Goal: Communication & Community: Answer question/provide support

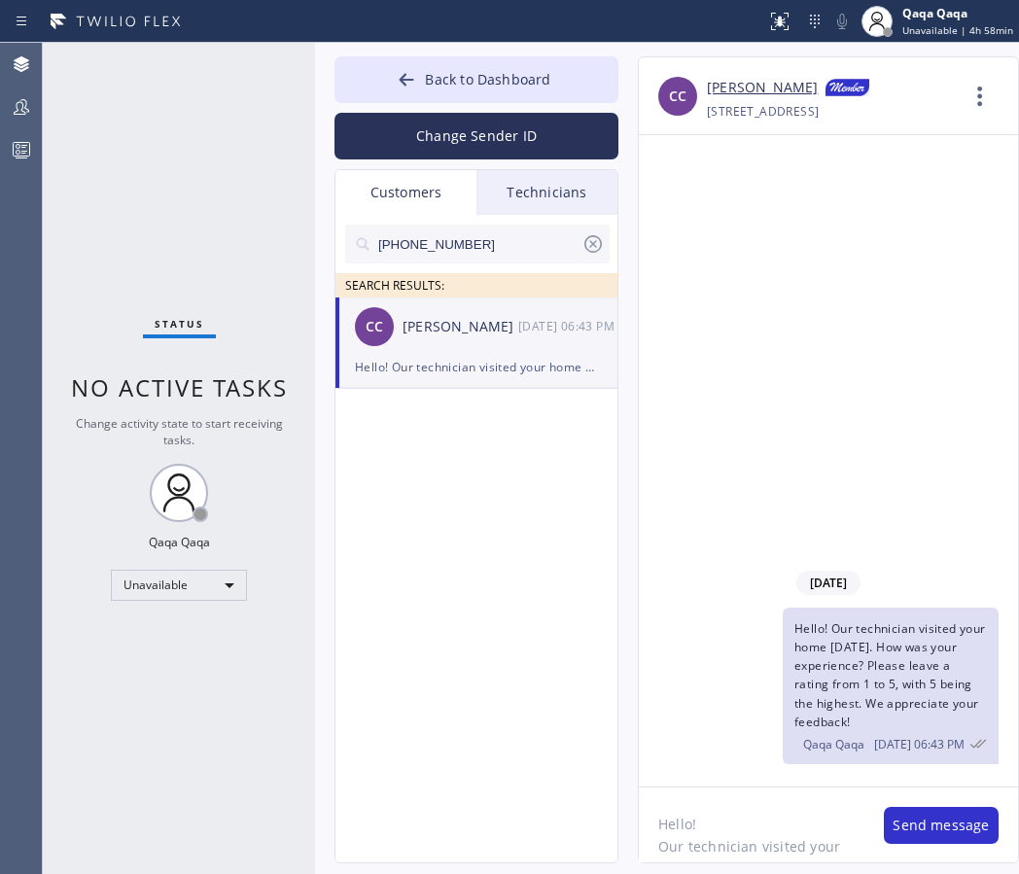
scroll to position [127, 0]
click at [937, 814] on button "Send message" at bounding box center [940, 825] width 115 height 37
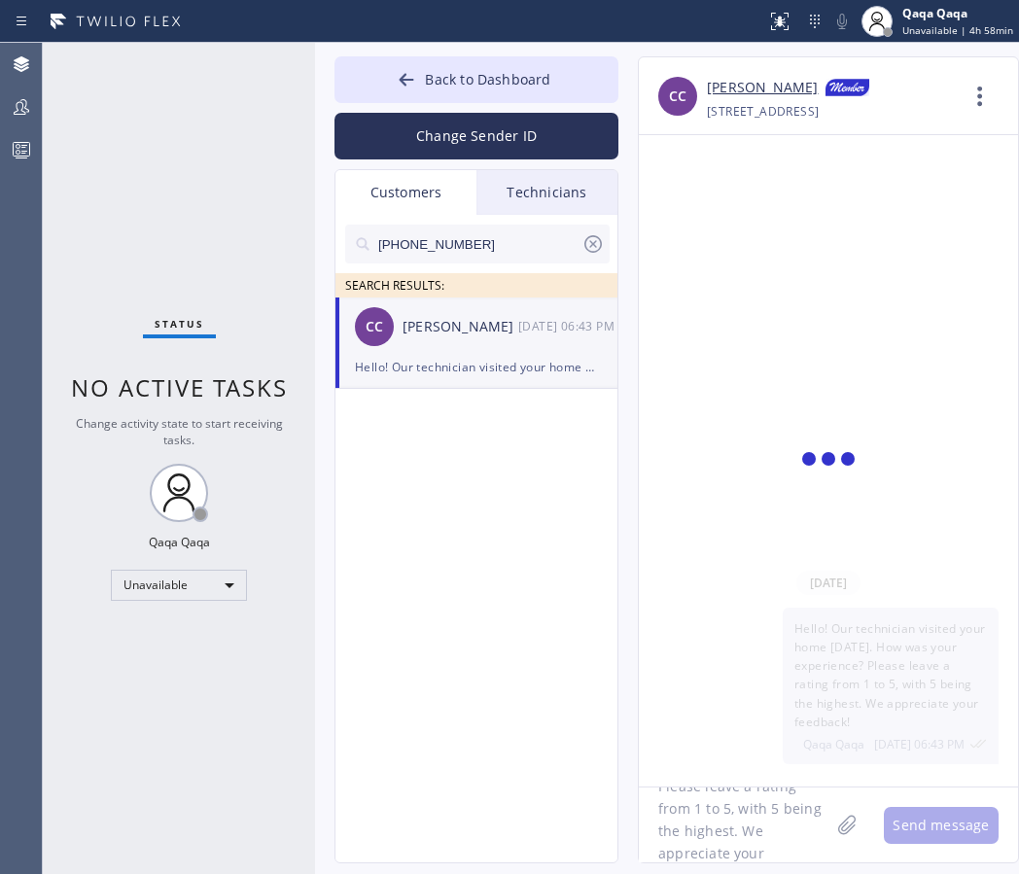
scroll to position [0, 0]
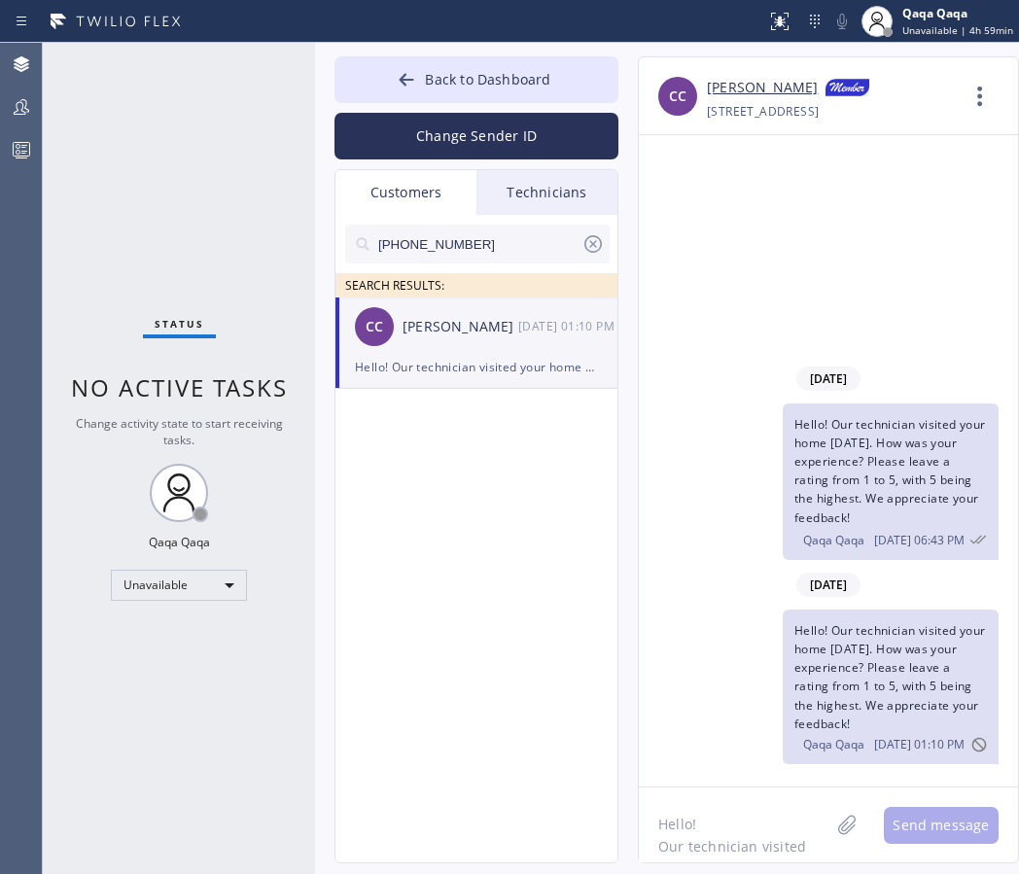
click at [485, 238] on input "[PHONE_NUMBER]" at bounding box center [478, 244] width 205 height 39
paste input "508) 612-4455"
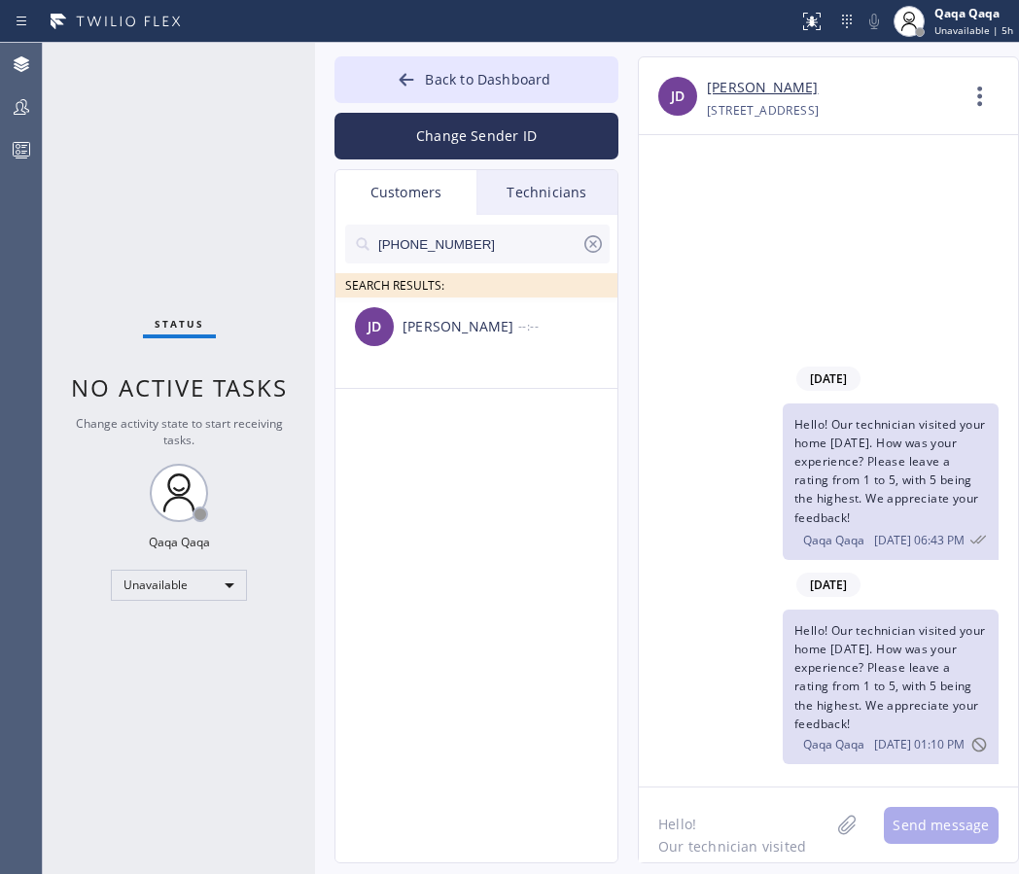
click at [482, 254] on input "[PHONE_NUMBER]" at bounding box center [478, 244] width 205 height 39
paste input "773) 495-309"
type input "[PHONE_NUMBER]"
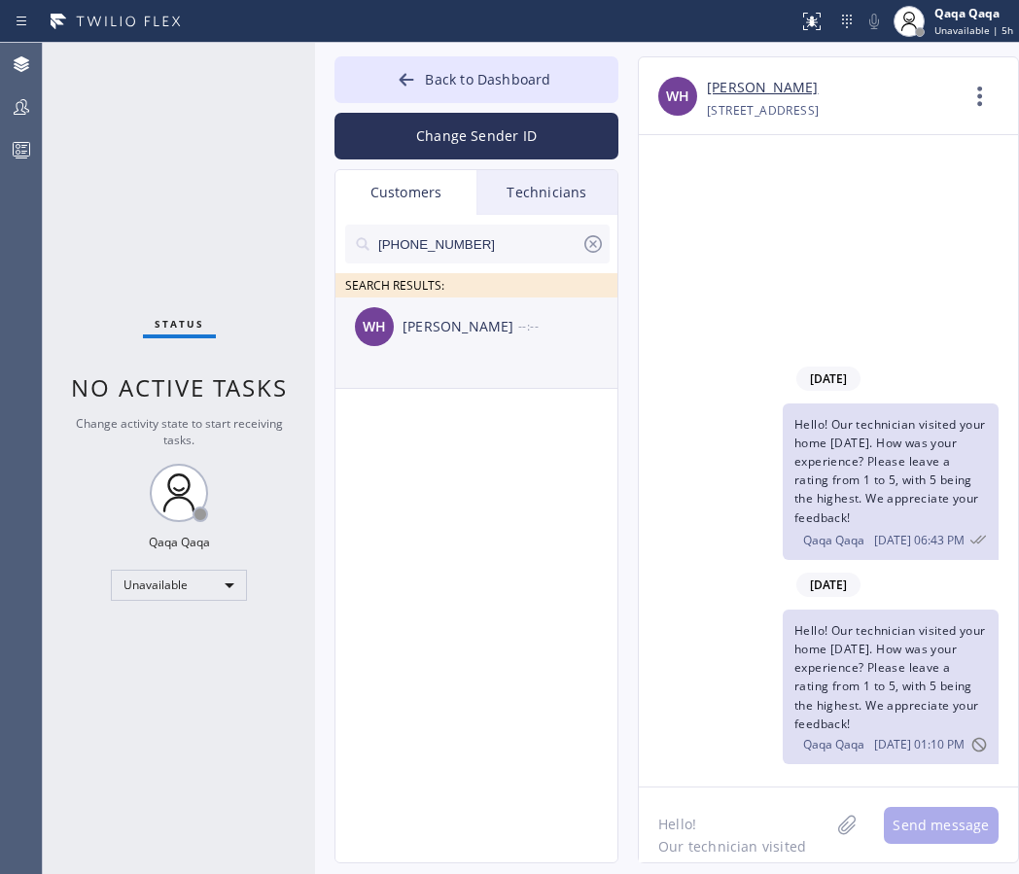
click at [439, 344] on div "[PERSON_NAME] [PERSON_NAME] --:--" at bounding box center [477, 326] width 284 height 58
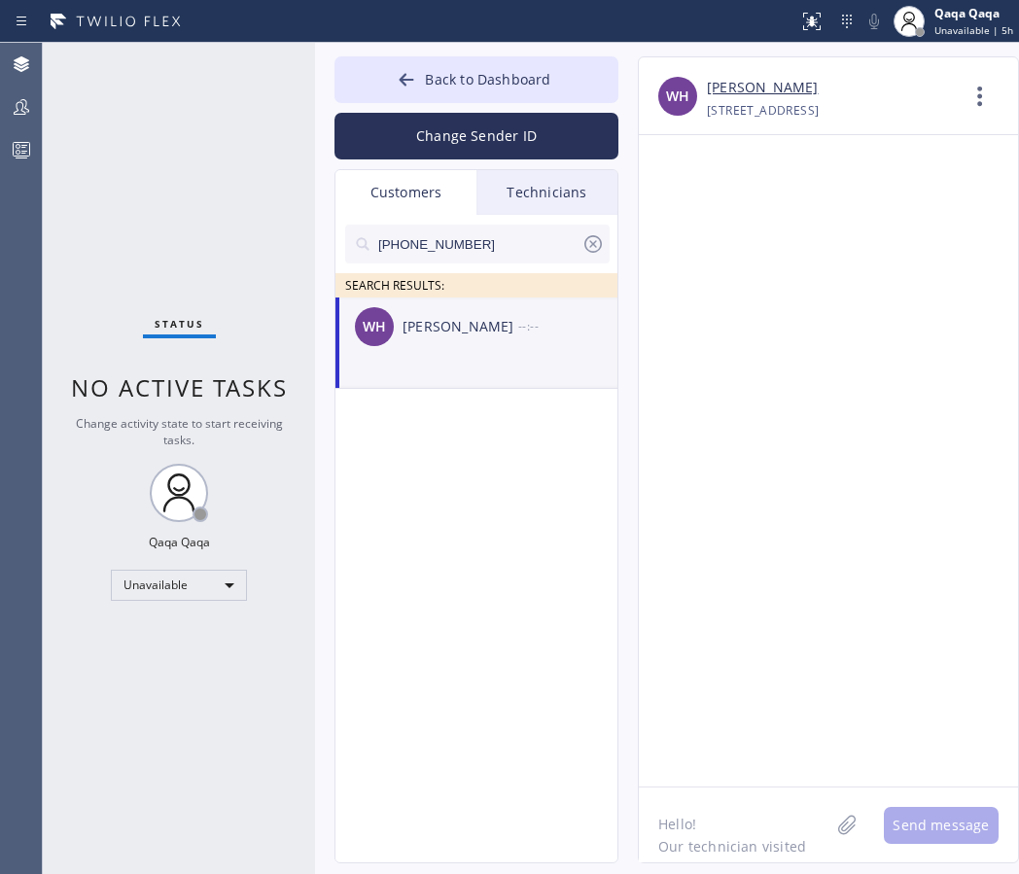
click at [704, 810] on textarea "Hello! Our technician visited your home [DATE]. How was your experience? Please…" at bounding box center [734, 824] width 190 height 75
paste textarea "Hello! Our technician visited your home [DATE]. How was your experience? Please…"
type textarea "Hello! Our technician visited your home [DATE]. How was your experience? Please…"
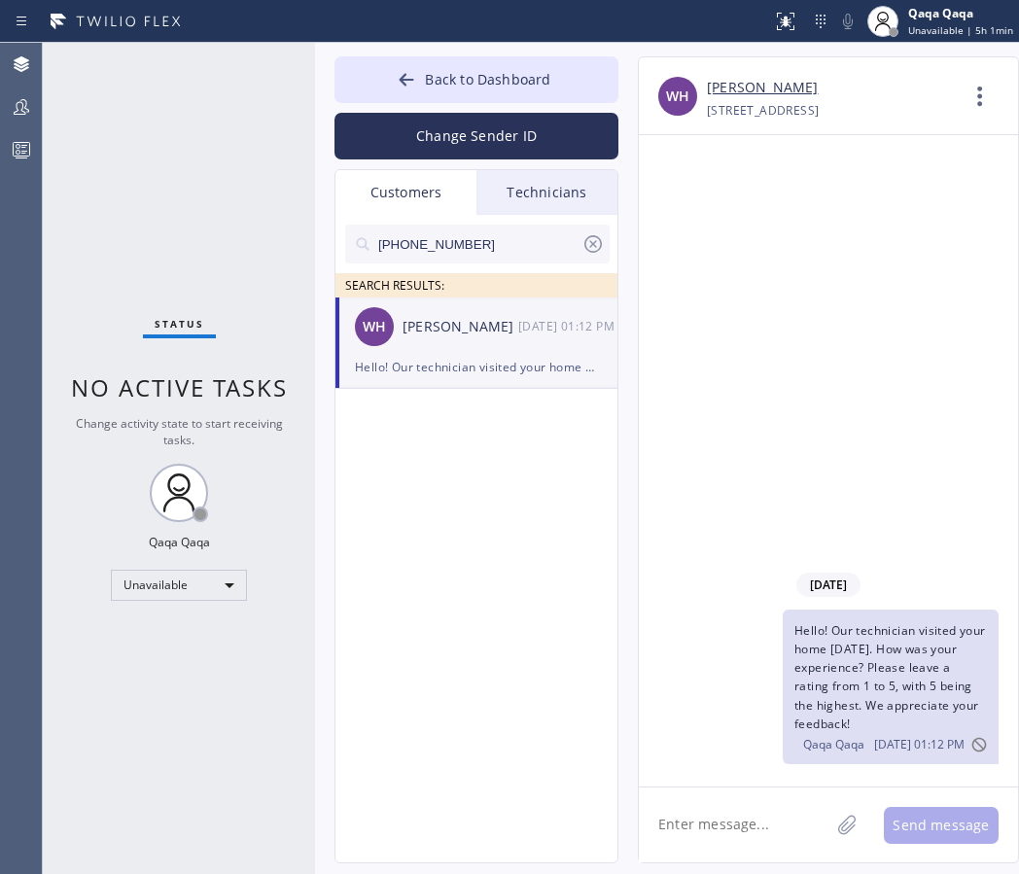
click at [504, 246] on input "[PHONE_NUMBER]" at bounding box center [478, 244] width 205 height 39
paste input "312) 927-3017"
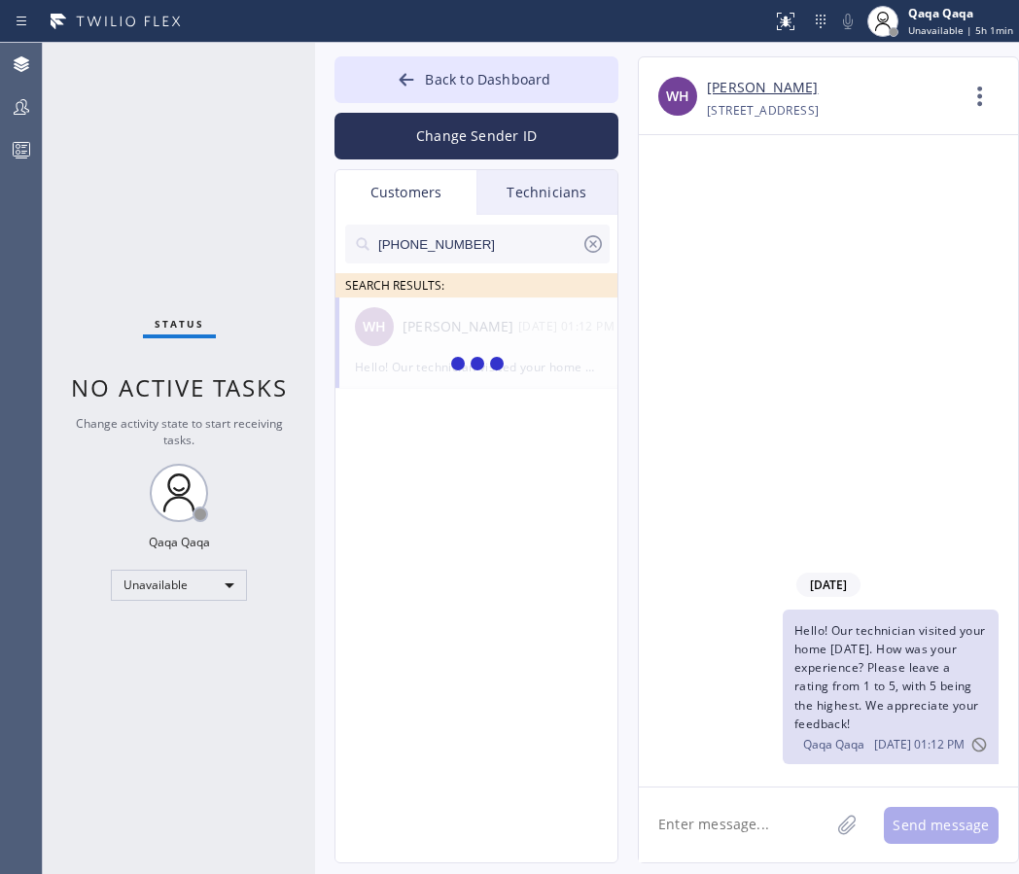
type input "[PHONE_NUMBER]"
click at [452, 343] on div "DS [PERSON_NAME] --:--" at bounding box center [477, 326] width 284 height 58
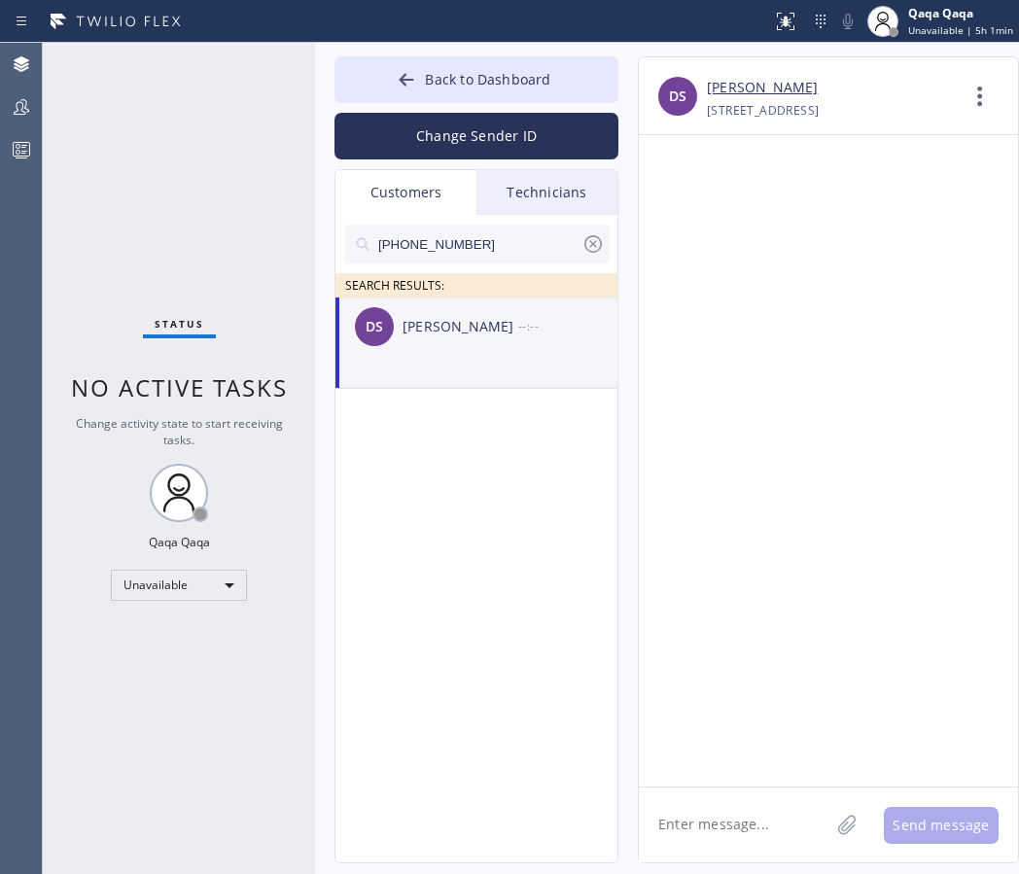
click at [732, 807] on textarea at bounding box center [734, 824] width 190 height 75
paste textarea "Hello! Our technician visited your home [DATE]. How was your experience? Please…"
type textarea "Hello! Our technician visited your home [DATE]. How was your experience? Please…"
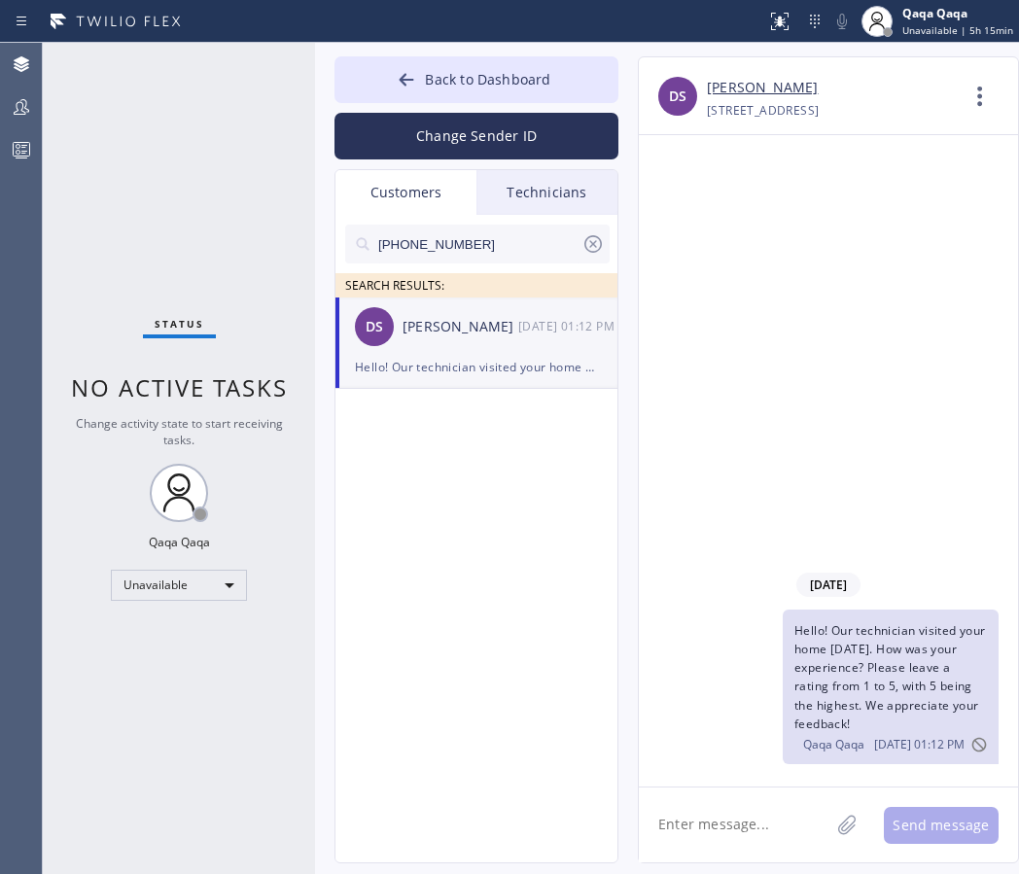
click at [427, 251] on input "[PHONE_NUMBER]" at bounding box center [478, 244] width 205 height 39
paste input "847) 409-913"
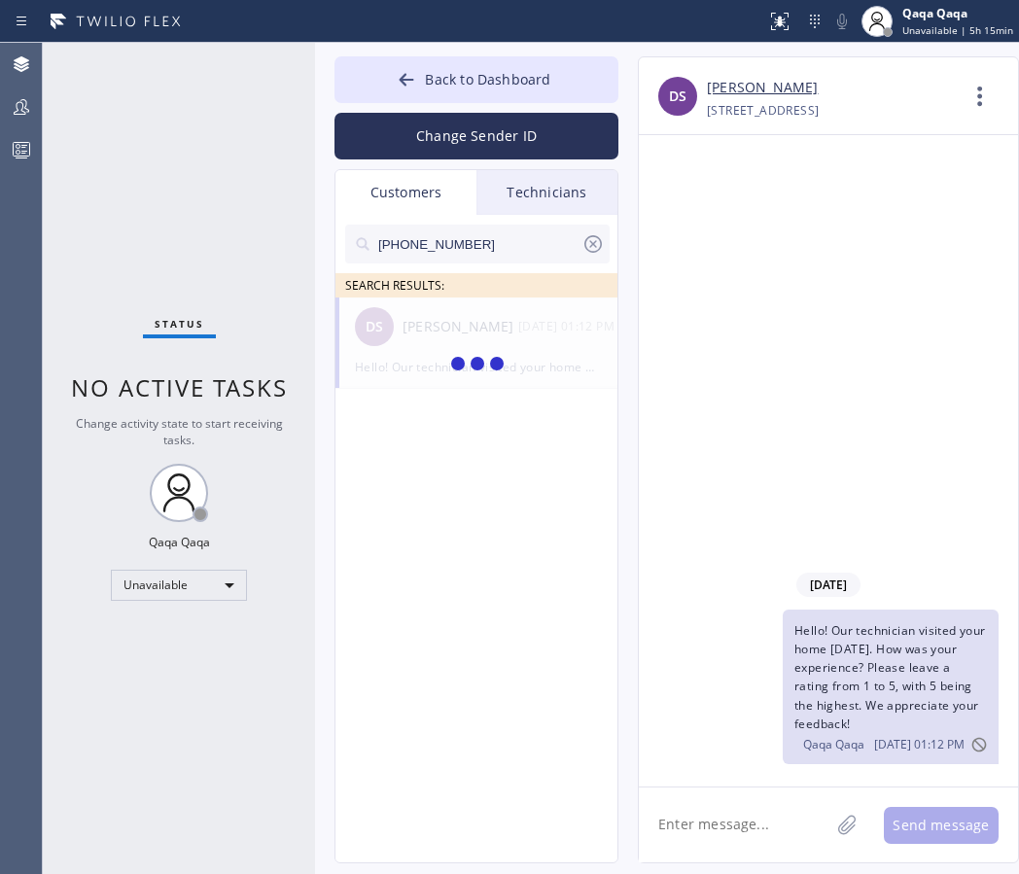
type input "[PHONE_NUMBER]"
click at [471, 335] on div "[PERSON_NAME]" at bounding box center [460, 327] width 116 height 22
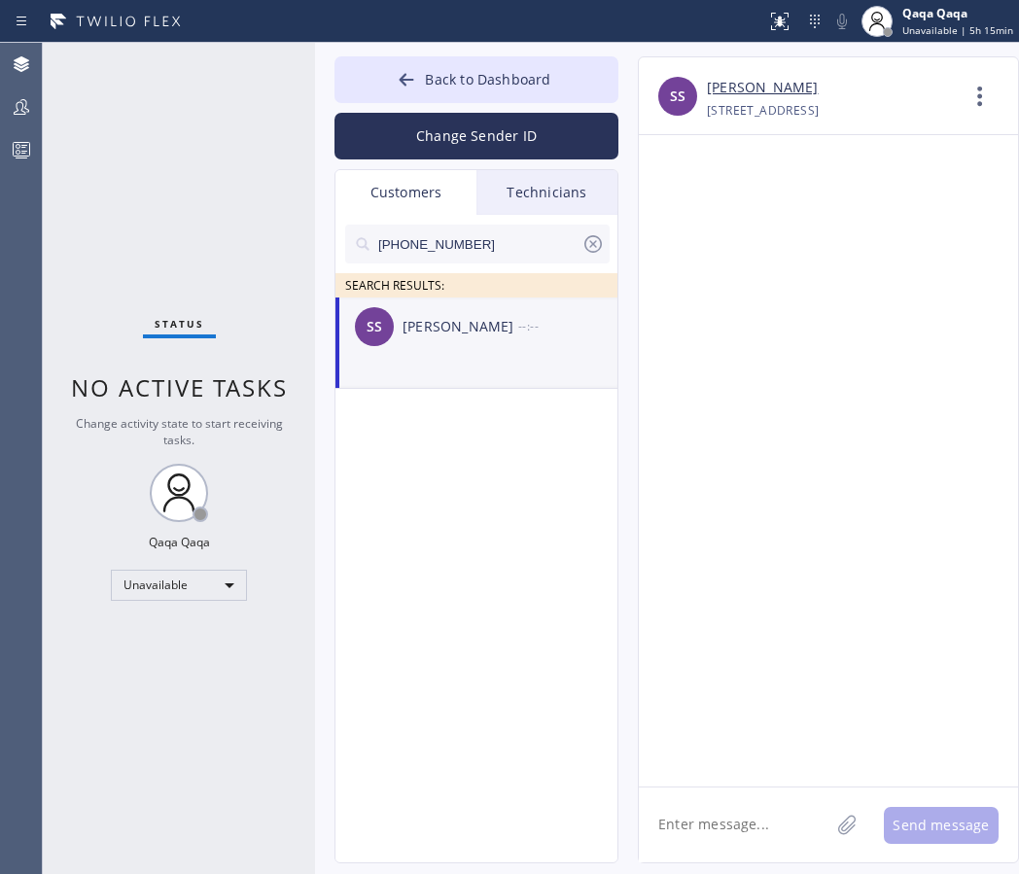
click at [731, 814] on textarea at bounding box center [734, 824] width 190 height 75
paste textarea "Hello! Our technician visited your home [DATE]. How was your experience? Please…"
type textarea "Hello! Our technician visited your home [DATE]. How was your experience? Please…"
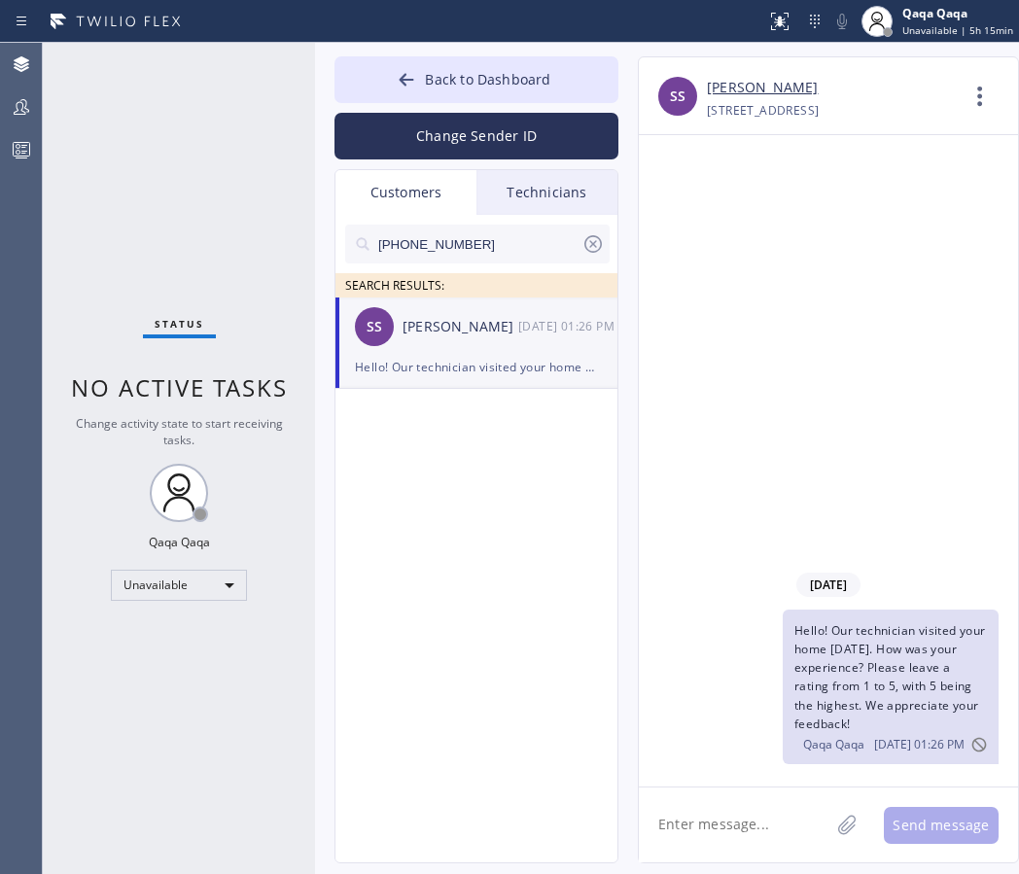
click at [445, 238] on input "[PHONE_NUMBER]" at bounding box center [478, 244] width 205 height 39
paste input "925) 216-100"
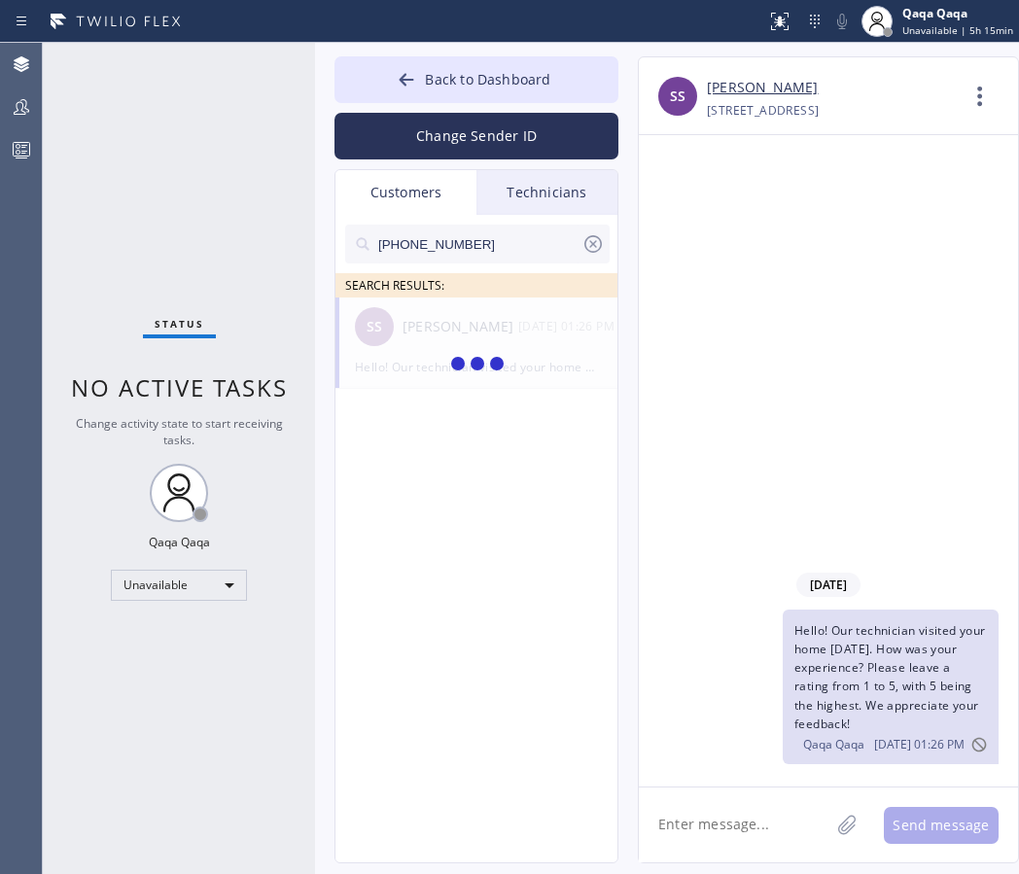
type input "[PHONE_NUMBER]"
click at [444, 323] on div "[PERSON_NAME]" at bounding box center [460, 327] width 116 height 22
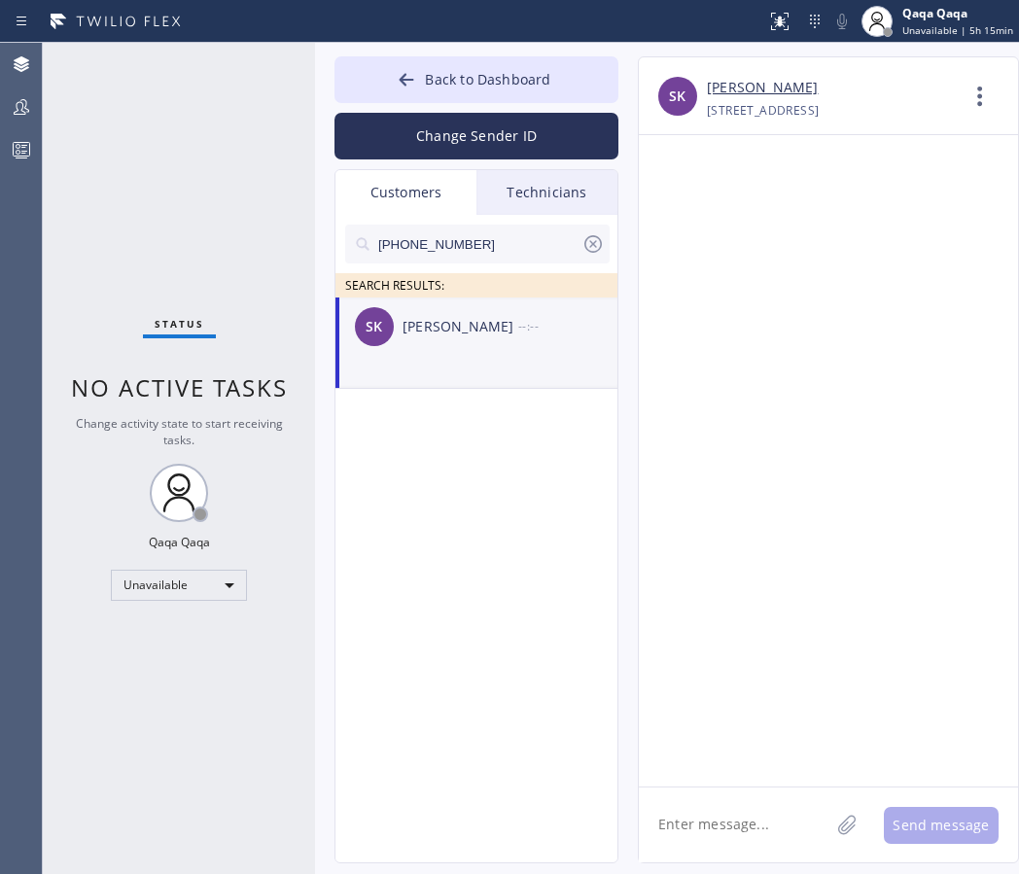
click at [701, 835] on textarea at bounding box center [734, 824] width 190 height 75
paste textarea "Hello! Our technician visited your home [DATE]. How was your experience? Please…"
type textarea "Hello! Our technician visited your home [DATE]. How was your experience? Please…"
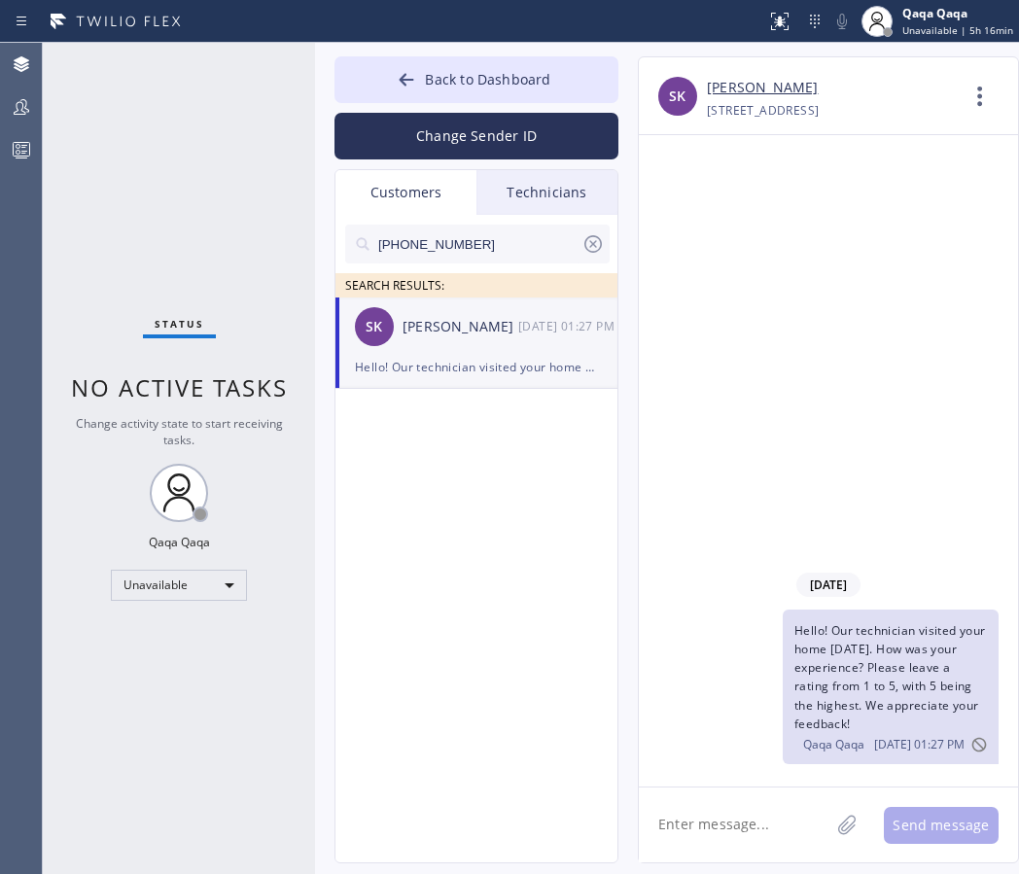
click at [493, 251] on input "[PHONE_NUMBER]" at bounding box center [478, 244] width 205 height 39
paste input "773) 908-9258"
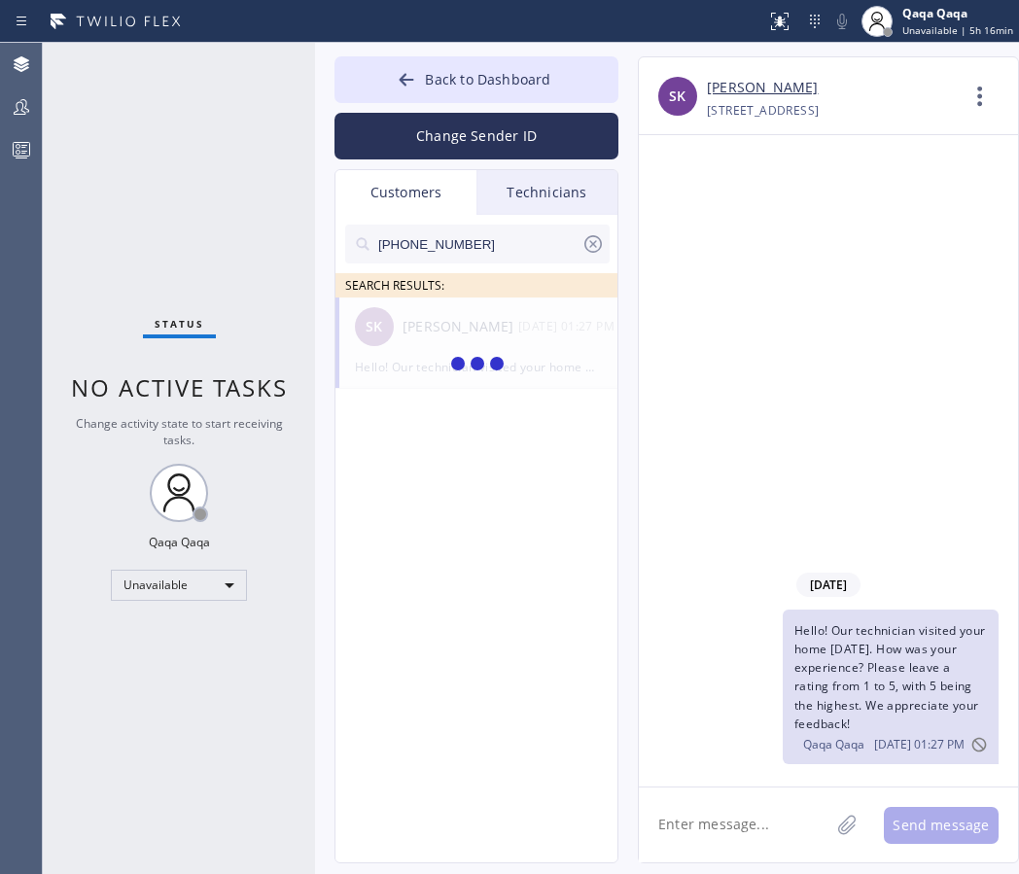
type input "[PHONE_NUMBER]"
click at [430, 340] on div "[PERSON_NAME] --:--" at bounding box center [477, 326] width 284 height 58
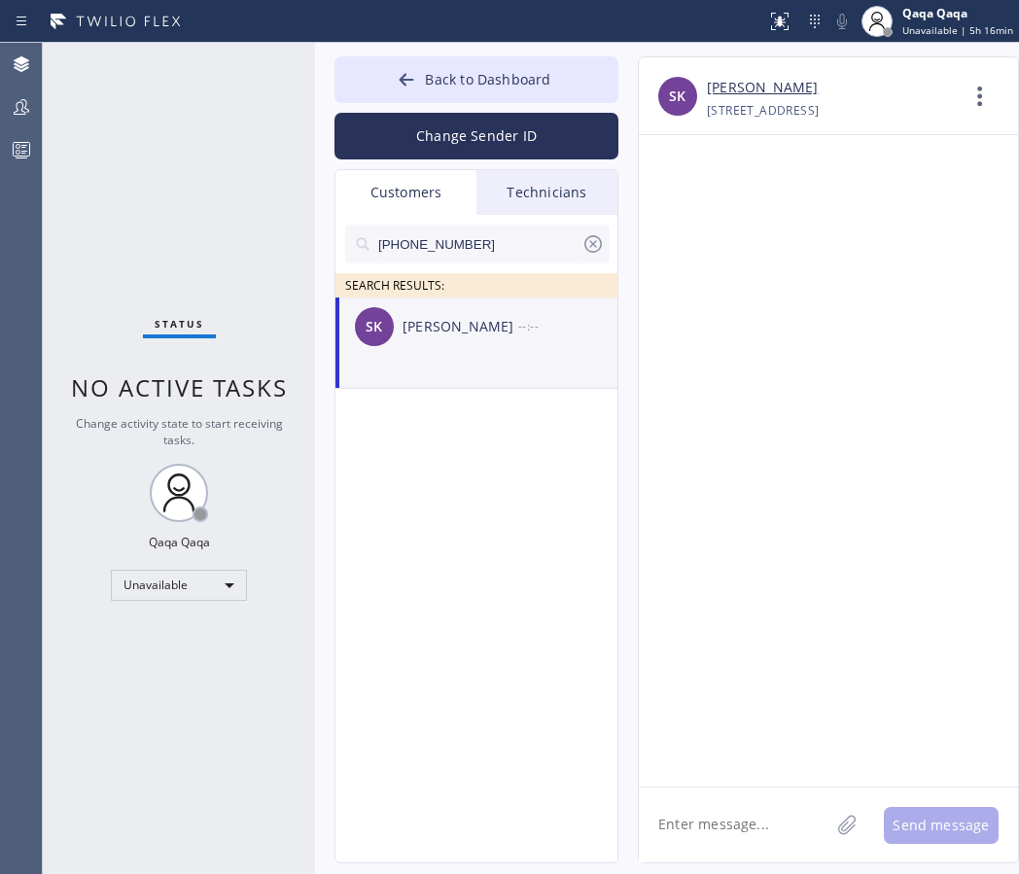
click at [708, 821] on textarea at bounding box center [734, 824] width 190 height 75
paste textarea "Hello! Our technician visited your home [DATE]. How was your experience? Please…"
type textarea "Hello! Our technician visited your home [DATE]. How was your experience? Please…"
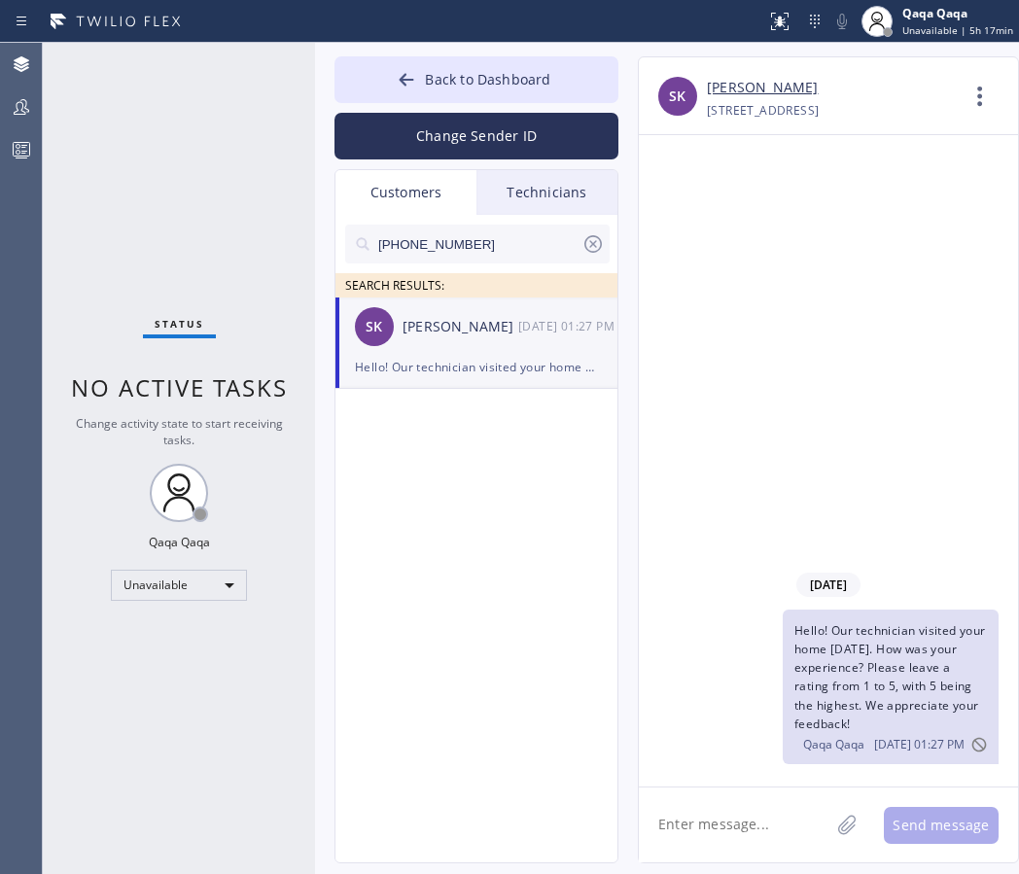
click at [433, 244] on input "[PHONE_NUMBER]" at bounding box center [478, 244] width 205 height 39
paste input "20) 261-0901"
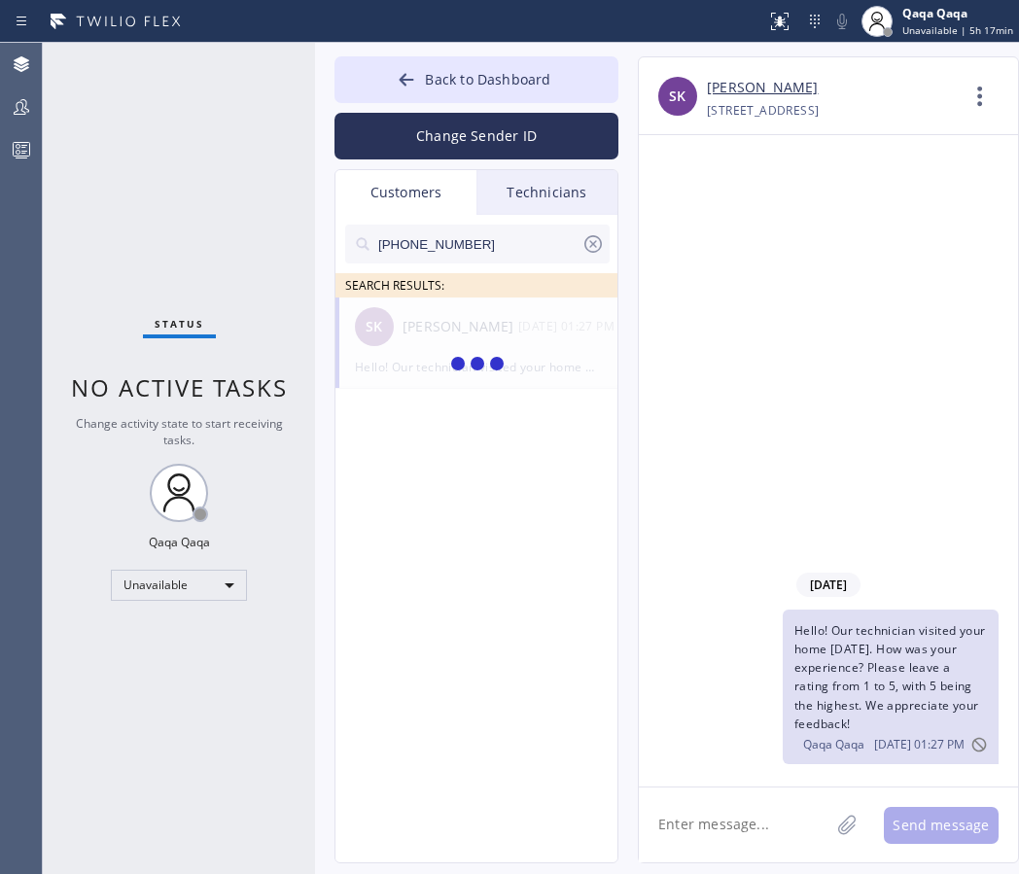
type input "[PHONE_NUMBER]"
click at [432, 328] on div "[PERSON_NAME]" at bounding box center [460, 327] width 116 height 22
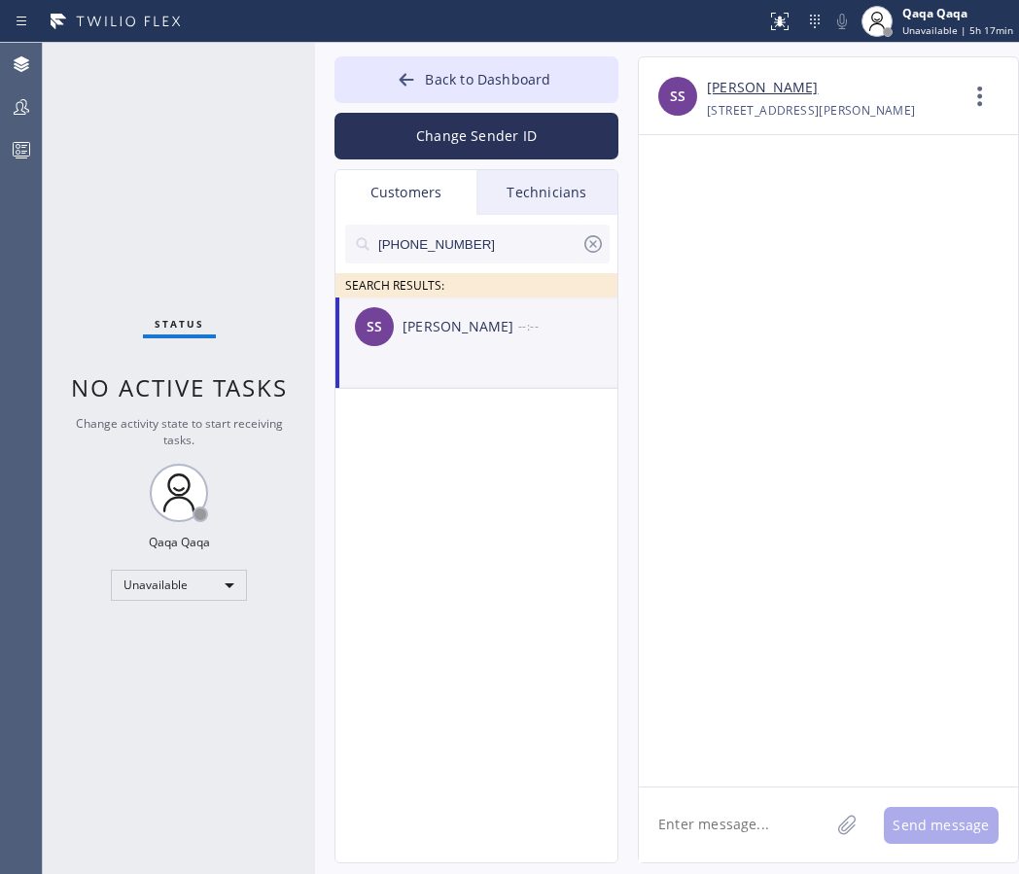
click at [710, 817] on textarea at bounding box center [734, 824] width 190 height 75
paste textarea "Hello! Our technician visited your home [DATE]. How was your experience? Please…"
type textarea "Hello! Our technician visited your home [DATE]. How was your experience? Please…"
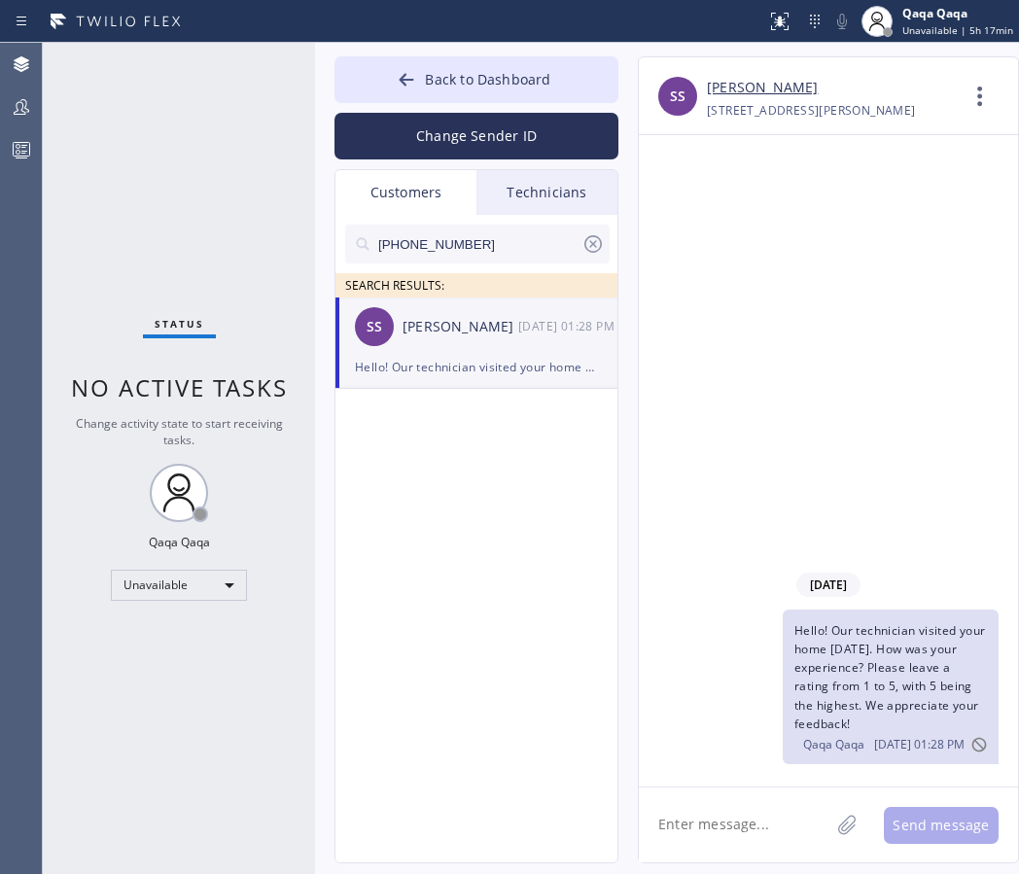
click at [443, 243] on input "[PHONE_NUMBER]" at bounding box center [478, 244] width 205 height 39
paste input "310) 330-6363"
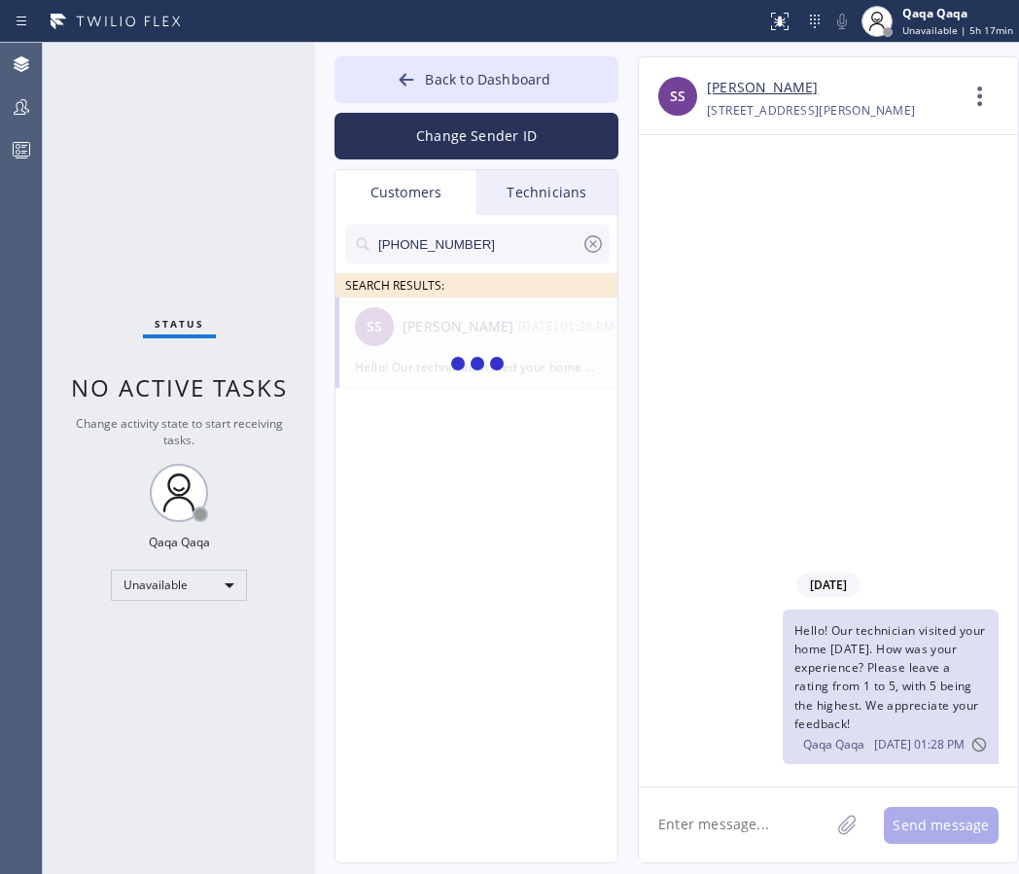
type input "[PHONE_NUMBER]"
click at [441, 326] on div "[PERSON_NAME]" at bounding box center [460, 327] width 116 height 22
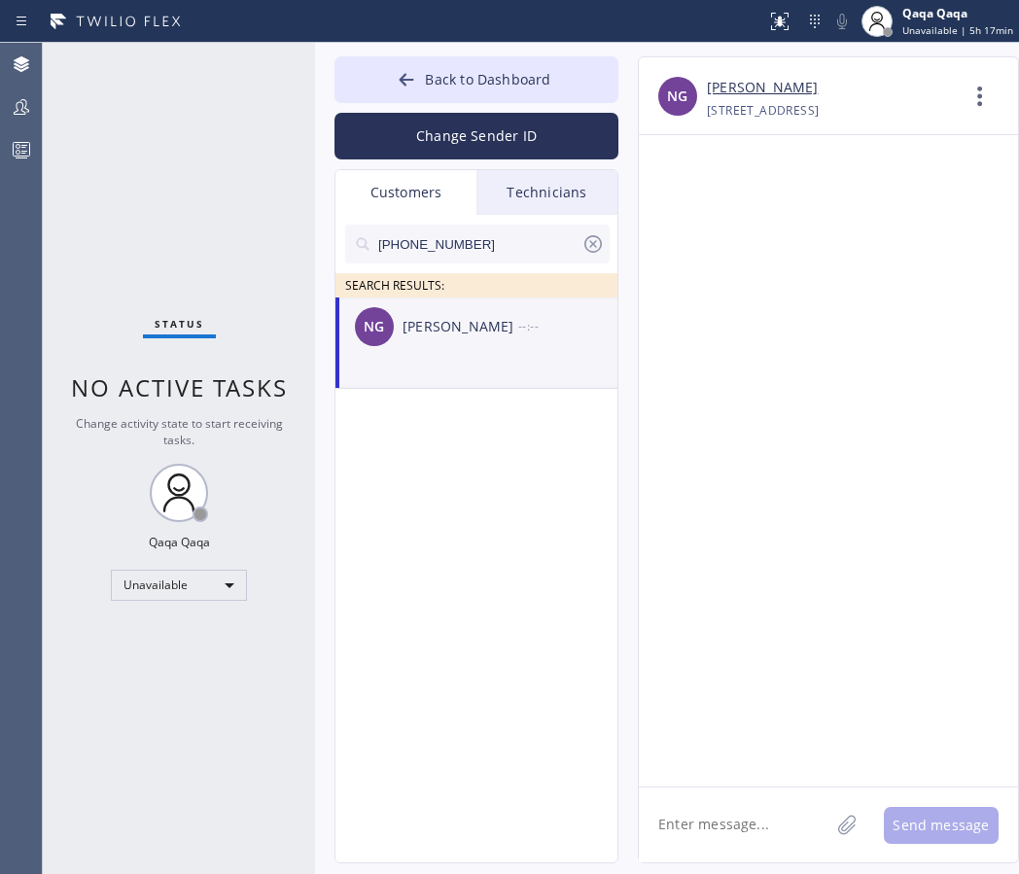
click at [682, 839] on textarea at bounding box center [734, 824] width 190 height 75
paste textarea "Hello! Our technician visited your home [DATE]. How was your experience? Please…"
type textarea "Hello! Our technician visited your home [DATE]. How was your experience? Please…"
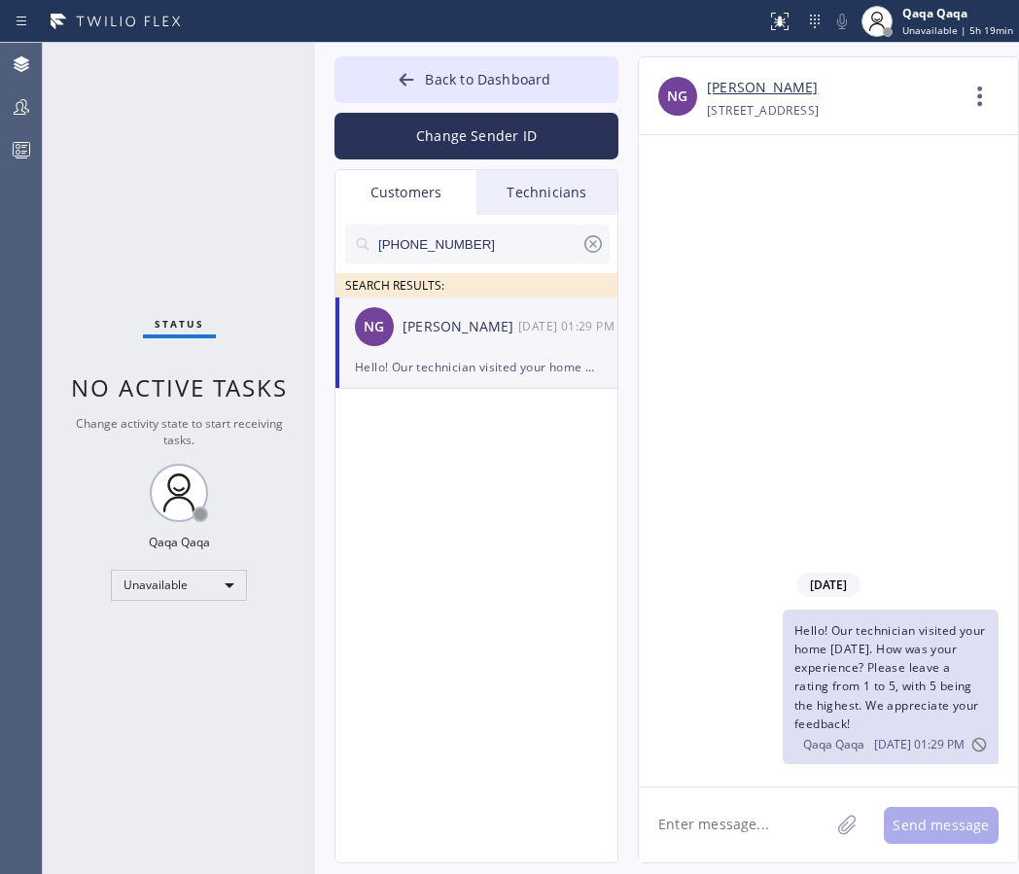
click at [450, 252] on input "[PHONE_NUMBER]" at bounding box center [478, 244] width 205 height 39
paste input "51-9450"
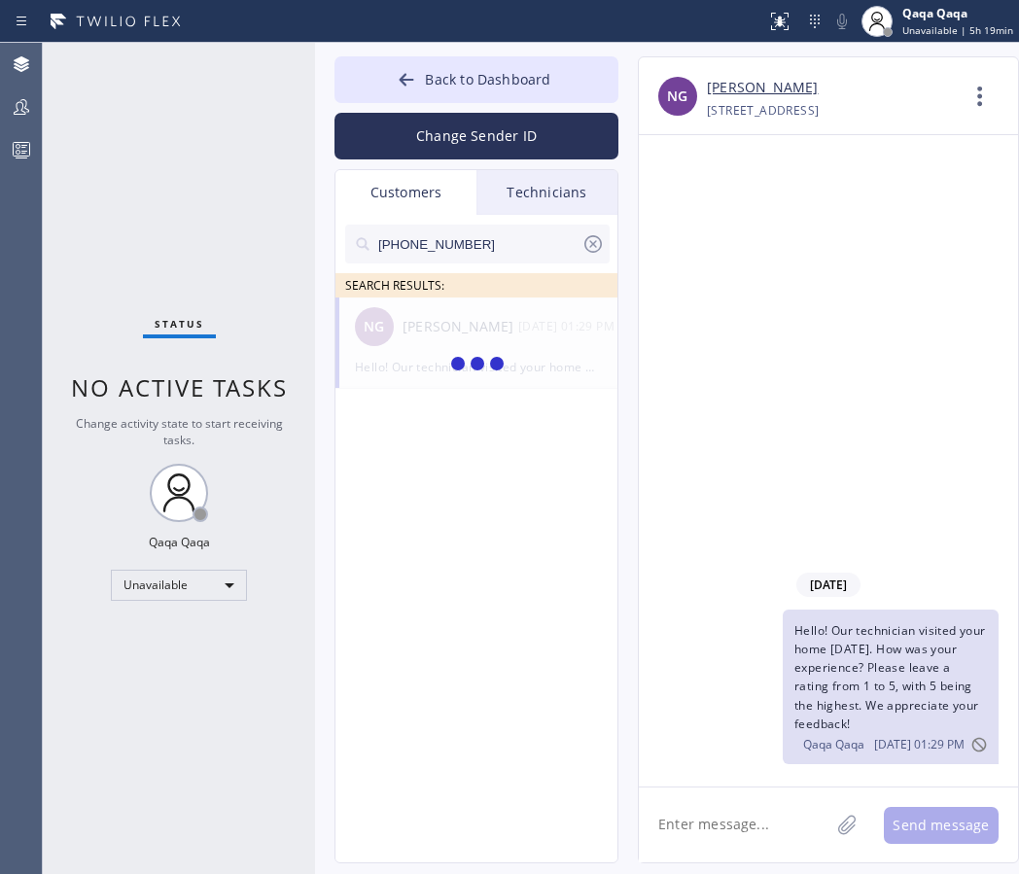
type input "[PHONE_NUMBER]"
click at [448, 331] on div "[PERSON_NAME]" at bounding box center [460, 327] width 116 height 22
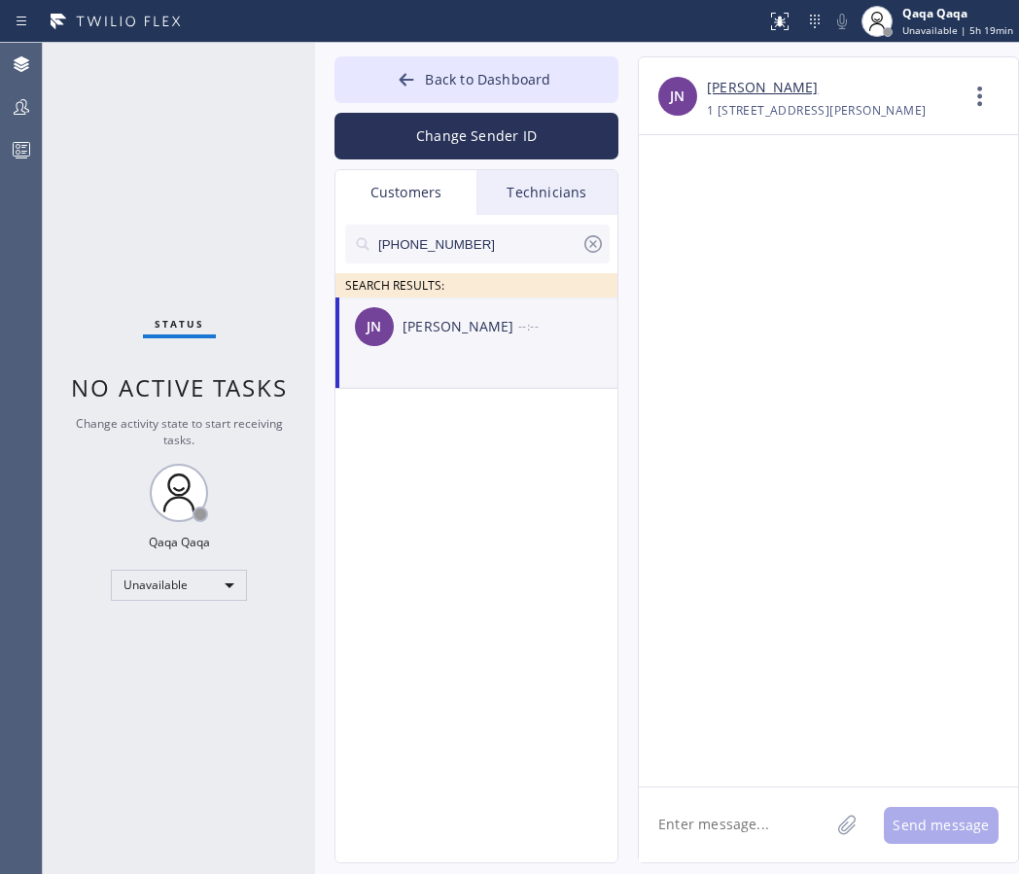
click at [722, 857] on textarea at bounding box center [734, 824] width 190 height 75
paste textarea "Hello! Our technician visited your home [DATE]. How was your experience? Please…"
type textarea "Hello! Our technician visited your home [DATE]. How was your experience? Please…"
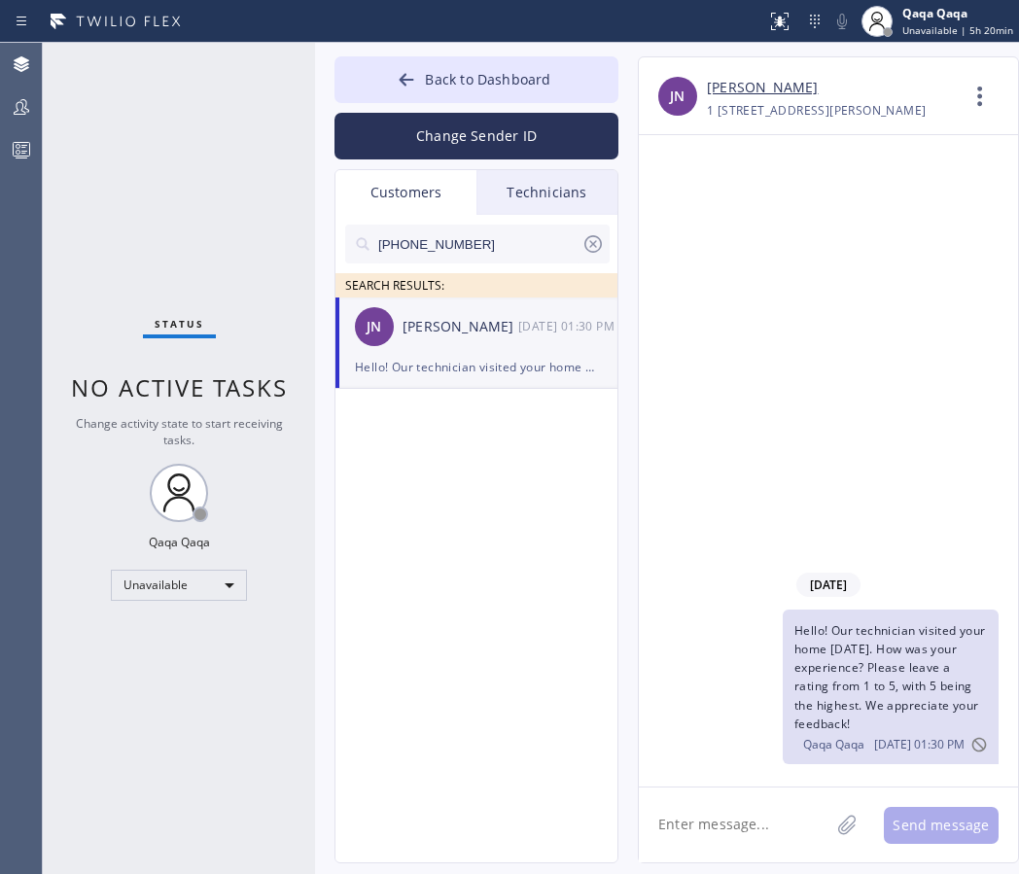
click at [486, 244] on input "[PHONE_NUMBER]" at bounding box center [478, 244] width 205 height 39
paste input "880-5276"
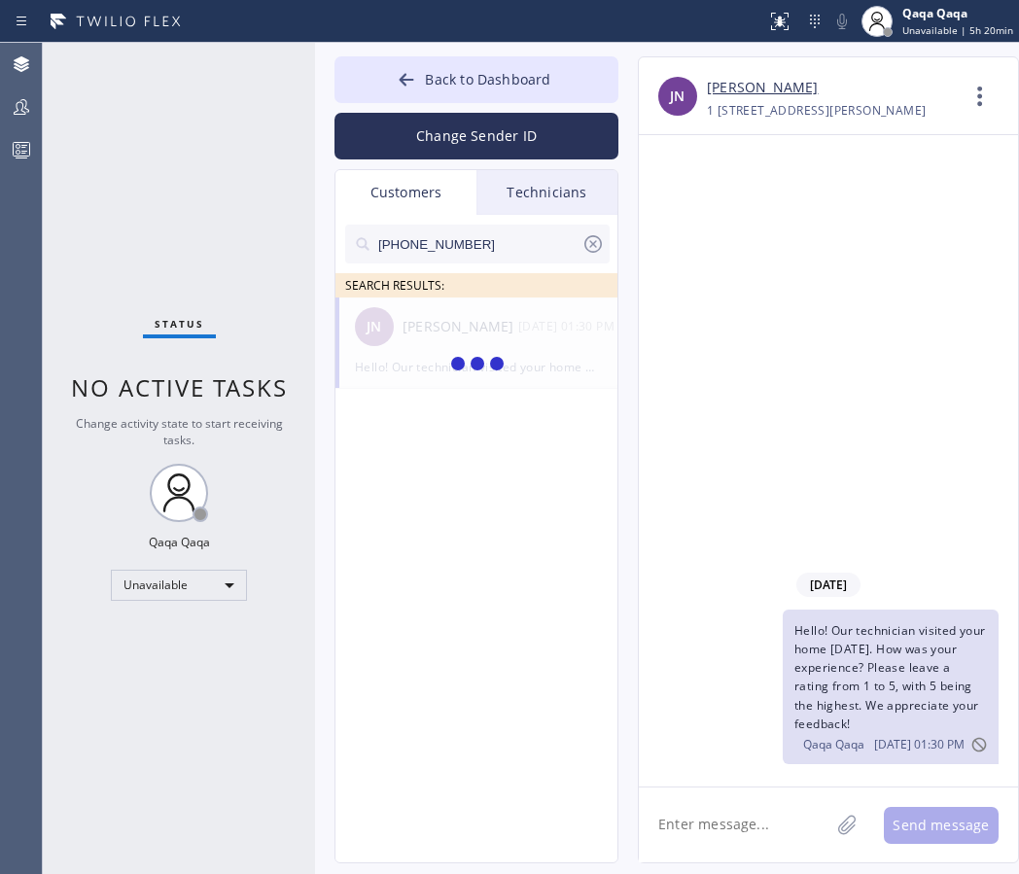
type input "[PHONE_NUMBER]"
click at [447, 339] on div "MG [PERSON_NAME] --:--" at bounding box center [477, 326] width 284 height 58
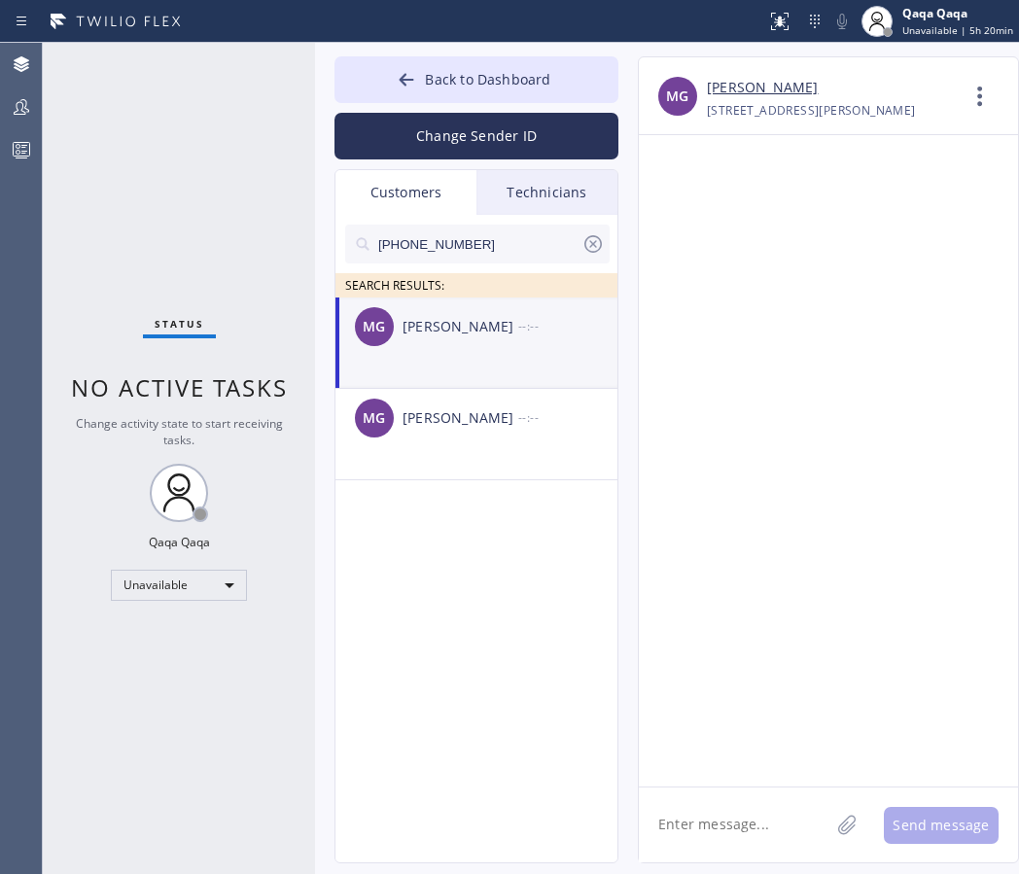
click at [690, 824] on textarea at bounding box center [734, 824] width 190 height 75
paste textarea "Hello! Our technician visited your home [DATE]. How was your experience? Please…"
type textarea "Hello! Our technician visited your home [DATE]. How was your experience? Please…"
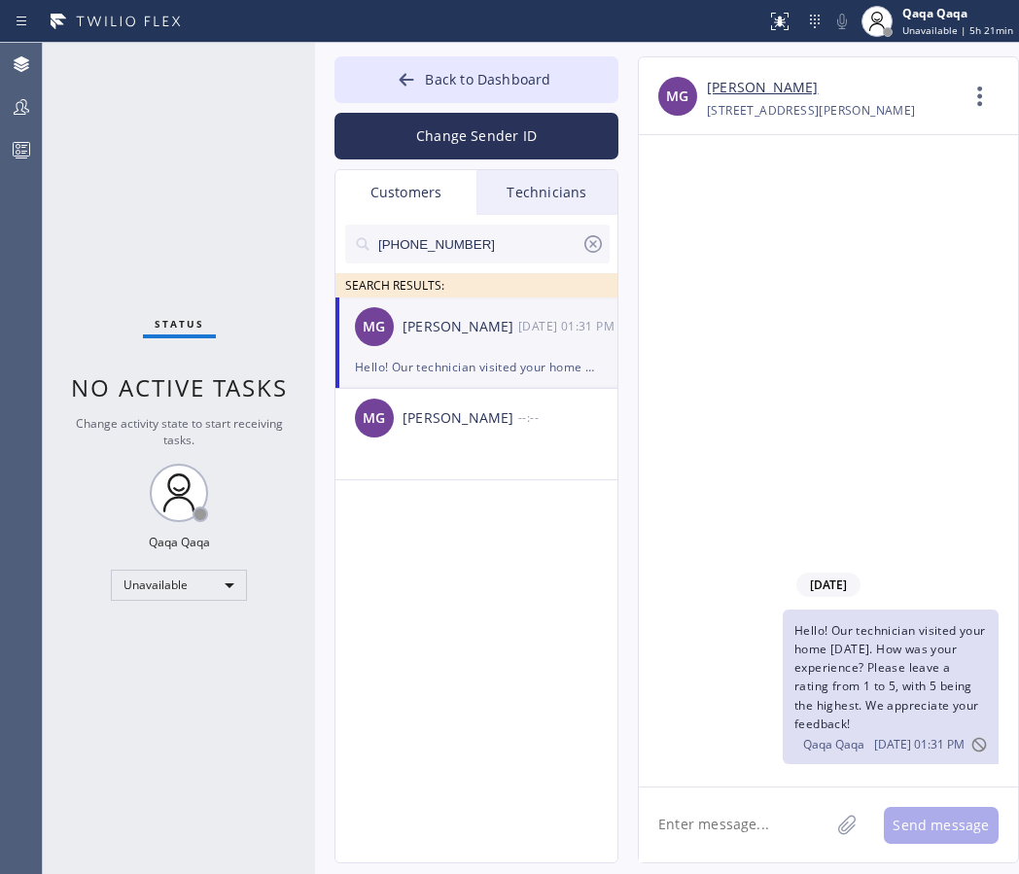
click at [444, 231] on input "[PHONE_NUMBER]" at bounding box center [478, 244] width 205 height 39
paste input "613-0167"
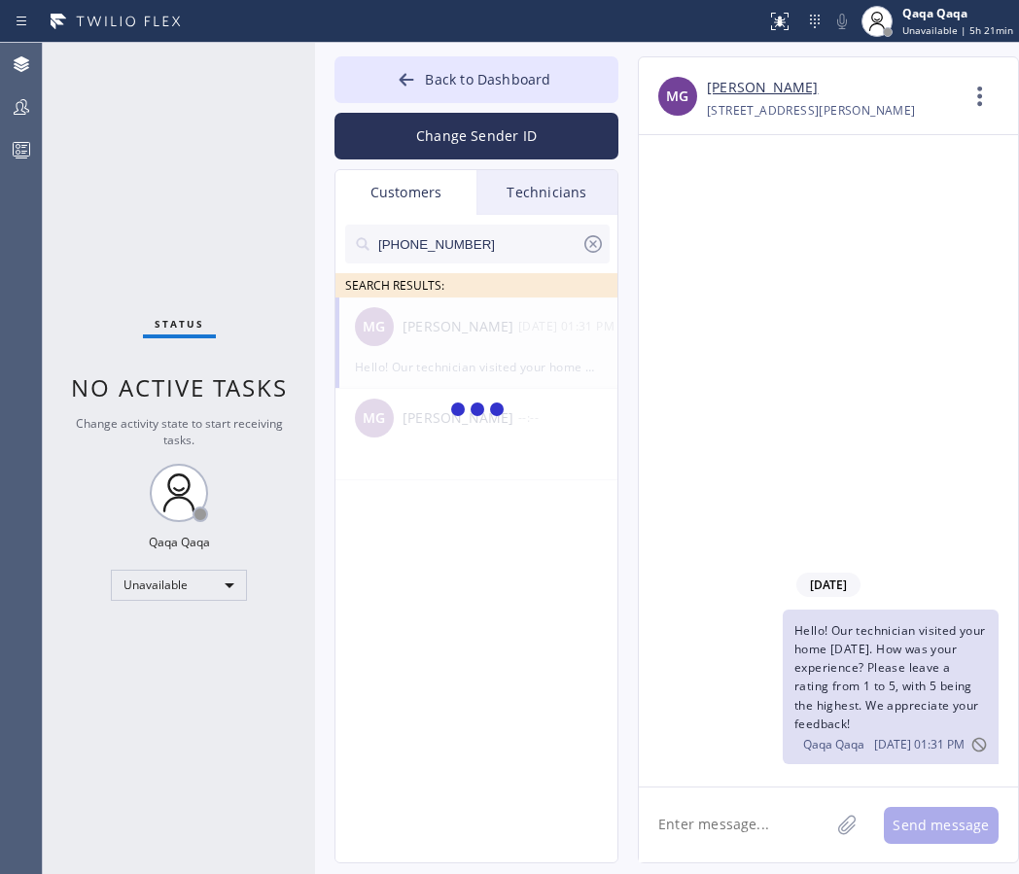
type input "[PHONE_NUMBER]"
click at [446, 333] on div "[PERSON_NAME]" at bounding box center [460, 327] width 116 height 22
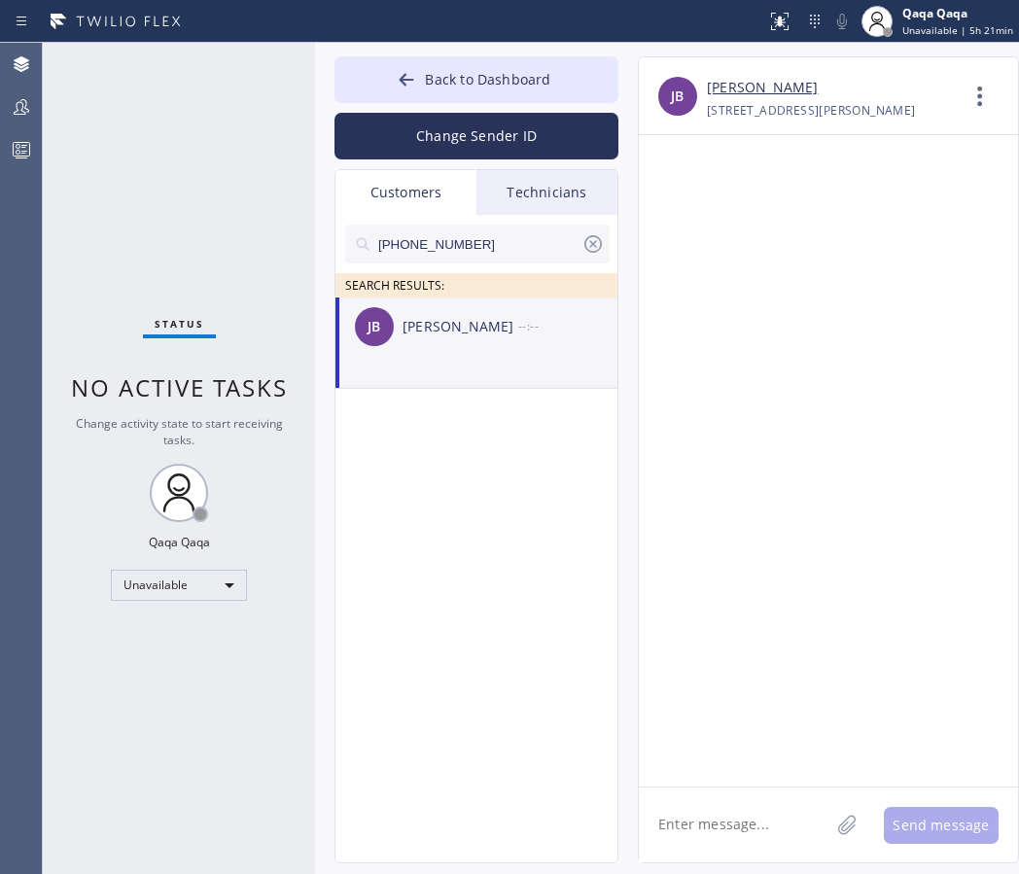
click at [708, 832] on textarea at bounding box center [734, 824] width 190 height 75
paste textarea "Hello! Our technician visited your home [DATE]. How was your experience? Please…"
type textarea "Hello! Our technician visited your home [DATE]. How was your experience? Please…"
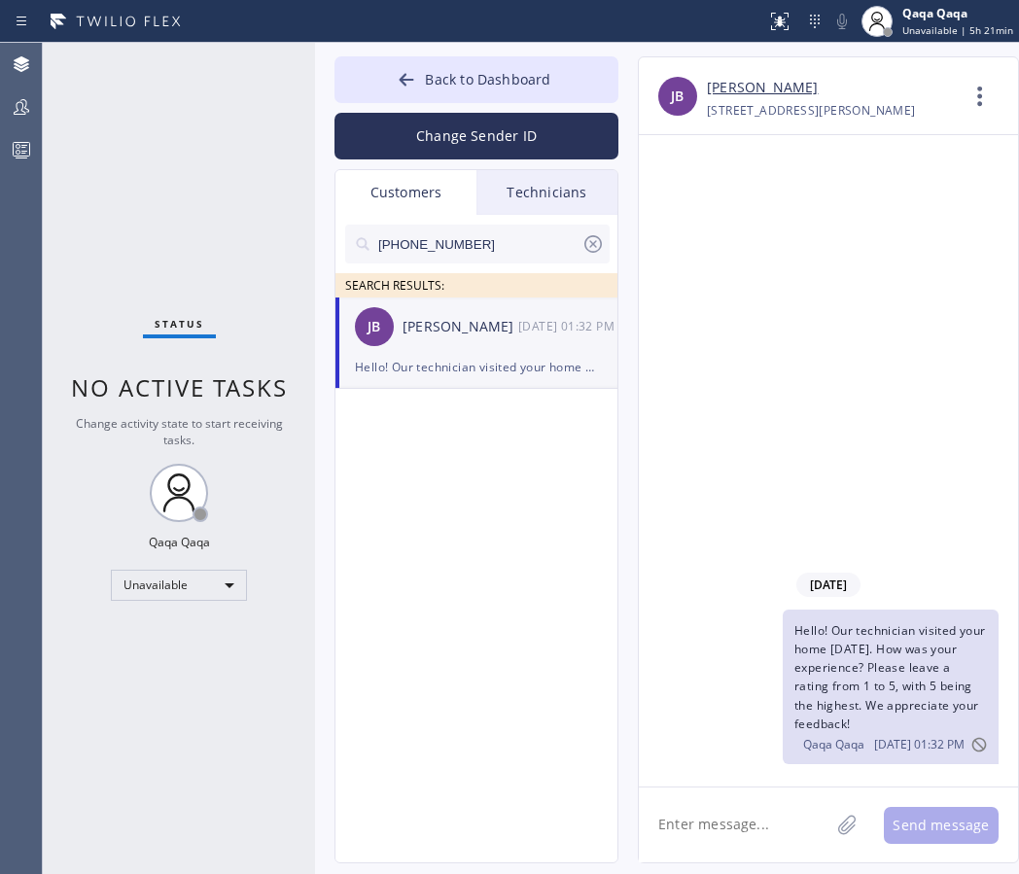
click at [482, 254] on input "[PHONE_NUMBER]" at bounding box center [478, 244] width 205 height 39
paste input "818) 388-2884"
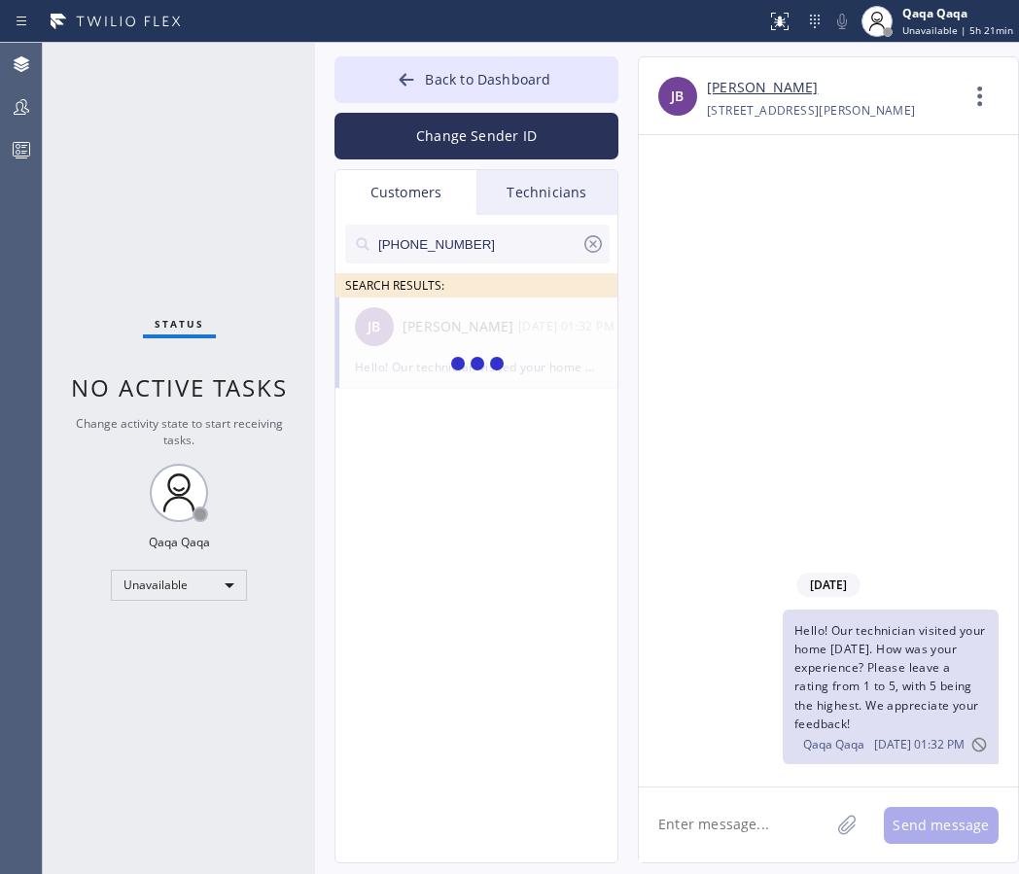
type input "[PHONE_NUMBER]"
click at [398, 332] on div "DK [PERSON_NAME] --:--" at bounding box center [477, 326] width 284 height 58
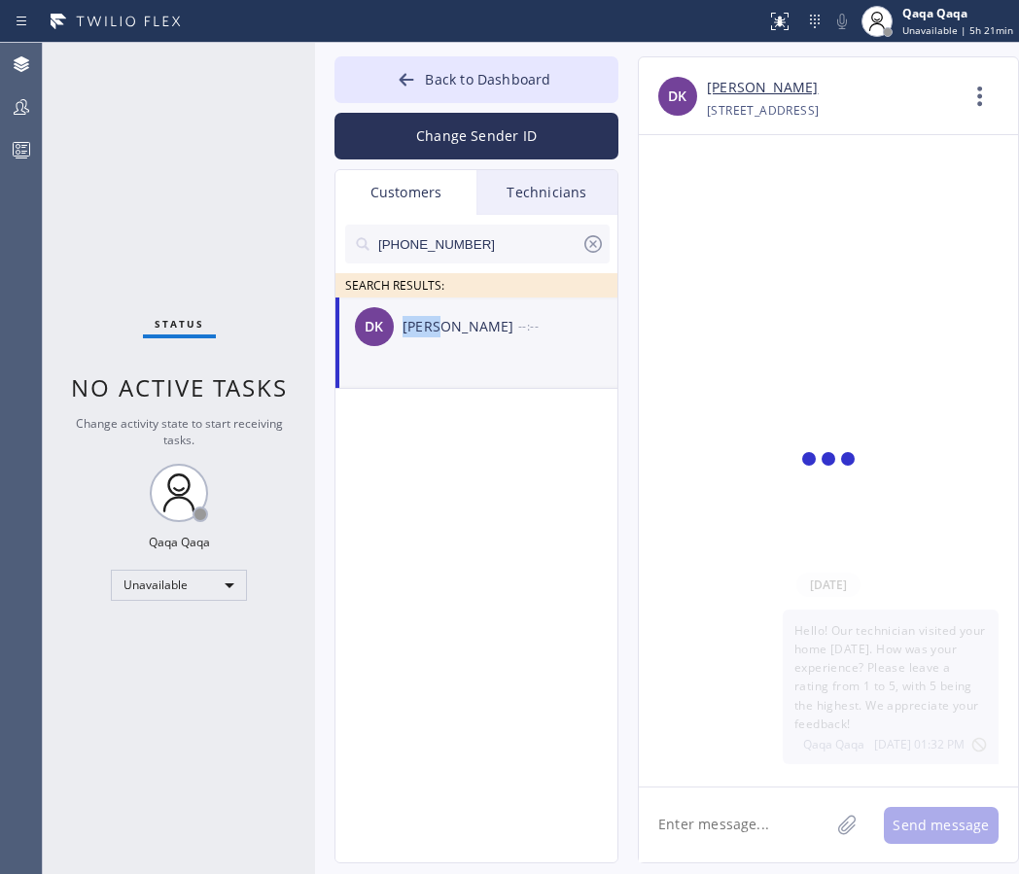
click at [398, 332] on div "DK [PERSON_NAME] --:--" at bounding box center [477, 326] width 284 height 58
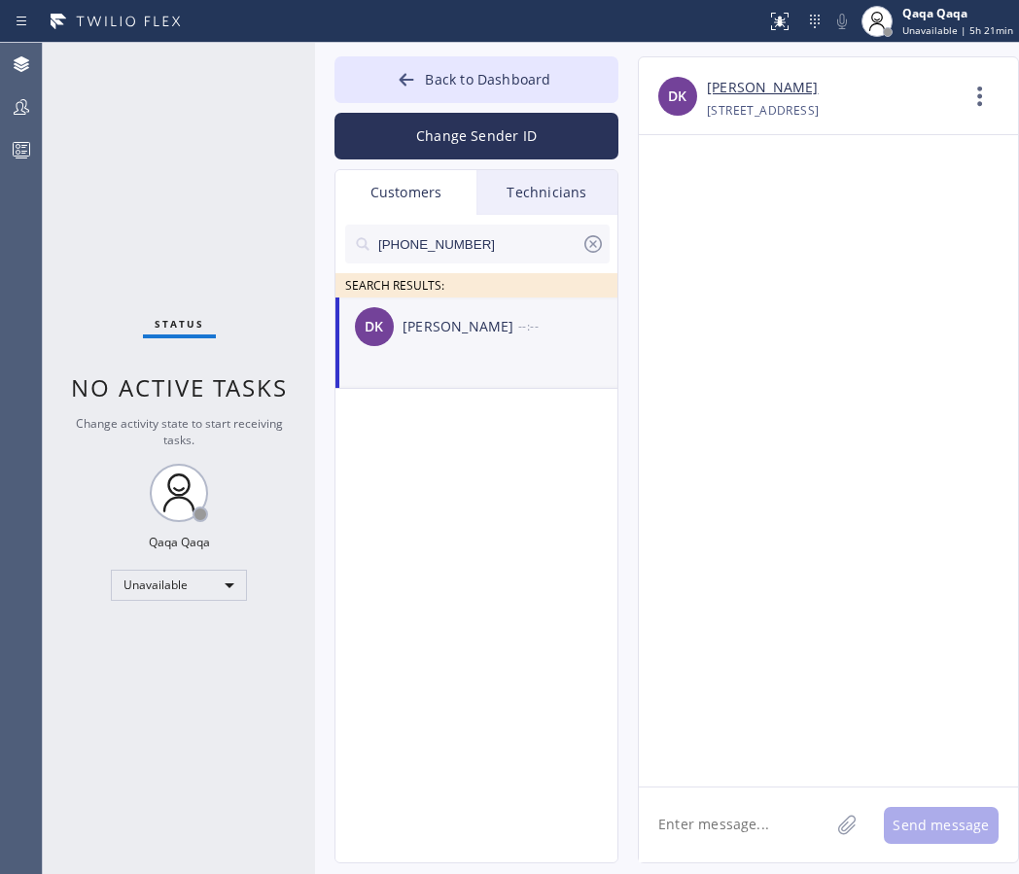
click at [735, 795] on textarea at bounding box center [734, 824] width 190 height 75
paste textarea "Hello! Our technician visited your home [DATE]. How was your experience? Please…"
type textarea "Hello! Our technician visited your home [DATE]. How was your experience? Please…"
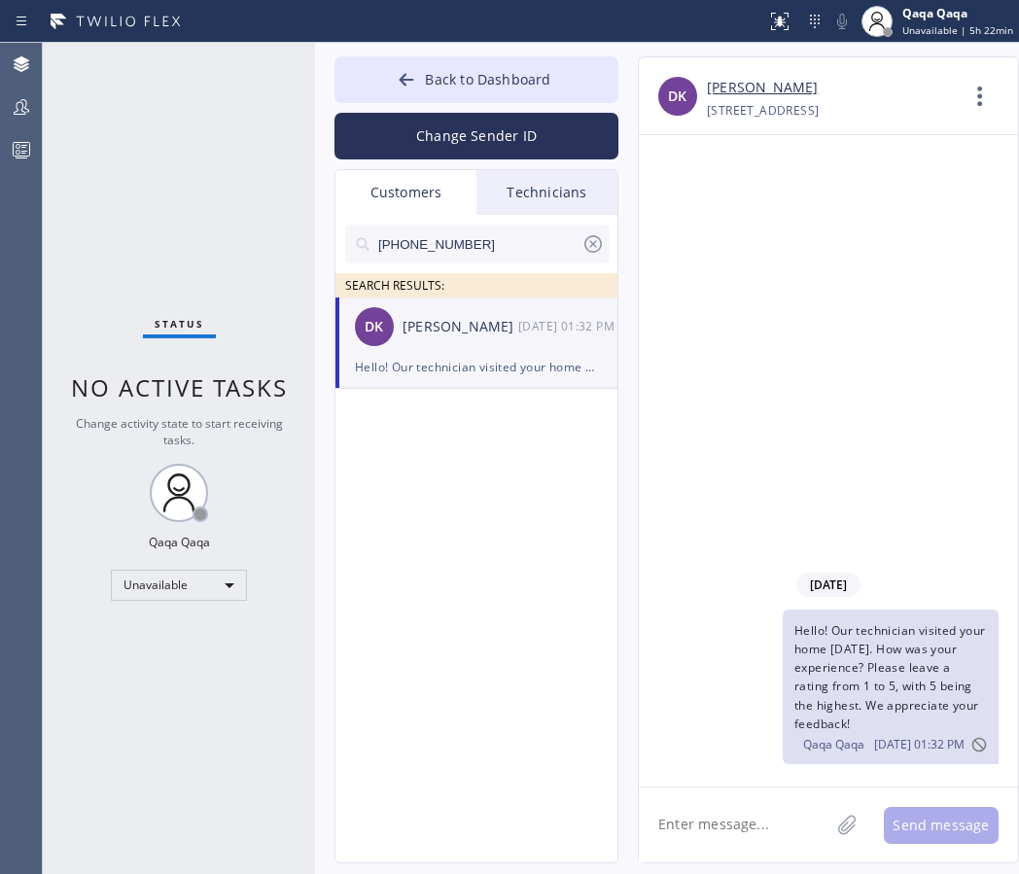
click at [521, 241] on input "[PHONE_NUMBER]" at bounding box center [478, 244] width 205 height 39
paste input "213) 300-7279"
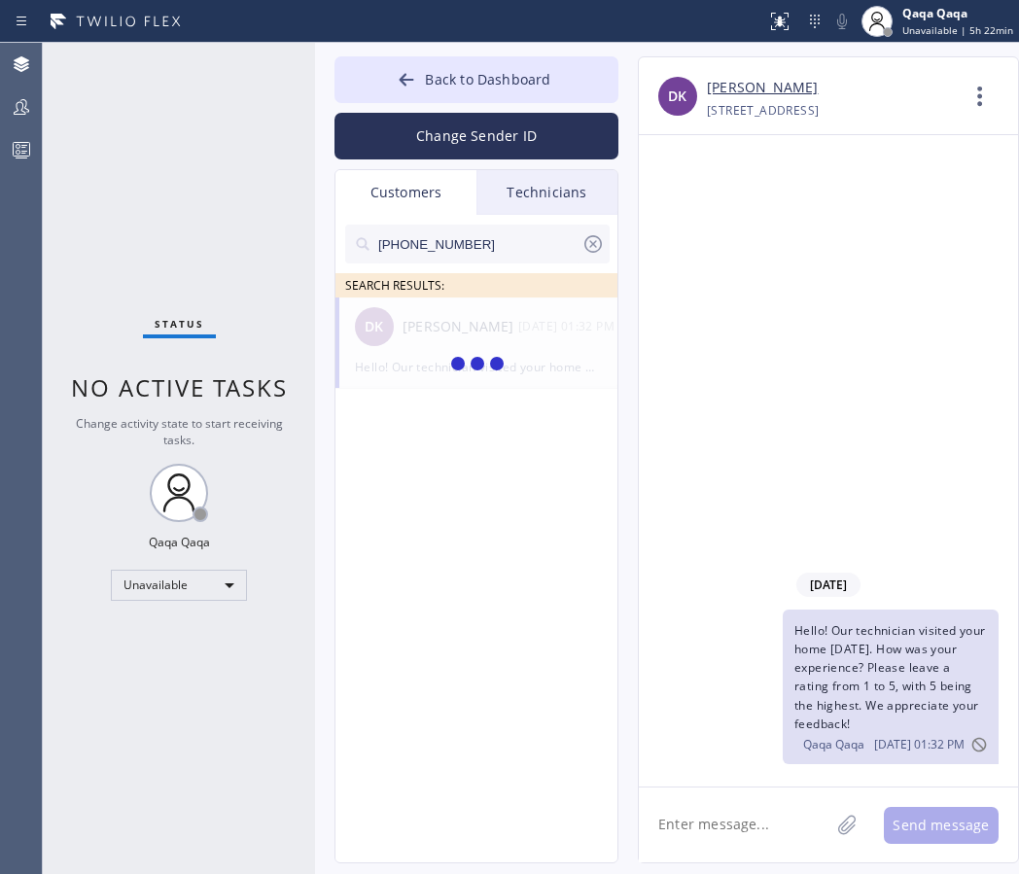
type input "[PHONE_NUMBER]"
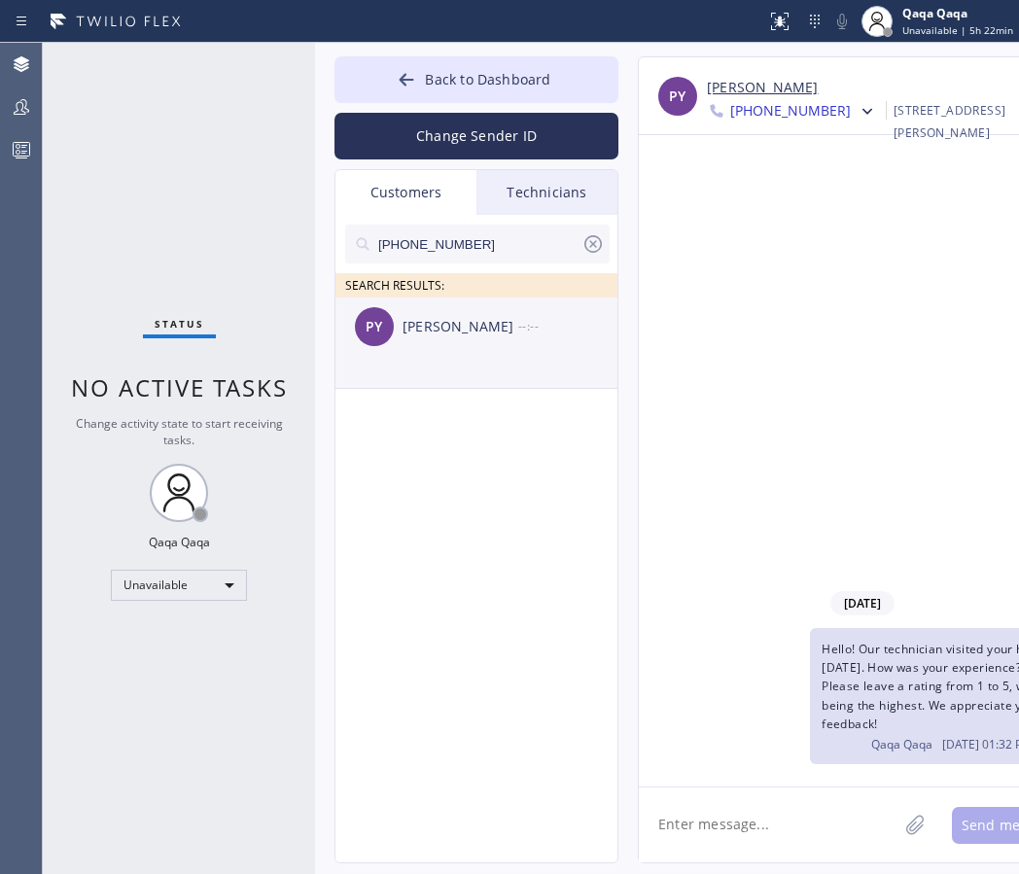
click at [412, 325] on div "[PERSON_NAME]" at bounding box center [460, 327] width 116 height 22
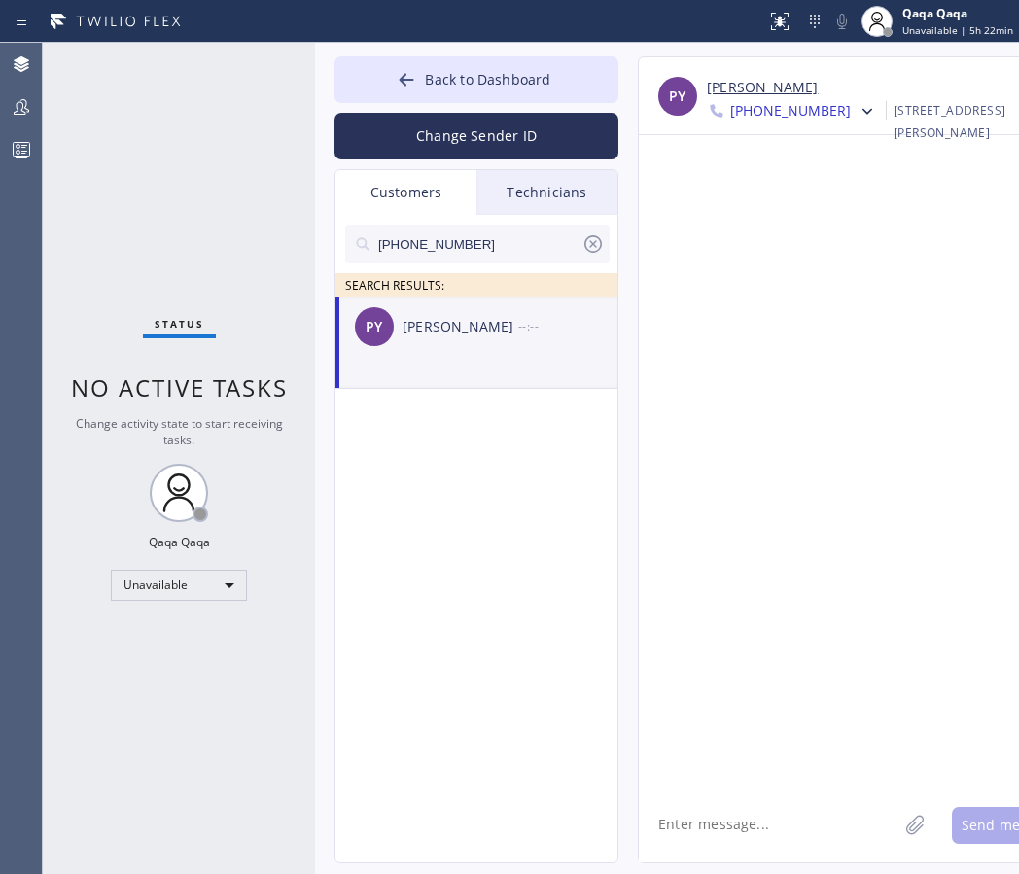
click at [732, 814] on textarea at bounding box center [768, 824] width 259 height 75
paste textarea "Hello! Our technician visited your home [DATE]. How was your experience? Please…"
type textarea "Hello! Our technician visited your home [DATE]. How was your experience? Please…"
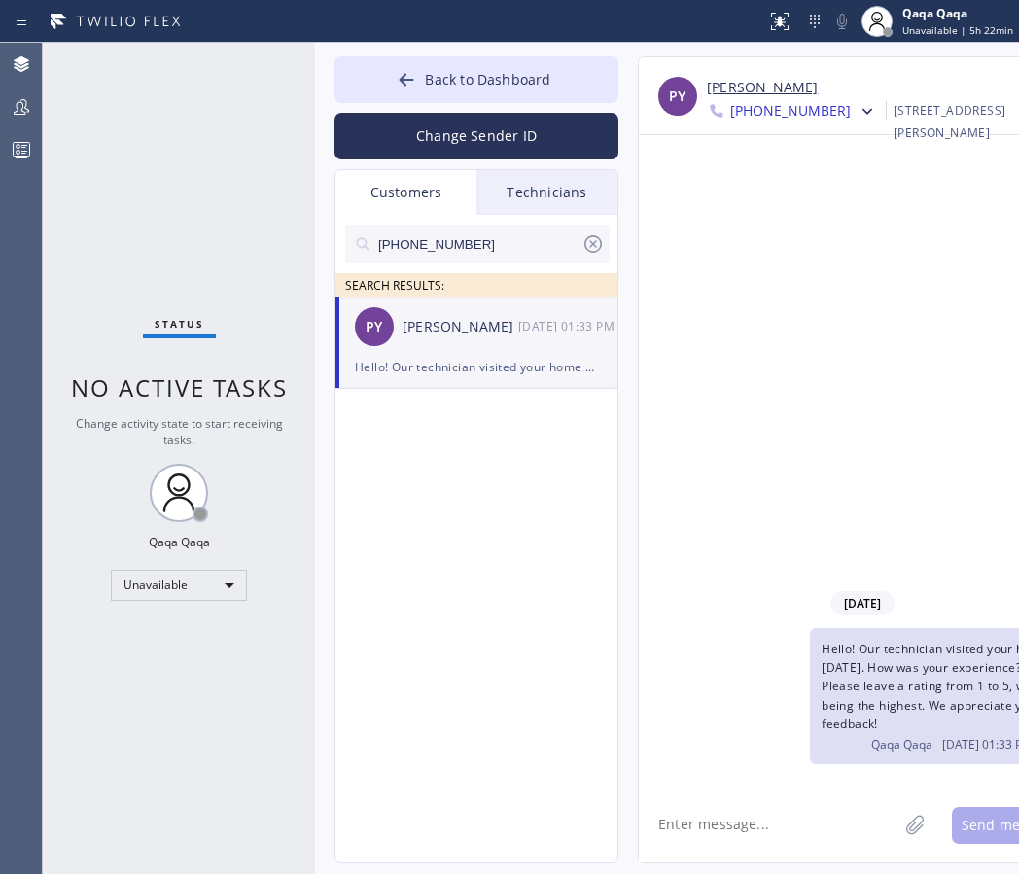
click at [463, 243] on input "[PHONE_NUMBER]" at bounding box center [478, 244] width 205 height 39
paste input "720) 401-5133"
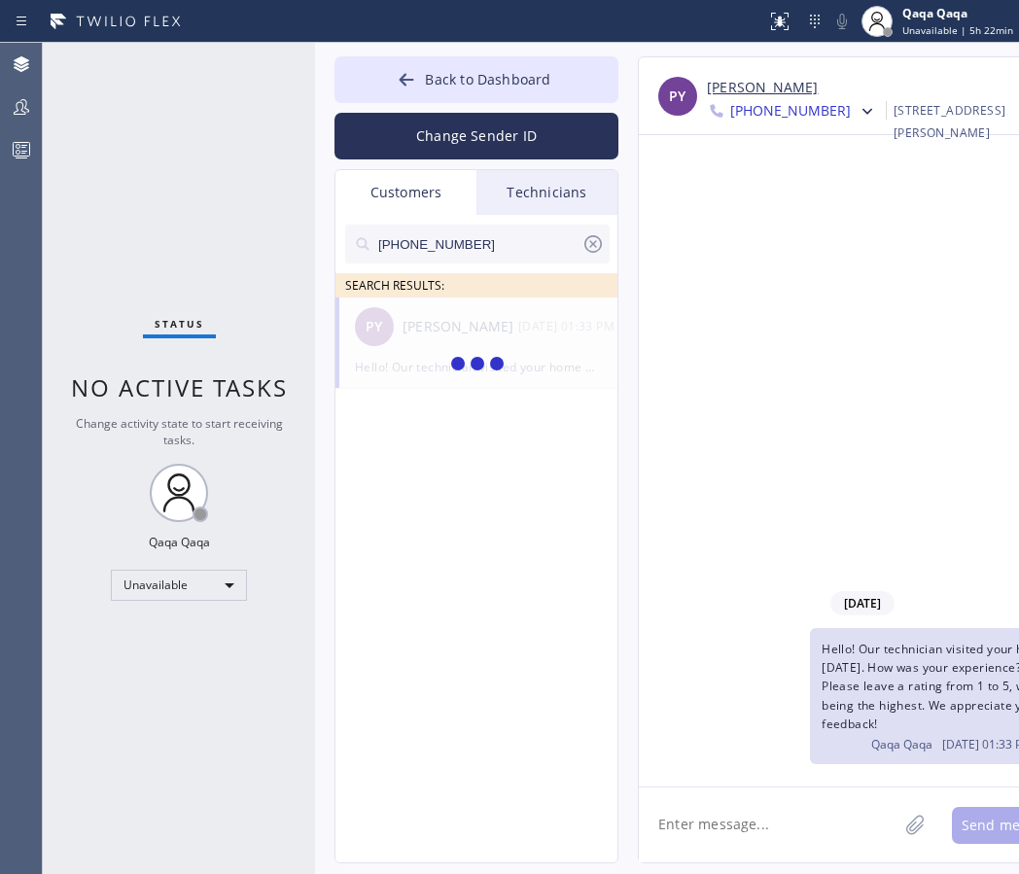
type input "[PHONE_NUMBER]"
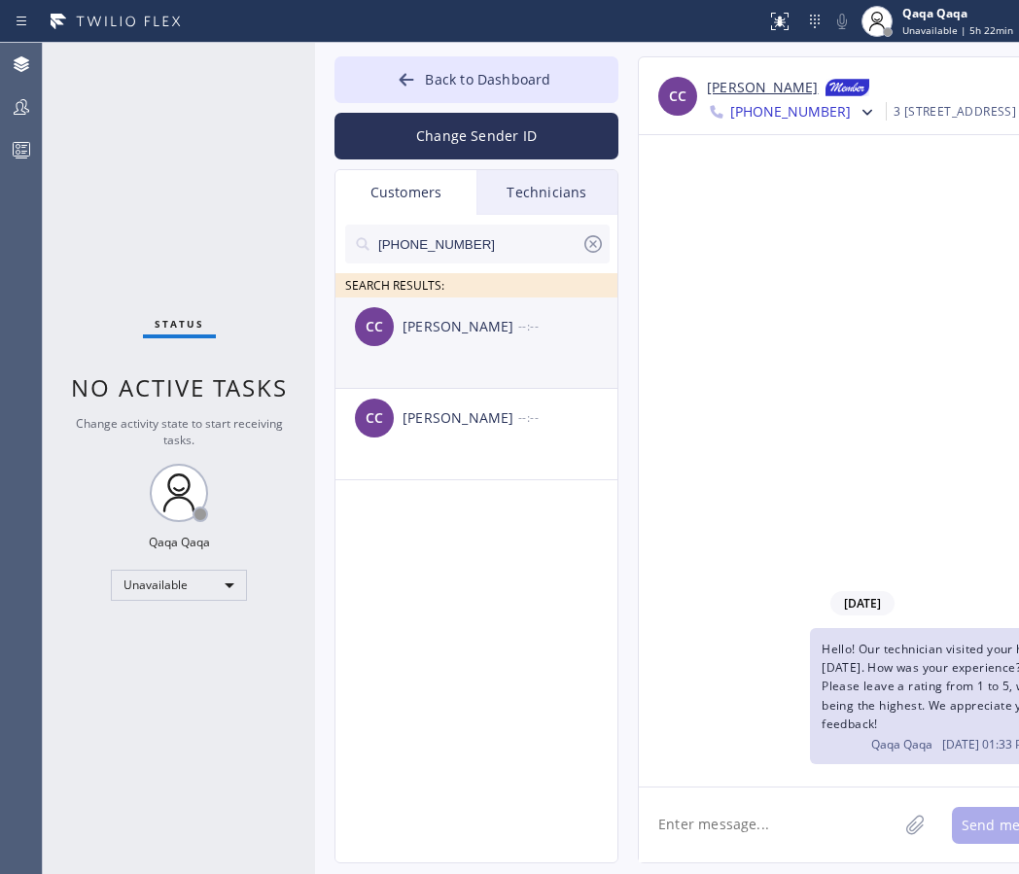
click at [408, 334] on div "[PERSON_NAME]" at bounding box center [460, 327] width 116 height 22
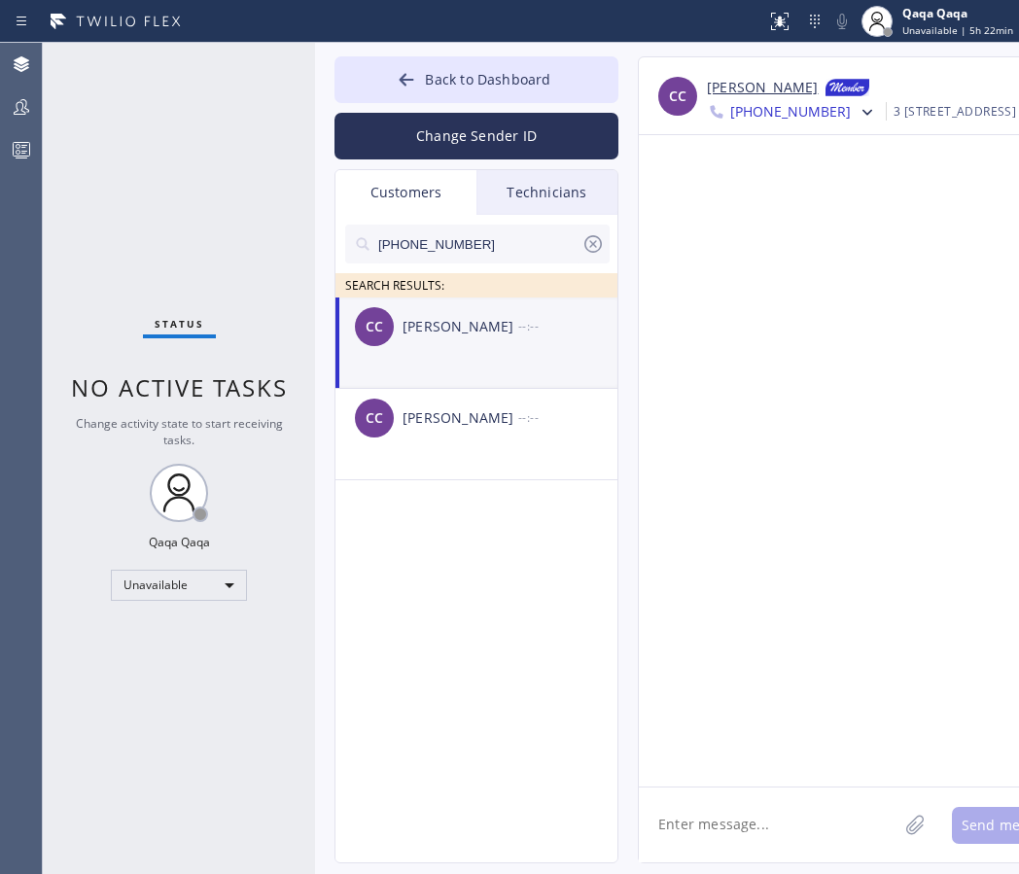
click at [713, 833] on textarea at bounding box center [768, 824] width 259 height 75
paste textarea "Hello! Our technician visited your home [DATE]. How was your experience? Please…"
type textarea "Hello! Our technician visited your home [DATE]. How was your experience? Please…"
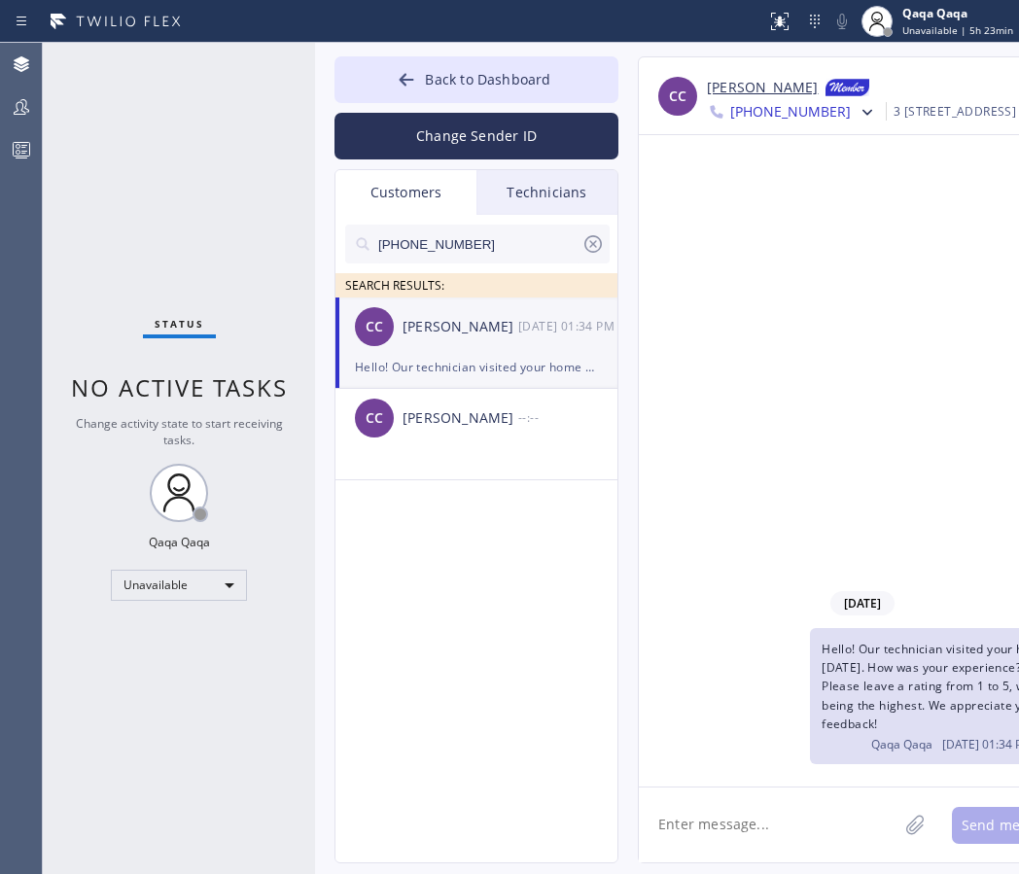
click at [493, 248] on input "[PHONE_NUMBER]" at bounding box center [478, 244] width 205 height 39
paste input "805) 280-6282"
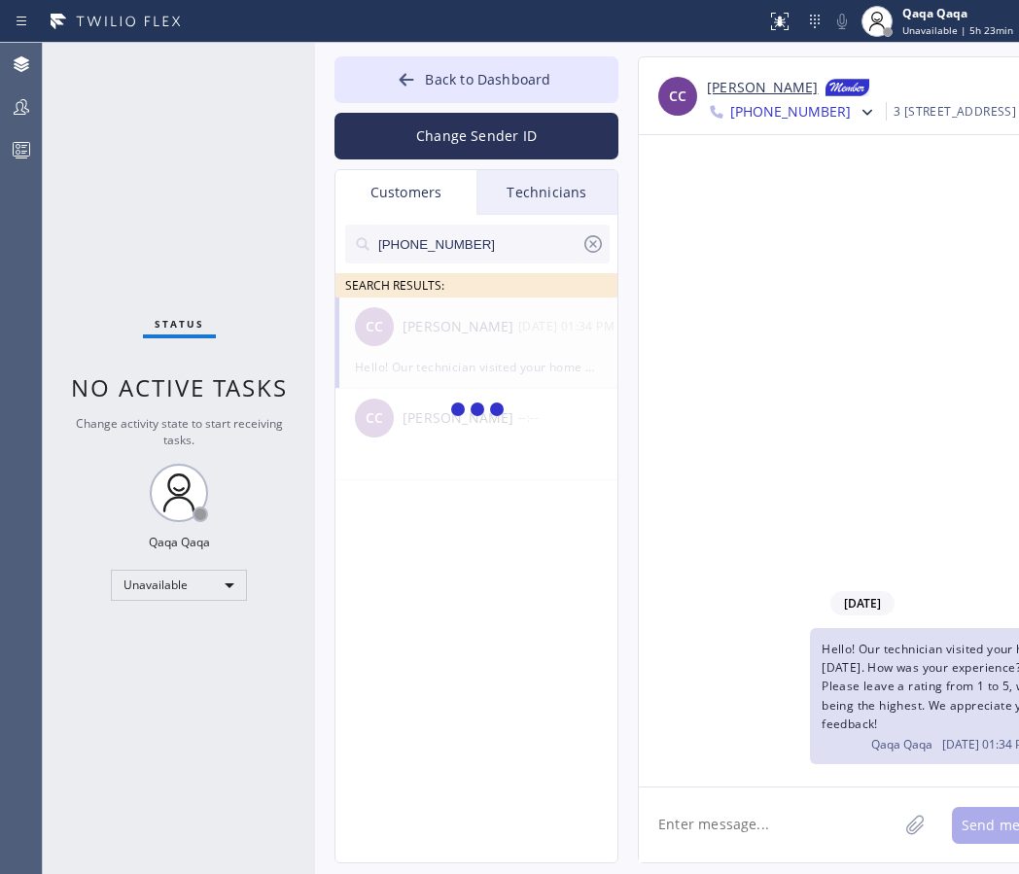
type input "[PHONE_NUMBER]"
click at [444, 323] on div "[PERSON_NAME]" at bounding box center [460, 327] width 116 height 22
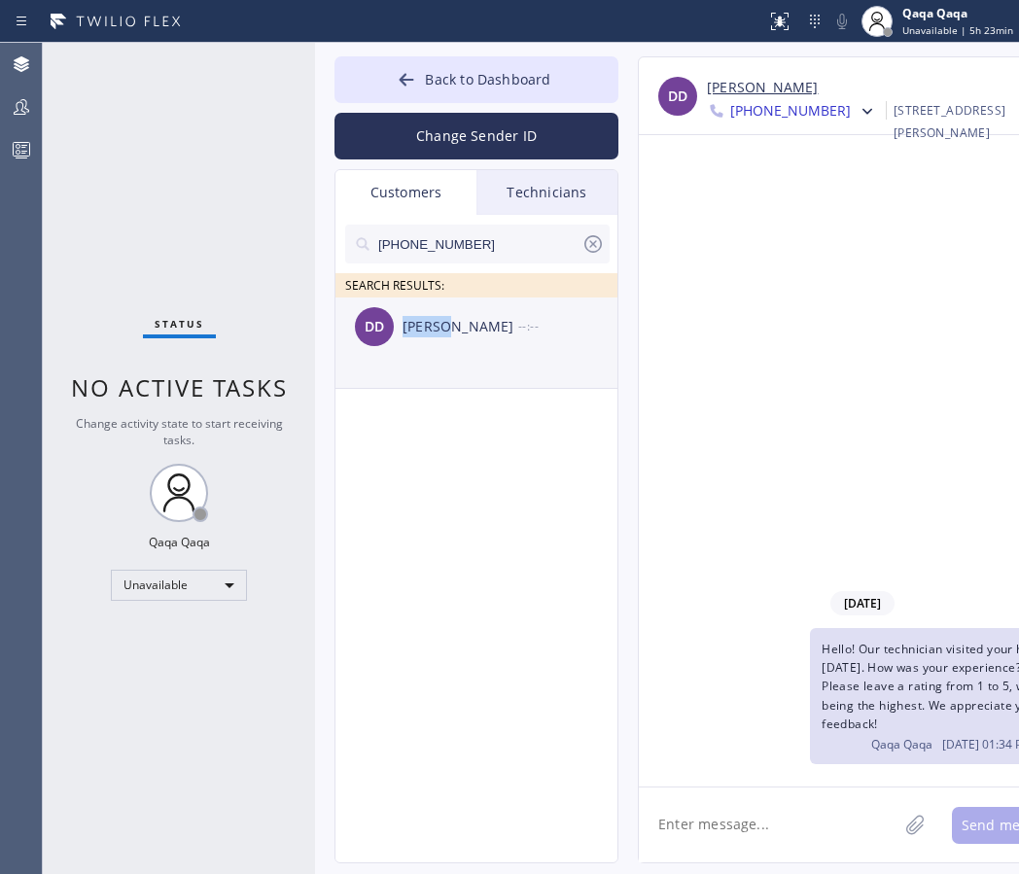
click at [444, 323] on div "[PERSON_NAME]" at bounding box center [460, 327] width 116 height 22
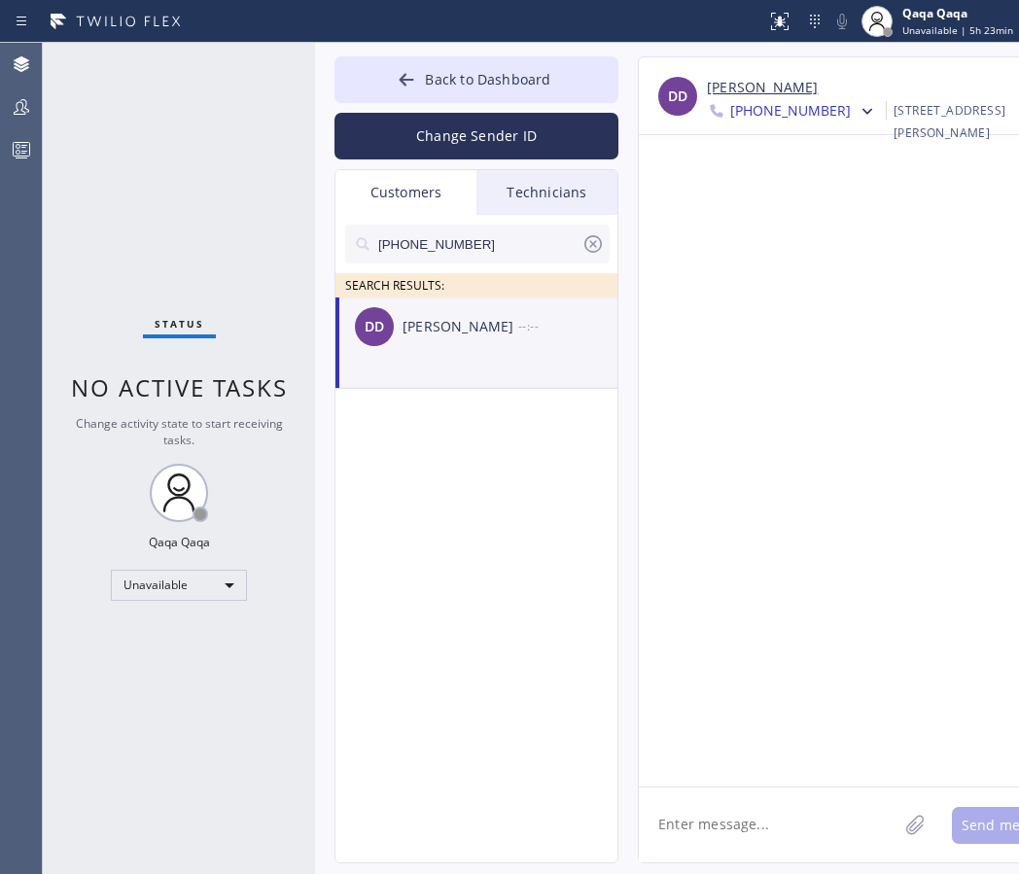
click at [738, 824] on textarea at bounding box center [768, 824] width 259 height 75
paste textarea "Hello! Our technician visited your home [DATE]. How was your experience? Please…"
type textarea "Hello! Our technician visited your home [DATE]. How was your experience? Please…"
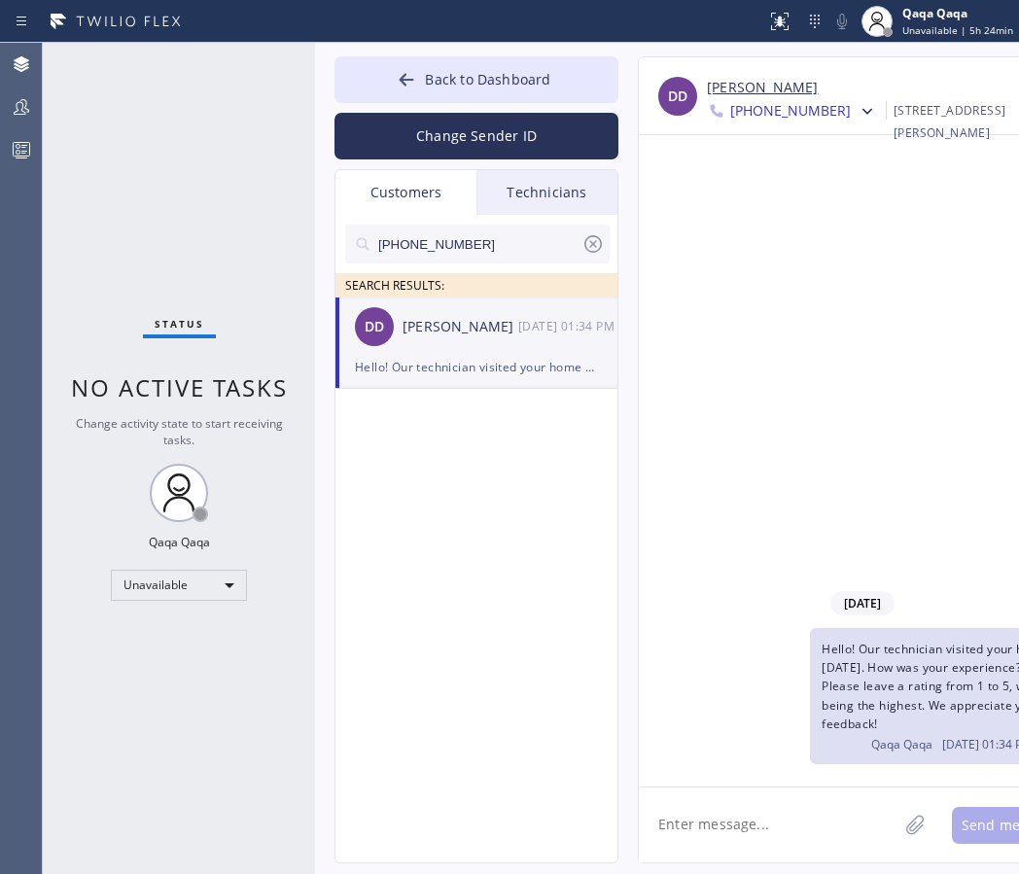
click at [472, 244] on input "[PHONE_NUMBER]" at bounding box center [478, 244] width 205 height 39
paste input "310) 291-3493"
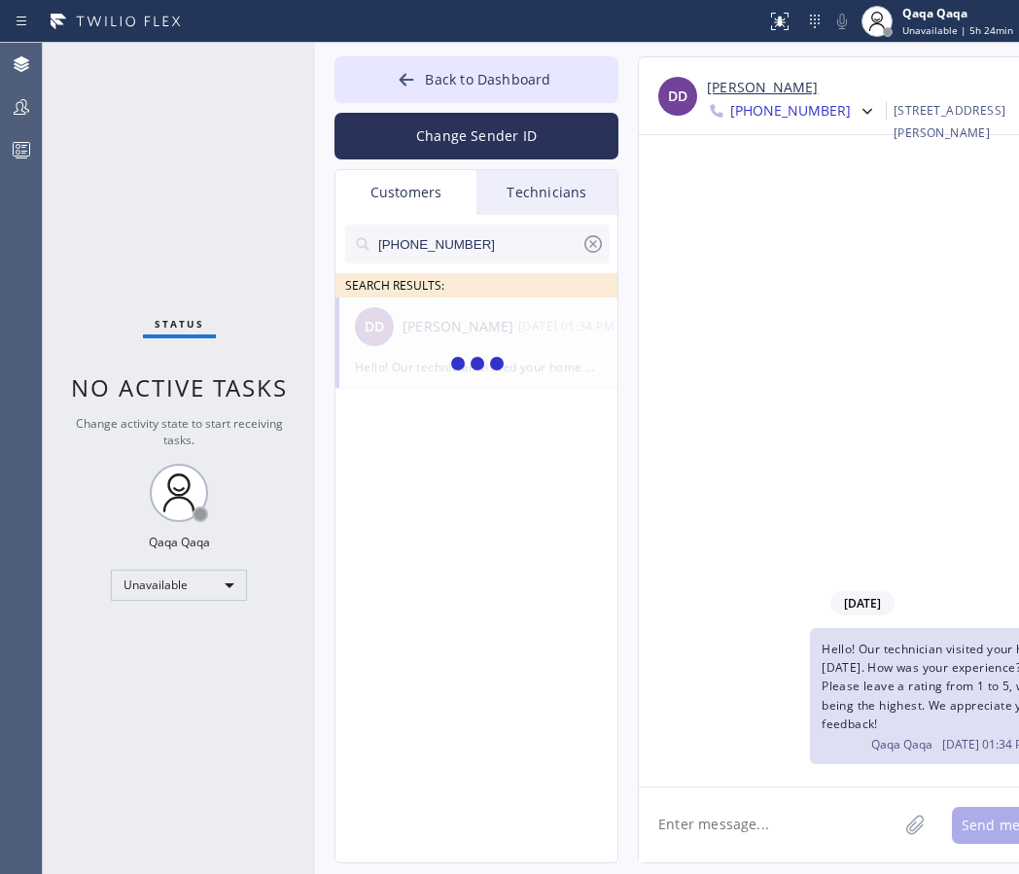
type input "[PHONE_NUMBER]"
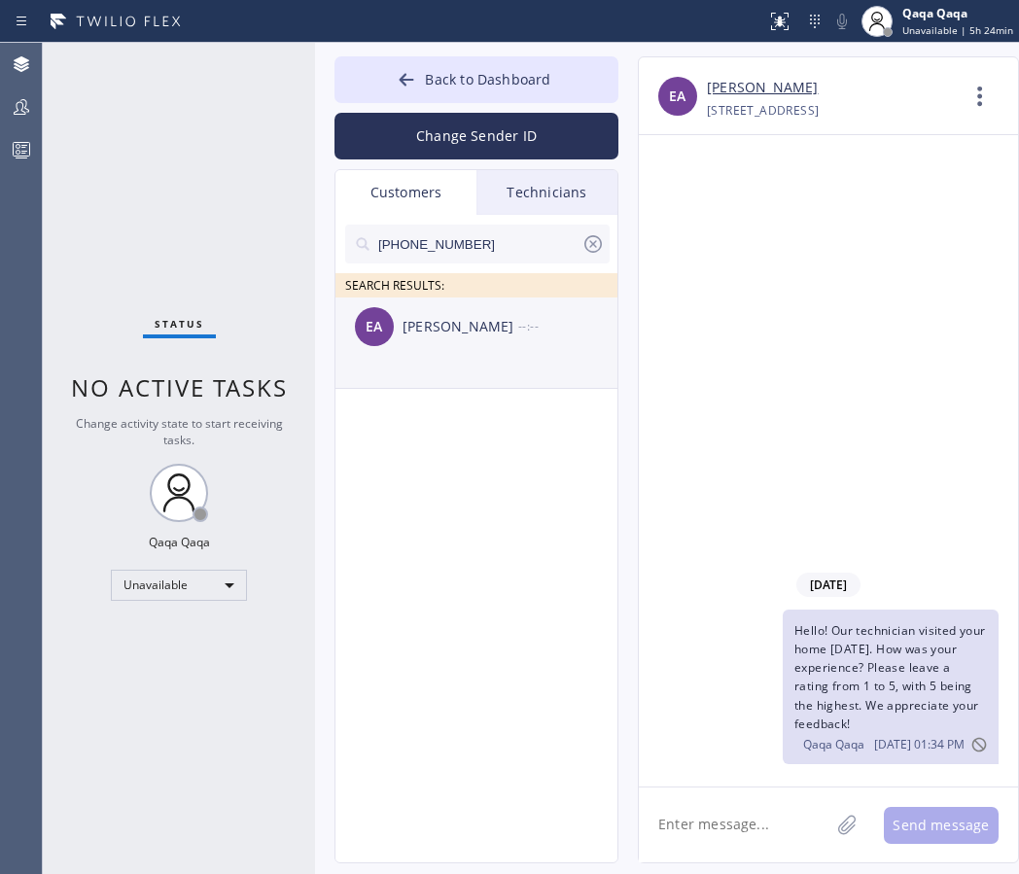
click at [424, 333] on div "[PERSON_NAME]" at bounding box center [460, 327] width 116 height 22
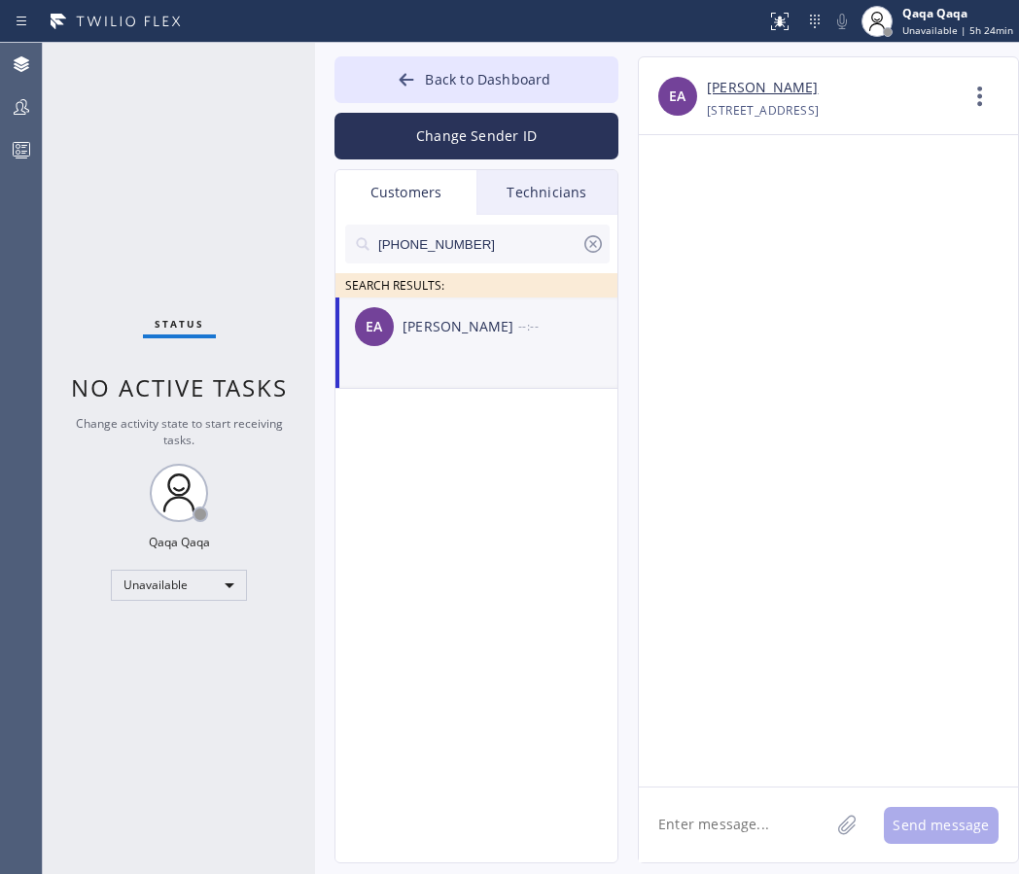
click at [687, 844] on textarea at bounding box center [734, 824] width 190 height 75
paste textarea "Hello! Our technician visited your home [DATE]. How was your experience? Please…"
type textarea "Hello! Our technician visited your home [DATE]. How was your experience? Please…"
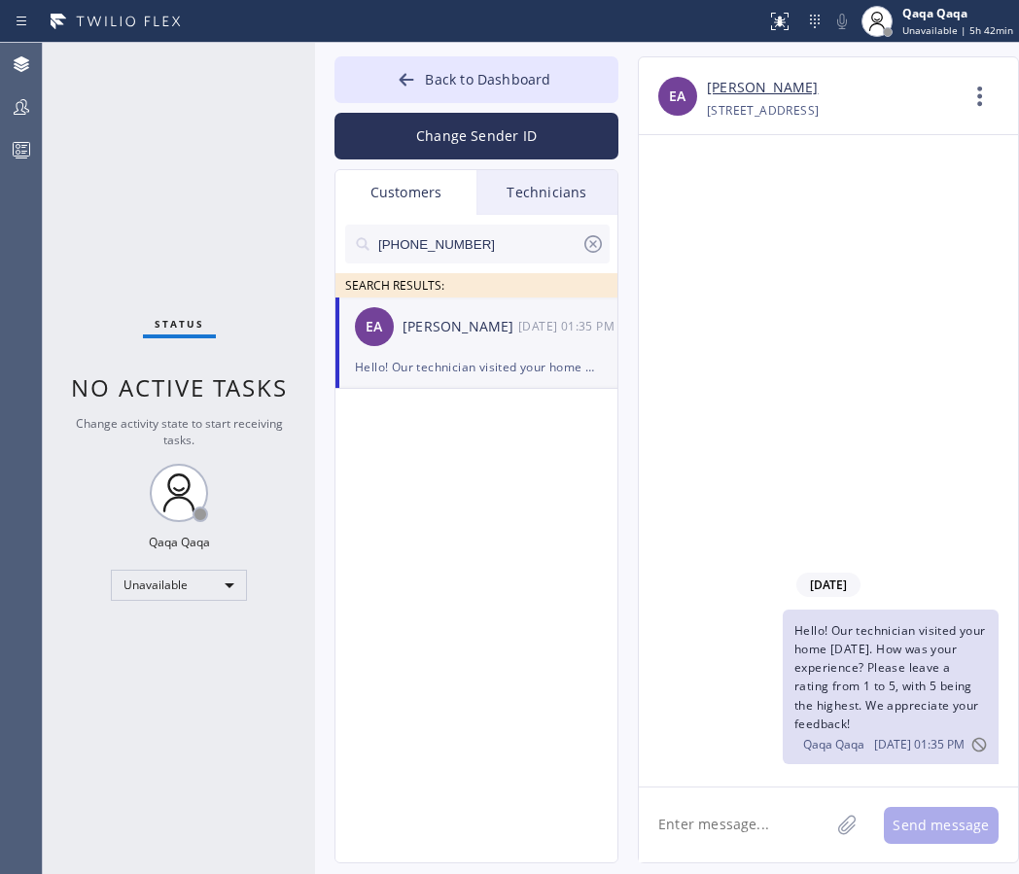
click at [447, 252] on input "[PHONE_NUMBER]" at bounding box center [478, 244] width 205 height 39
paste input "05) 747-7550"
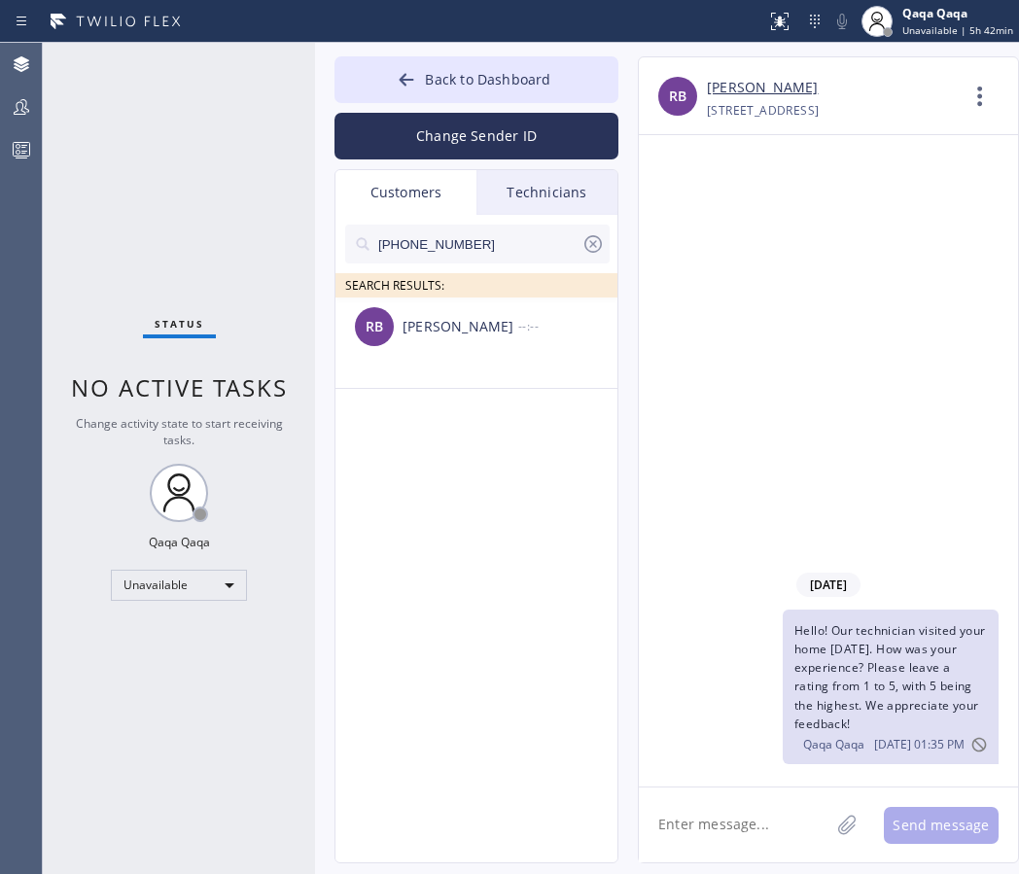
type input "[PHONE_NUMBER]"
click at [428, 343] on div "RB [PERSON_NAME] --:--" at bounding box center [477, 326] width 284 height 58
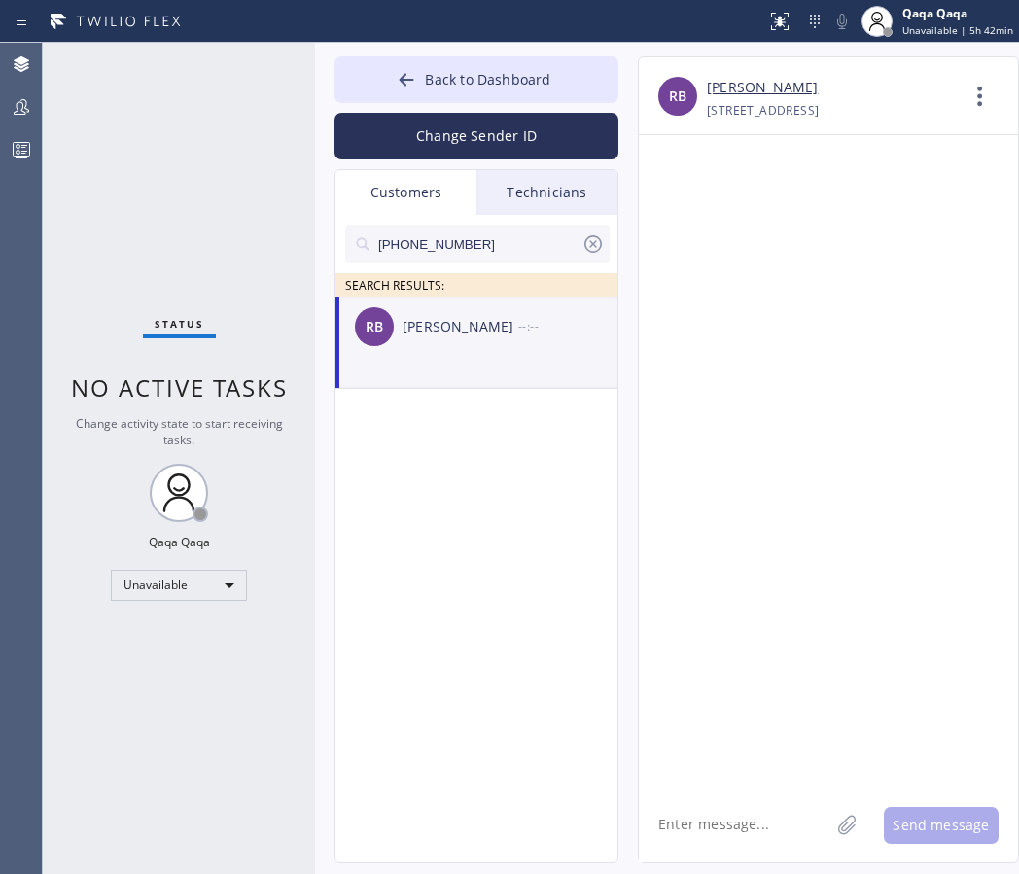
click at [697, 824] on textarea at bounding box center [734, 824] width 190 height 75
paste textarea "Hello! Our technician visited your home [DATE]. How was your experience? Please…"
type textarea "Hello! Our technician visited your home [DATE]. How was your experience? Please…"
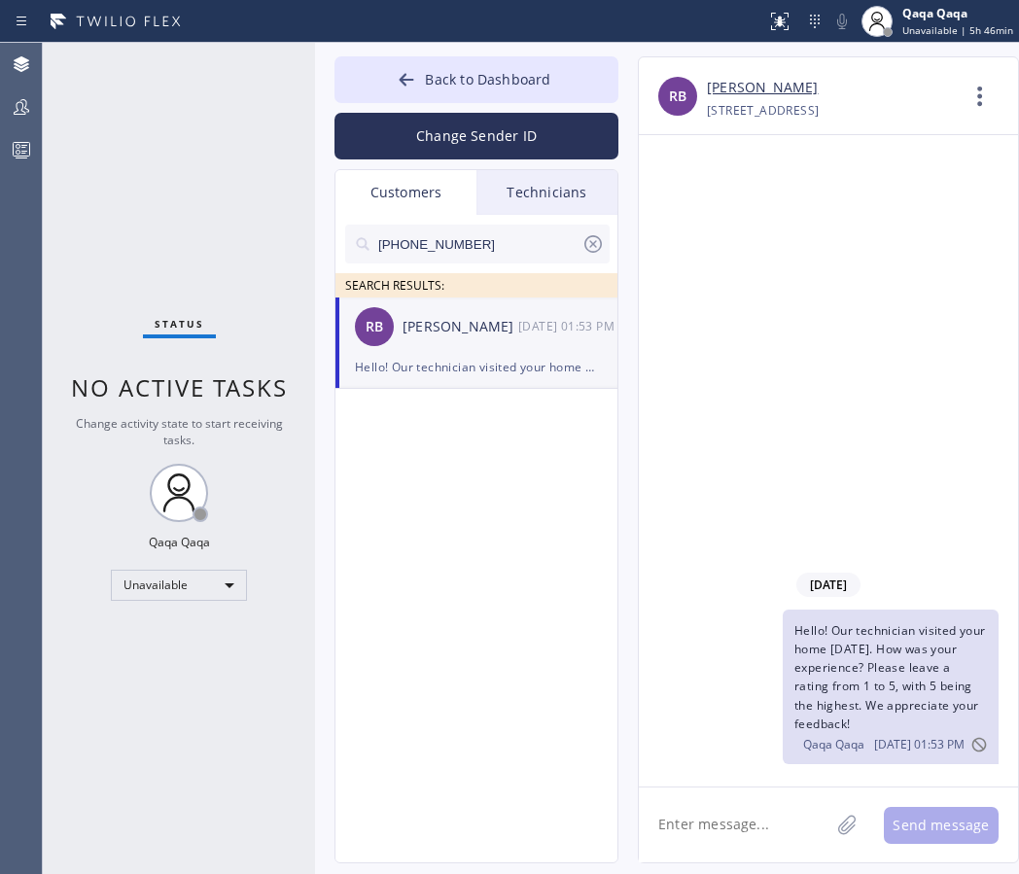
click at [485, 235] on input "[PHONE_NUMBER]" at bounding box center [478, 244] width 205 height 39
paste input "562) 201-216"
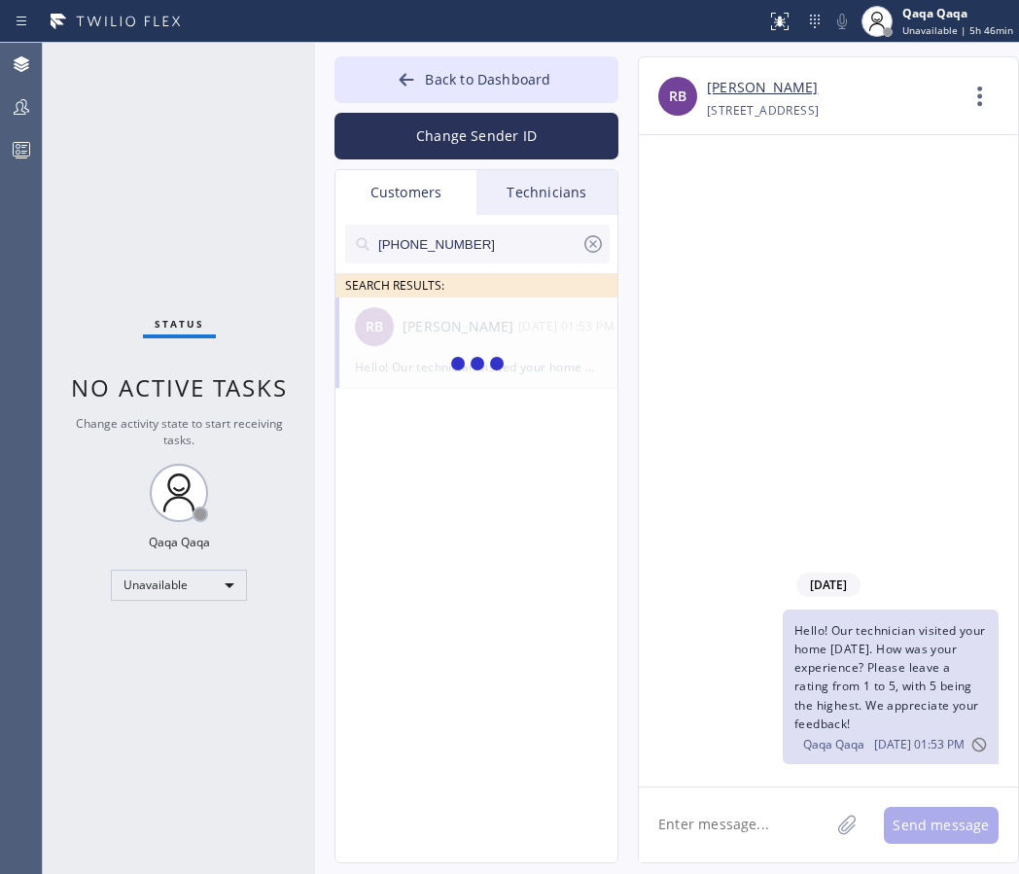
type input "[PHONE_NUMBER]"
click at [429, 338] on div "TS [PERSON_NAME] --:--" at bounding box center [477, 326] width 284 height 58
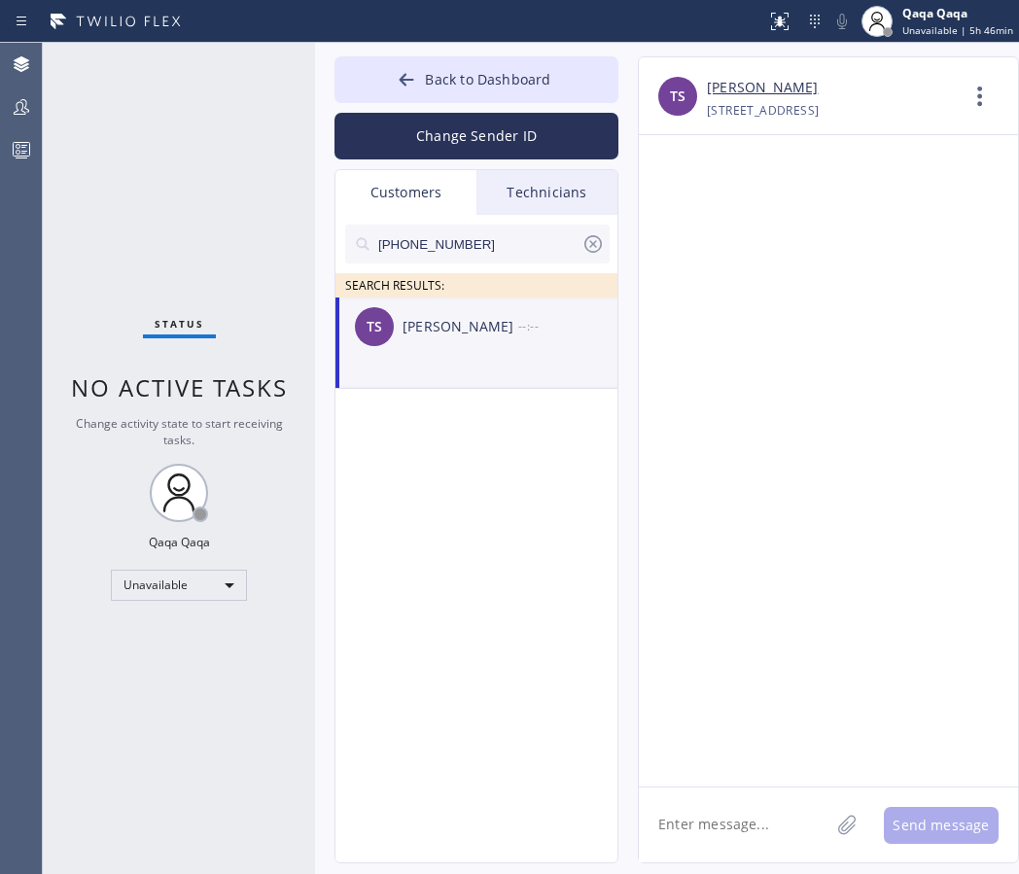
click at [713, 830] on textarea at bounding box center [734, 824] width 190 height 75
paste textarea "Hello! Our technician visited your home [DATE]. How was your experience? Please…"
type textarea "Hello! Our technician visited your home [DATE]. How was your experience? Please…"
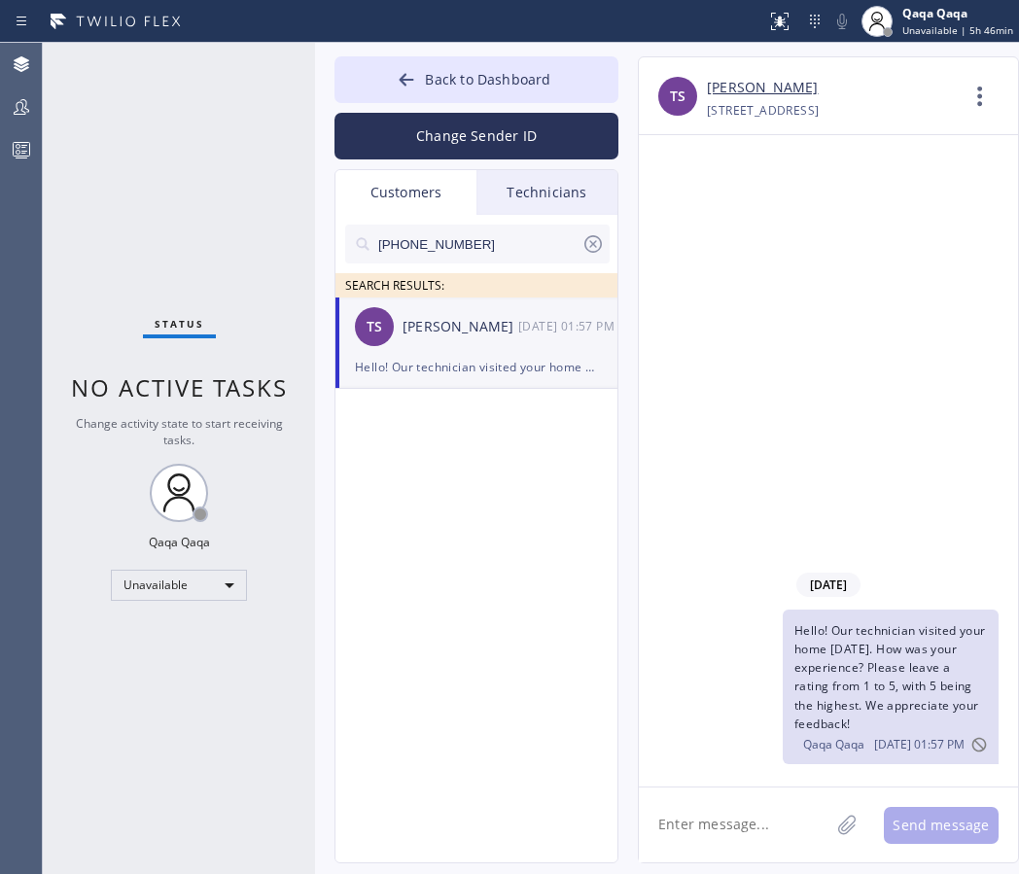
click at [454, 242] on input "[PHONE_NUMBER]" at bounding box center [478, 244] width 205 height 39
paste input "416-2005"
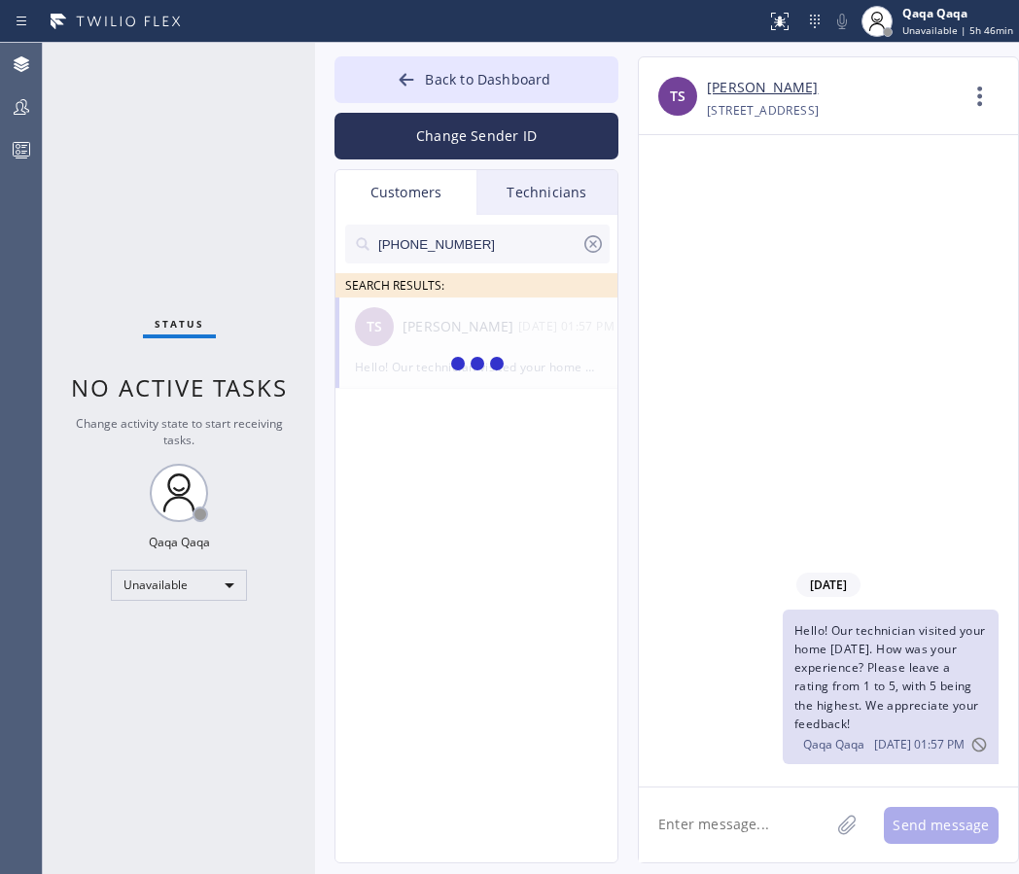
type input "[PHONE_NUMBER]"
click at [438, 333] on div "[PERSON_NAME]" at bounding box center [460, 327] width 116 height 22
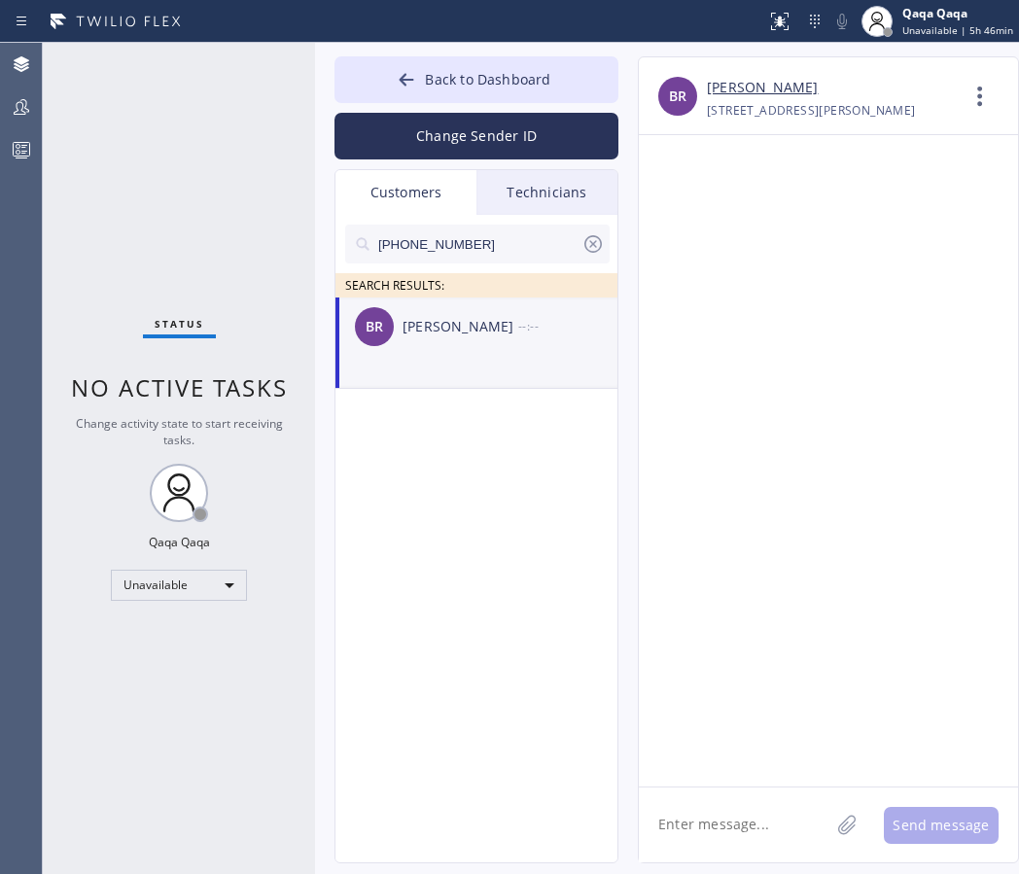
click at [735, 810] on textarea at bounding box center [734, 824] width 190 height 75
paste textarea "Hello! Our technician visited your home [DATE]. How was your experience? Please…"
type textarea "Hello! Our technician visited your home [DATE]. How was your experience? Please…"
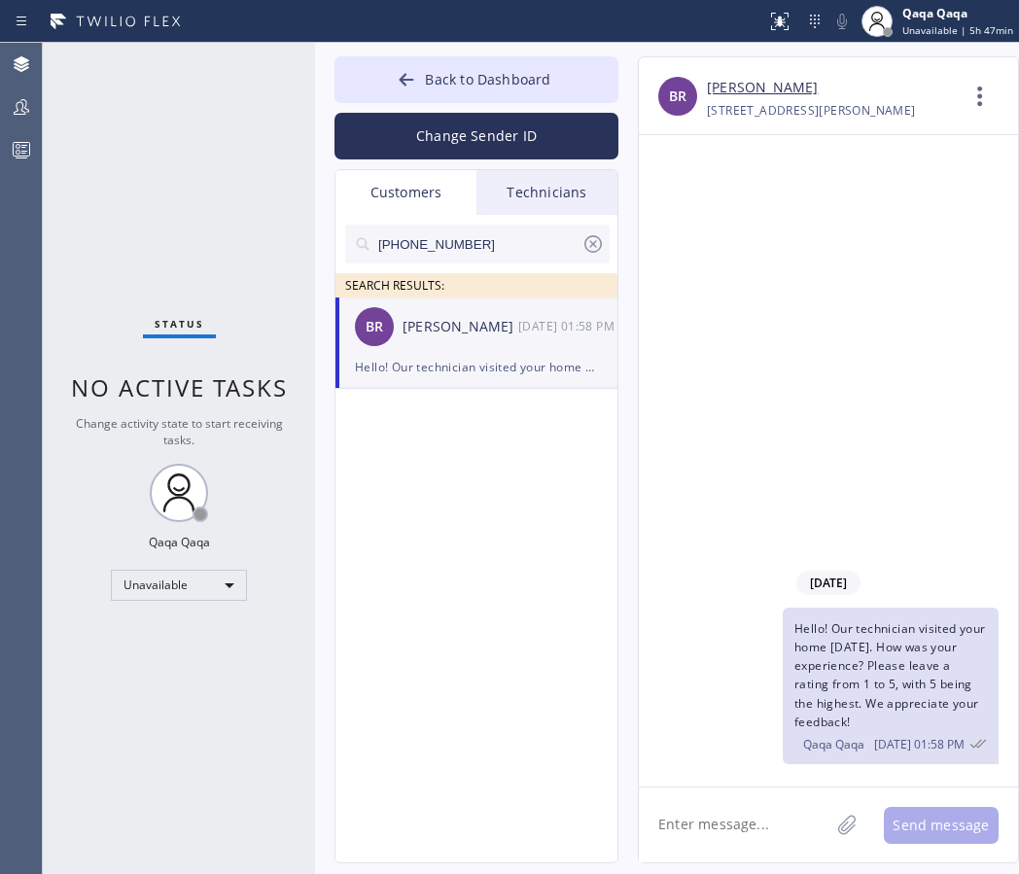
click at [493, 239] on input "[PHONE_NUMBER]" at bounding box center [478, 244] width 205 height 39
paste input "714) 514-0391"
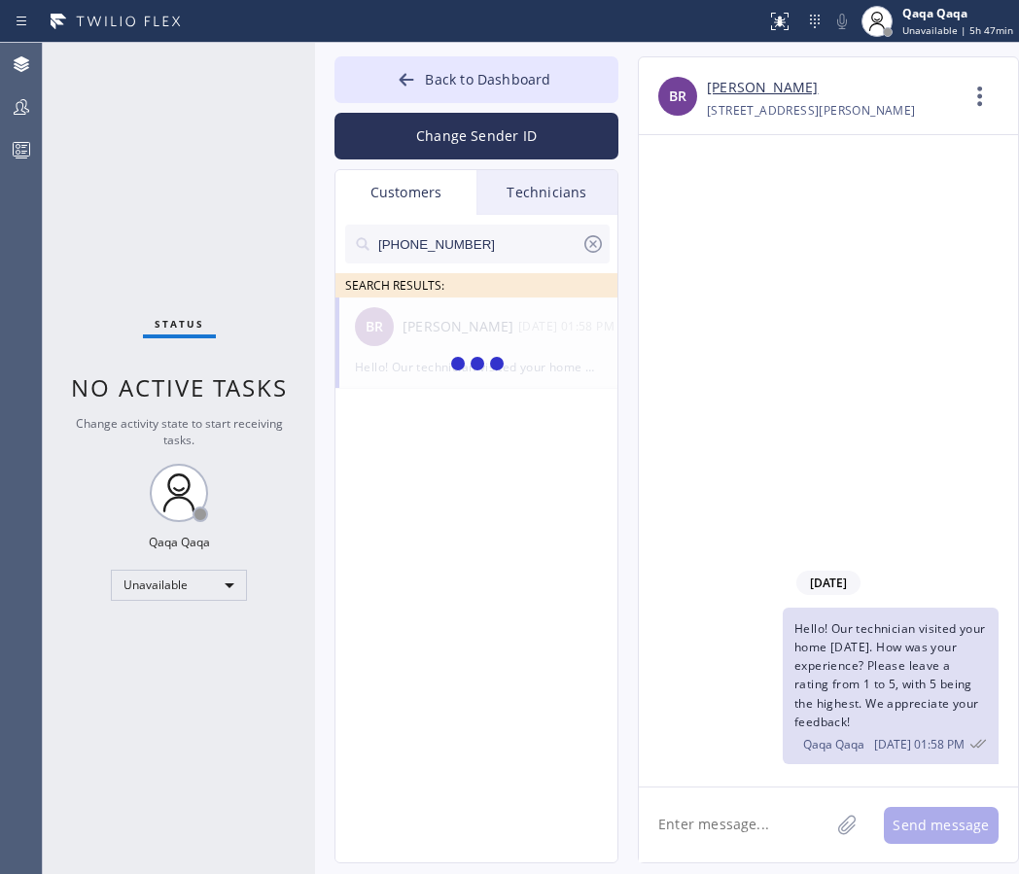
type input "[PHONE_NUMBER]"
click at [448, 333] on div "[PERSON_NAME]" at bounding box center [460, 327] width 116 height 22
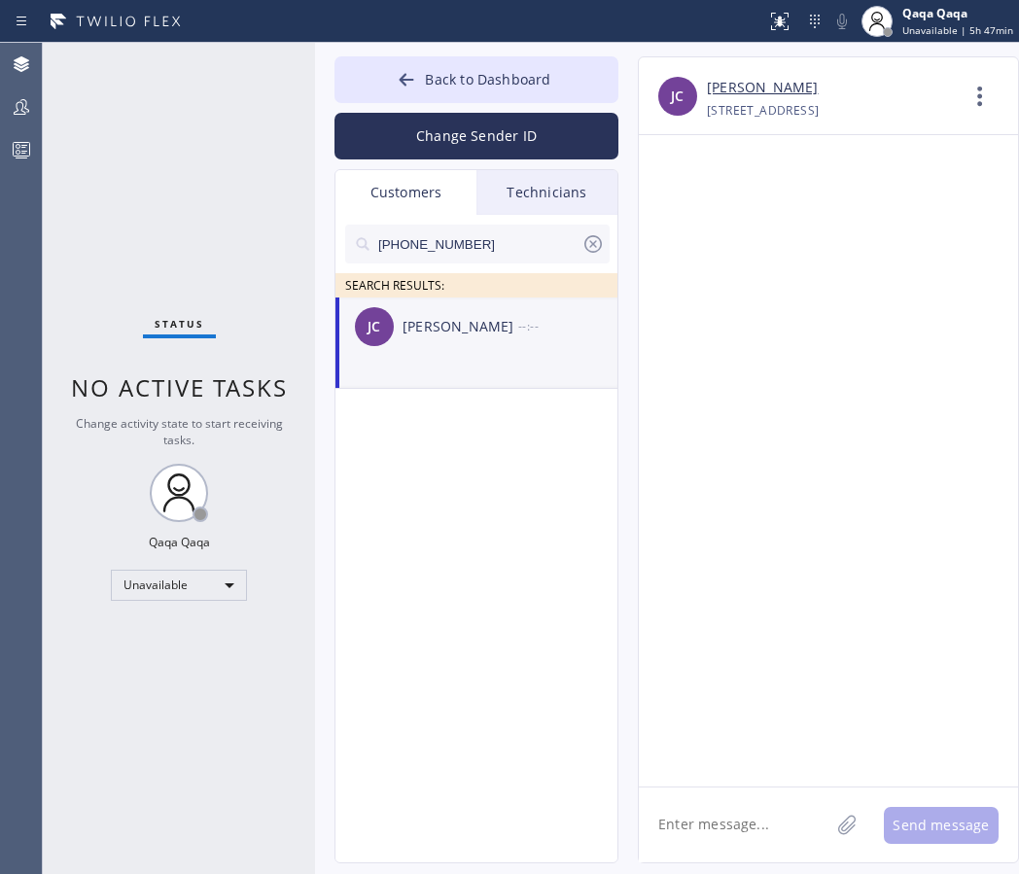
click at [755, 839] on textarea at bounding box center [734, 824] width 190 height 75
paste textarea "Hello! Our technician visited your home [DATE]. How was your experience? Please…"
type textarea "Hello! Our technician visited your home [DATE]. How was your experience? Please…"
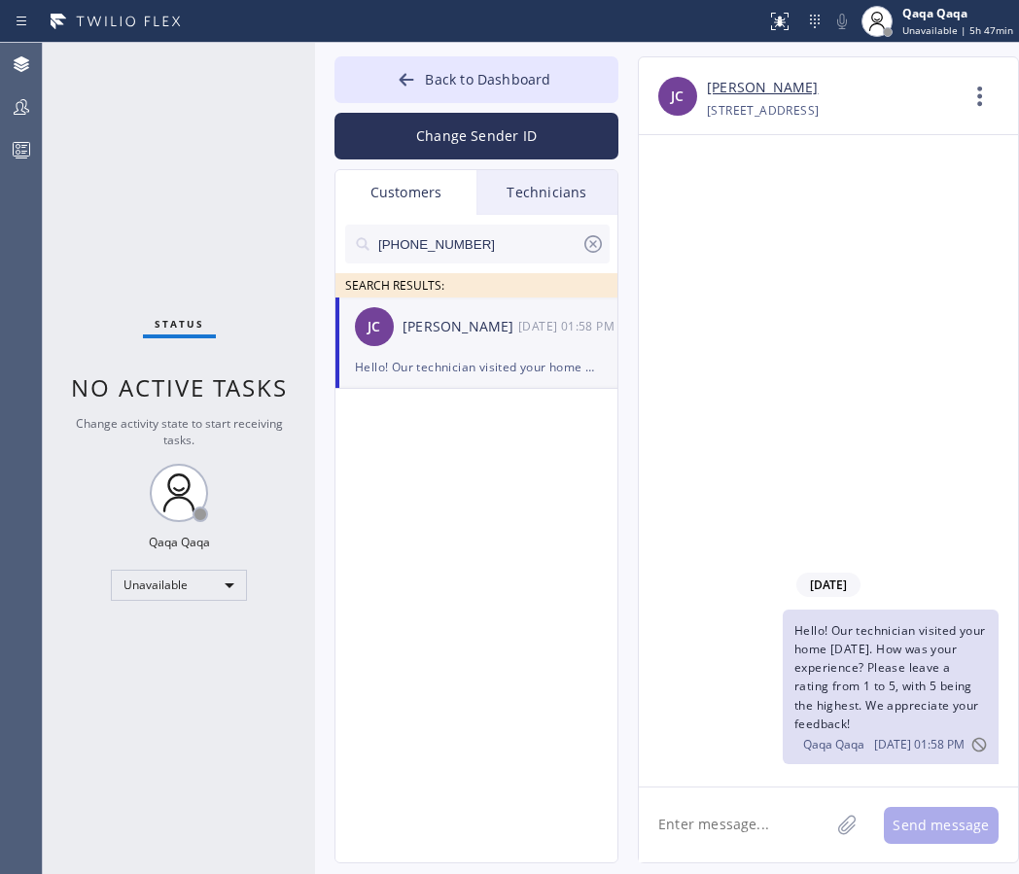
click at [467, 242] on input "[PHONE_NUMBER]" at bounding box center [478, 244] width 205 height 39
paste input "655-9425"
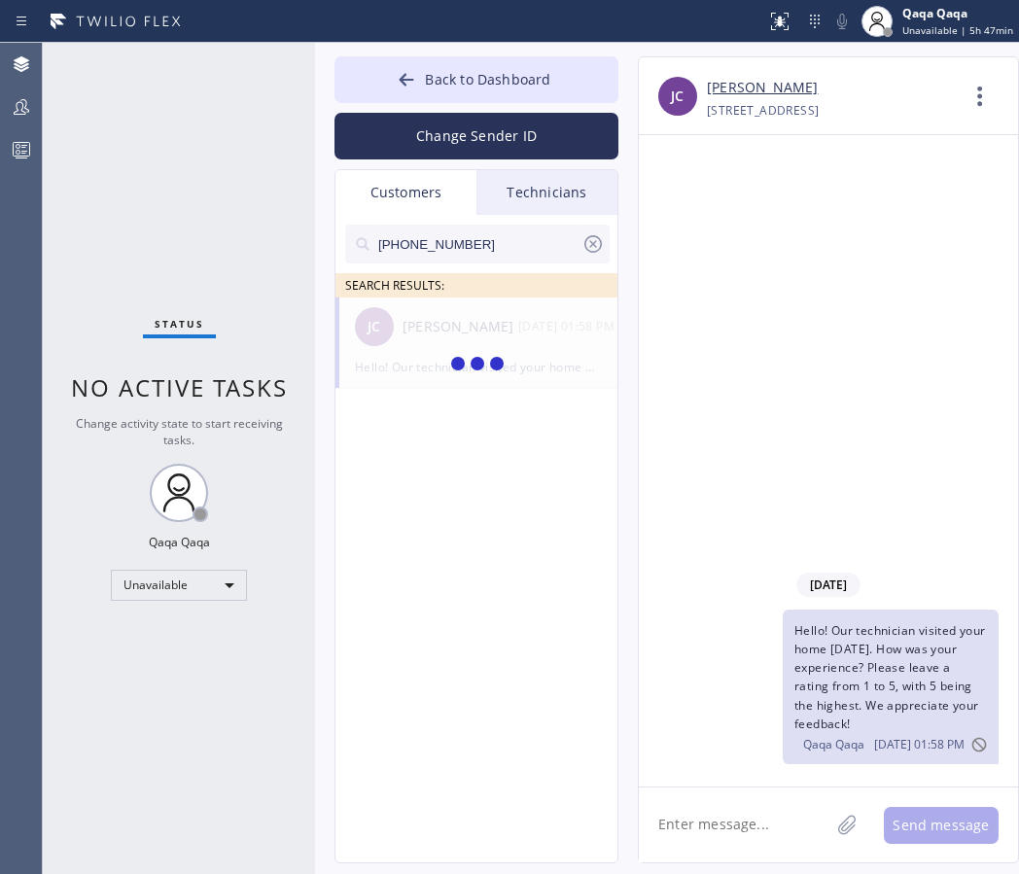
type input "[PHONE_NUMBER]"
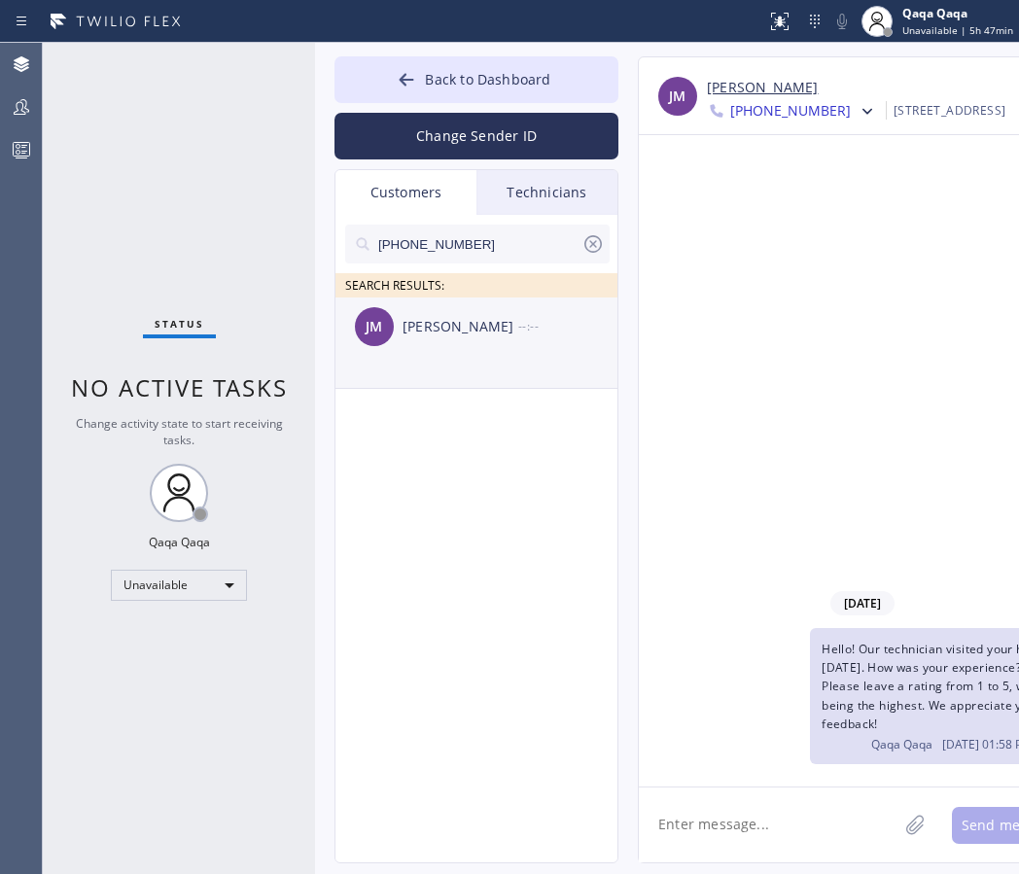
click at [451, 335] on div "[PERSON_NAME]" at bounding box center [460, 327] width 116 height 22
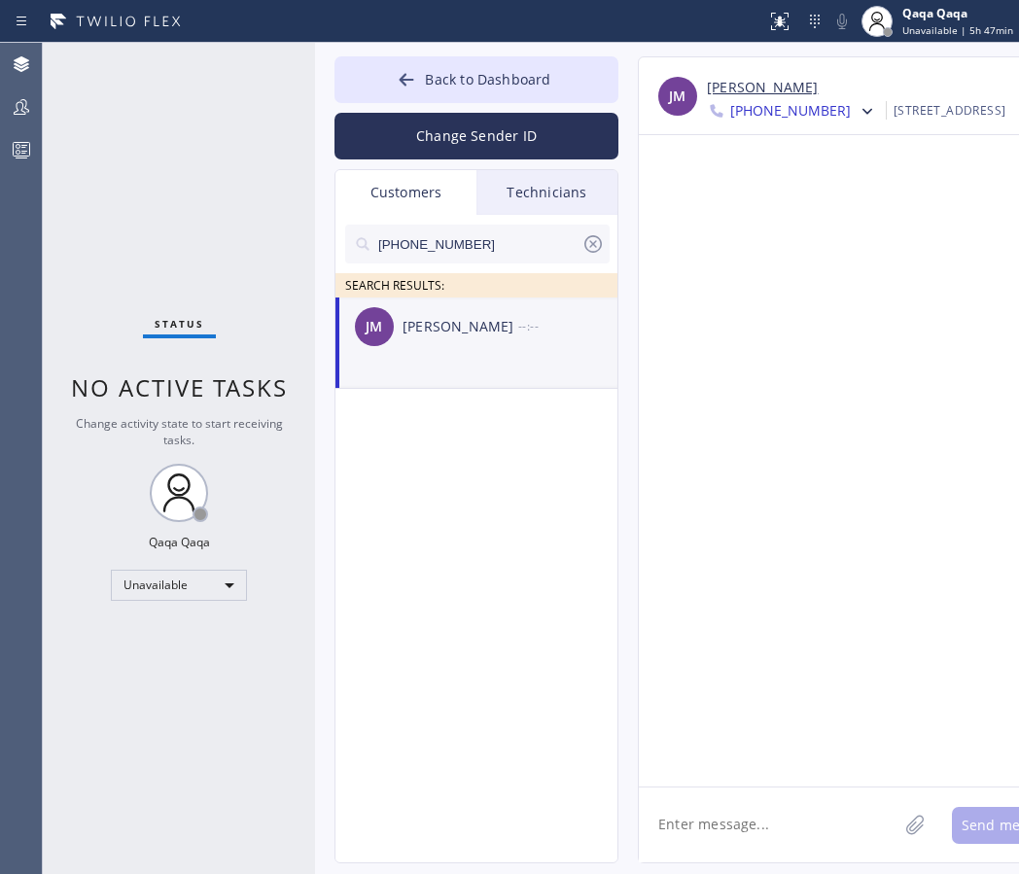
click at [720, 816] on textarea at bounding box center [768, 824] width 259 height 75
paste textarea "Hello! Our technician visited your home [DATE]. How was your experience? Please…"
type textarea "Hello! Our technician visited your home [DATE]. How was your experience? Please…"
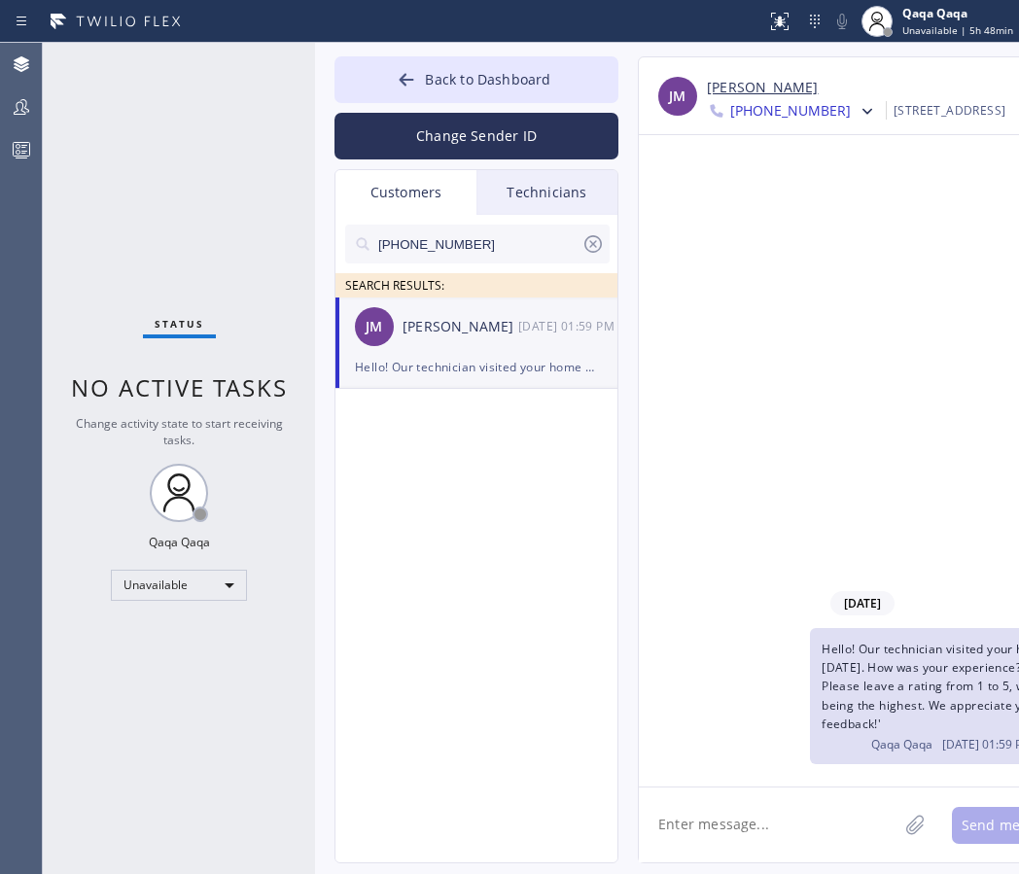
click at [481, 241] on input "[PHONE_NUMBER]" at bounding box center [478, 244] width 205 height 39
paste input "253-2086"
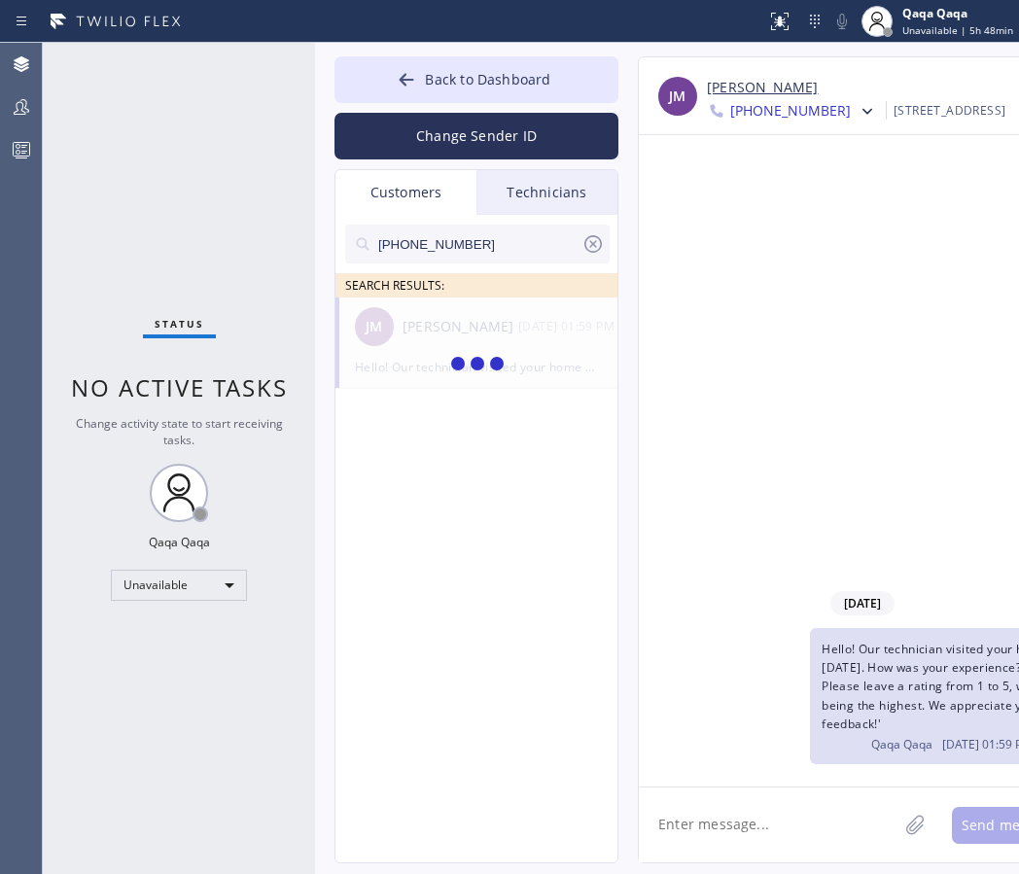
type input "[PHONE_NUMBER]"
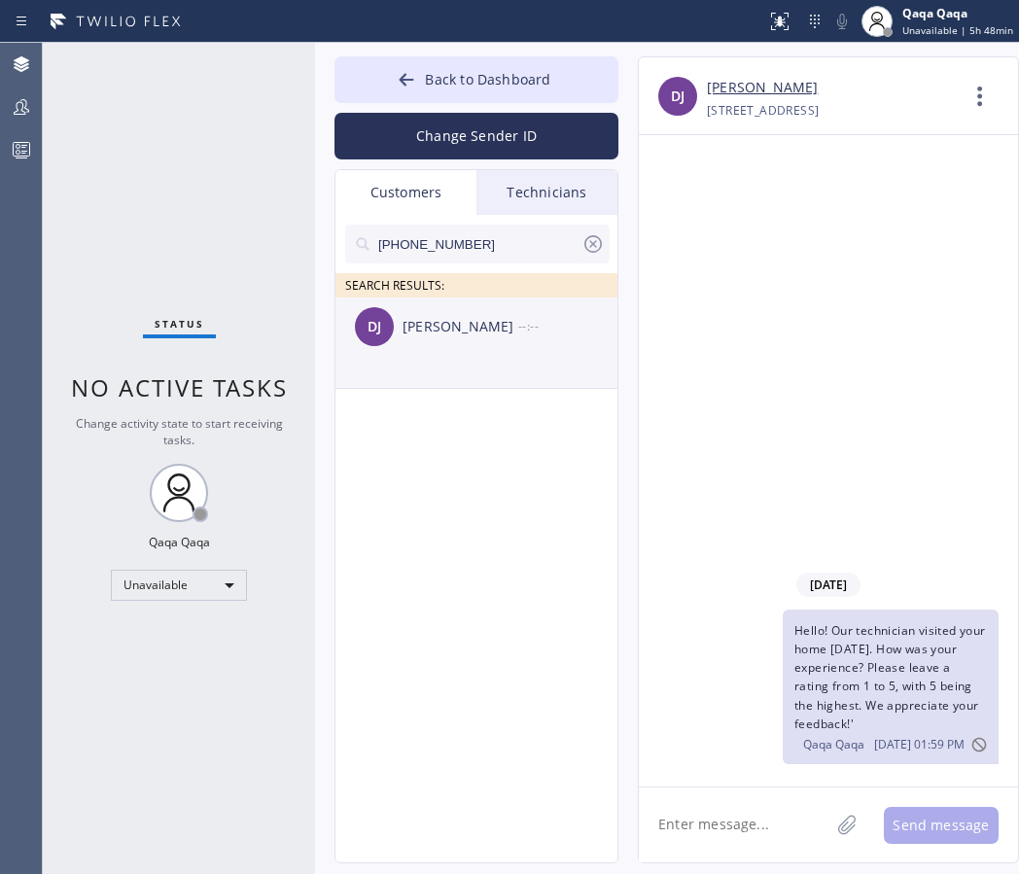
click at [452, 317] on div "[PERSON_NAME]" at bounding box center [460, 327] width 116 height 22
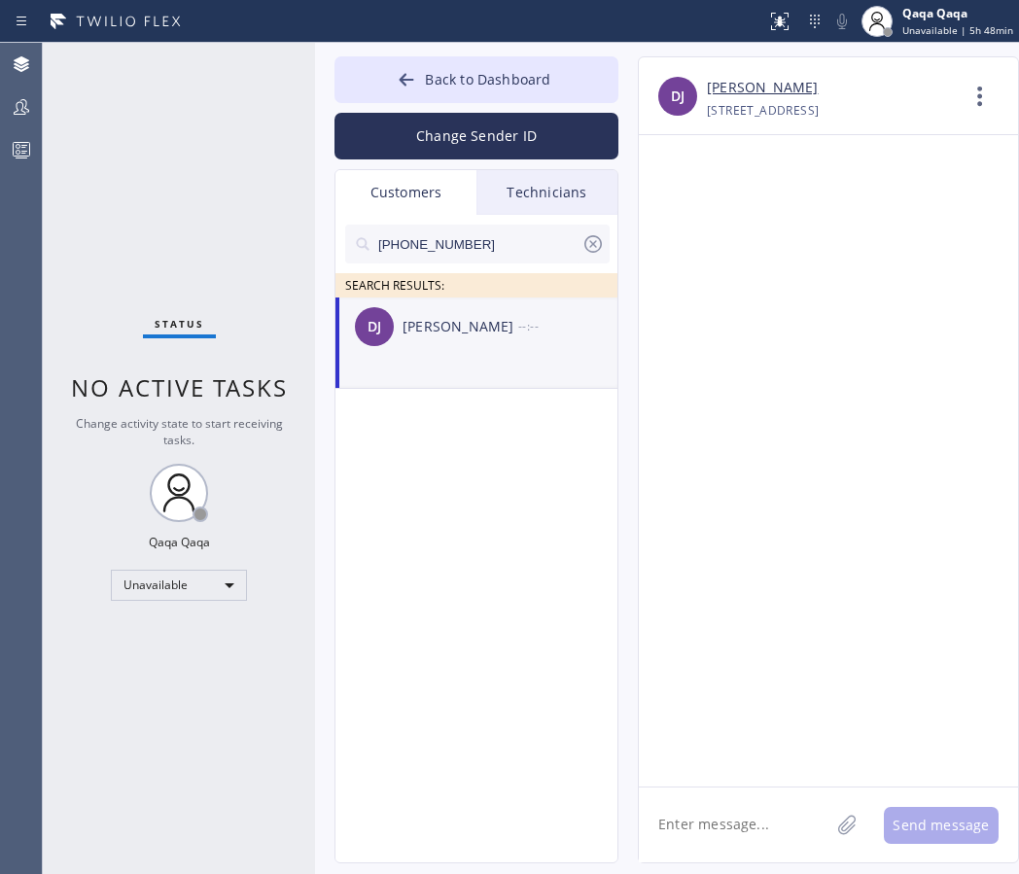
click at [705, 819] on textarea at bounding box center [734, 824] width 190 height 75
paste textarea "Hello! Our technician visited your home [DATE]. How was your experience? Please…"
type textarea "Hello! Our technician visited your home [DATE]. How was your experience? Please…"
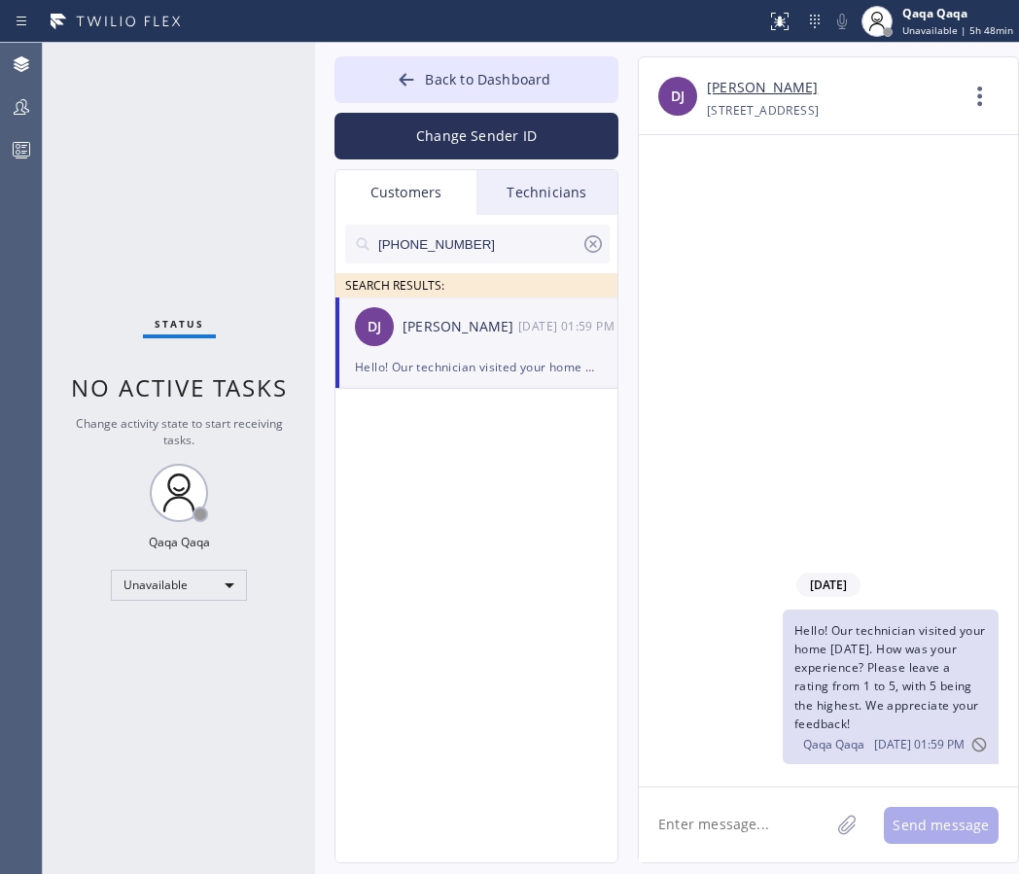
click at [458, 246] on input "[PHONE_NUMBER]" at bounding box center [478, 244] width 205 height 39
paste input "801) 631-7468"
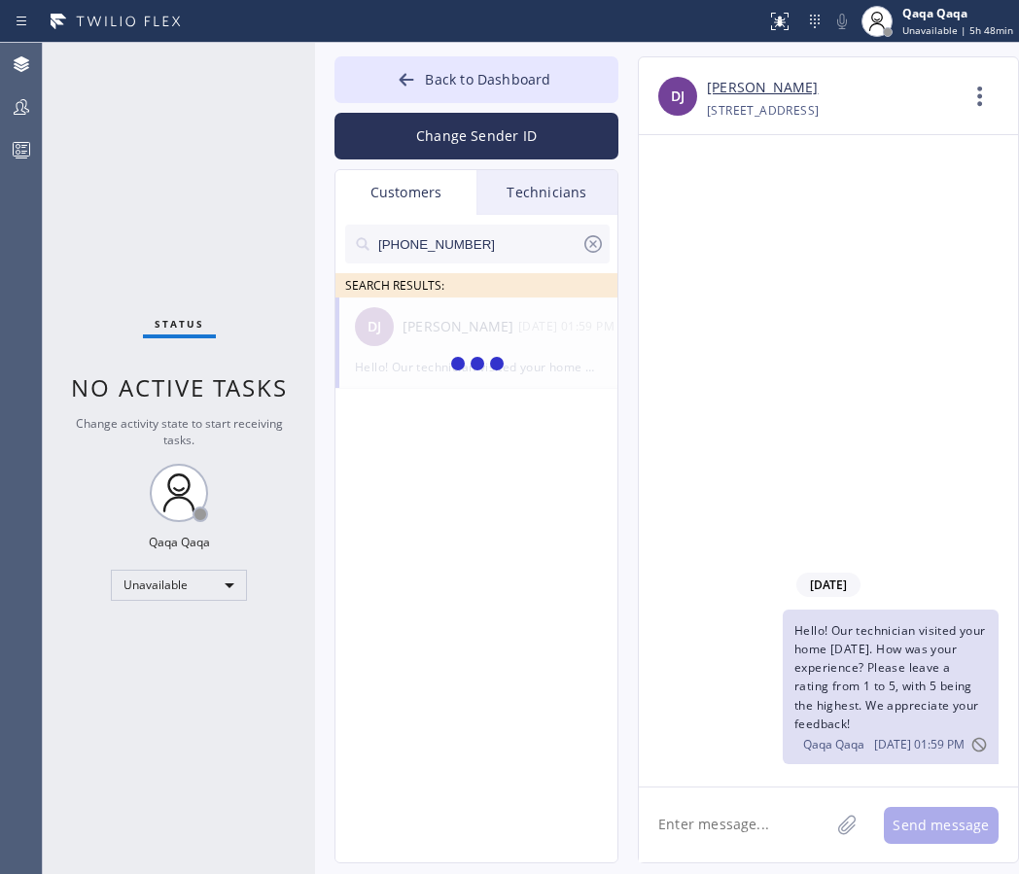
type input "[PHONE_NUMBER]"
click at [422, 329] on div "[PERSON_NAME]" at bounding box center [460, 327] width 116 height 22
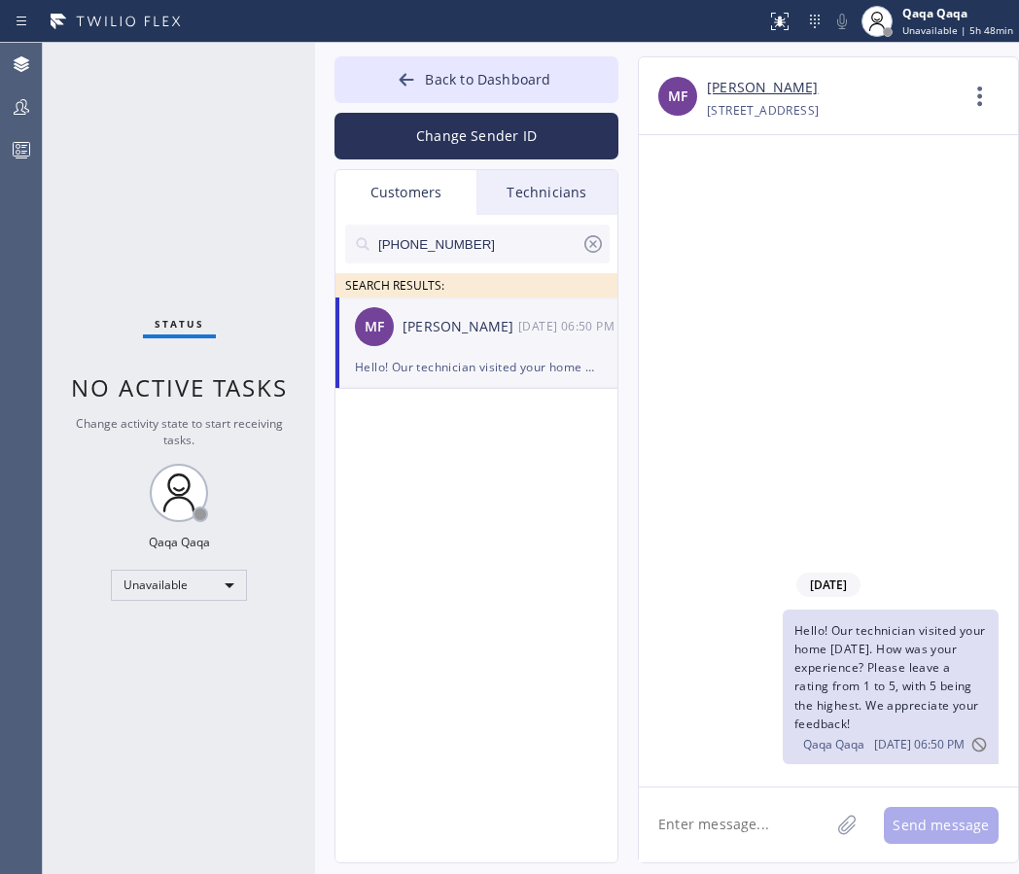
click at [731, 840] on textarea at bounding box center [734, 824] width 190 height 75
paste textarea "Hello! Our technician visited your home [DATE]. How was your experience? Please…"
type textarea "Hello! Our technician visited your home [DATE]. How was your experience? Please…"
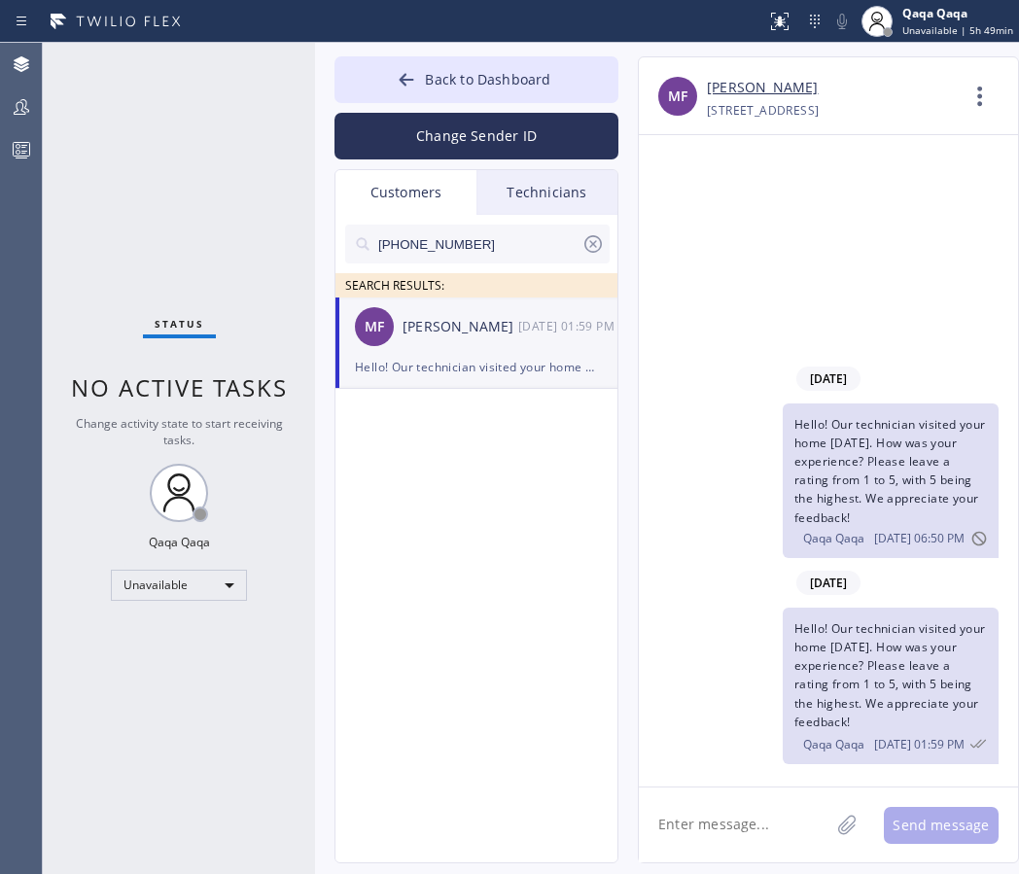
click at [437, 249] on input "[PHONE_NUMBER]" at bounding box center [478, 244] width 205 height 39
paste input "602) 826-8006"
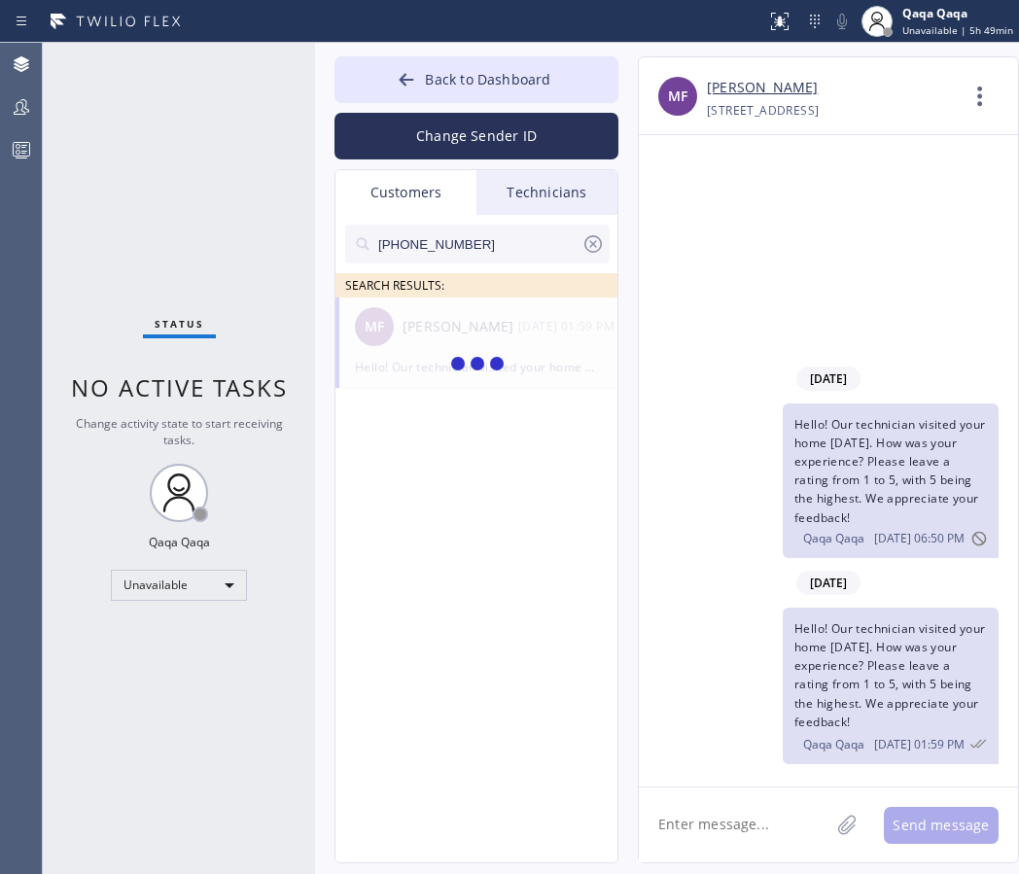
type input "[PHONE_NUMBER]"
click at [428, 340] on div "AS [PERSON_NAME] --:--" at bounding box center [477, 326] width 284 height 58
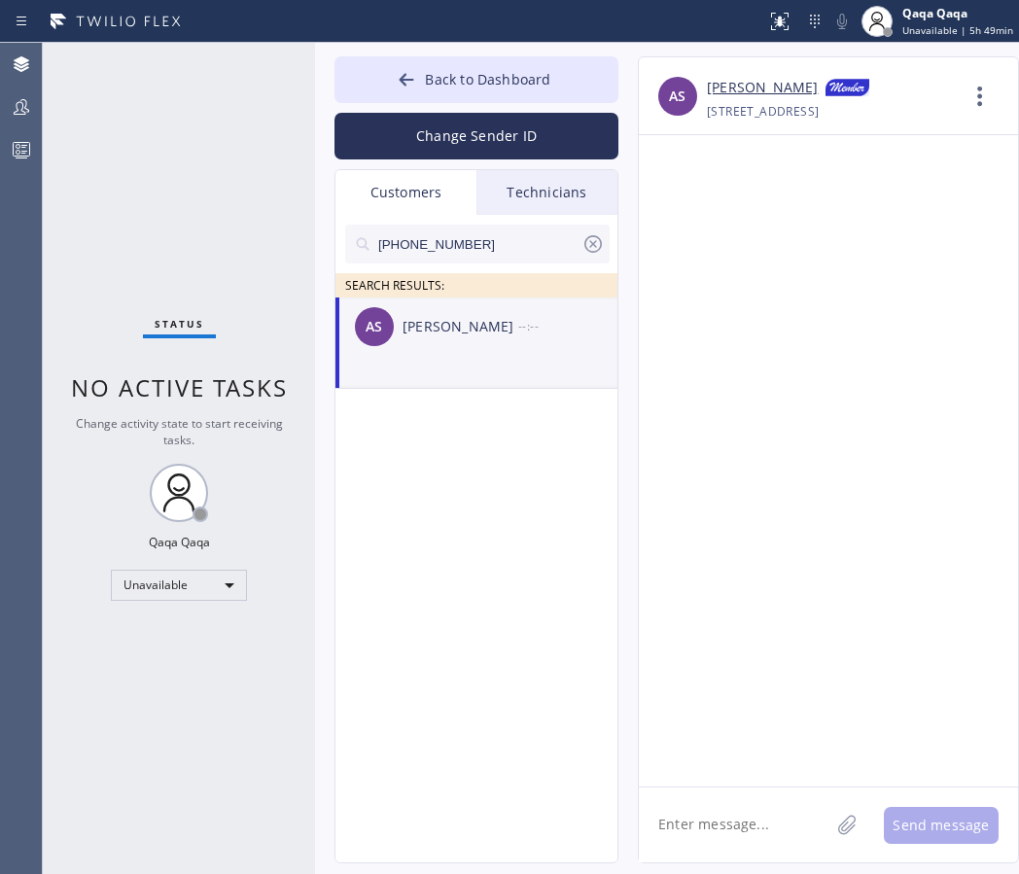
click at [701, 800] on textarea at bounding box center [734, 824] width 190 height 75
paste textarea "Hello! Our technician visited your home [DATE]. How was your experience? Please…"
type textarea "Hello! Our technician visited your home [DATE]. How was your experience? Please…"
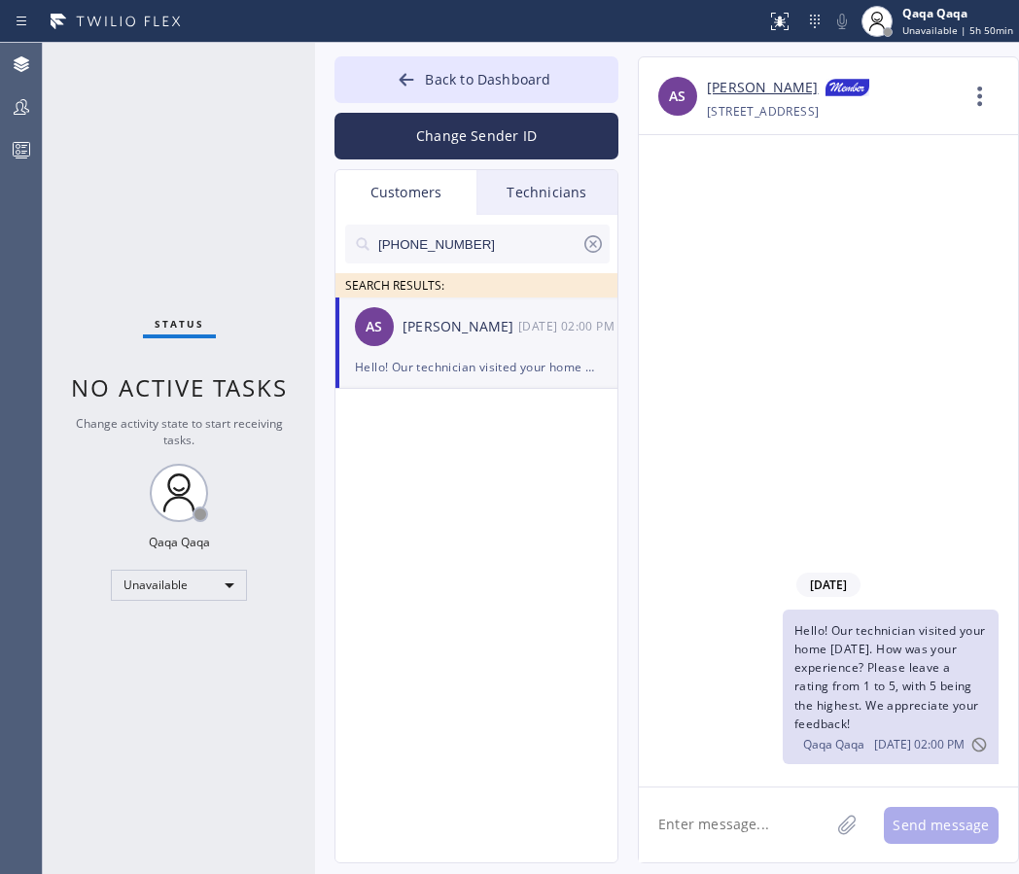
click at [475, 254] on input "[PHONE_NUMBER]" at bounding box center [478, 244] width 205 height 39
paste input "502) 224-1372"
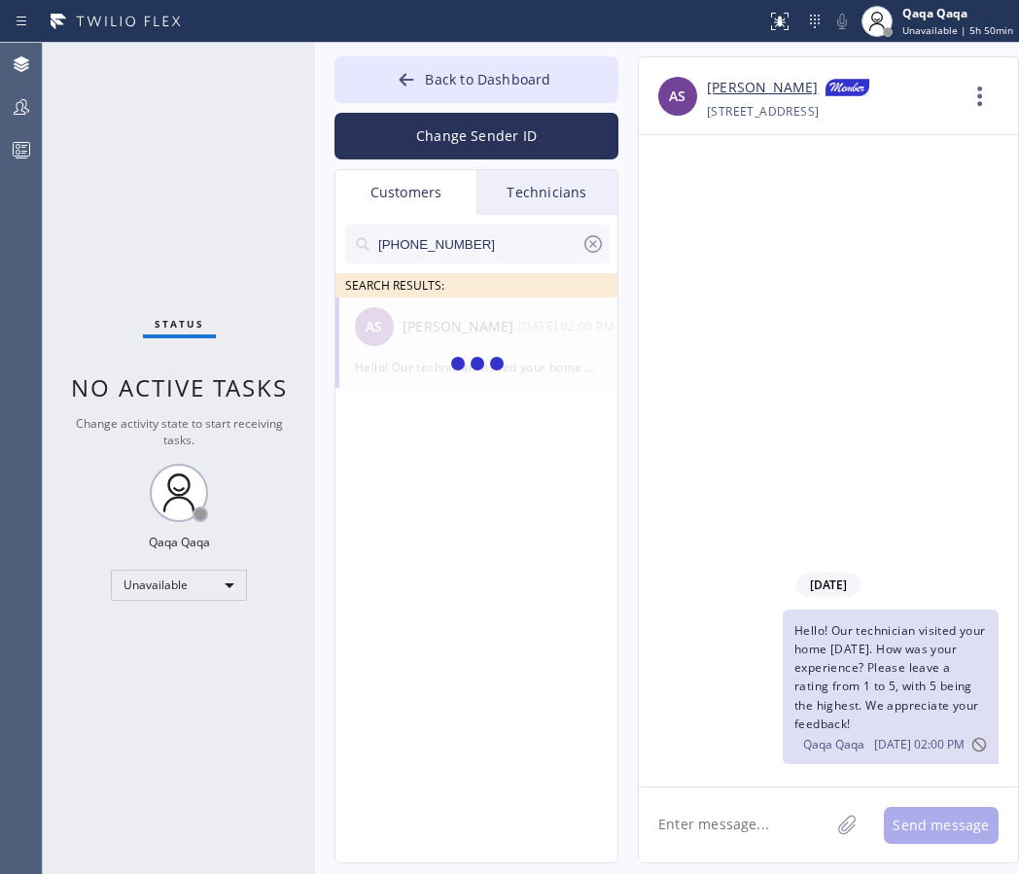
type input "[PHONE_NUMBER]"
click at [463, 334] on div "[PERSON_NAME]" at bounding box center [460, 327] width 116 height 22
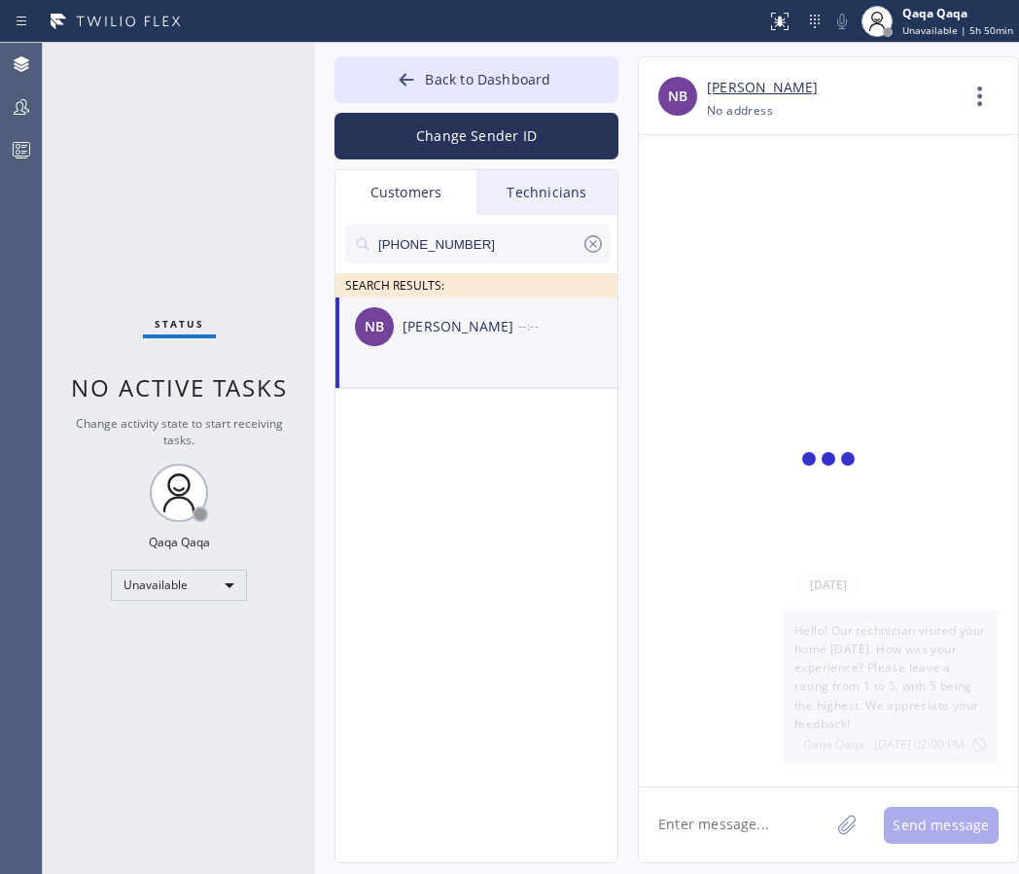
click at [734, 823] on textarea at bounding box center [734, 824] width 190 height 75
type textarea "v"
paste textarea "Hello! Our technician visited your home [DATE]. How was your experience? Please…"
type textarea "Hello! Our technician visited your home [DATE]. How was your experience? Please…"
click at [477, 241] on input "[PHONE_NUMBER]" at bounding box center [478, 244] width 205 height 39
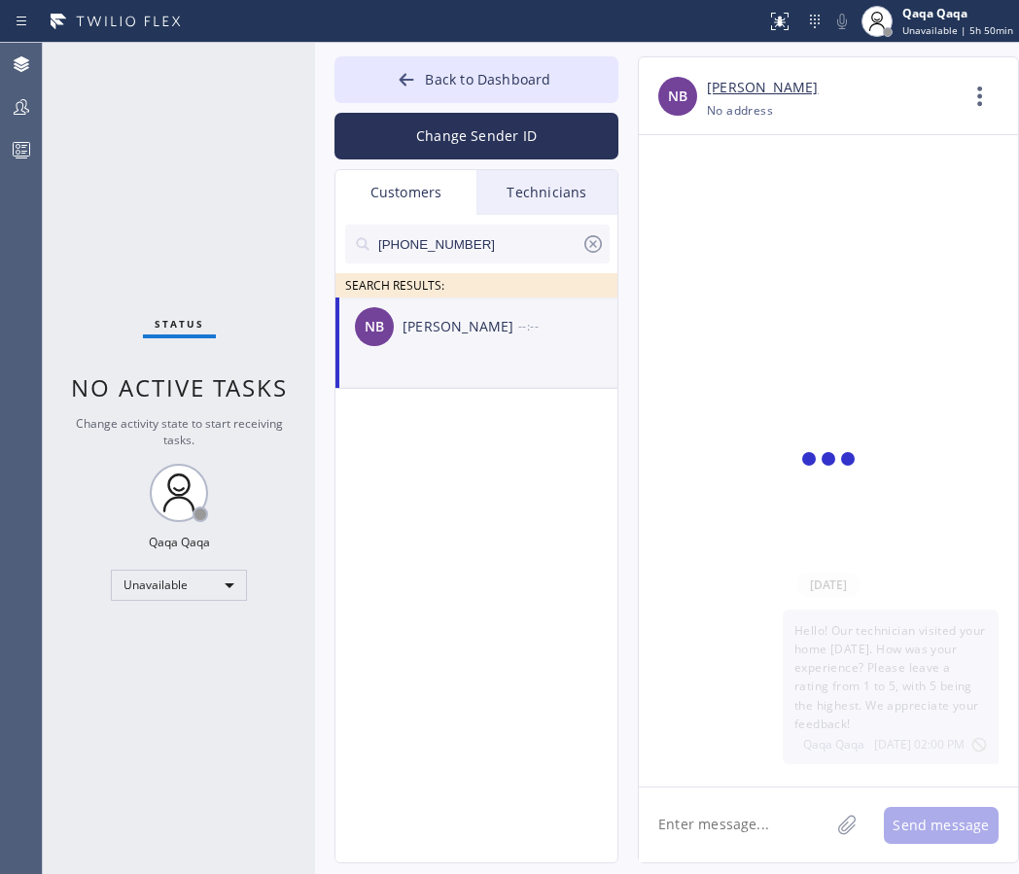
click at [477, 241] on input "[PHONE_NUMBER]" at bounding box center [478, 244] width 205 height 39
paste input "602) 826-0080"
type input "[PHONE_NUMBER]"
click at [467, 344] on div "KE [PERSON_NAME] --:--" at bounding box center [477, 326] width 284 height 58
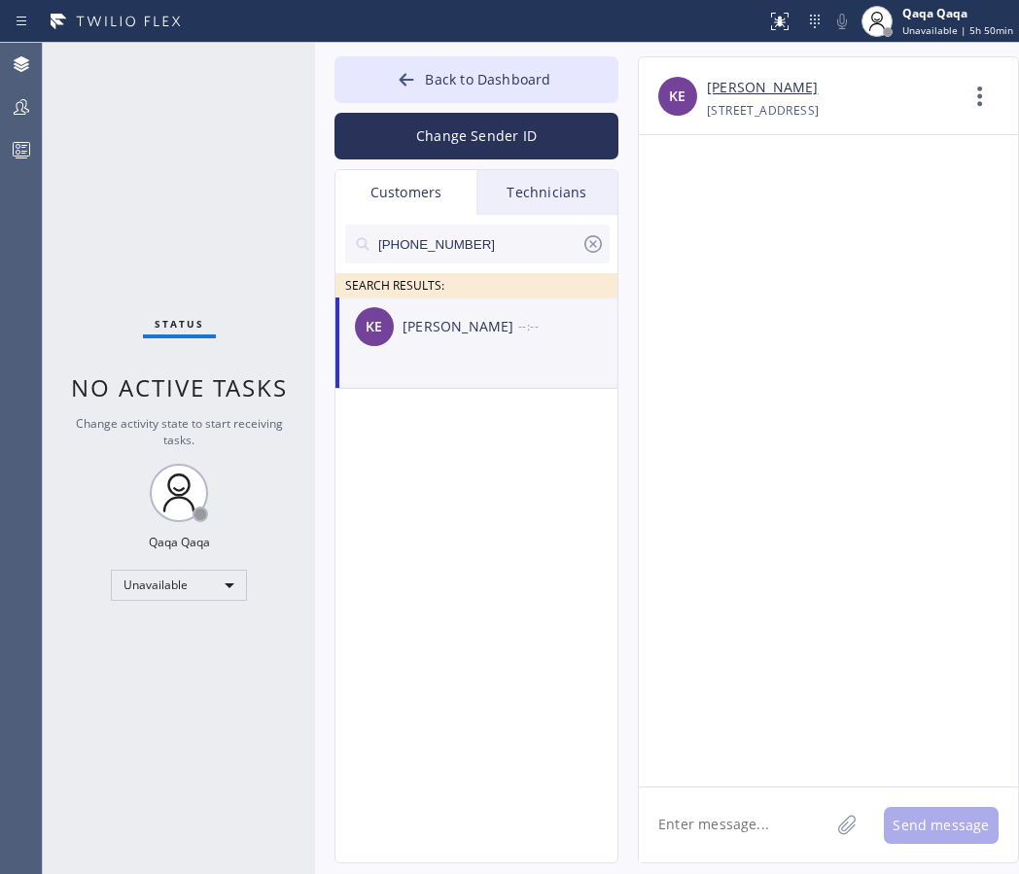
click at [467, 344] on div "KE [PERSON_NAME] --:--" at bounding box center [477, 326] width 284 height 58
click at [743, 834] on textarea at bounding box center [734, 824] width 190 height 75
paste textarea "Hello! Our technician visited your home [DATE]. How was your experience? Please…"
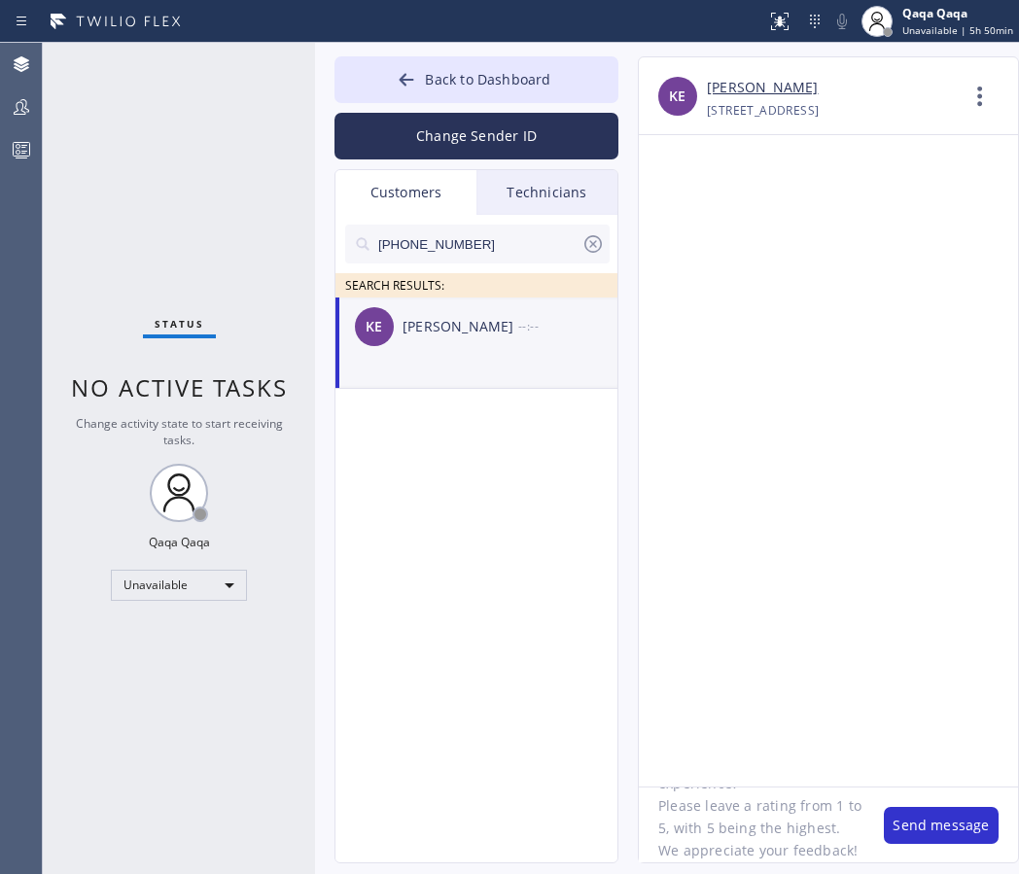
type textarea "Hello! Our technician visited your home [DATE]. How was your experience? Please…"
click at [473, 87] on span "Back to Dashboard" at bounding box center [487, 79] width 125 height 18
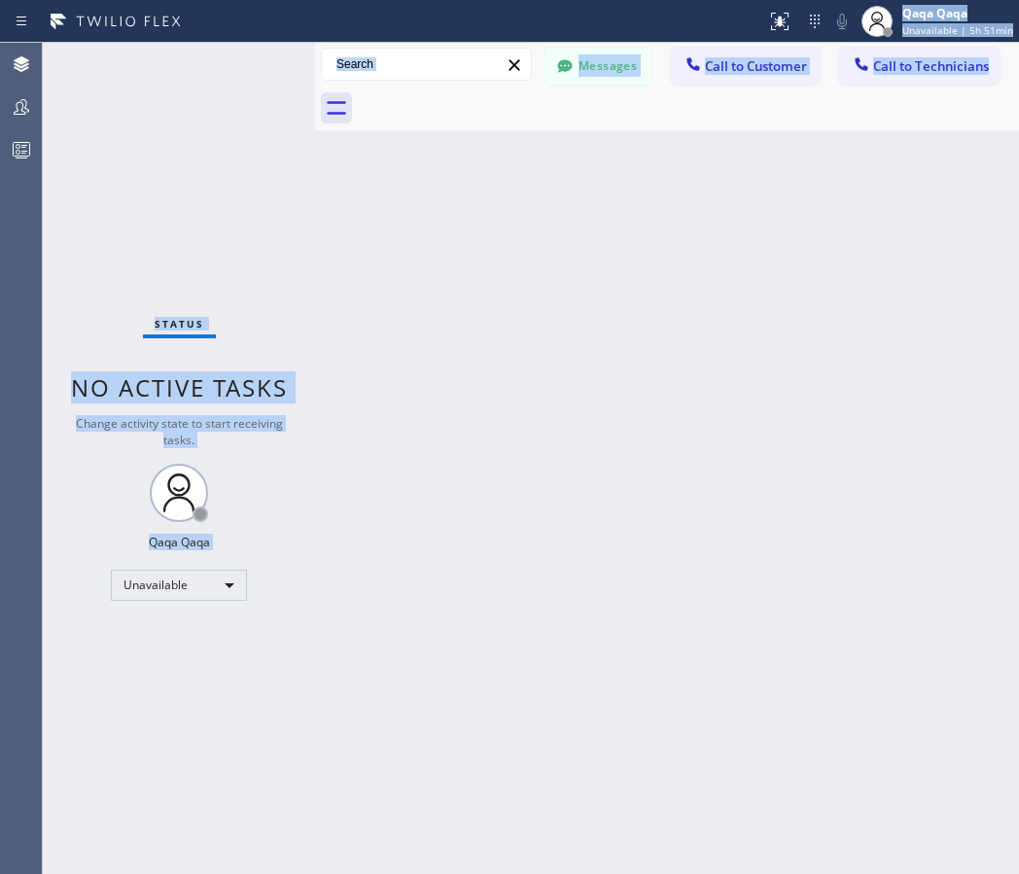
click at [404, 101] on div at bounding box center [688, 109] width 661 height 44
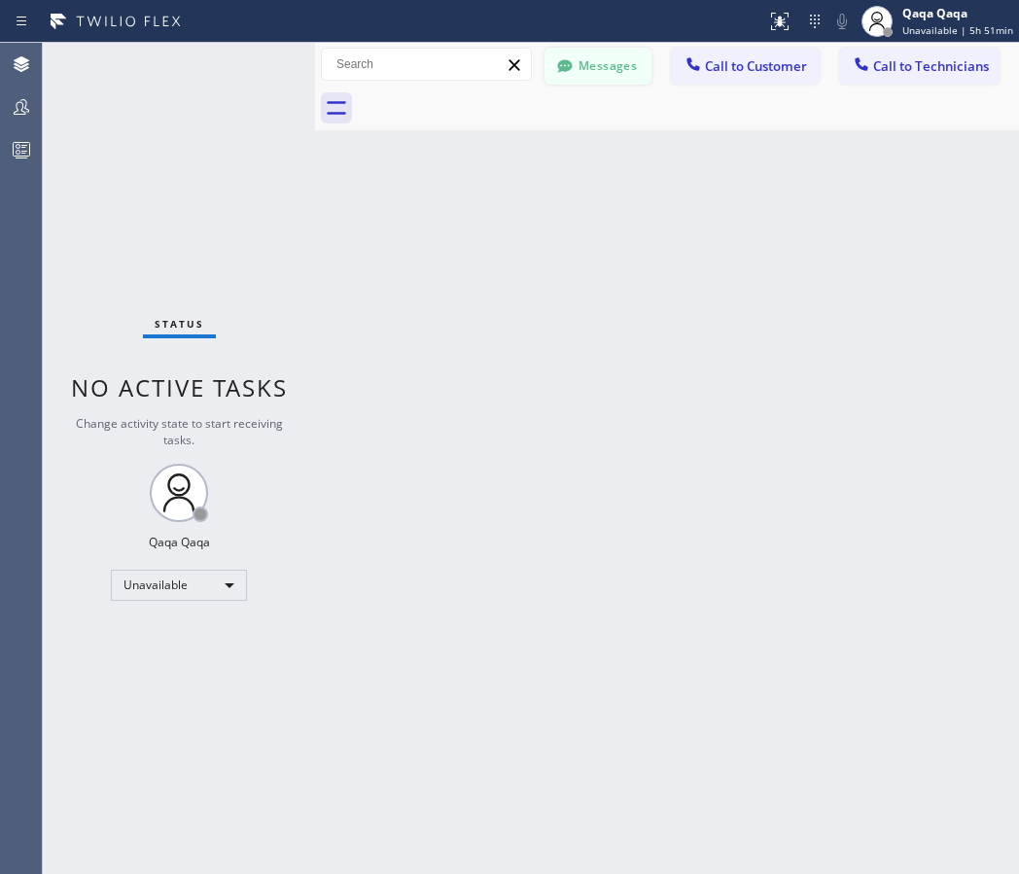
click at [579, 73] on button "Messages" at bounding box center [597, 66] width 107 height 37
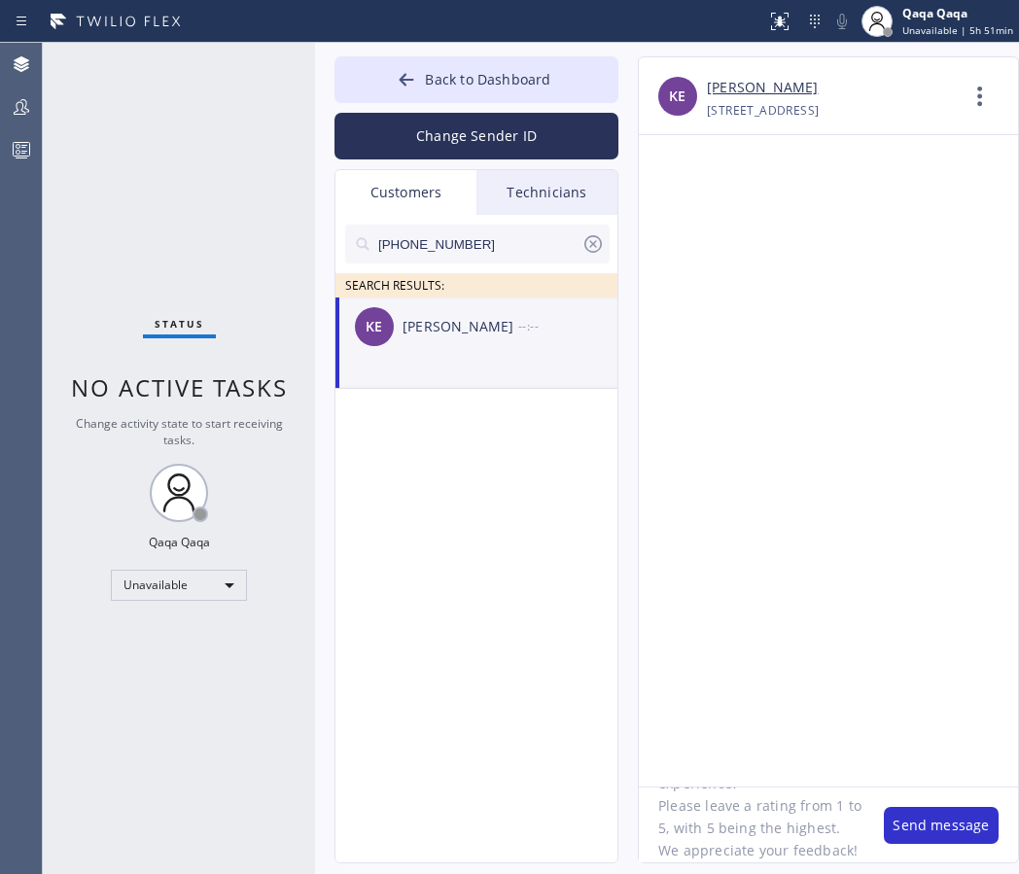
click at [464, 237] on input "[PHONE_NUMBER]" at bounding box center [478, 244] width 205 height 39
paste input "502) 224-1372"
click at [417, 316] on div "[PERSON_NAME]" at bounding box center [460, 327] width 116 height 22
click at [494, 232] on input "[PHONE_NUMBER]" at bounding box center [478, 244] width 205 height 39
paste input "480) 738-3051"
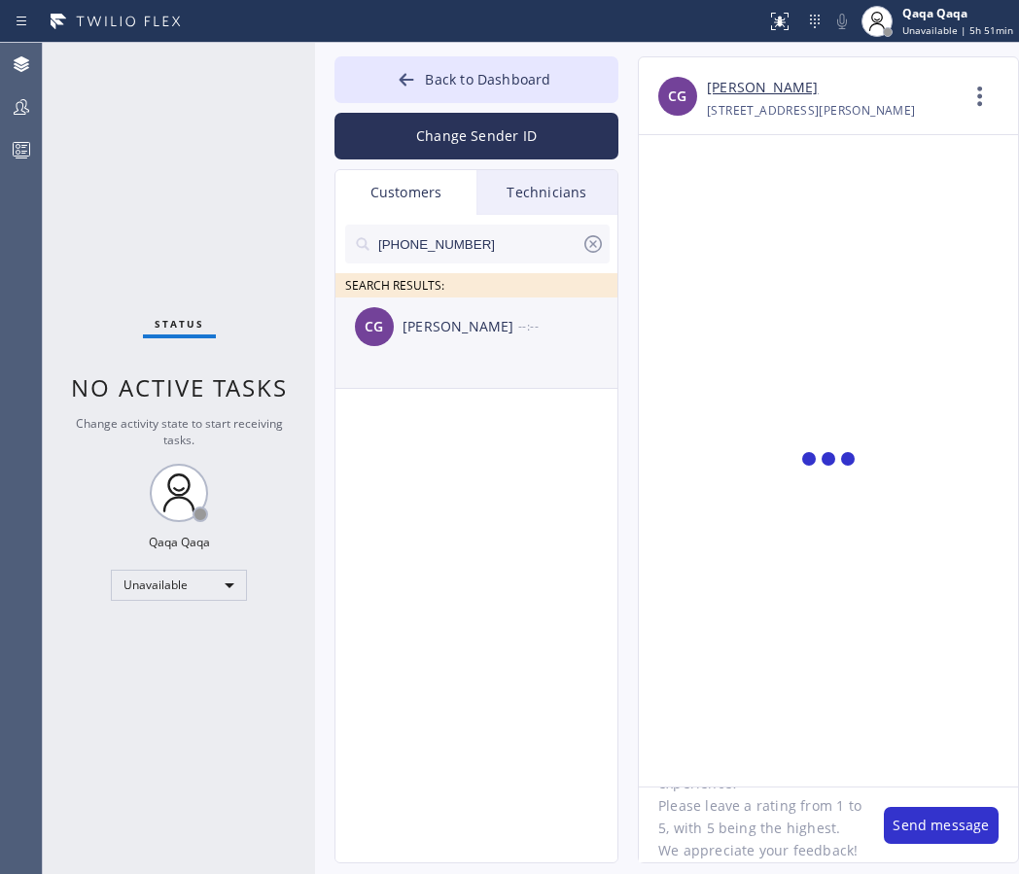
click at [449, 322] on div "[PERSON_NAME]" at bounding box center [460, 327] width 116 height 22
click at [731, 818] on textarea "Hello! Our technician visited your home [DATE]. How was your experience? Please…" at bounding box center [751, 824] width 225 height 75
click at [947, 820] on button "Send message" at bounding box center [940, 825] width 115 height 37
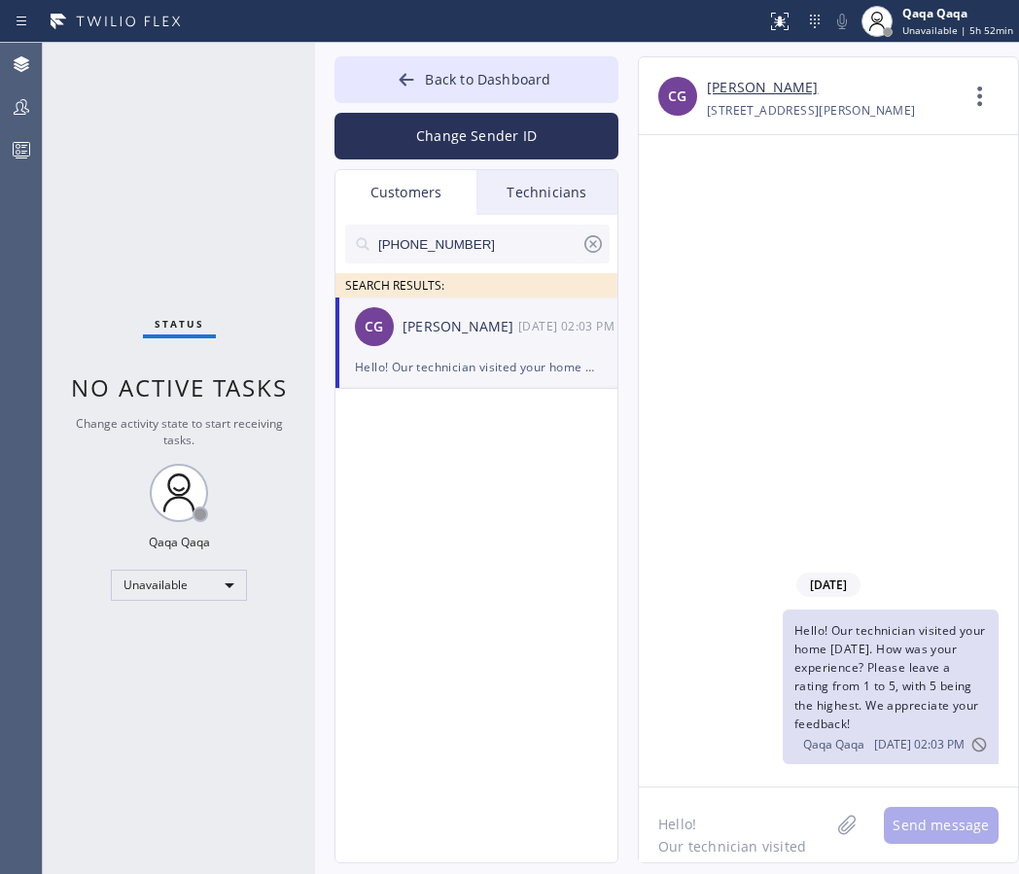
click at [485, 233] on input "[PHONE_NUMBER]" at bounding box center [478, 244] width 205 height 39
paste input "510) 930-9469"
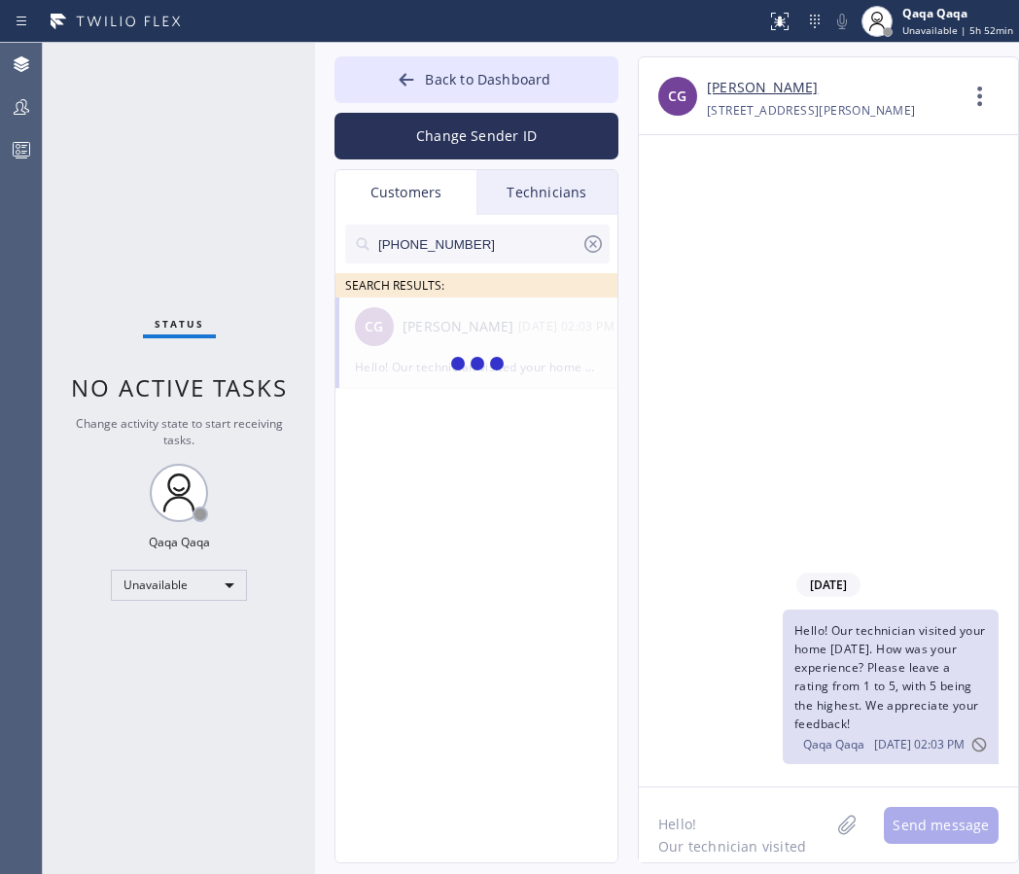
type input "[PHONE_NUMBER]"
click at [444, 329] on div "[PERSON_NAME]" at bounding box center [460, 327] width 116 height 22
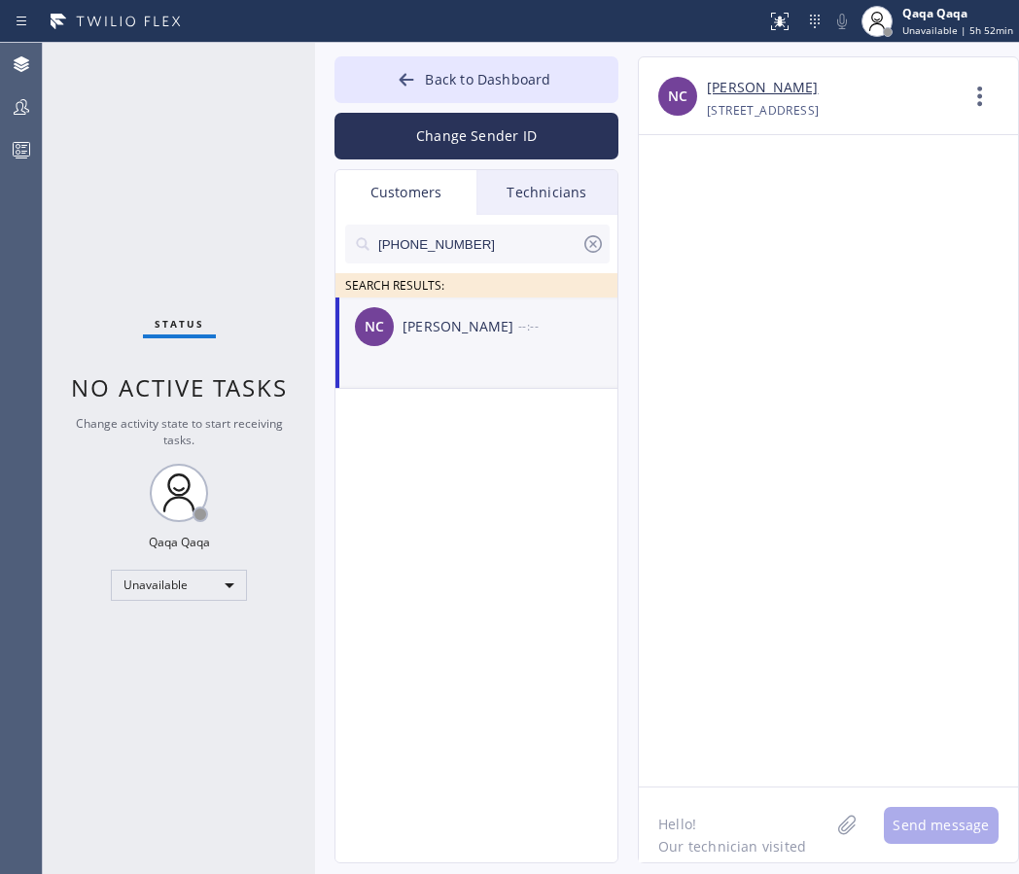
click at [689, 844] on textarea "Hello! Our technician visited your home [DATE]. How was your experience? Please…" at bounding box center [734, 824] width 190 height 75
paste textarea "Hello! Our technician visited your home [DATE]. How was your experience? Please…"
type textarea "Hello! Our technician visited your home [DATE]. How was your experience? Please…"
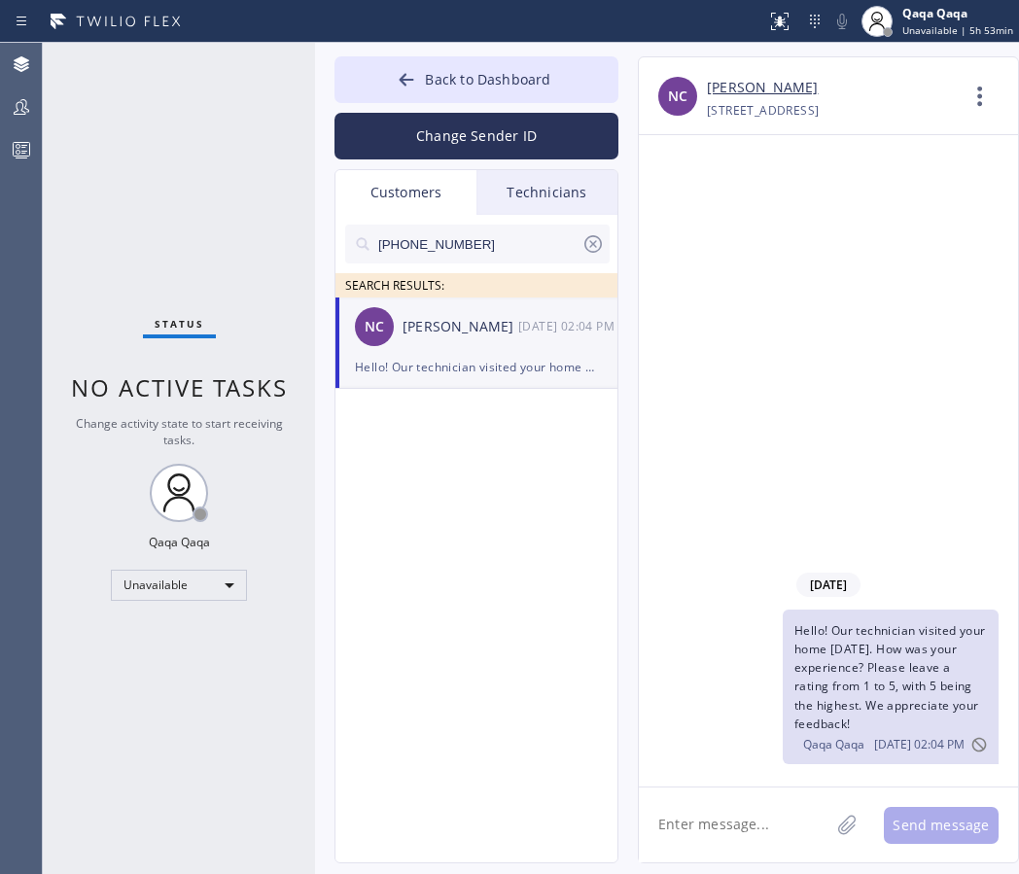
click at [455, 239] on input "[PHONE_NUMBER]" at bounding box center [478, 244] width 205 height 39
paste input "text"
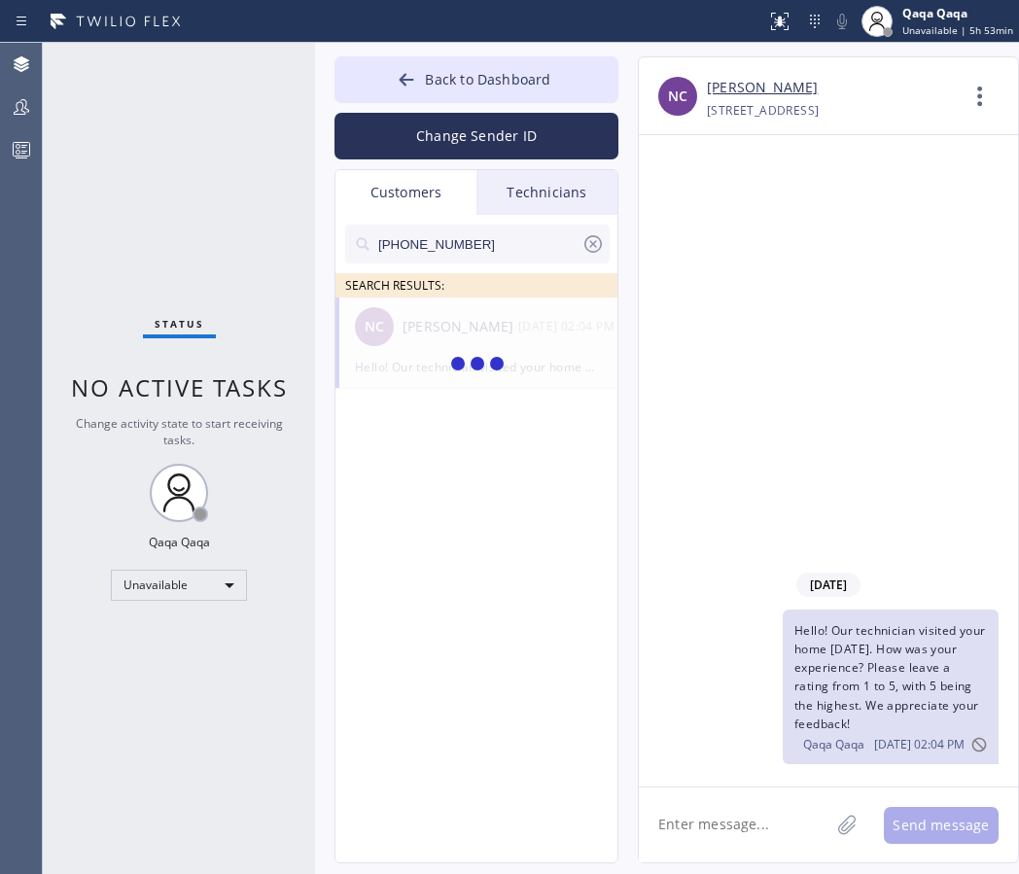
type input "[PHONE_NUMBER]"
click at [450, 342] on div "NC [PERSON_NAME] --:--" at bounding box center [477, 326] width 284 height 58
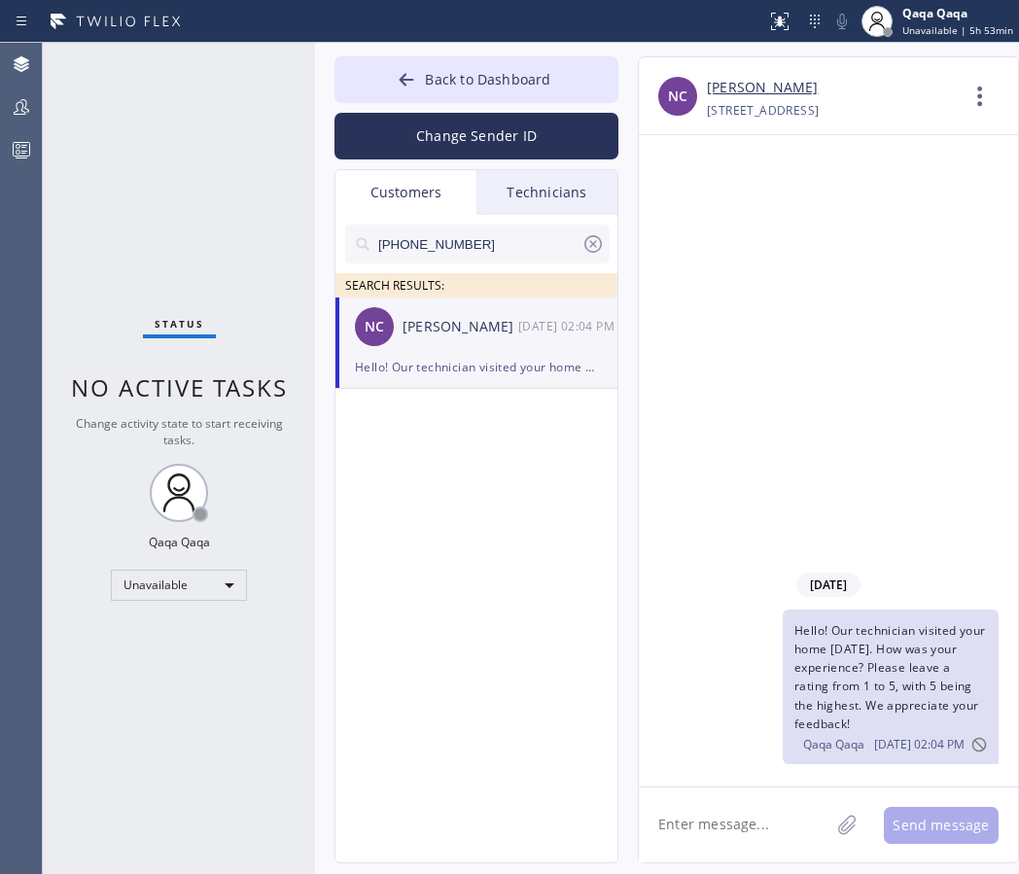
click at [700, 827] on textarea at bounding box center [734, 824] width 190 height 75
paste textarea "Hello! Our technician visited your home [DATE]. How was your experience? Please…"
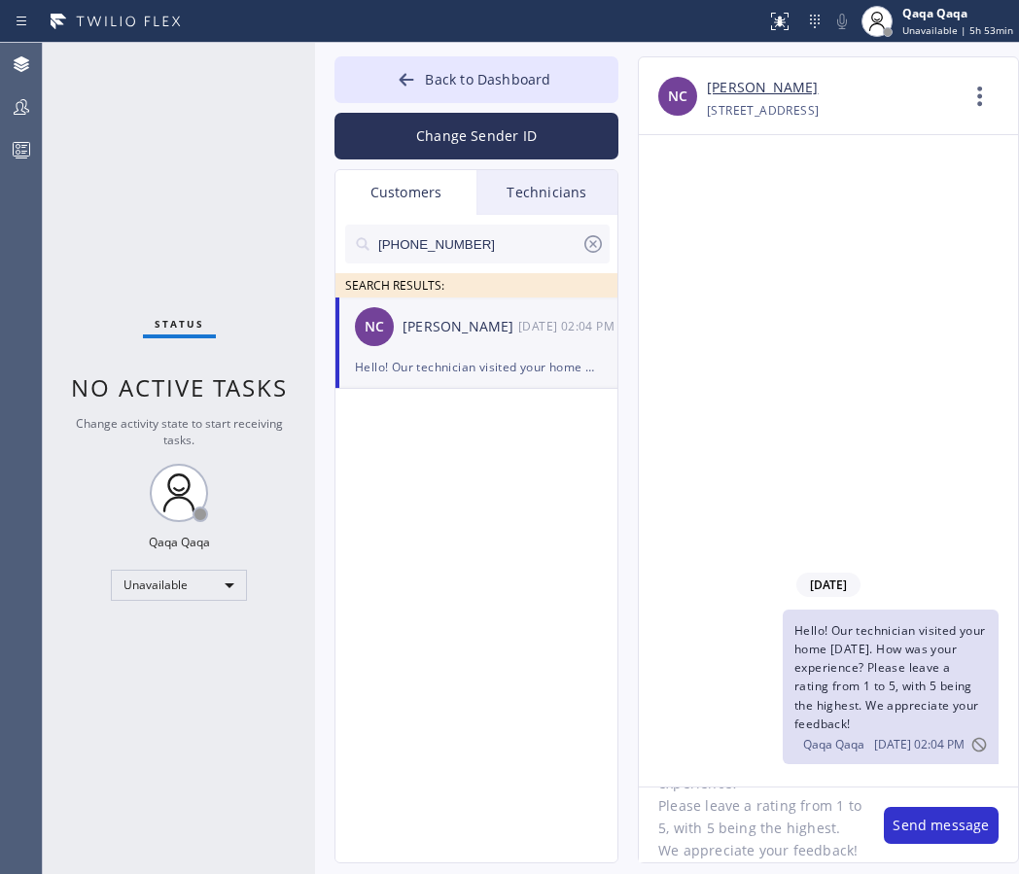
type textarea "Hello! Our technician visited your home [DATE]. How was your experience? Please…"
click at [467, 242] on input "[PHONE_NUMBER]" at bounding box center [478, 244] width 205 height 39
paste input "206) 579-5321"
click at [441, 339] on div "[PERSON_NAME] [PERSON_NAME] --:--" at bounding box center [477, 326] width 284 height 58
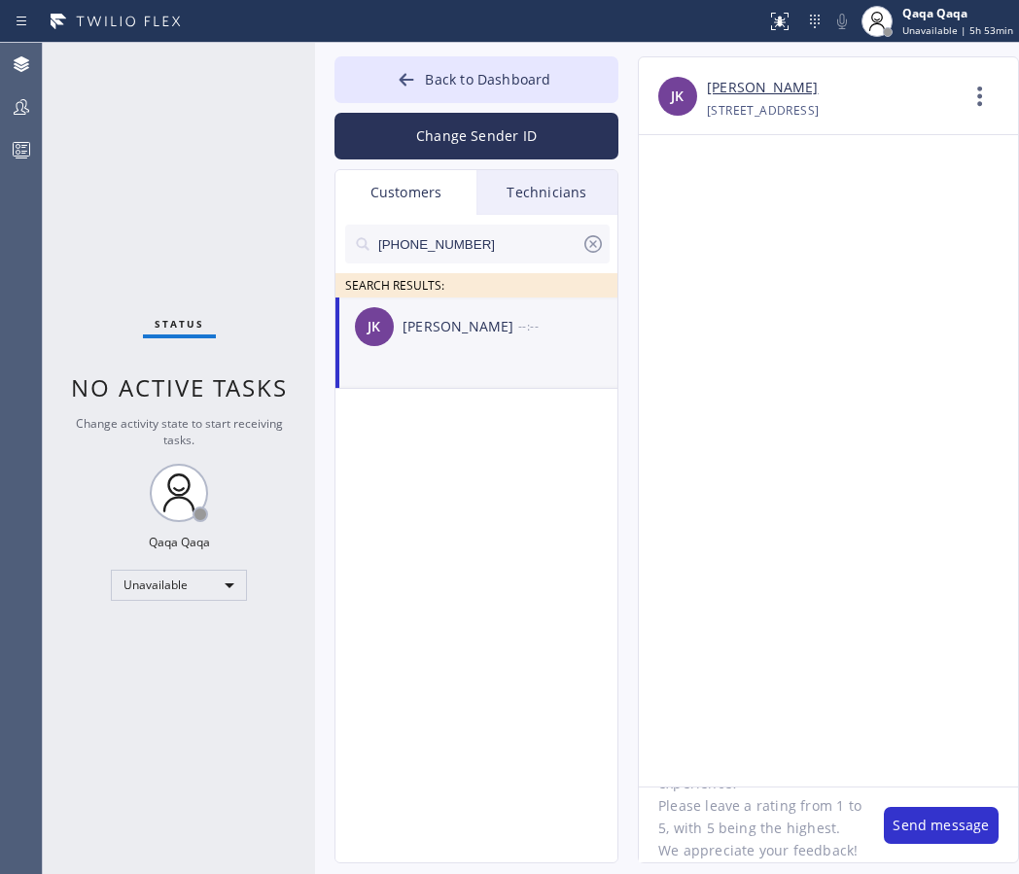
click at [732, 817] on textarea "Hello! Our technician visited your home [DATE]. How was your experience? Please…" at bounding box center [751, 824] width 225 height 75
click at [929, 826] on button "Send message" at bounding box center [940, 825] width 115 height 37
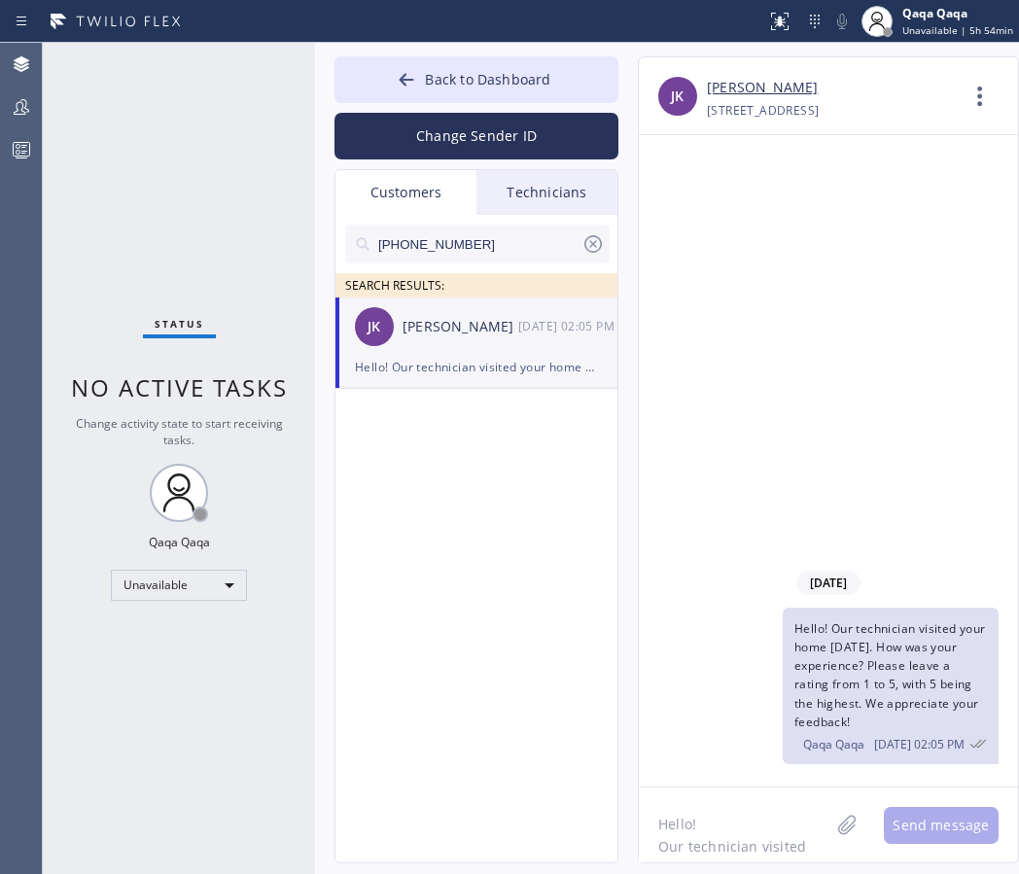
click at [499, 245] on input "[PHONE_NUMBER]" at bounding box center [478, 244] width 205 height 39
paste input "823-4014"
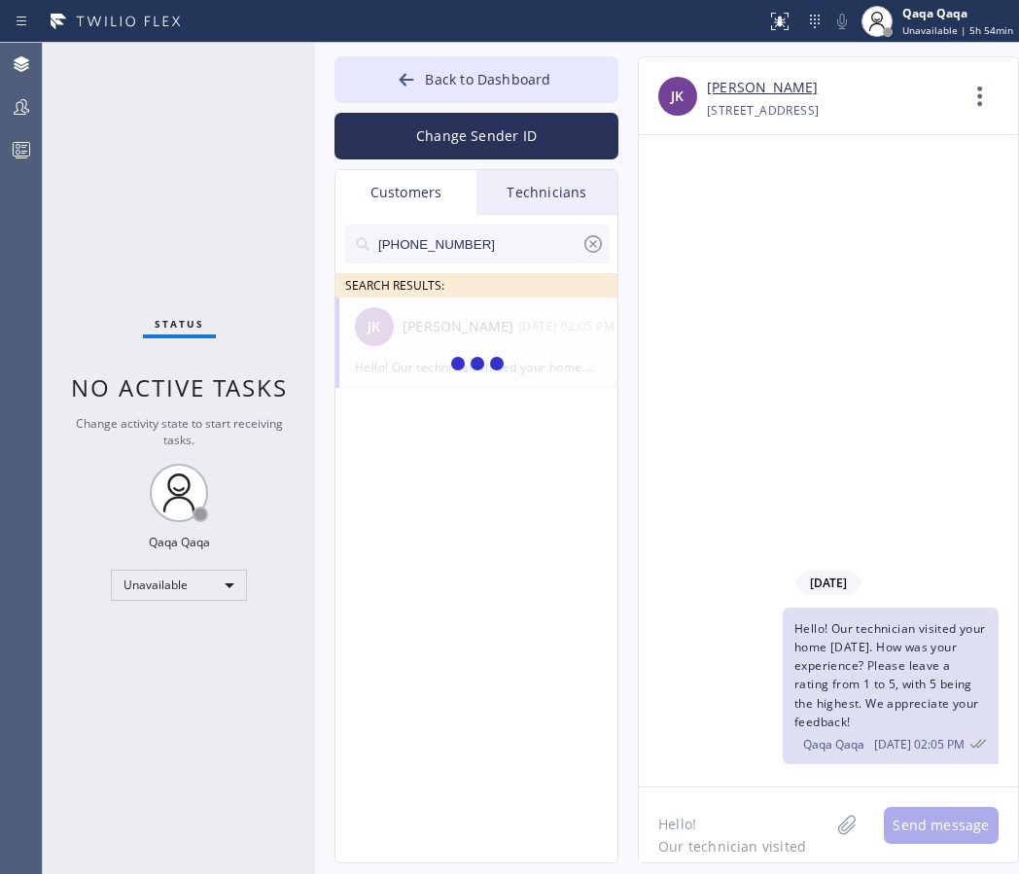
type input "[PHONE_NUMBER]"
click at [438, 327] on div "[PERSON_NAME]" at bounding box center [460, 327] width 116 height 22
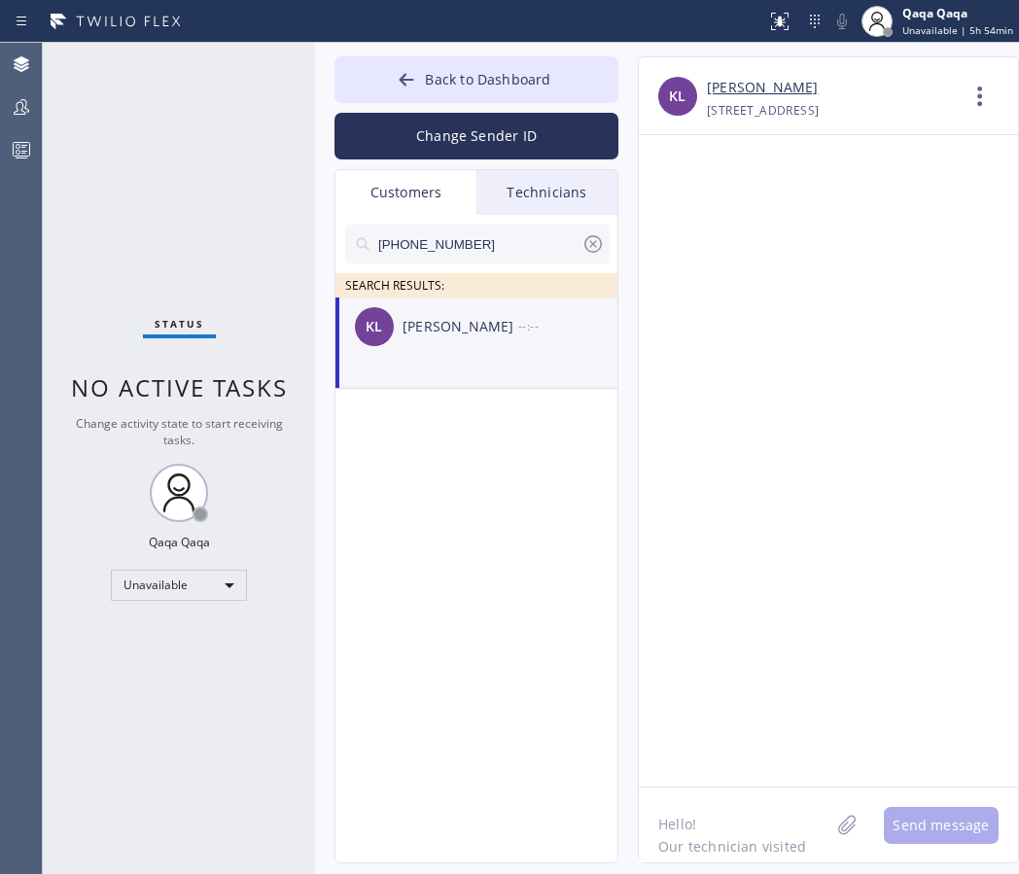
click at [741, 829] on textarea "Hello! Our technician visited your home [DATE]. How was your experience? Please…" at bounding box center [734, 824] width 190 height 75
paste textarea "Hello! Our technician visited your home [DATE]. How was your experience? Please…"
type textarea "Hello! Our technician visited your home [DATE]. How was your experience? Please…"
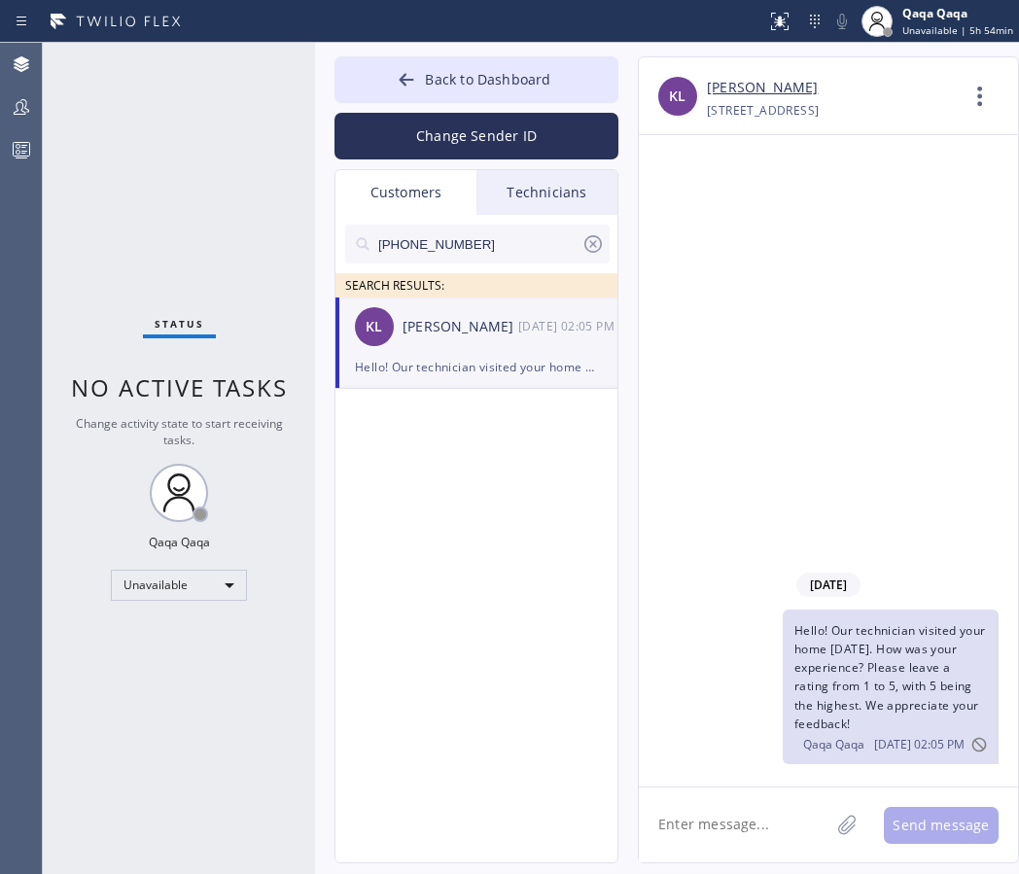
click at [479, 239] on input "[PHONE_NUMBER]" at bounding box center [478, 244] width 205 height 39
paste input "425) 677-1823"
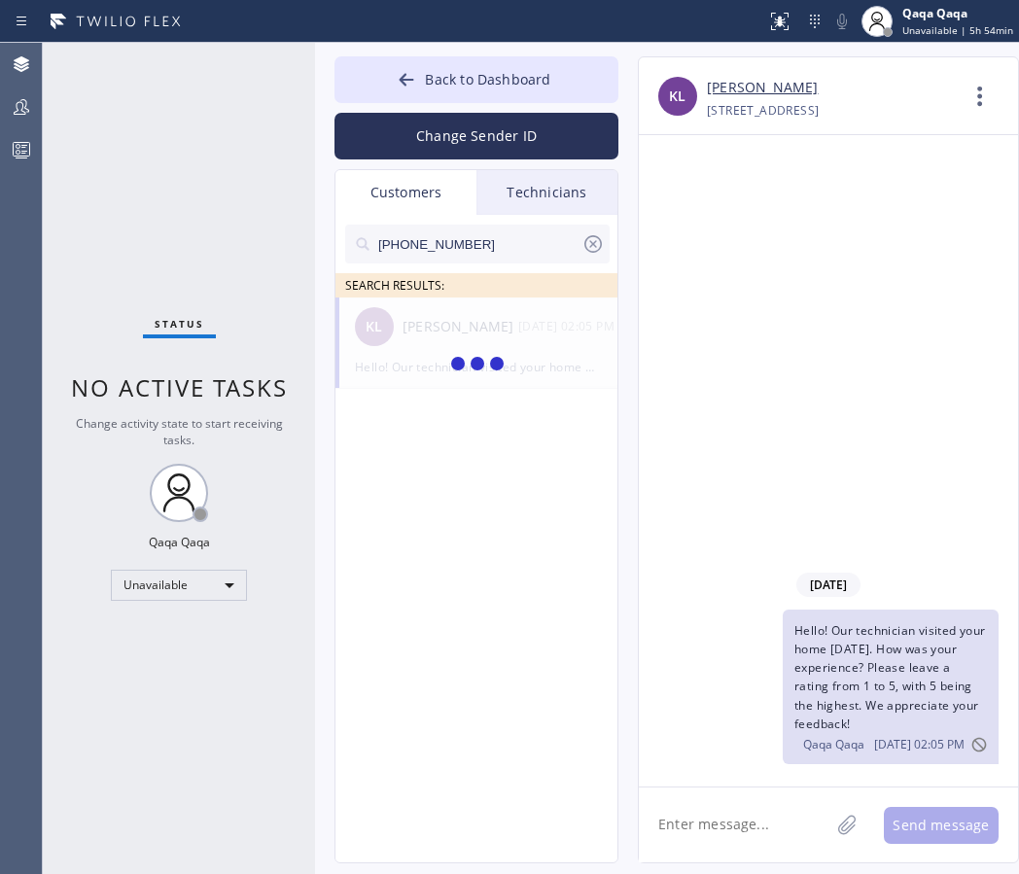
type input "[PHONE_NUMBER]"
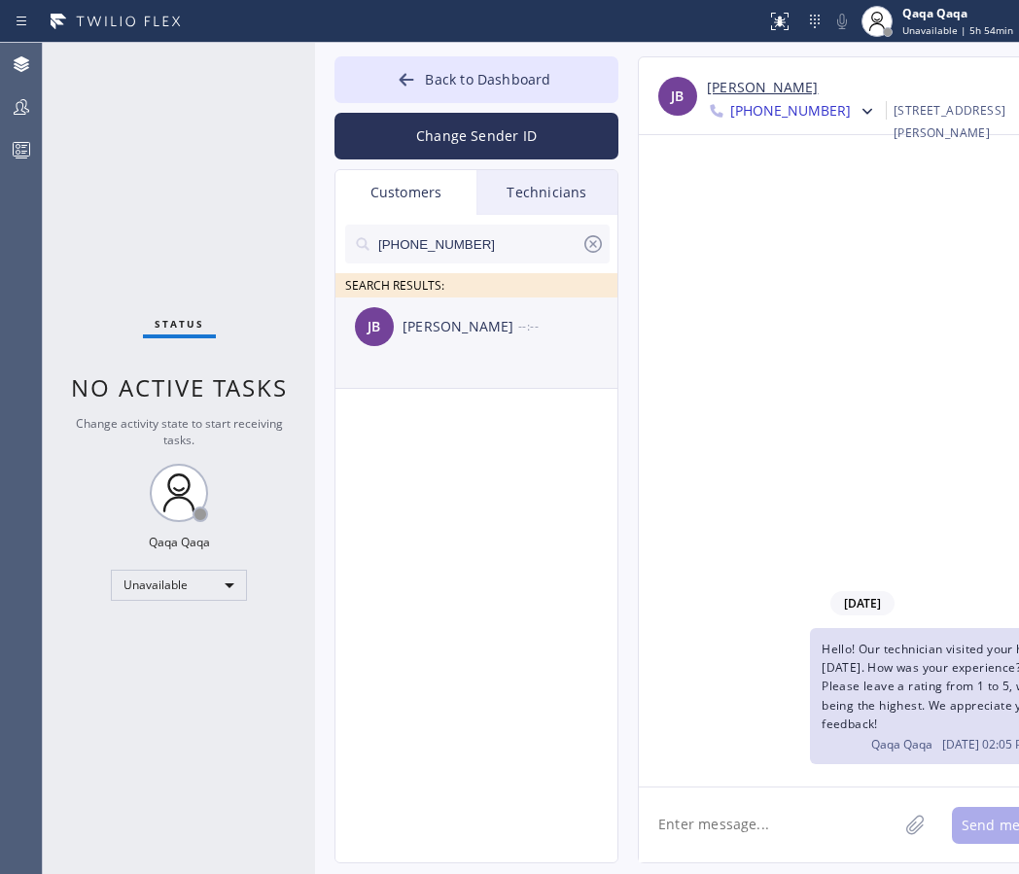
click at [470, 331] on div "[PERSON_NAME]" at bounding box center [460, 327] width 116 height 22
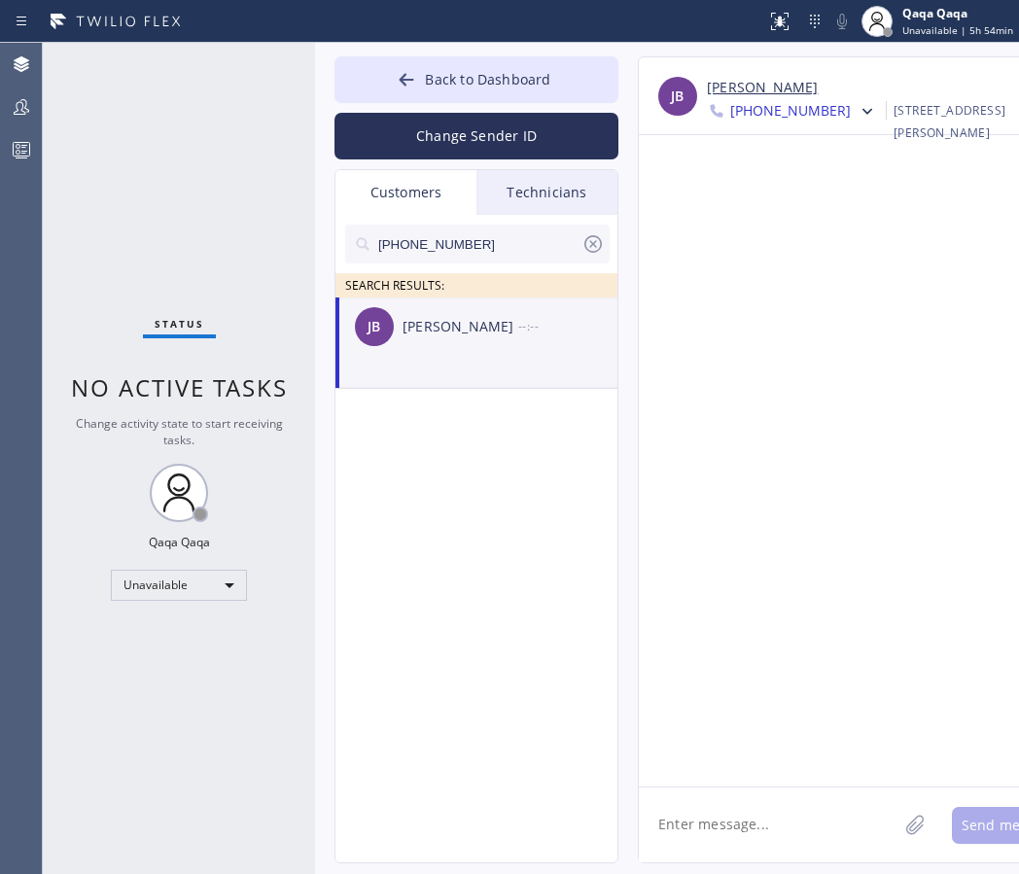
click at [716, 803] on textarea at bounding box center [768, 824] width 259 height 75
paste textarea "Hello! Our technician visited your home [DATE]. How was your experience? Please…"
type textarea "Hello! Our technician visited your home [DATE]. How was your experience? Please…"
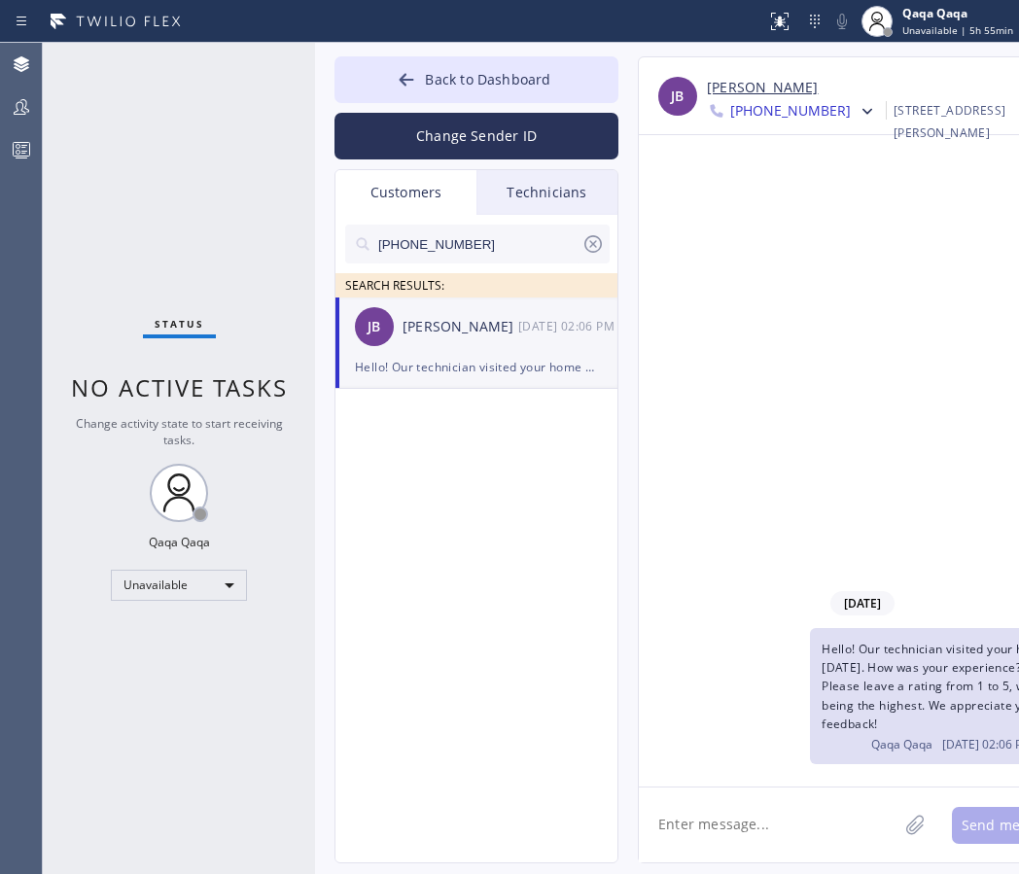
click at [430, 244] on input "[PHONE_NUMBER]" at bounding box center [478, 244] width 205 height 39
paste input "206) 423-8808"
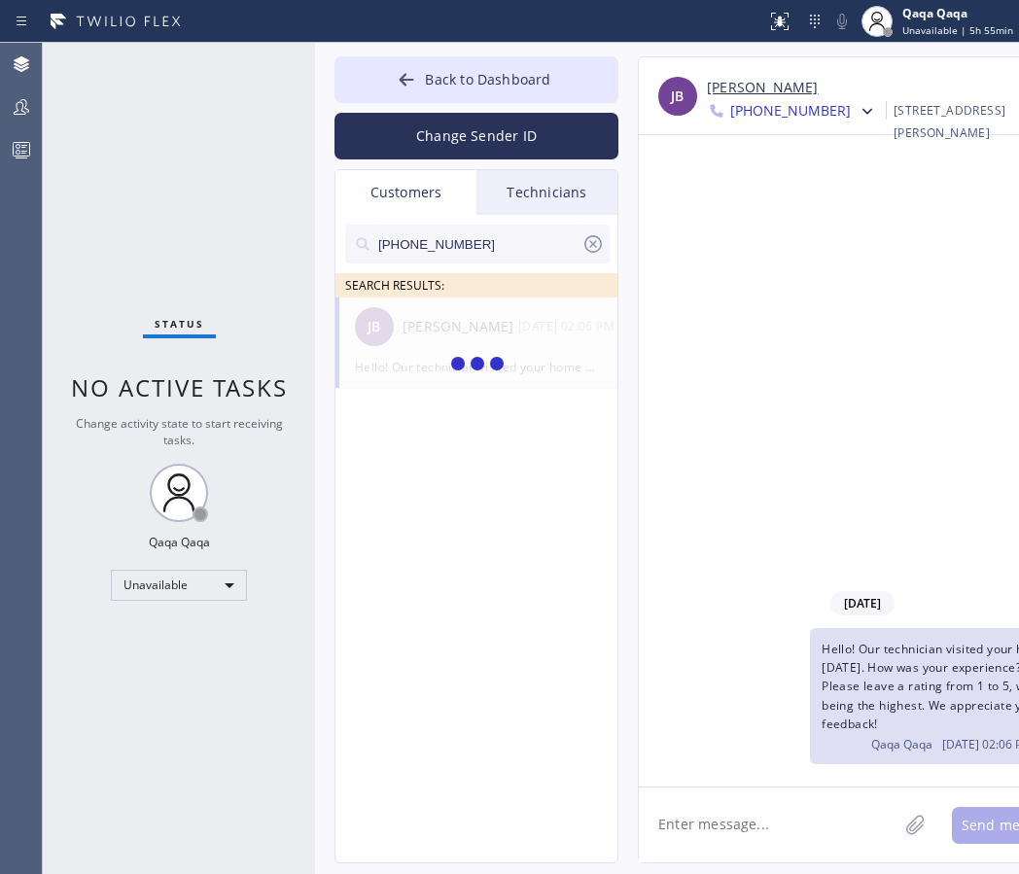
type input "[PHONE_NUMBER]"
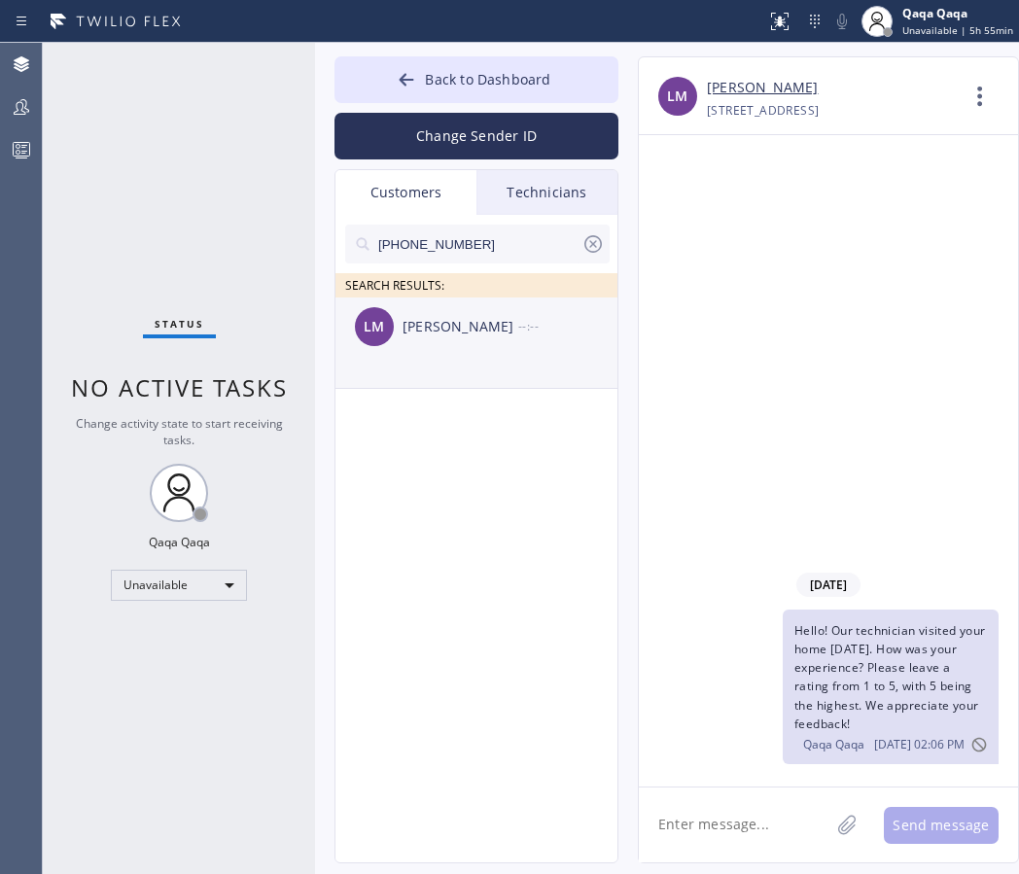
click at [433, 324] on div "[PERSON_NAME]" at bounding box center [460, 327] width 116 height 22
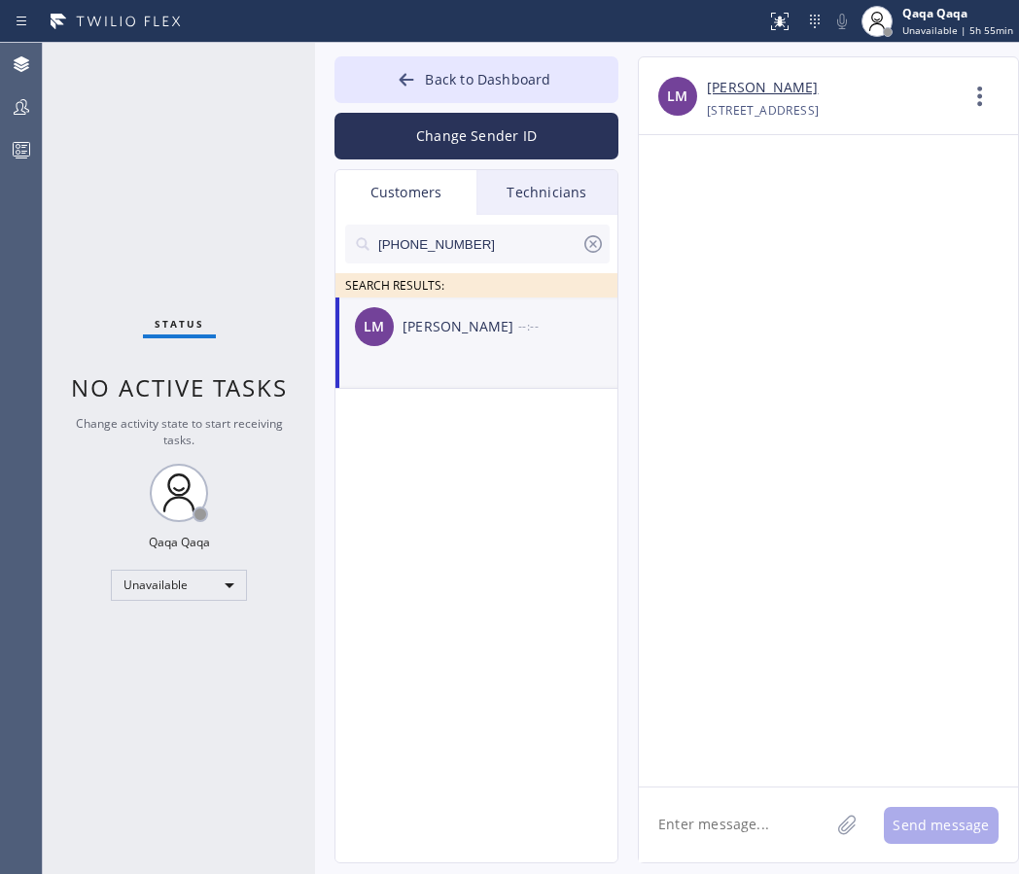
click at [696, 813] on textarea at bounding box center [734, 824] width 190 height 75
paste textarea "Hello! Our technician visited your home [DATE]. How was your experience? Please…"
type textarea "Hello! Our technician visited your home [DATE]. How was your experience? Please…"
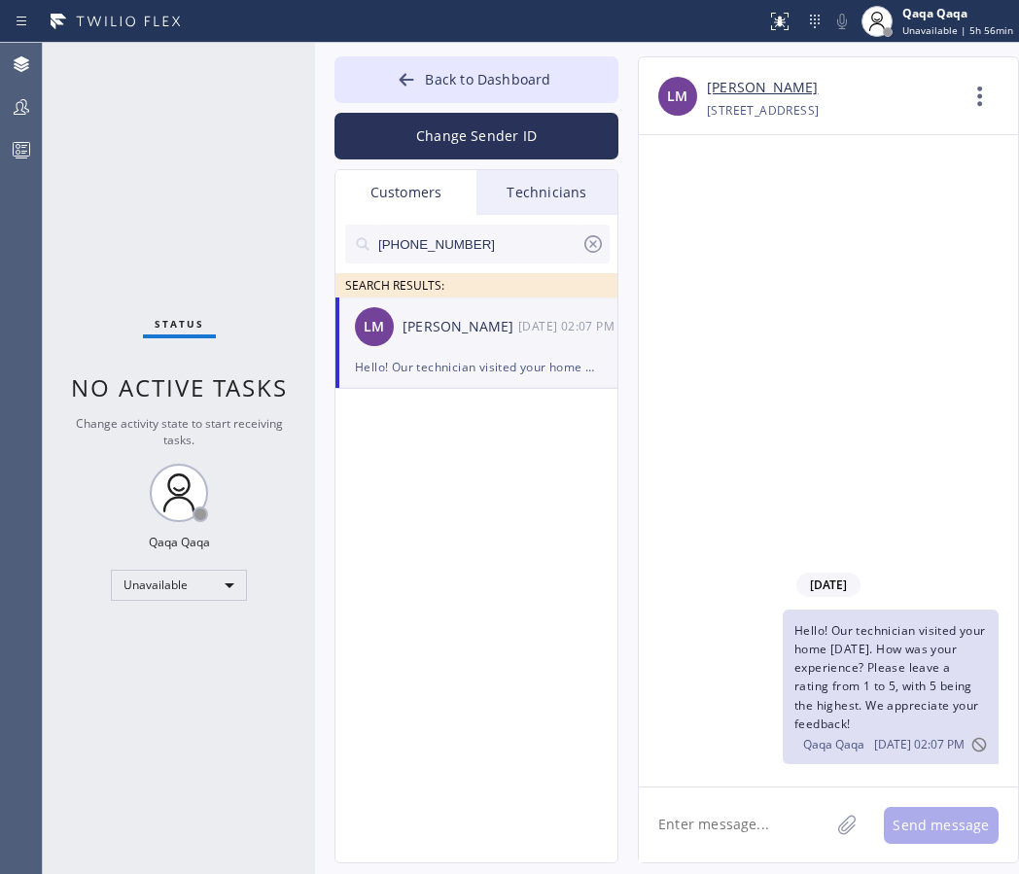
click at [468, 233] on input "[PHONE_NUMBER]" at bounding box center [478, 244] width 205 height 39
paste input "2) 316-8336"
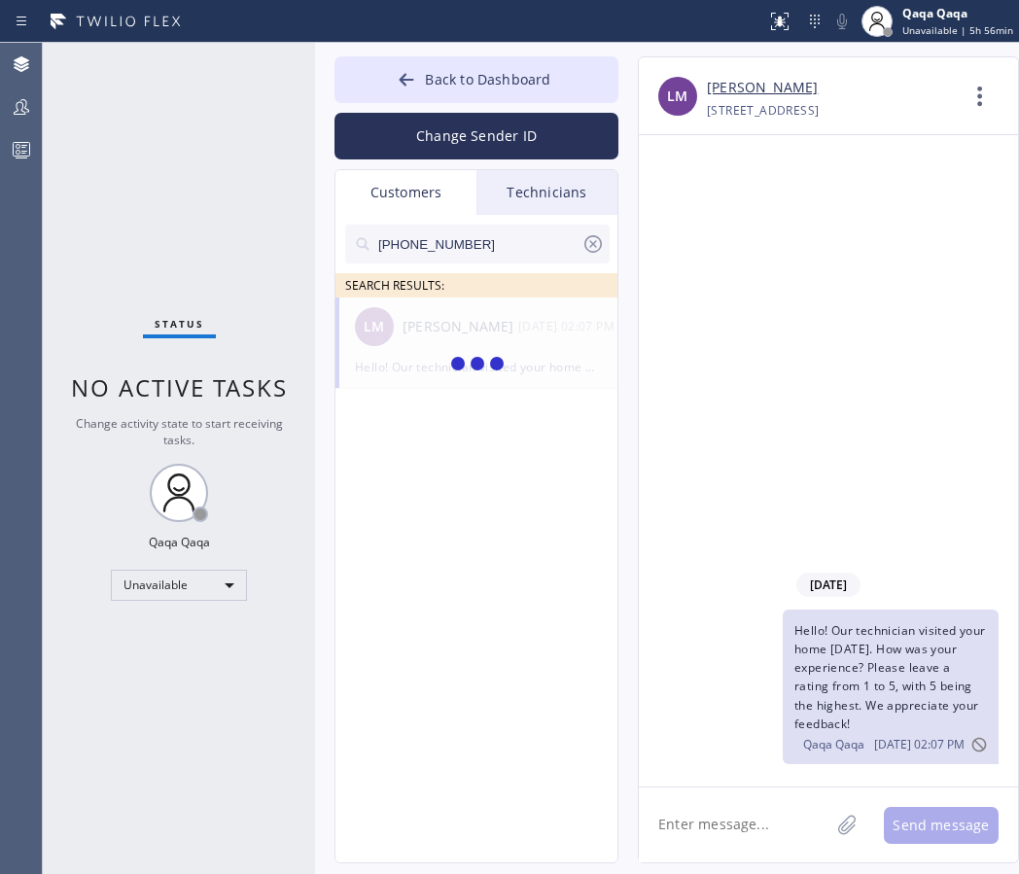
type input "[PHONE_NUMBER]"
click at [425, 328] on div "[PERSON_NAME]" at bounding box center [460, 327] width 116 height 22
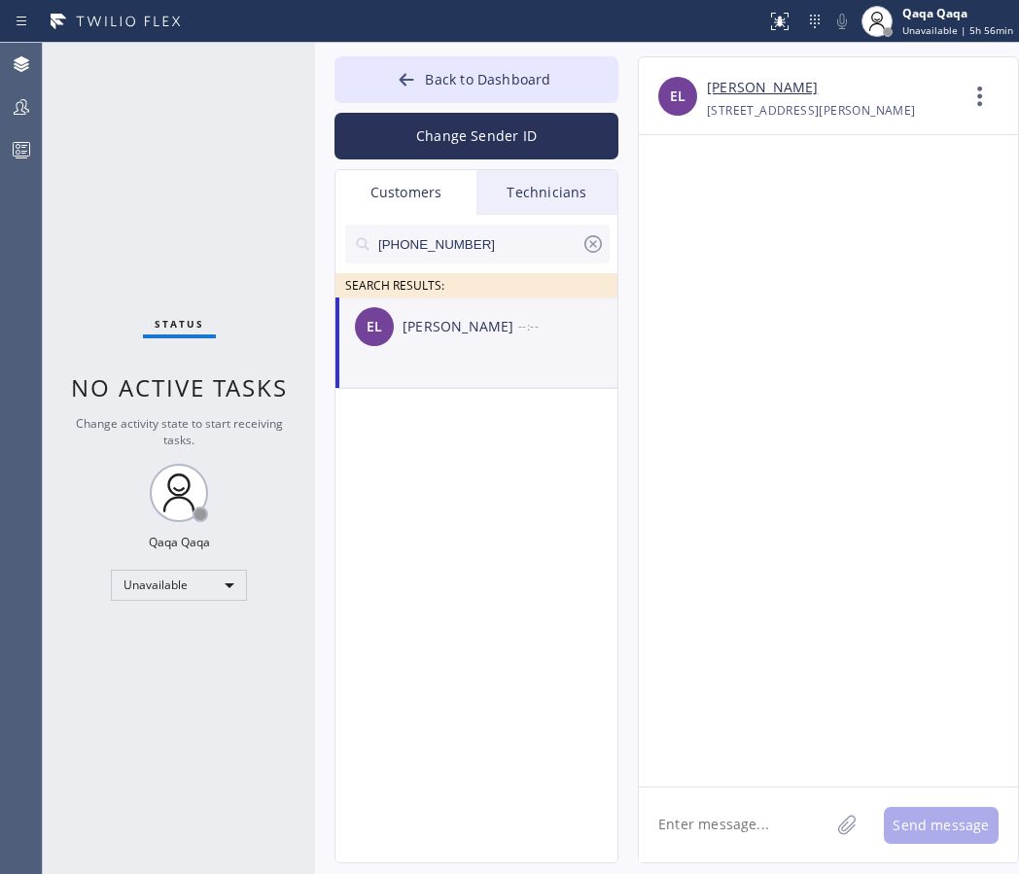
click at [716, 807] on textarea at bounding box center [734, 824] width 190 height 75
paste textarea "Hello! Our technician visited your home [DATE]. How was your experience? Please…"
type textarea "Hello! Our technician visited your home [DATE]. How was your experience? Please…"
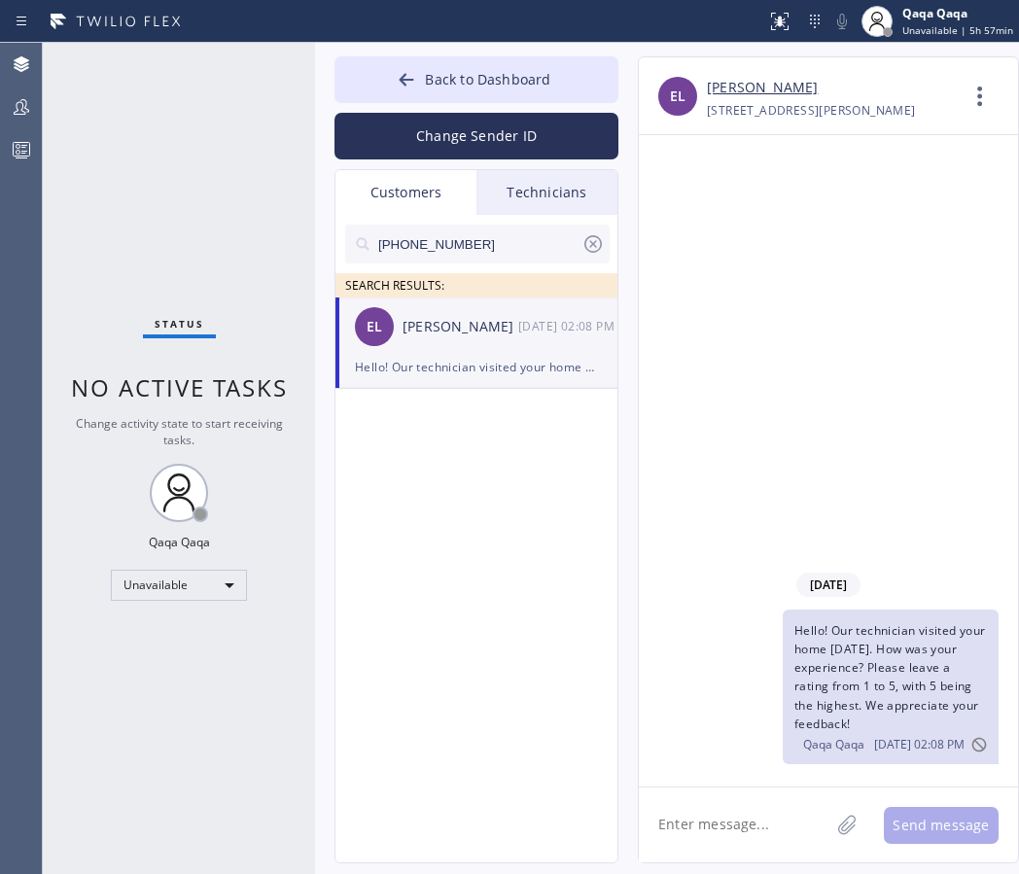
click at [485, 233] on input "[PHONE_NUMBER]" at bounding box center [478, 244] width 205 height 39
paste input "650) 315-4740"
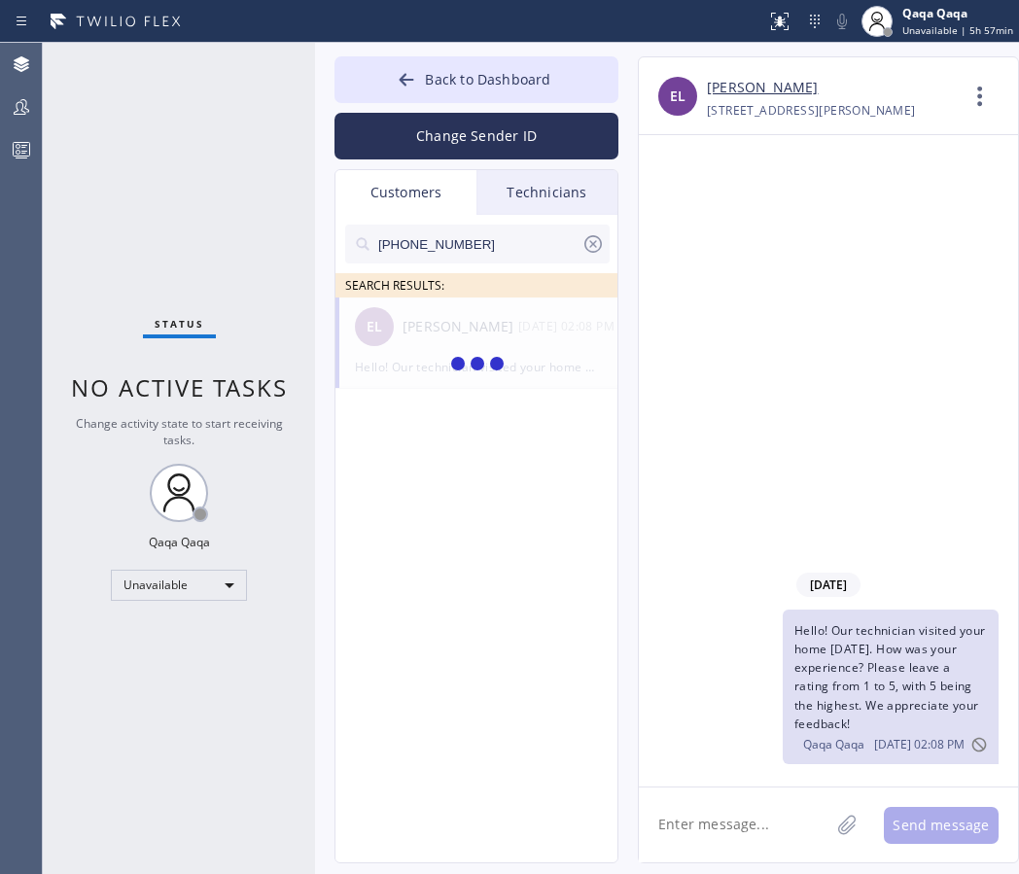
type input "[PHONE_NUMBER]"
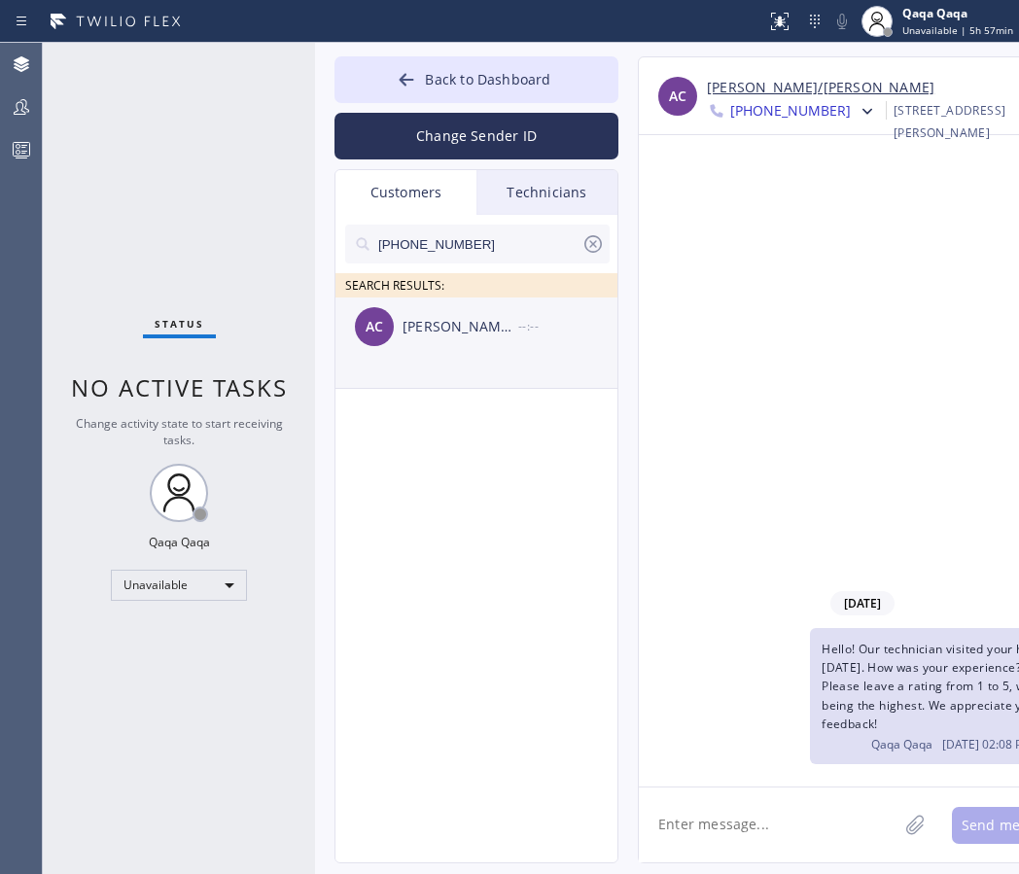
click at [428, 323] on div "[PERSON_NAME]/[PERSON_NAME]" at bounding box center [460, 327] width 116 height 22
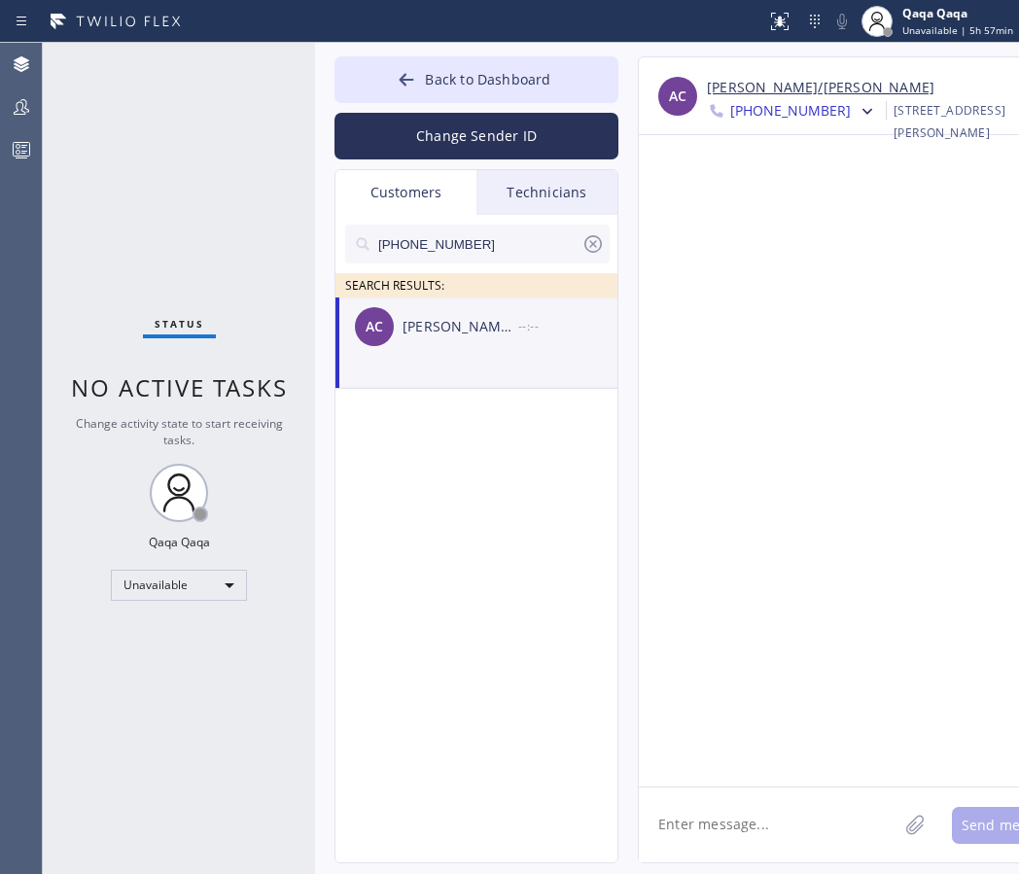
click at [722, 821] on textarea at bounding box center [768, 824] width 259 height 75
paste textarea "Hello! Our technician visited your home [DATE]. How was your experience? Please…"
type textarea "Hello! Our technician visited your home [DATE]. How was your experience? Please…"
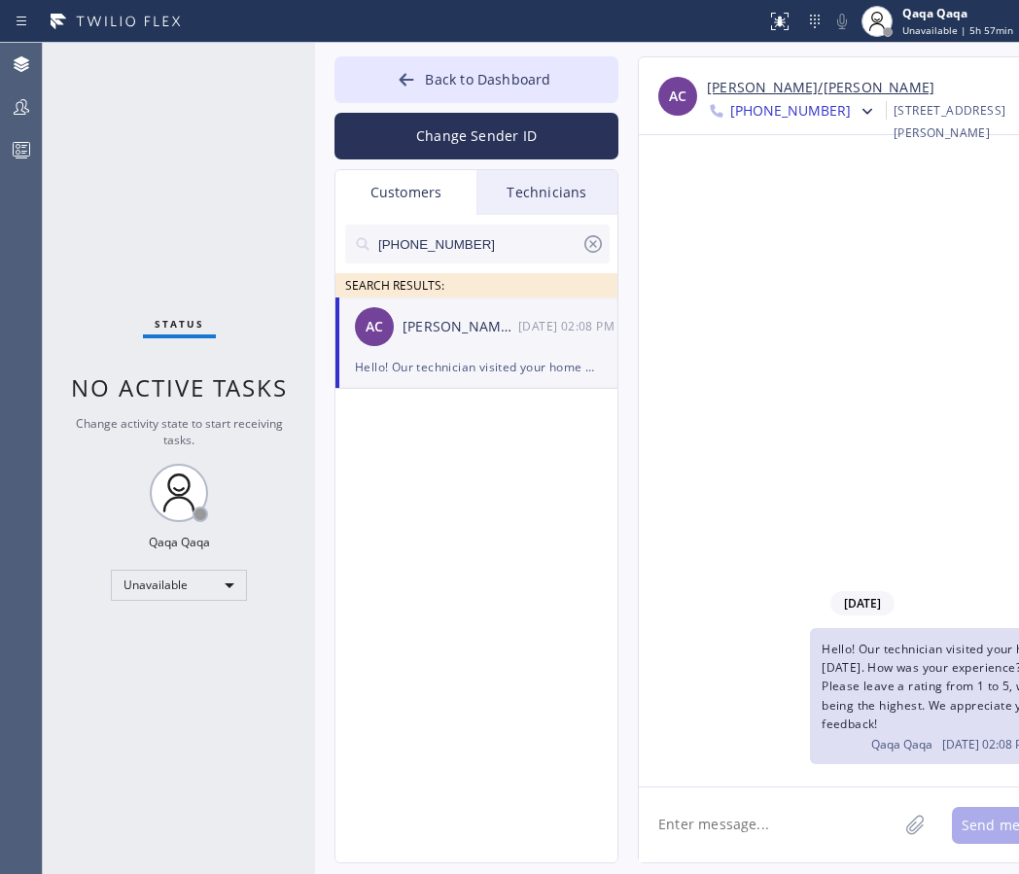
click at [469, 242] on input "[PHONE_NUMBER]" at bounding box center [478, 244] width 205 height 39
paste input "204-0662"
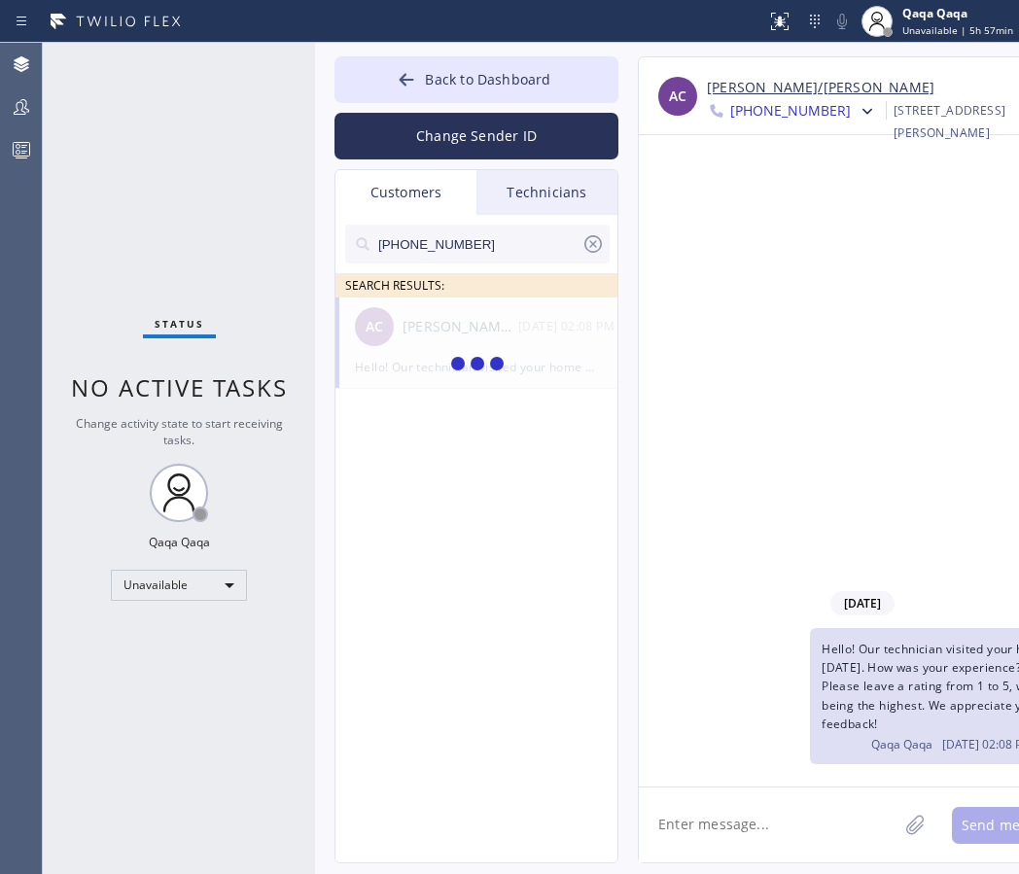
type input "[PHONE_NUMBER]"
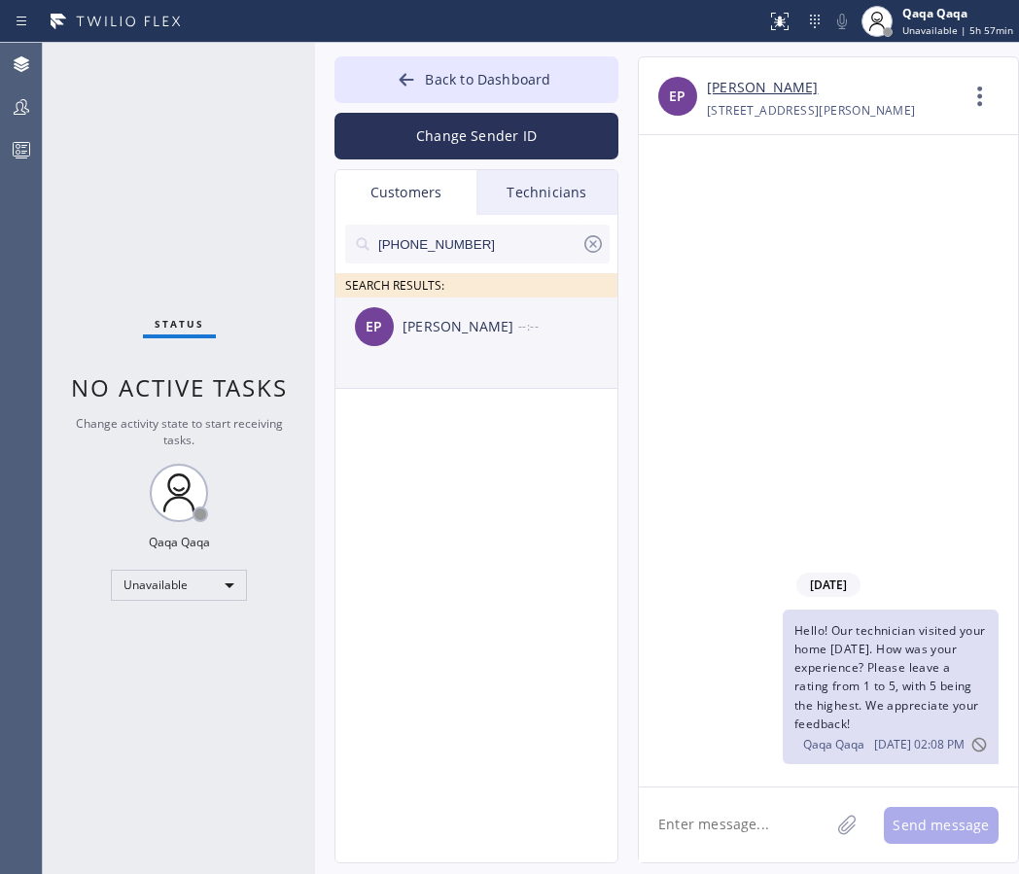
click at [431, 326] on div "[PERSON_NAME]" at bounding box center [460, 327] width 116 height 22
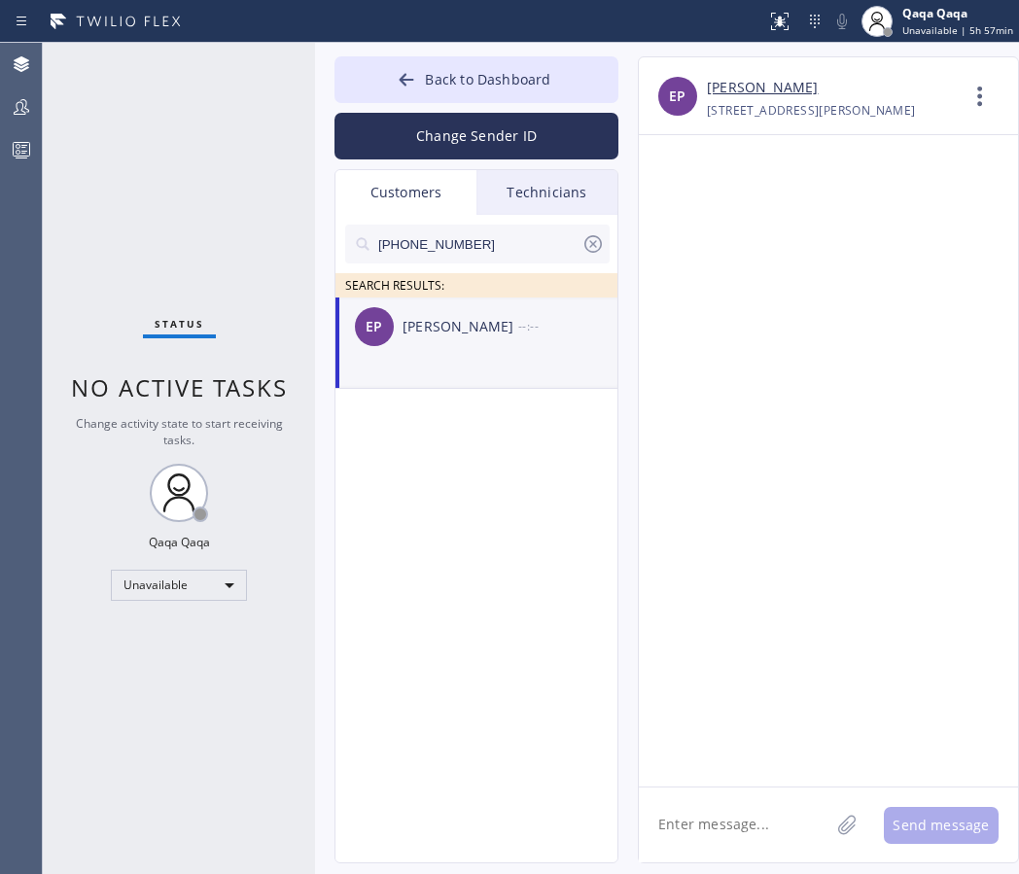
click at [712, 808] on textarea at bounding box center [734, 824] width 190 height 75
paste textarea "Hello! Our technician visited your home [DATE]. How was your experience? Please…"
type textarea "Hello! Our technician visited your home [DATE]. How was your experience? Please…"
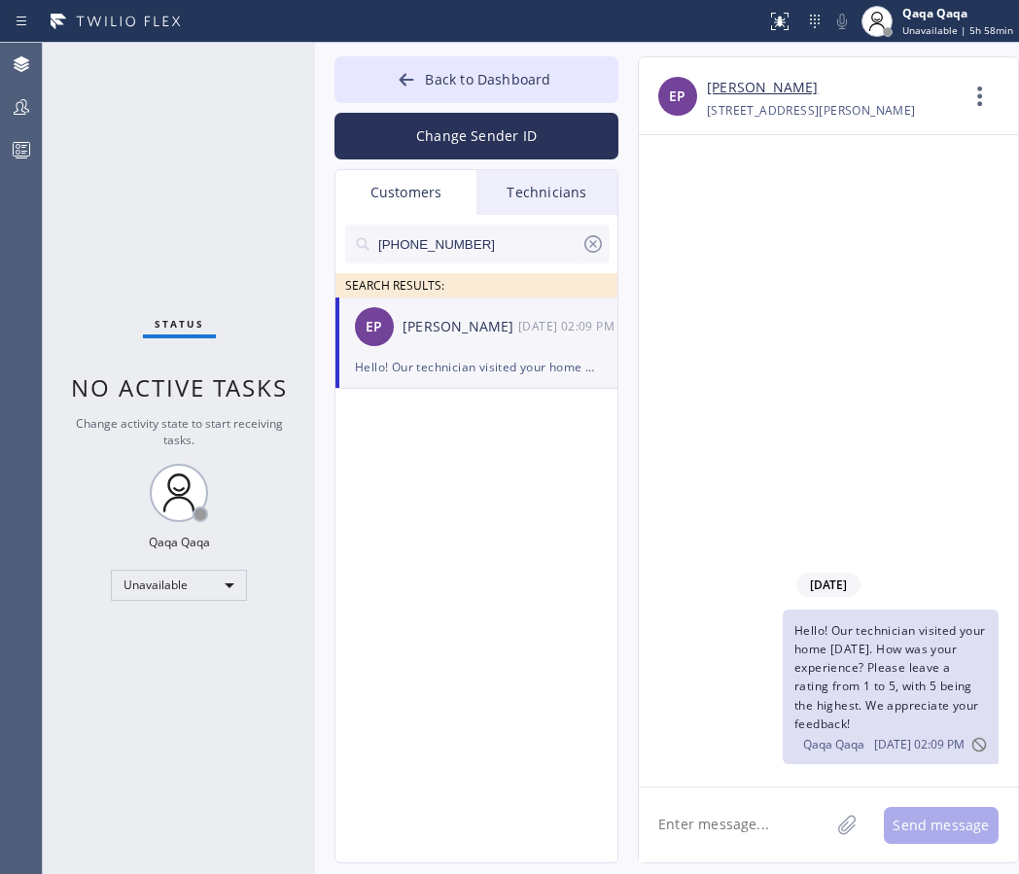
click at [482, 244] on input "[PHONE_NUMBER]" at bounding box center [478, 244] width 205 height 39
paste input "464-6248"
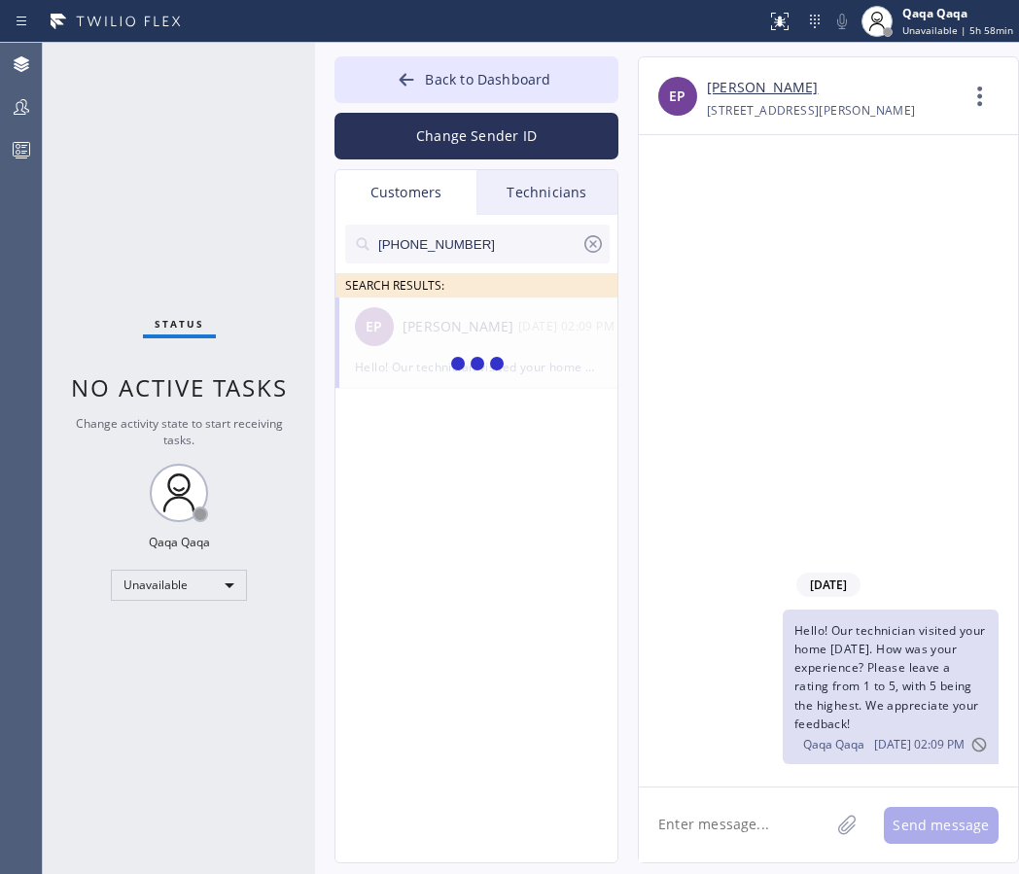
type input "[PHONE_NUMBER]"
click at [453, 332] on div "[PERSON_NAME]" at bounding box center [460, 327] width 116 height 22
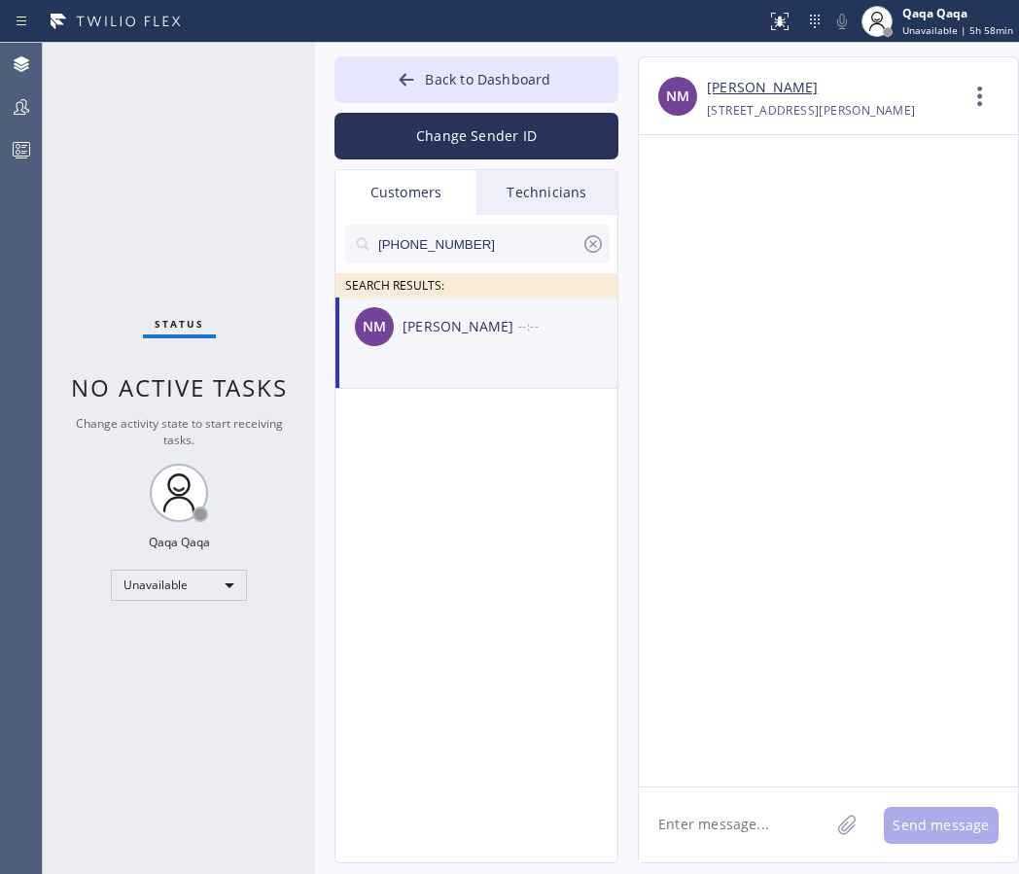
click at [739, 809] on textarea at bounding box center [734, 824] width 190 height 75
paste textarea "Hello! Our technician visited your home [DATE]. How was your experience? Please…"
type textarea "Hello! Our technician visited your home [DATE]. How was your experience? Please…"
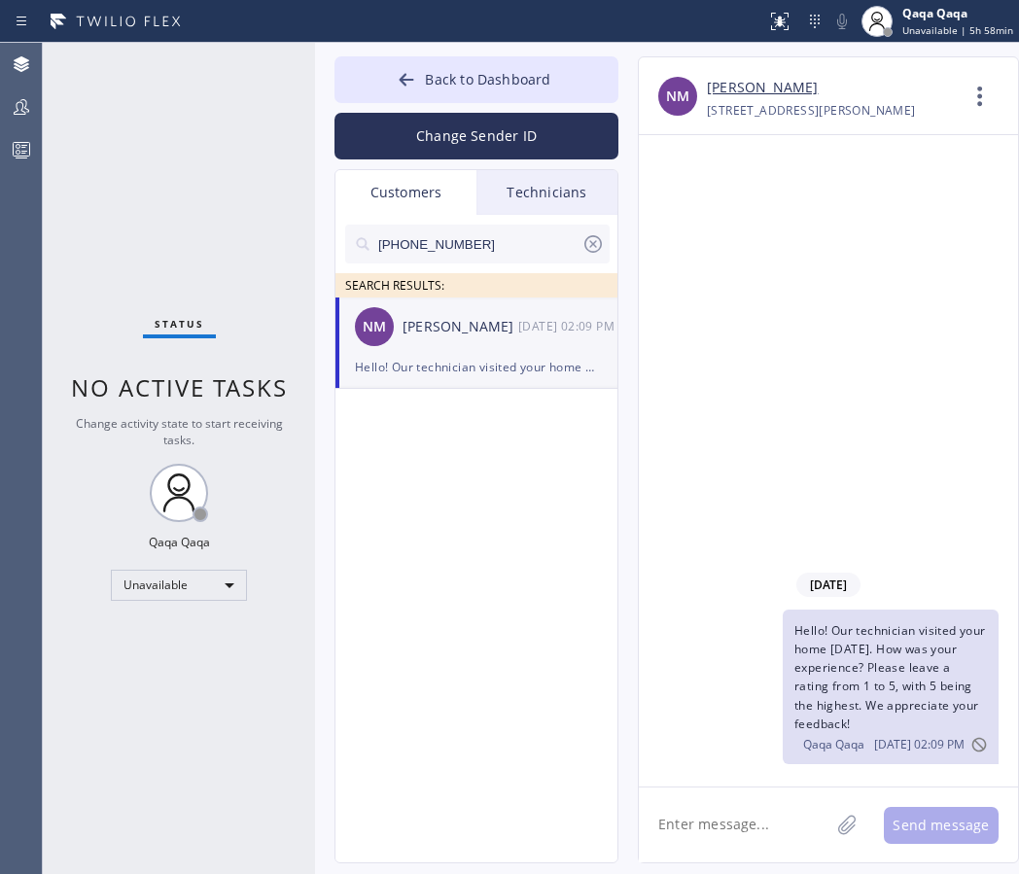
click at [491, 247] on input "[PHONE_NUMBER]" at bounding box center [478, 244] width 205 height 39
paste input "415) 596-375"
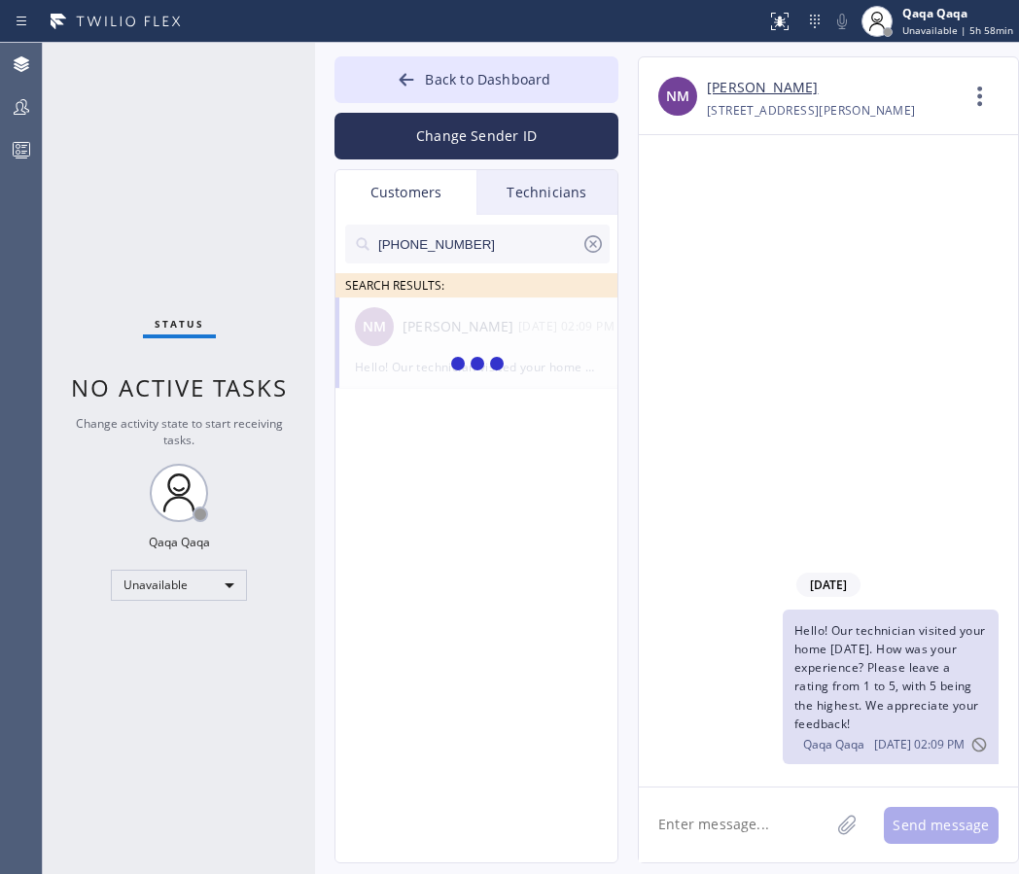
type input "[PHONE_NUMBER]"
click at [443, 337] on div "NC [PERSON_NAME] --:--" at bounding box center [477, 326] width 284 height 58
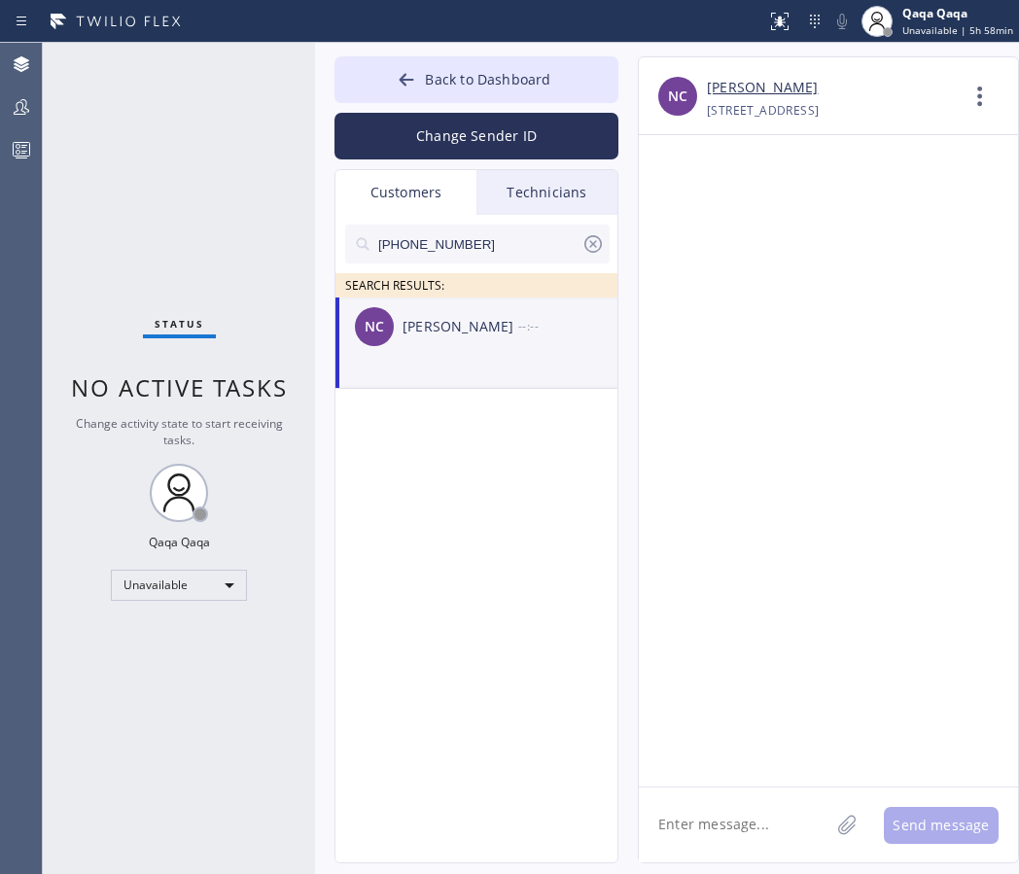
click at [723, 810] on textarea at bounding box center [734, 824] width 190 height 75
paste textarea "Hello! Our technician visited your home [DATE]. How was your experience? Please…"
type textarea "Hello! Our technician visited your home [DATE]. How was your experience? Please…"
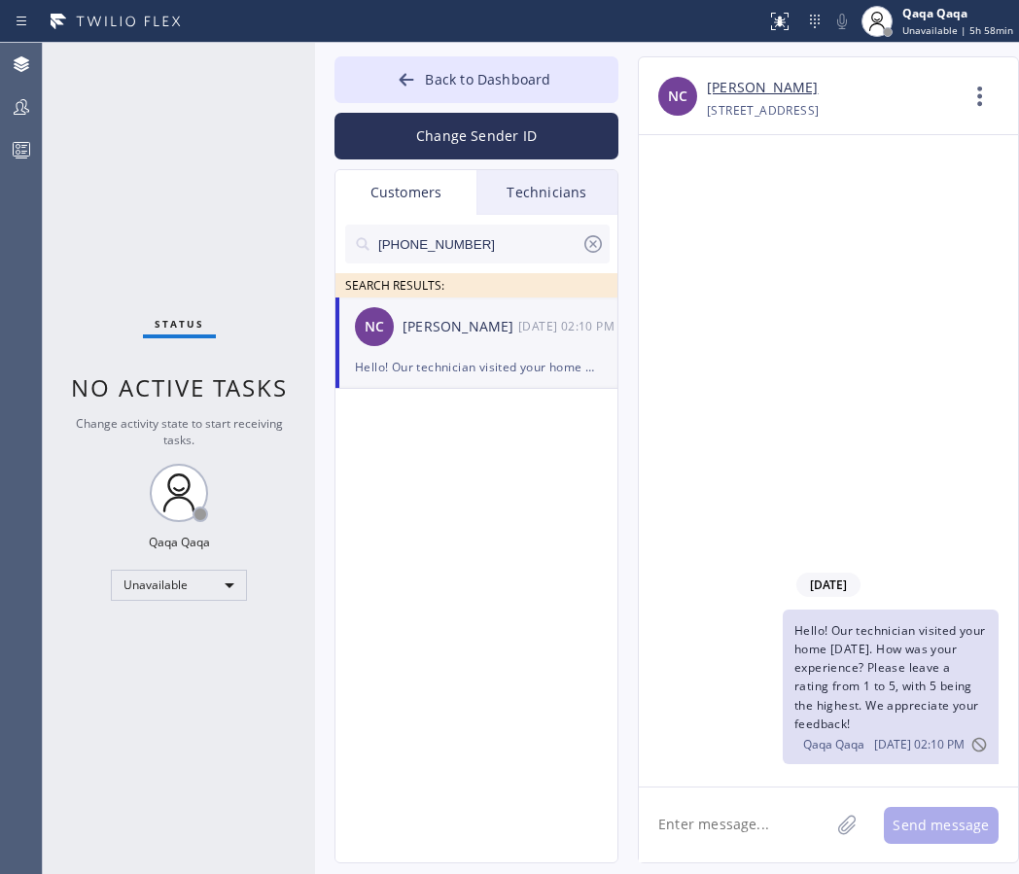
click at [466, 243] on input "[PHONE_NUMBER]" at bounding box center [478, 244] width 205 height 39
paste input "316-3606"
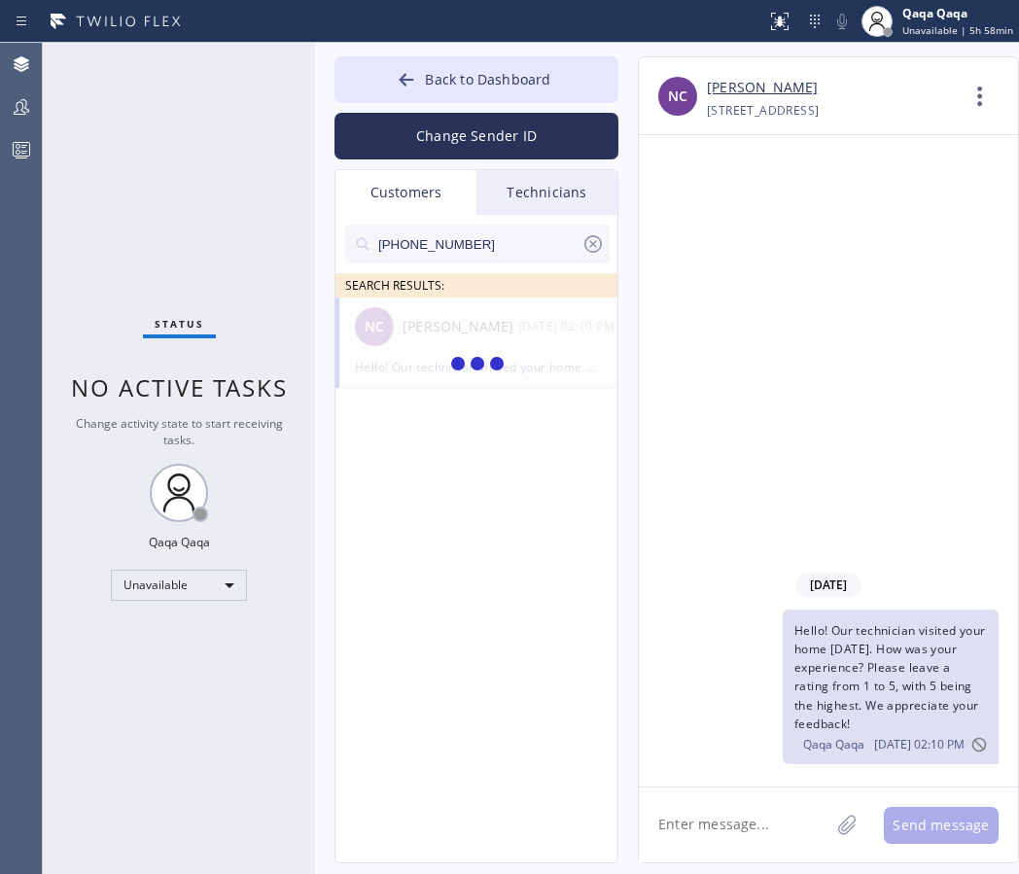
type input "[PHONE_NUMBER]"
click at [430, 325] on div "[PERSON_NAME]/[PERSON_NAME]" at bounding box center [460, 327] width 116 height 22
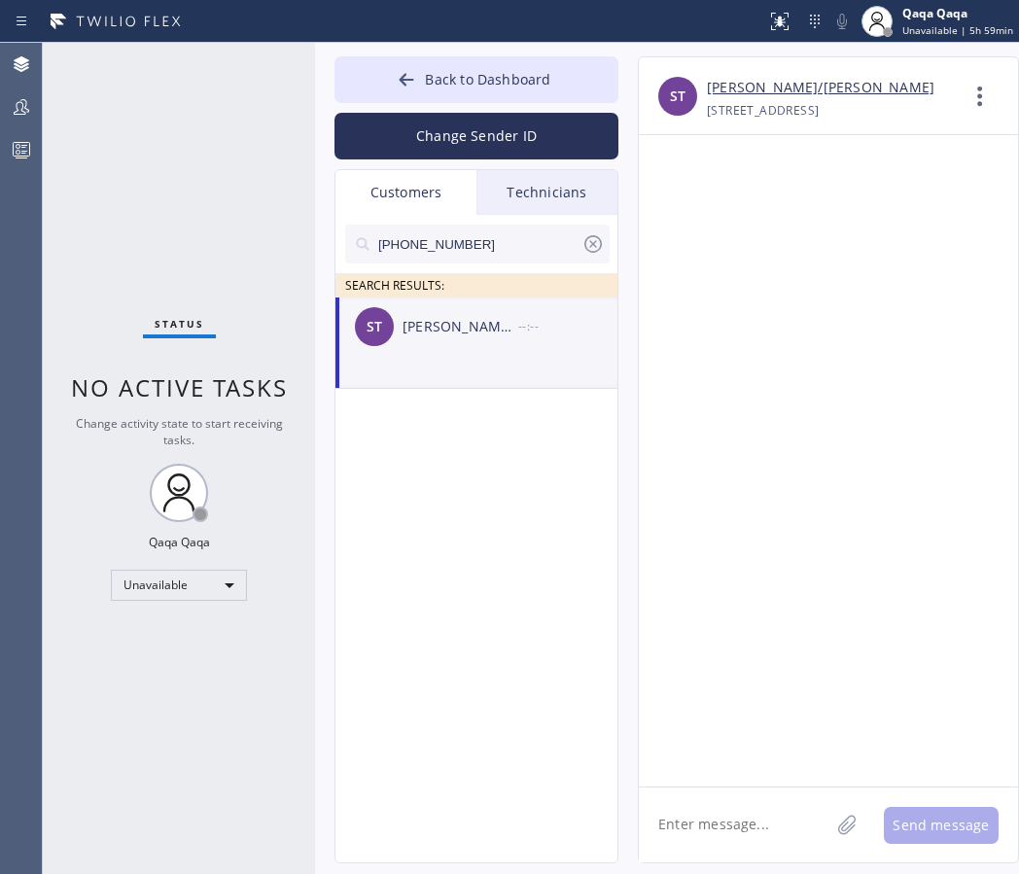
click at [693, 833] on textarea at bounding box center [734, 824] width 190 height 75
paste textarea "Hello! Our technician visited your home [DATE]. How was your experience? Please…"
type textarea "Hello! Our technician visited your home [DATE]. How was your experience? Please…"
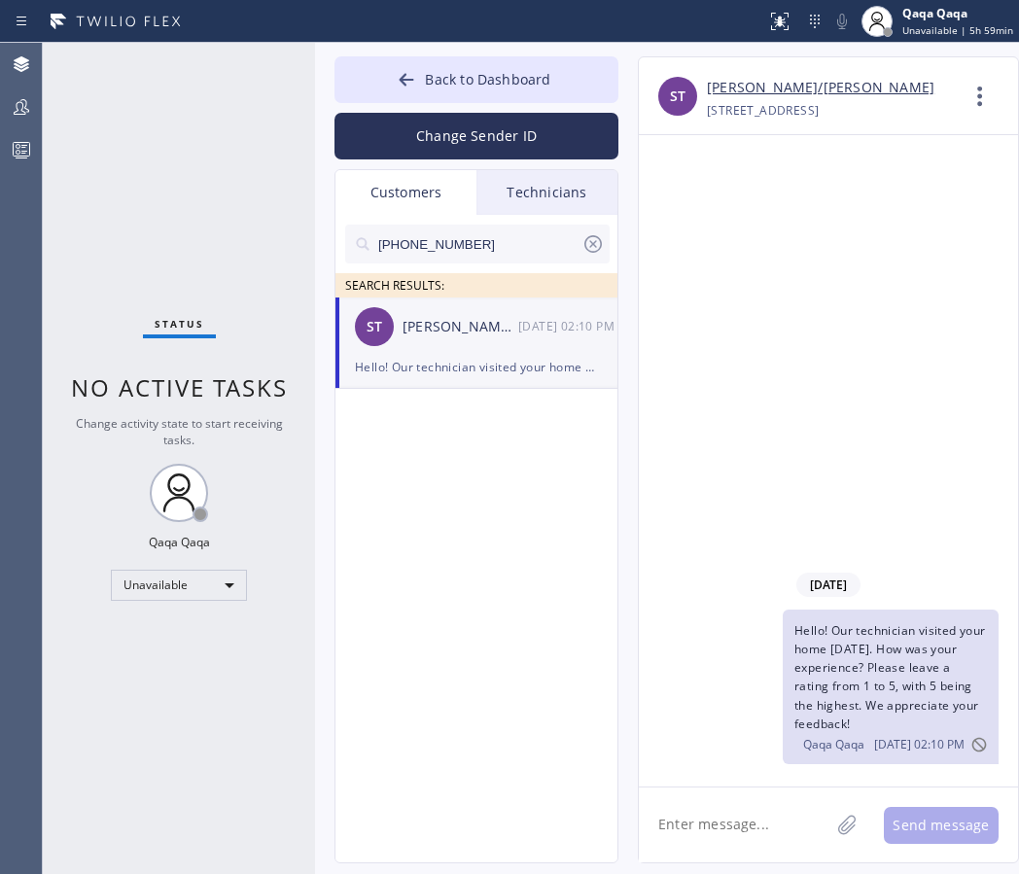
click at [503, 249] on input "[PHONE_NUMBER]" at bounding box center [478, 244] width 205 height 39
paste input "819-235"
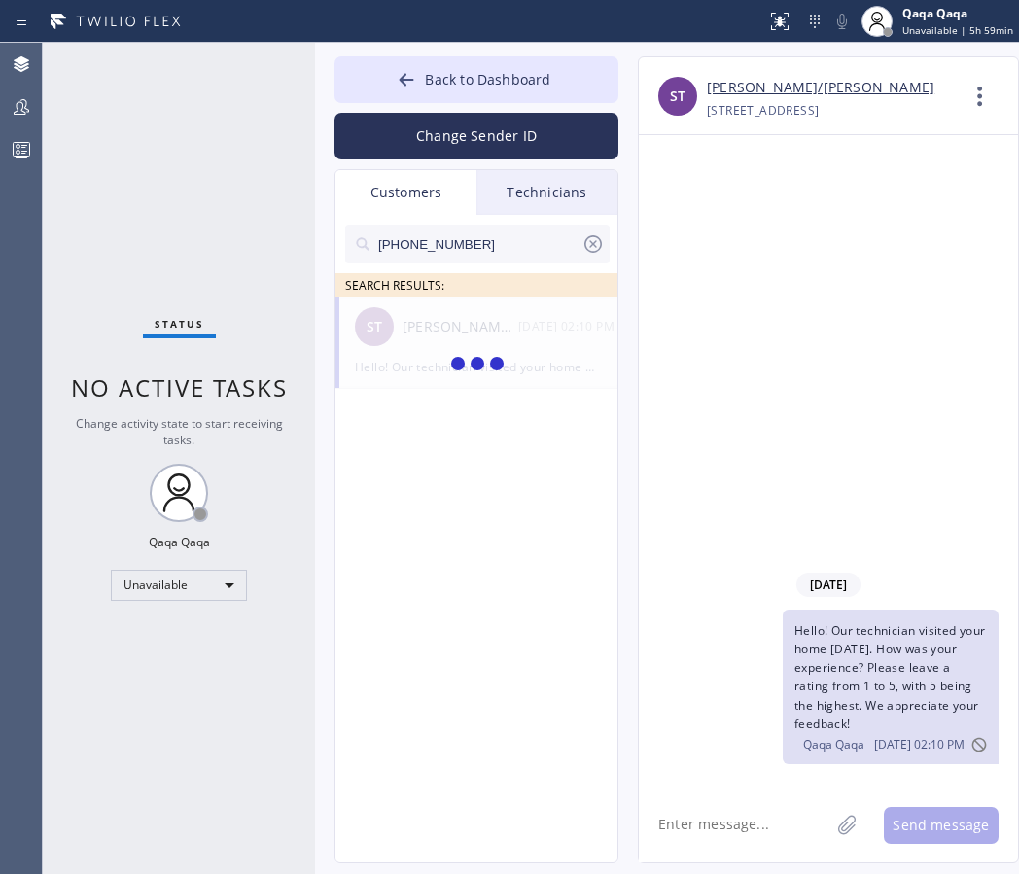
type input "[PHONE_NUMBER]"
click at [453, 329] on div "[PERSON_NAME]" at bounding box center [460, 327] width 116 height 22
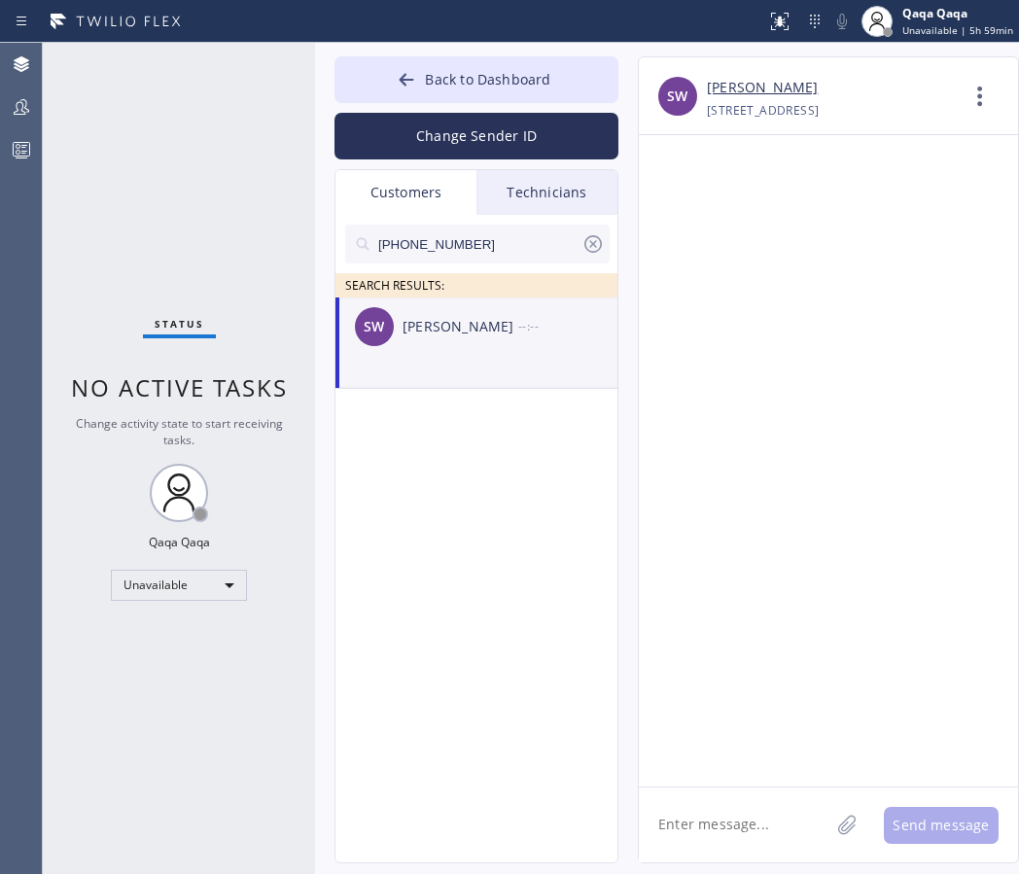
click at [721, 817] on textarea at bounding box center [734, 824] width 190 height 75
paste textarea "Hello! Our technician visited your home [DATE]. How was your experience? Please…"
type textarea "Hello! Our technician visited your home [DATE]. How was your experience? Please…"
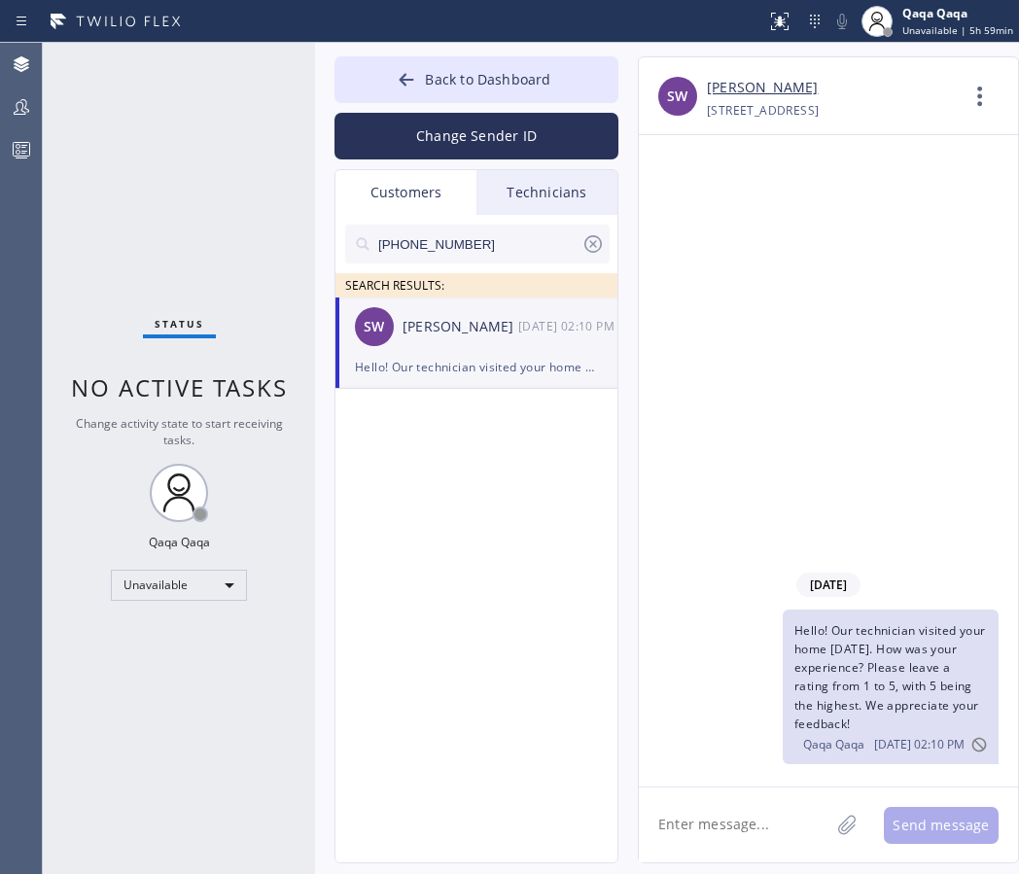
click at [464, 248] on input "[PHONE_NUMBER]" at bounding box center [478, 244] width 205 height 39
paste input "231-4313"
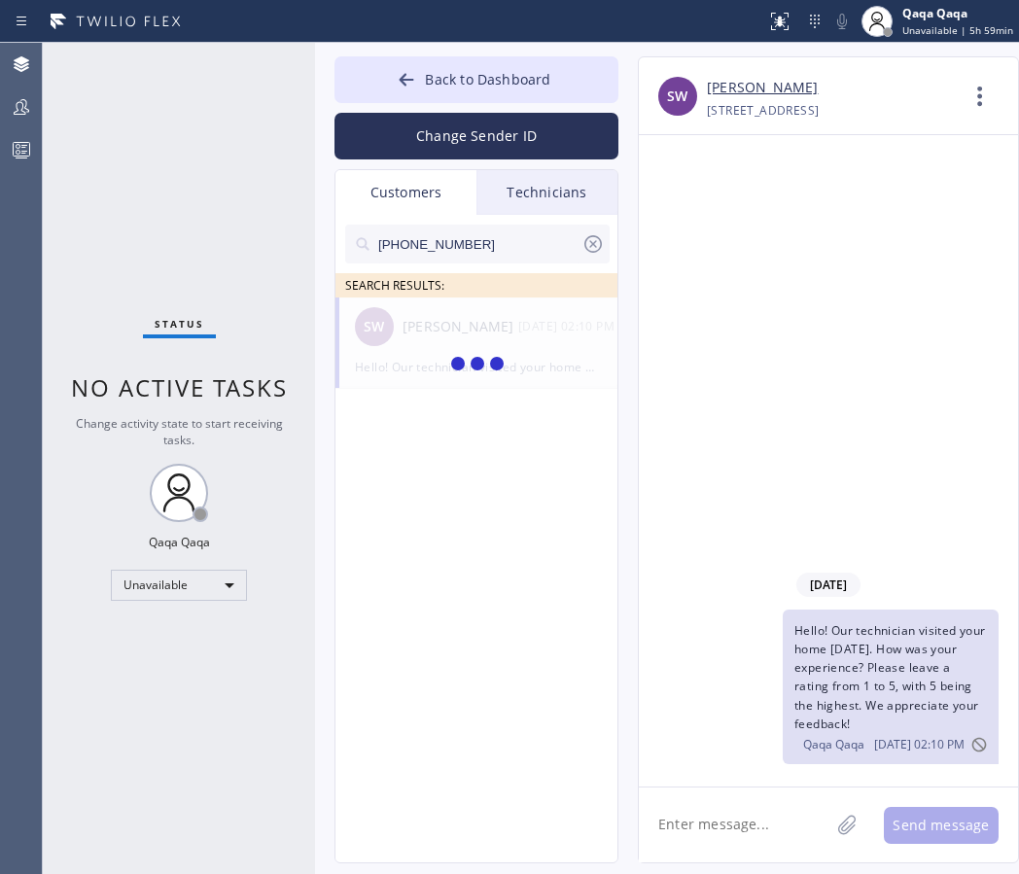
type input "[PHONE_NUMBER]"
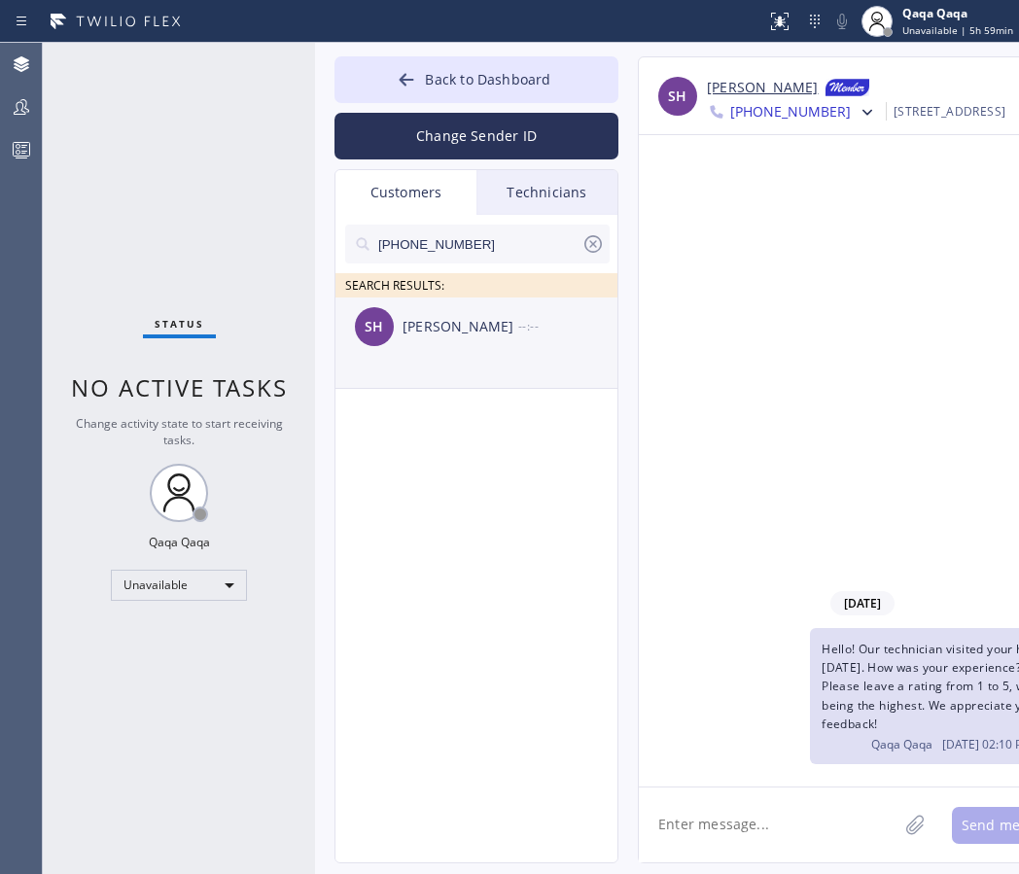
click at [436, 329] on div "[PERSON_NAME]" at bounding box center [460, 327] width 116 height 22
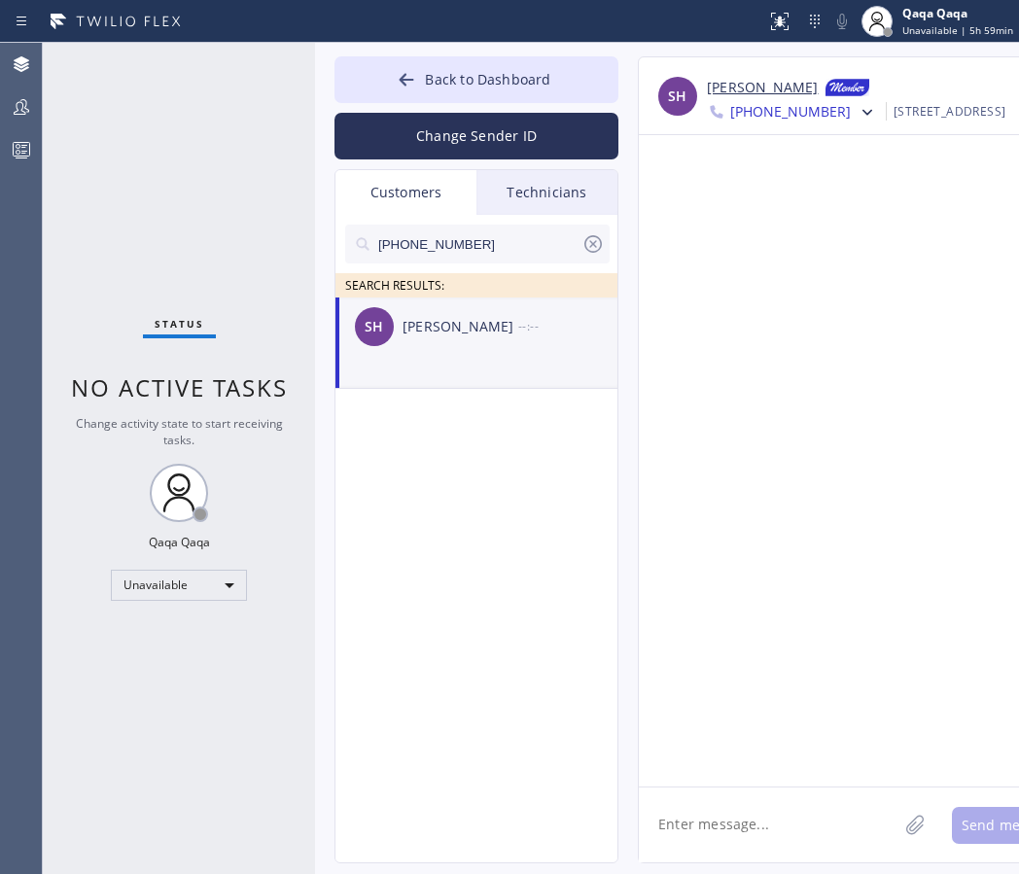
click at [687, 809] on textarea at bounding box center [768, 824] width 259 height 75
paste textarea "Hello! Our technician visited your home [DATE]. How was your experience? Please…"
type textarea "Hello! Our technician visited your home [DATE]. How was your experience? Please…"
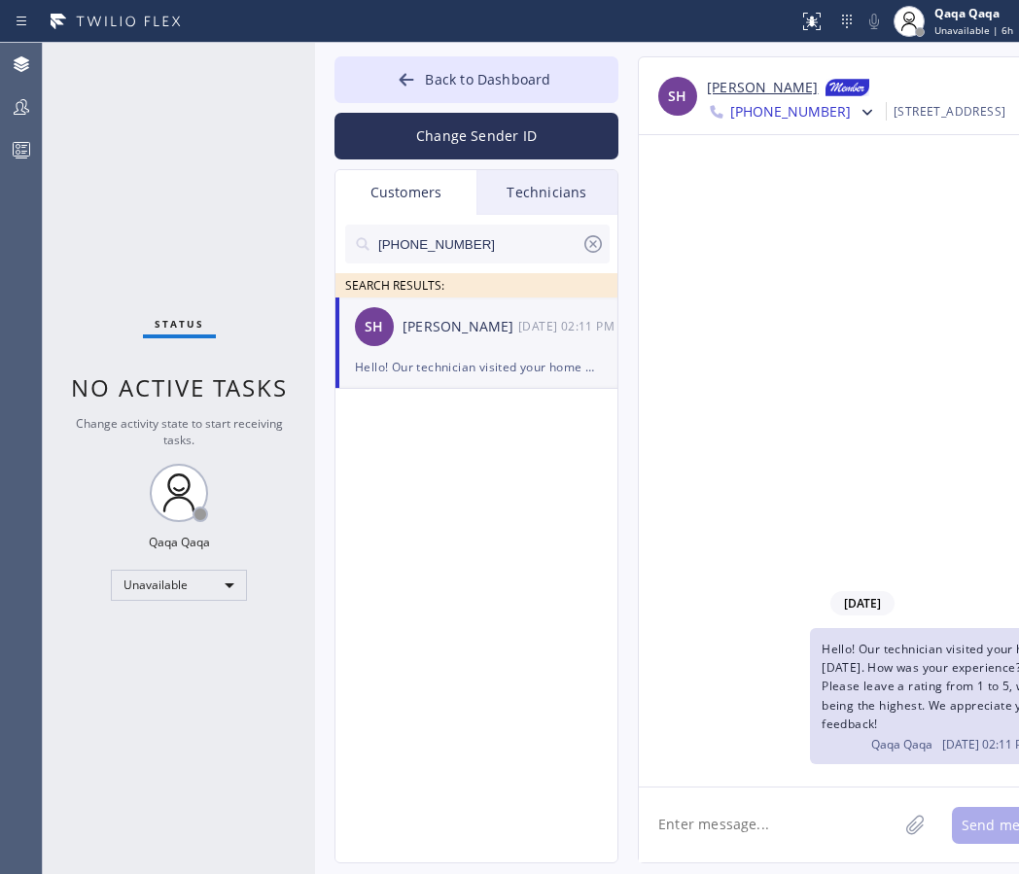
click at [486, 240] on input "[PHONE_NUMBER]" at bounding box center [478, 244] width 205 height 39
paste input "464-7044"
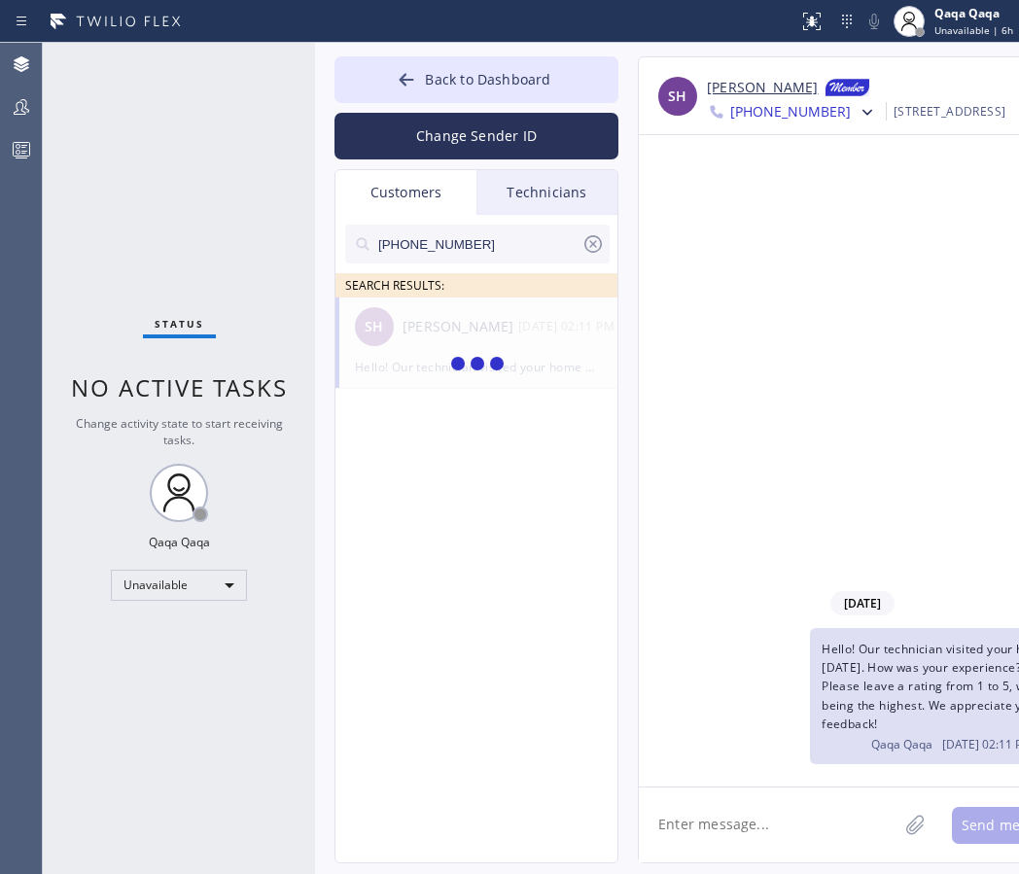
type input "[PHONE_NUMBER]"
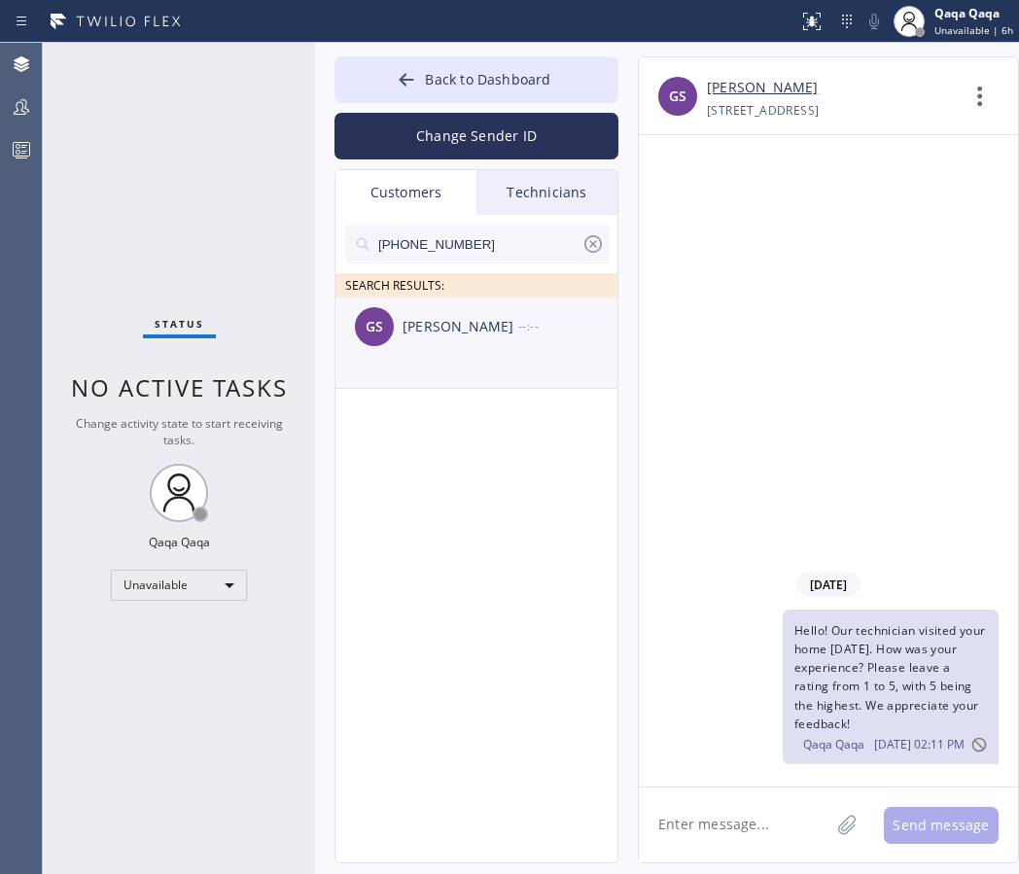
click at [427, 326] on div "[PERSON_NAME]" at bounding box center [460, 327] width 116 height 22
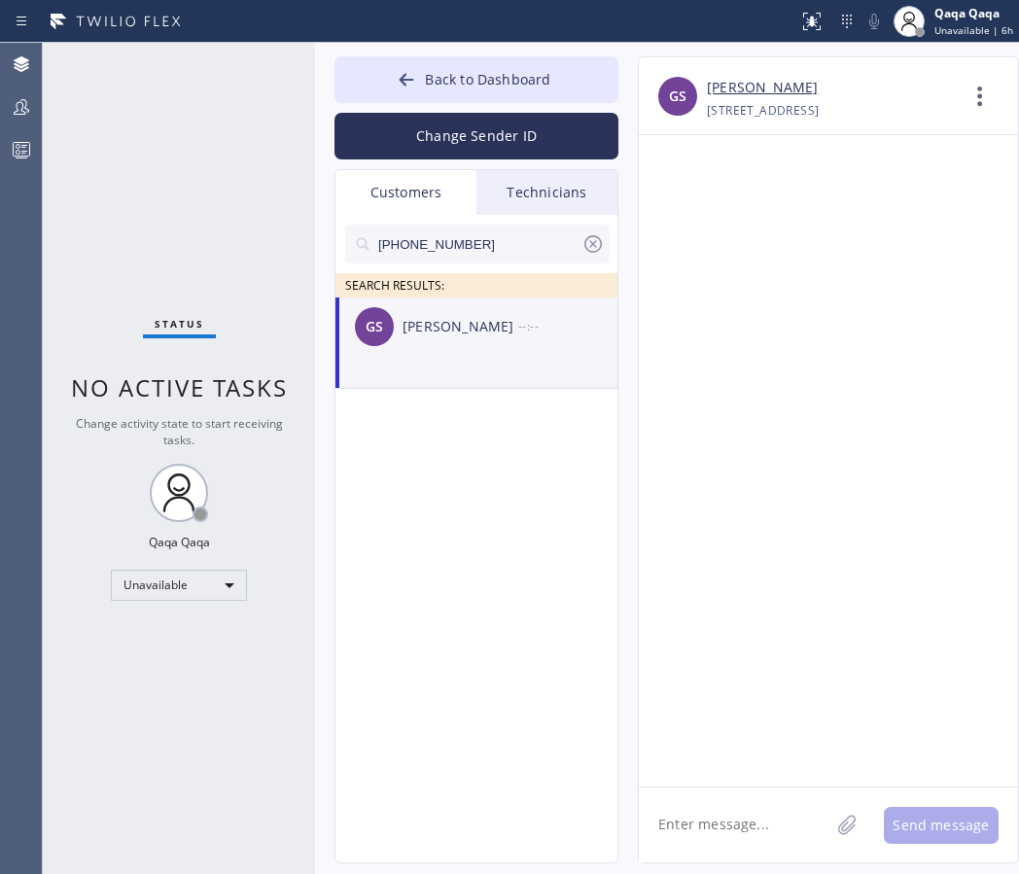
click at [691, 830] on textarea at bounding box center [734, 824] width 190 height 75
paste textarea "Hello! Our technician visited your home [DATE]. How was your experience? Please…"
type textarea "Hello! Our technician visited your home [DATE]. How was your experience? Please…"
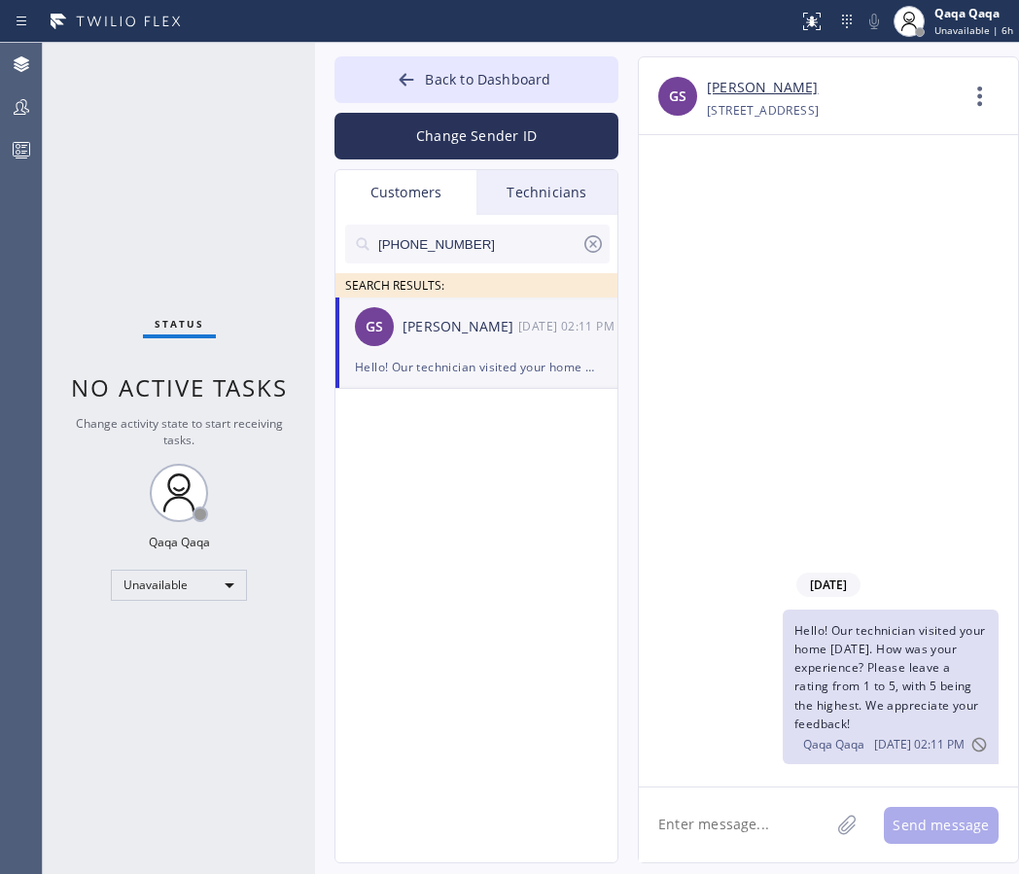
click at [455, 233] on input "[PHONE_NUMBER]" at bounding box center [478, 244] width 205 height 39
paste input "575) 571-5560"
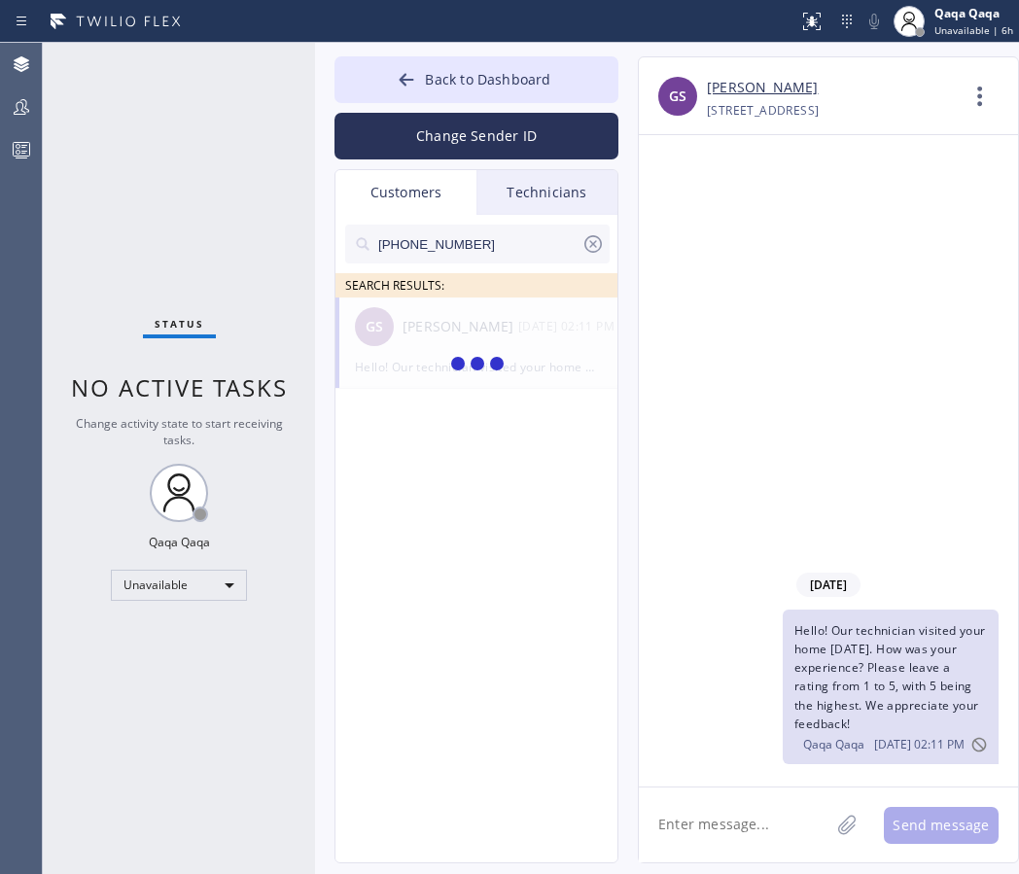
type input "[PHONE_NUMBER]"
click at [451, 336] on div "[PERSON_NAME]" at bounding box center [460, 327] width 116 height 22
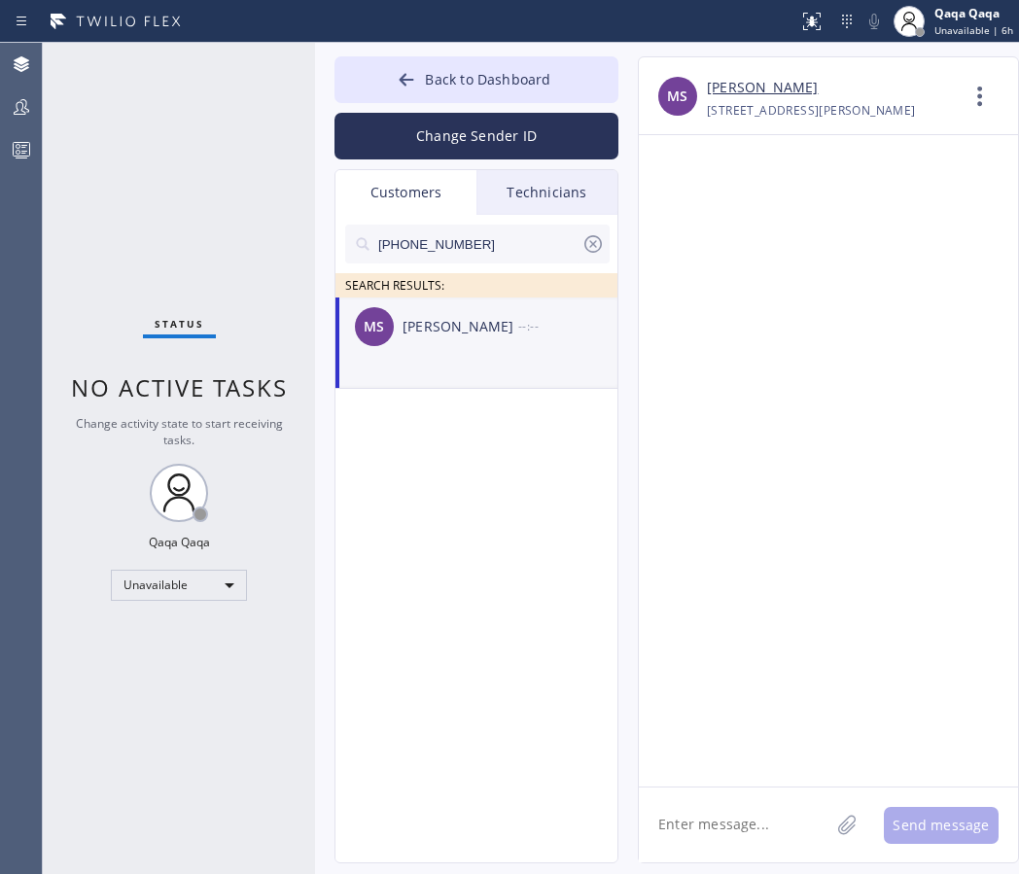
click at [736, 821] on textarea at bounding box center [734, 824] width 190 height 75
paste textarea "Hello! Our technician visited your home [DATE]. How was your experience? Please…"
type textarea "Hello! Our technician visited your home [DATE]. How was your experience? Please…"
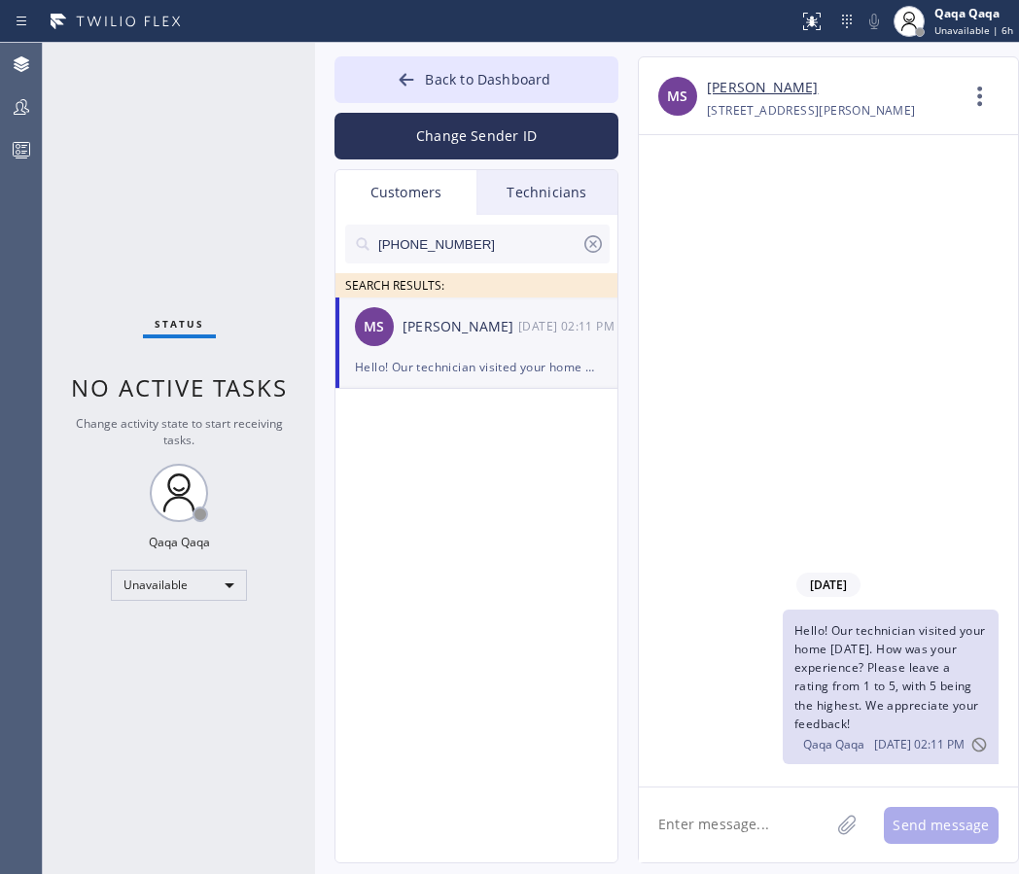
click at [489, 250] on input "[PHONE_NUMBER]" at bounding box center [478, 244] width 205 height 39
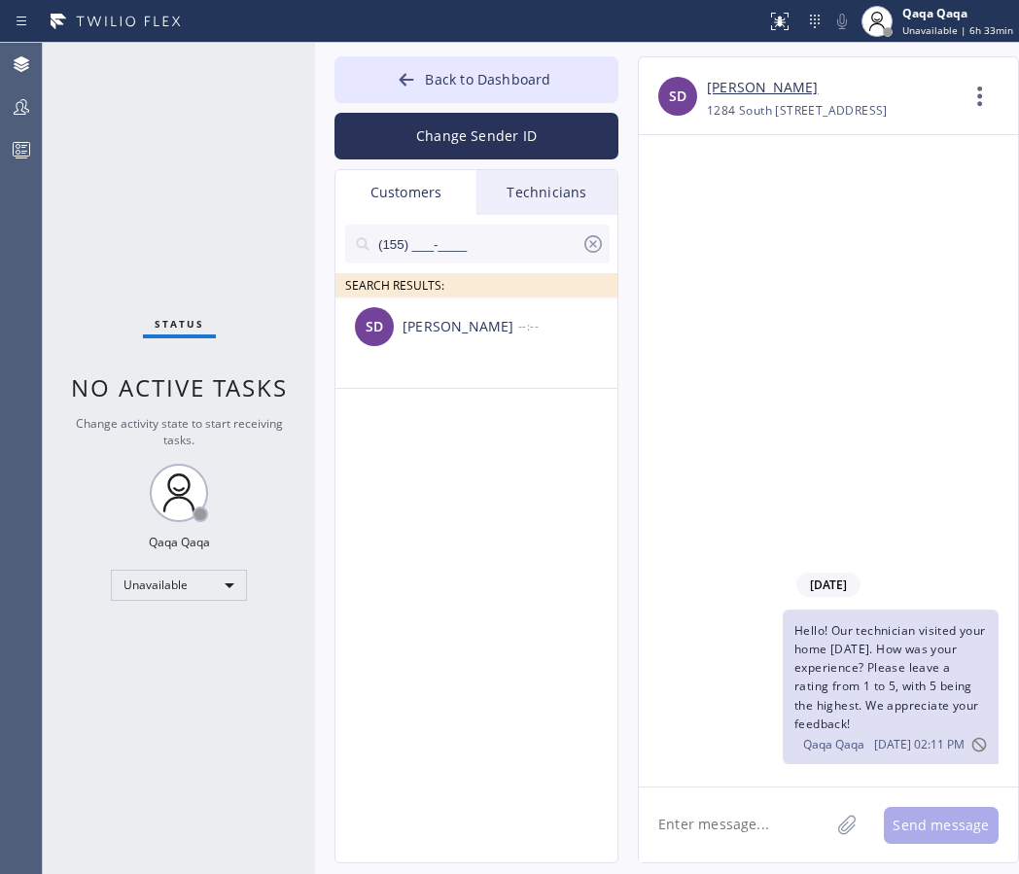
click at [592, 244] on icon at bounding box center [592, 243] width 17 height 17
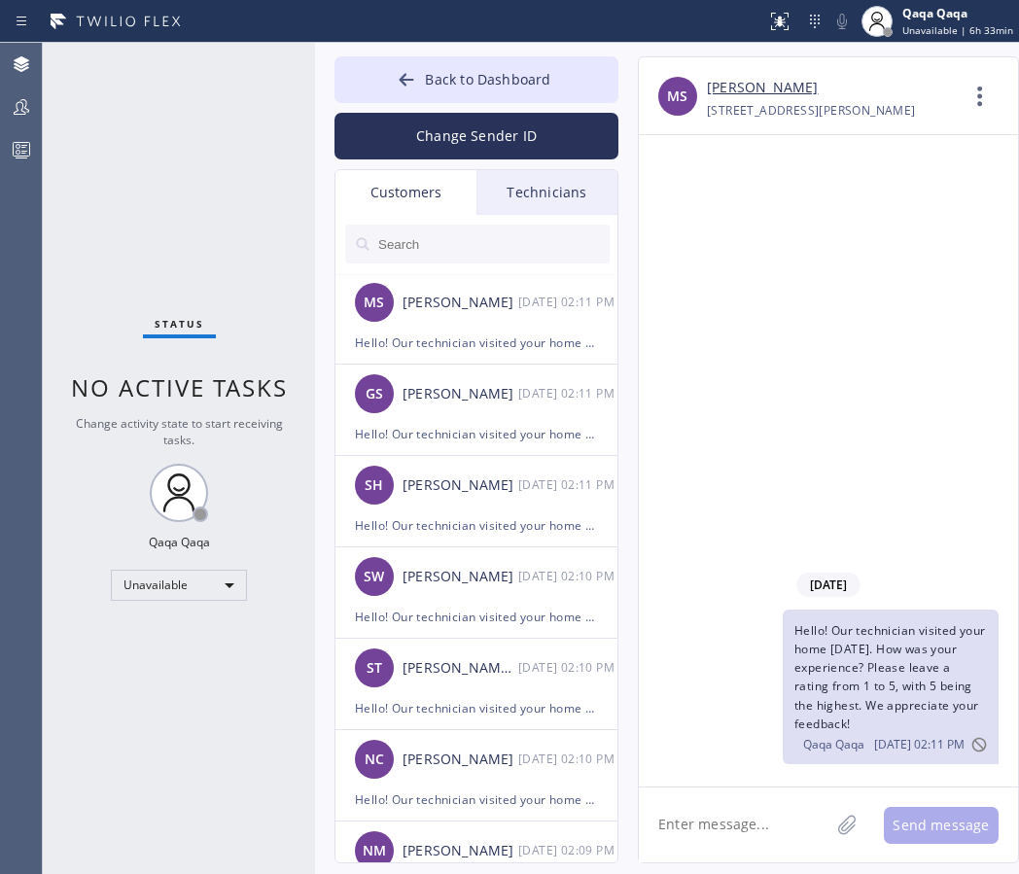
click at [447, 248] on input "text" at bounding box center [492, 244] width 233 height 39
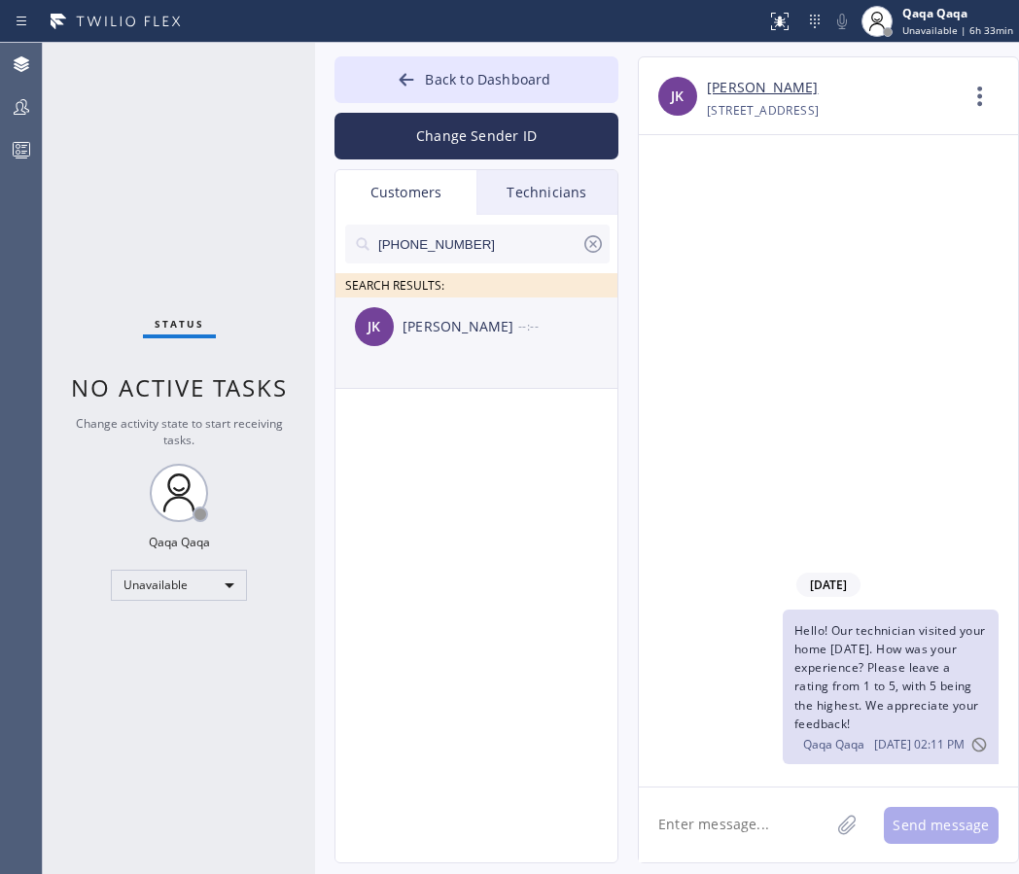
click at [449, 335] on div "[PERSON_NAME]" at bounding box center [460, 327] width 116 height 22
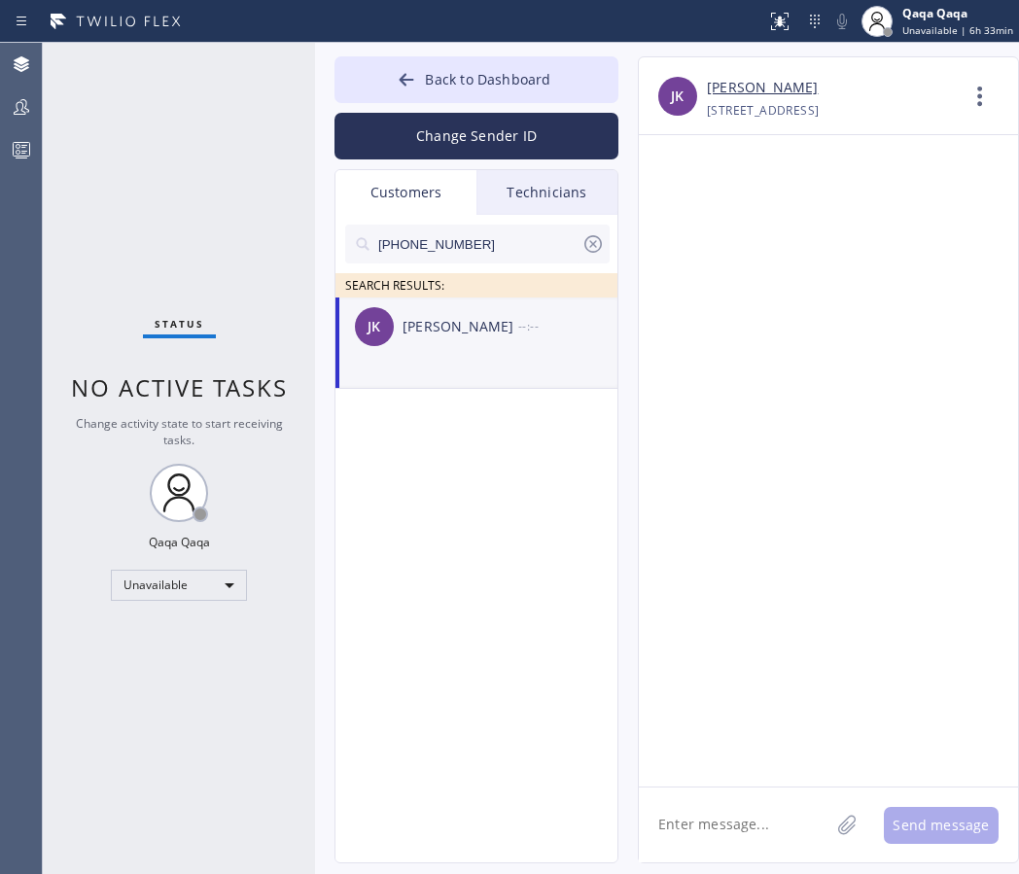
click at [734, 826] on textarea at bounding box center [734, 824] width 190 height 75
paste textarea "Hello! Our technician visited your home [DATE]. How was your experience? Please…"
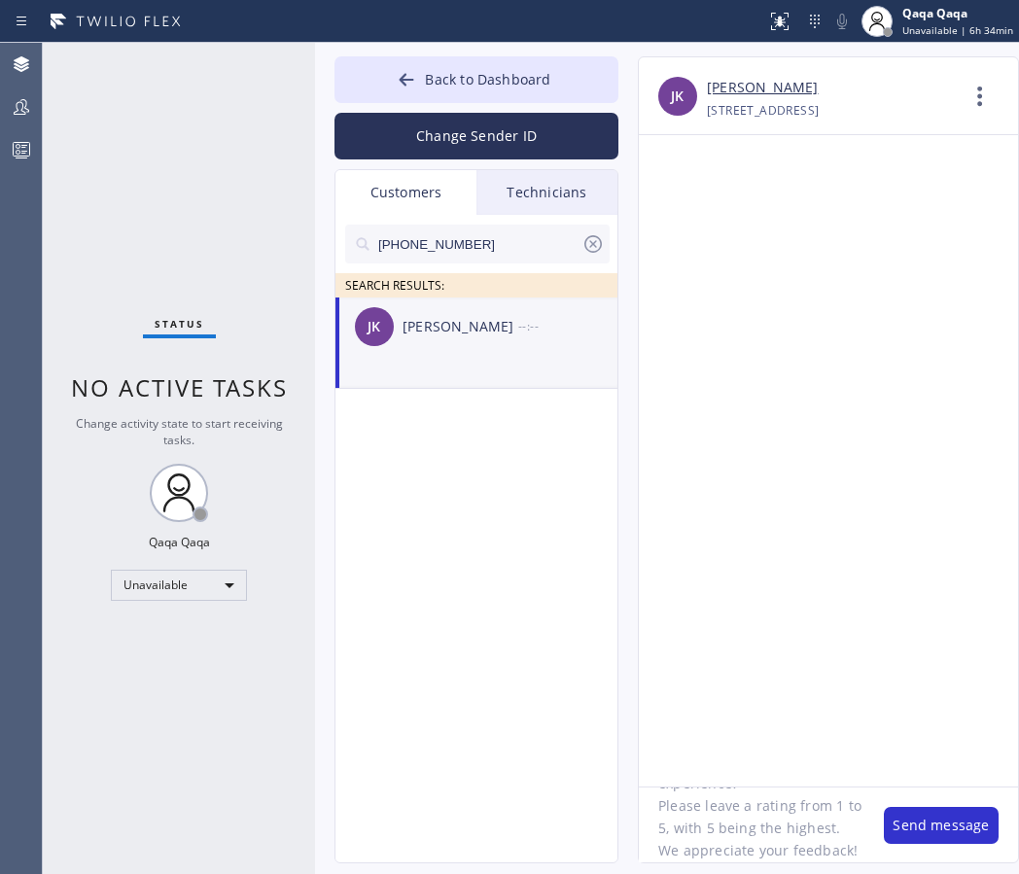
type textarea "Hello! Our technician visited your home [DATE]. How was your experience? Please…"
click at [511, 249] on input "[PHONE_NUMBER]" at bounding box center [478, 244] width 205 height 39
paste input "text"
click at [442, 327] on div "[PERSON_NAME]" at bounding box center [460, 327] width 116 height 22
click at [779, 810] on textarea "Hello! Our technician visited your home [DATE]. How was your experience? Please…" at bounding box center [751, 824] width 225 height 75
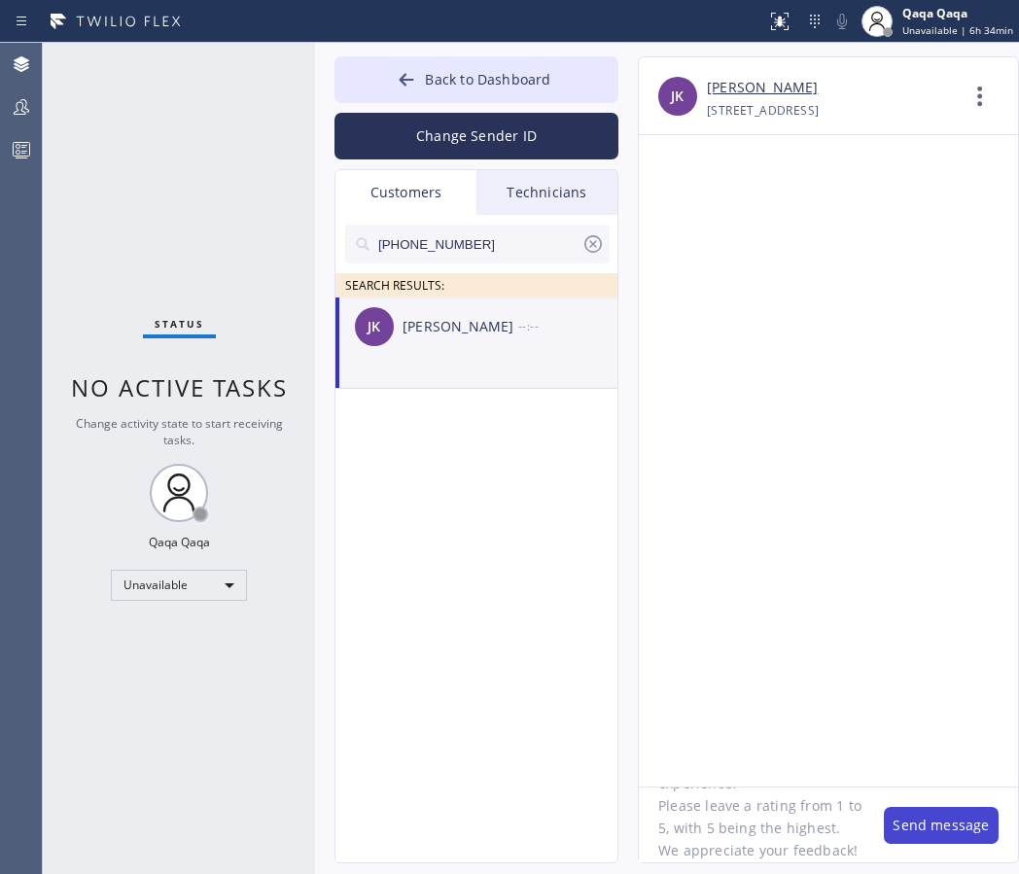
click at [939, 827] on button "Send message" at bounding box center [940, 825] width 115 height 37
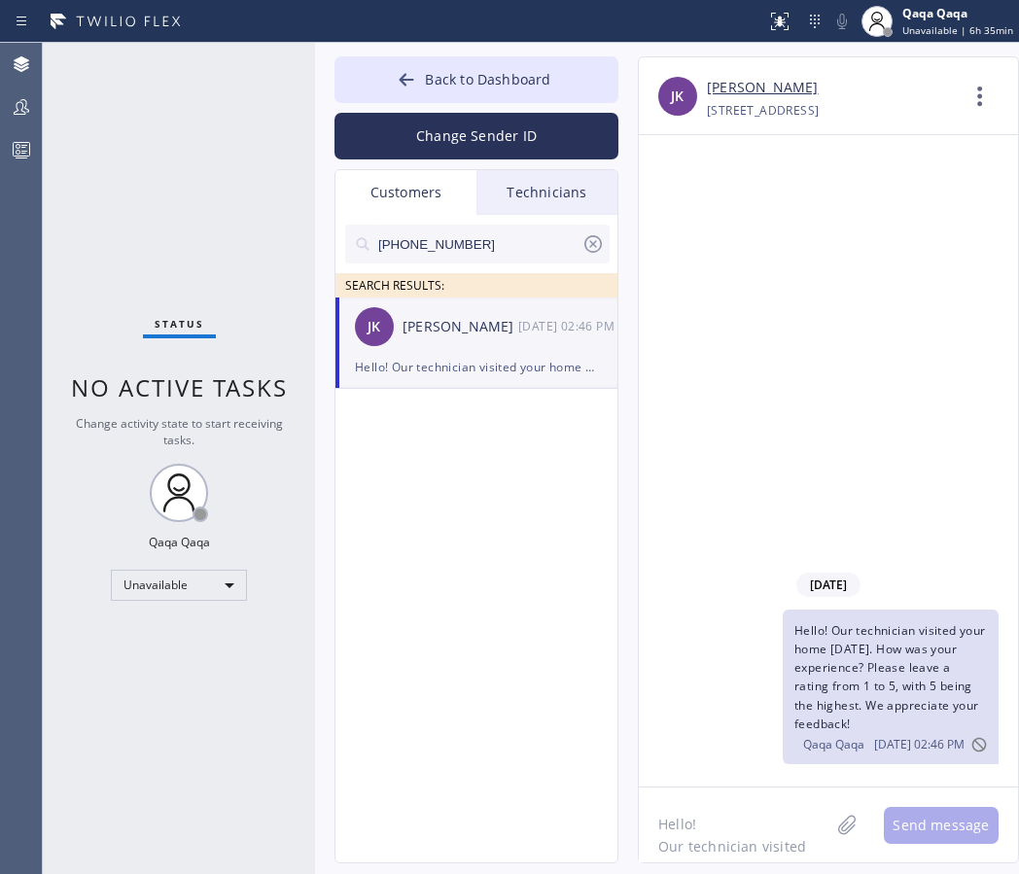
click at [471, 241] on input "[PHONE_NUMBER]" at bounding box center [478, 244] width 205 height 39
paste input "562) 416-2005"
type input "[PHONE_NUMBER]"
click at [461, 331] on div "[PERSON_NAME]" at bounding box center [460, 327] width 116 height 22
click at [599, 244] on icon at bounding box center [592, 243] width 23 height 23
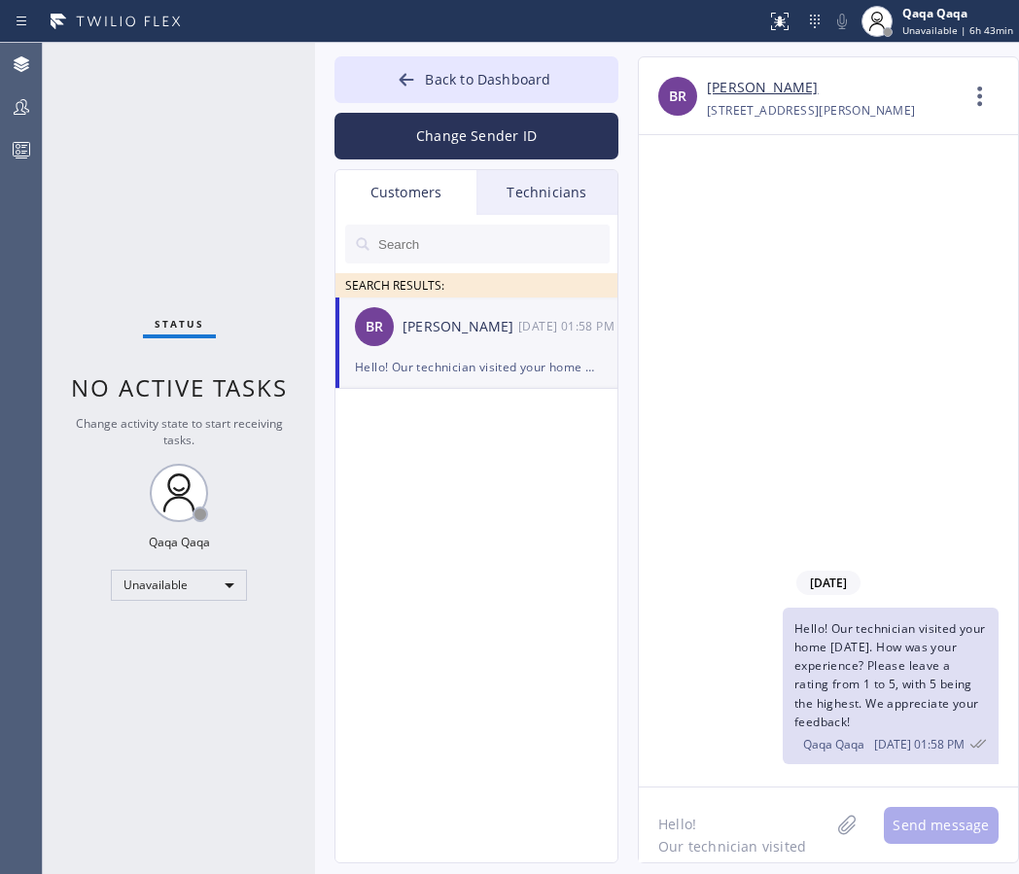
click at [491, 248] on input "text" at bounding box center [492, 244] width 233 height 39
